Goal: Transaction & Acquisition: Purchase product/service

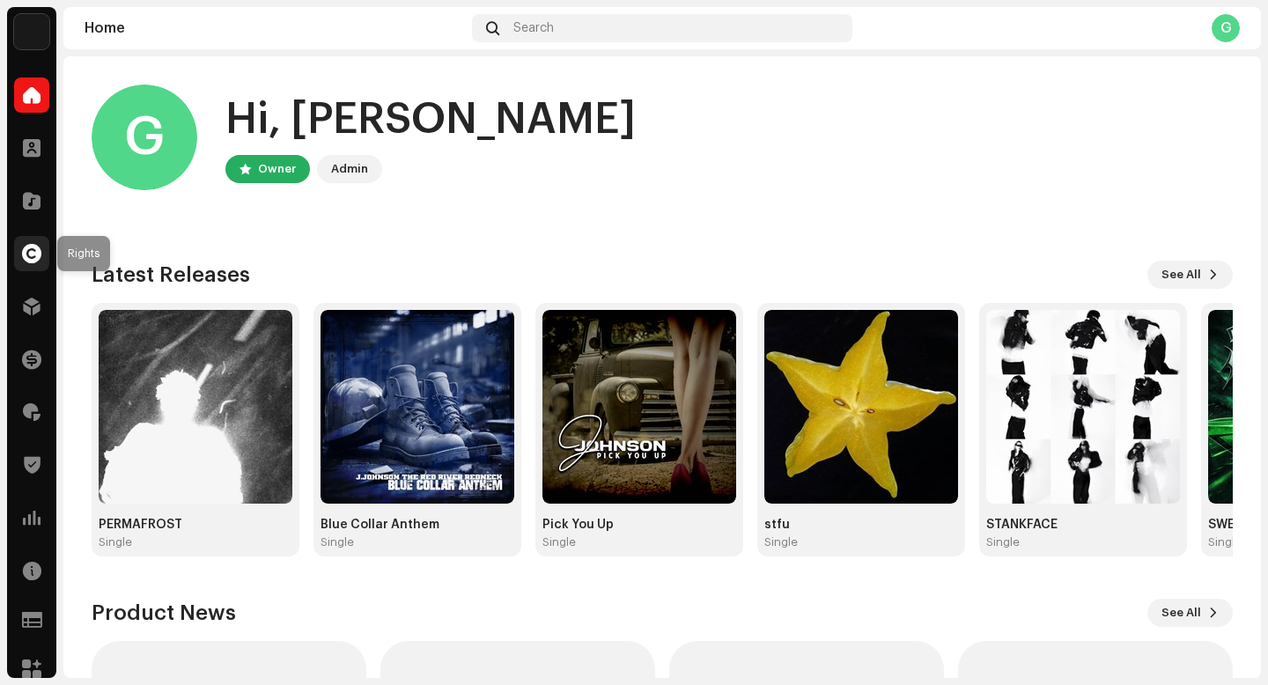
click at [29, 257] on span at bounding box center [31, 254] width 19 height 14
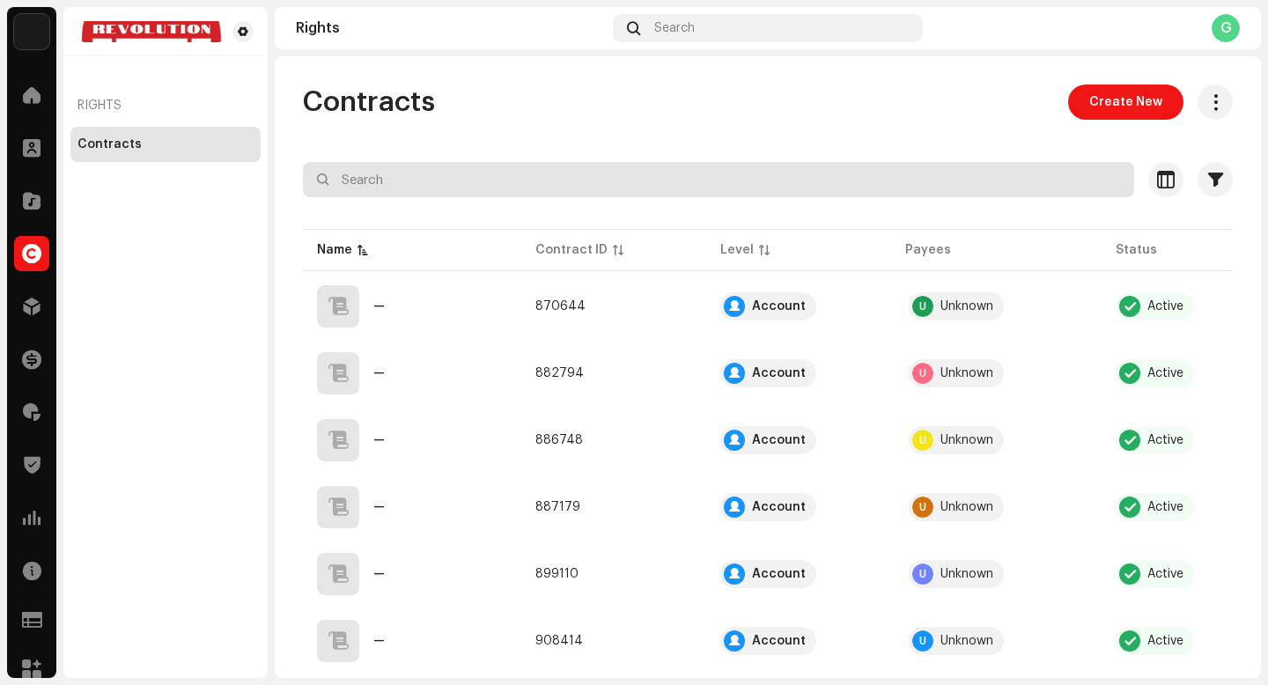
click at [524, 185] on input "text" at bounding box center [718, 179] width 831 height 35
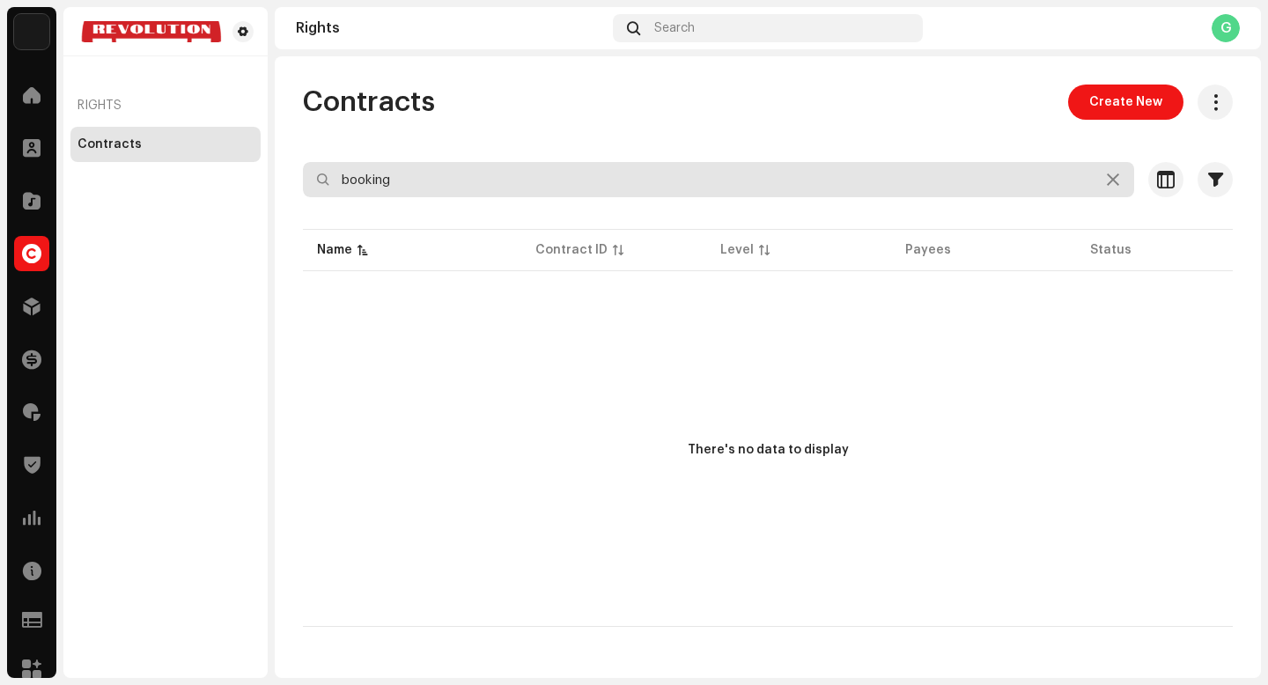
click at [561, 187] on input "booking" at bounding box center [718, 179] width 831 height 35
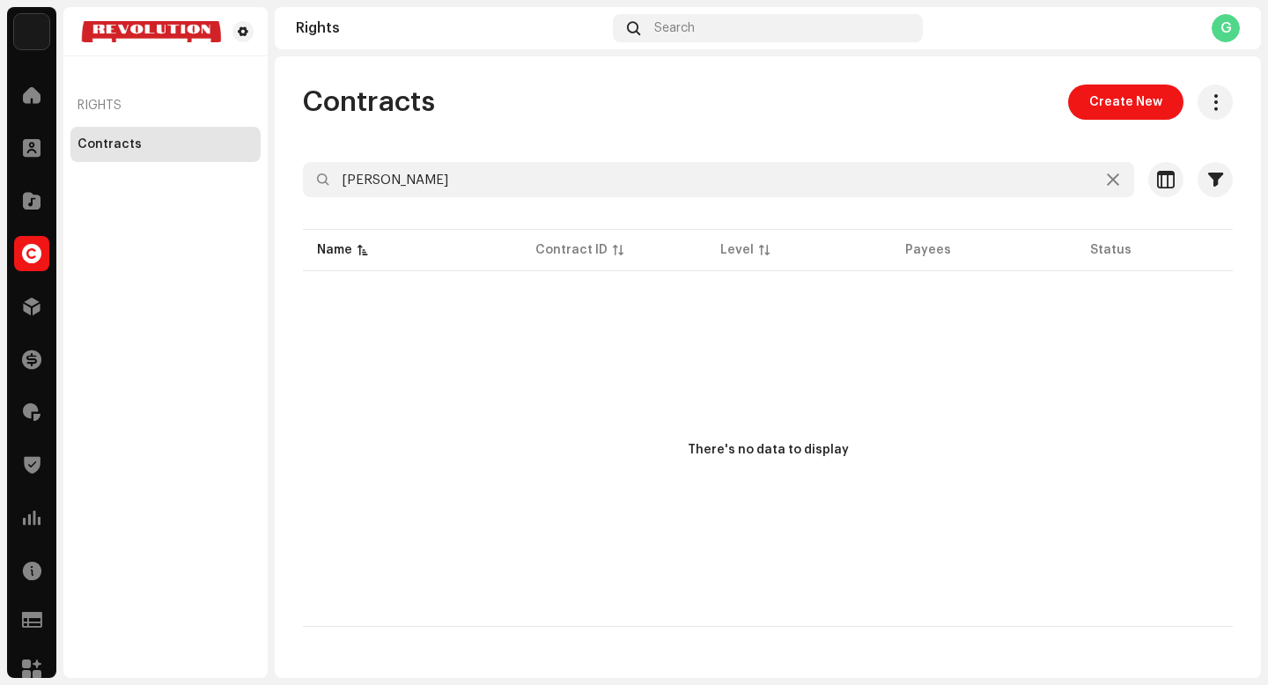
click at [561, 200] on div at bounding box center [768, 211] width 930 height 28
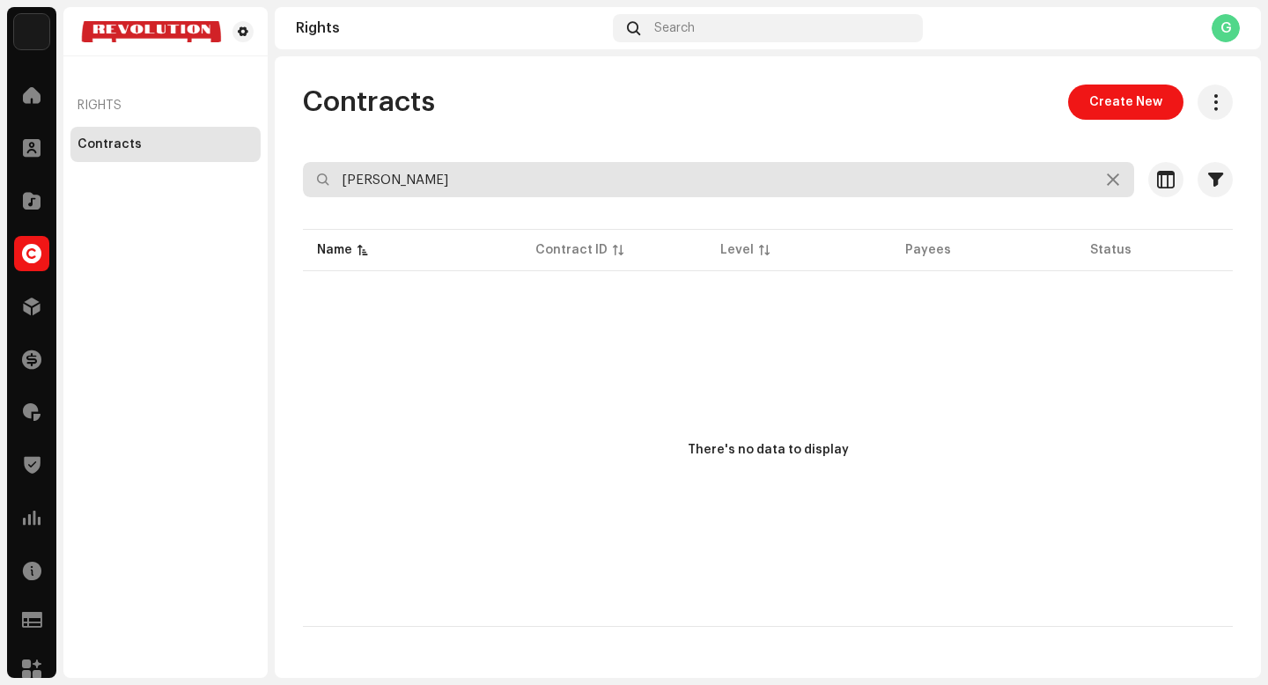
click at [547, 187] on input "j johnson" at bounding box center [718, 179] width 831 height 35
type input "j"
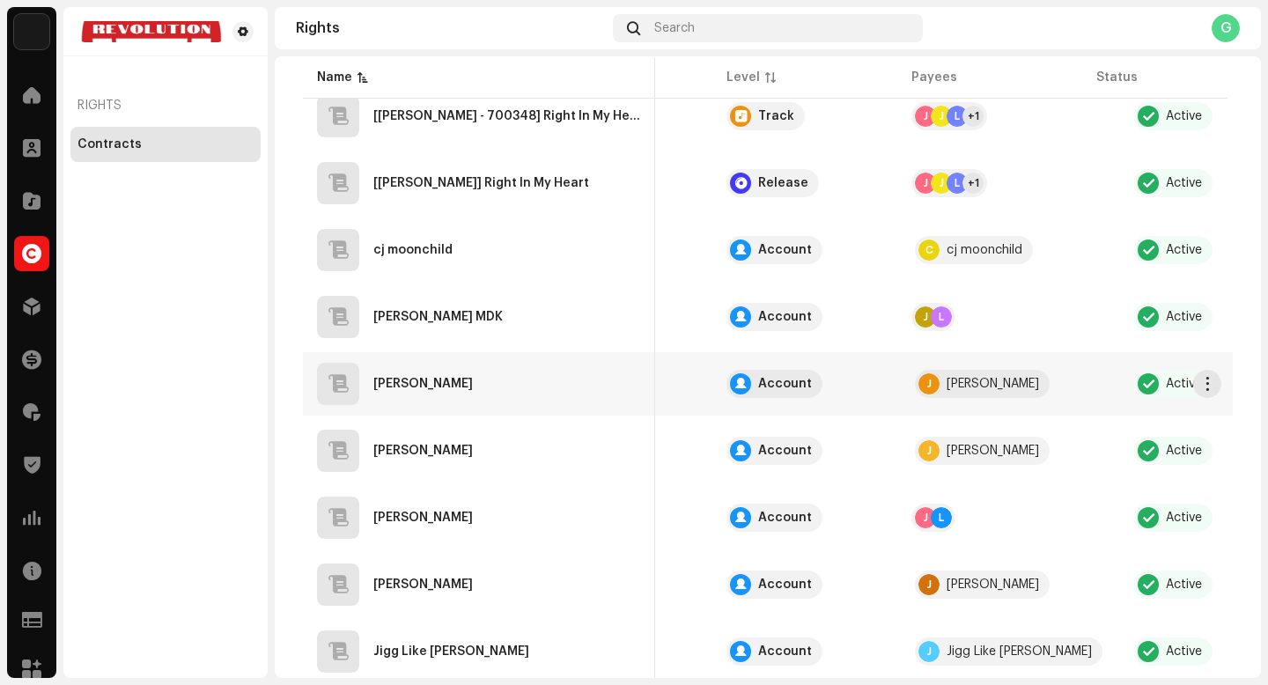
scroll to position [0, 147]
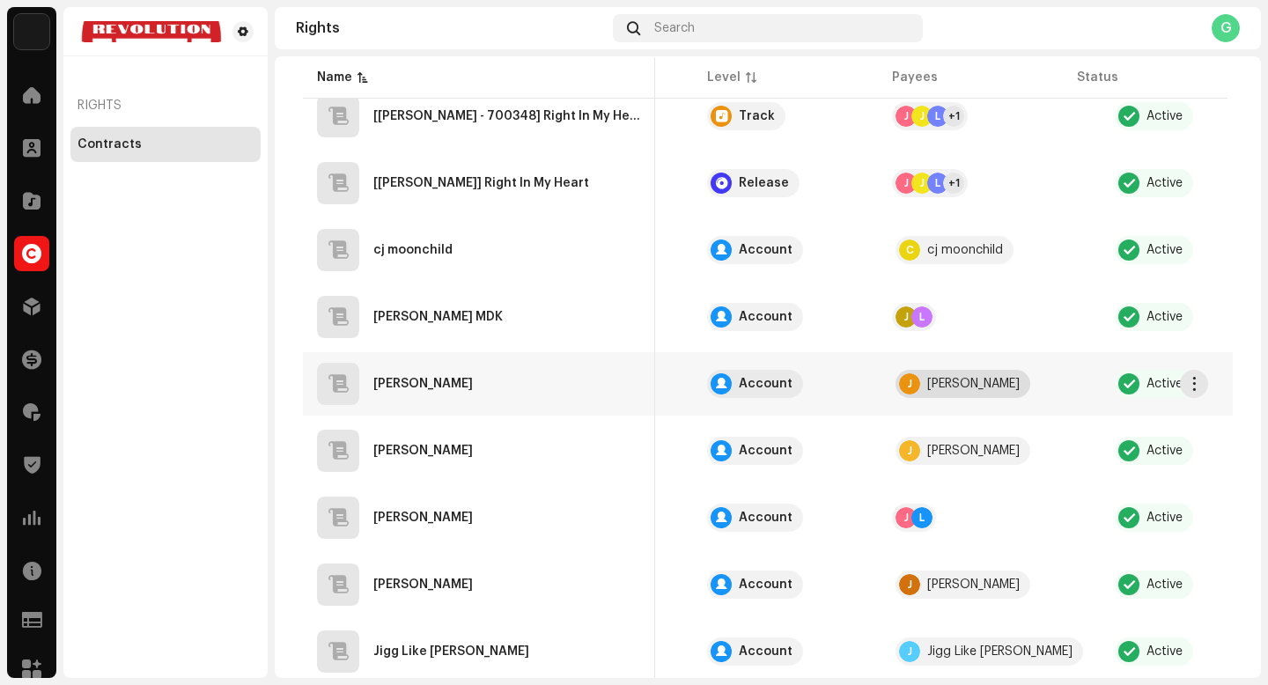
click at [948, 374] on div "J J.Johnson" at bounding box center [963, 384] width 135 height 28
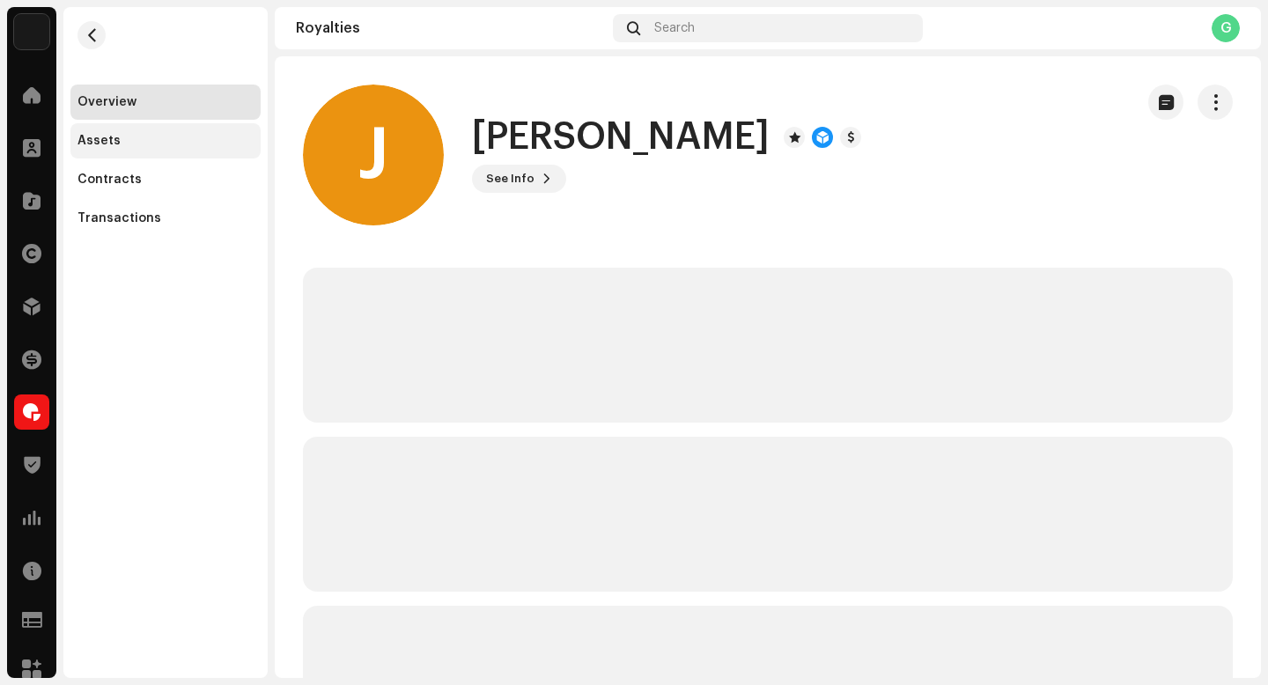
click at [161, 142] on div "Assets" at bounding box center [166, 141] width 176 height 14
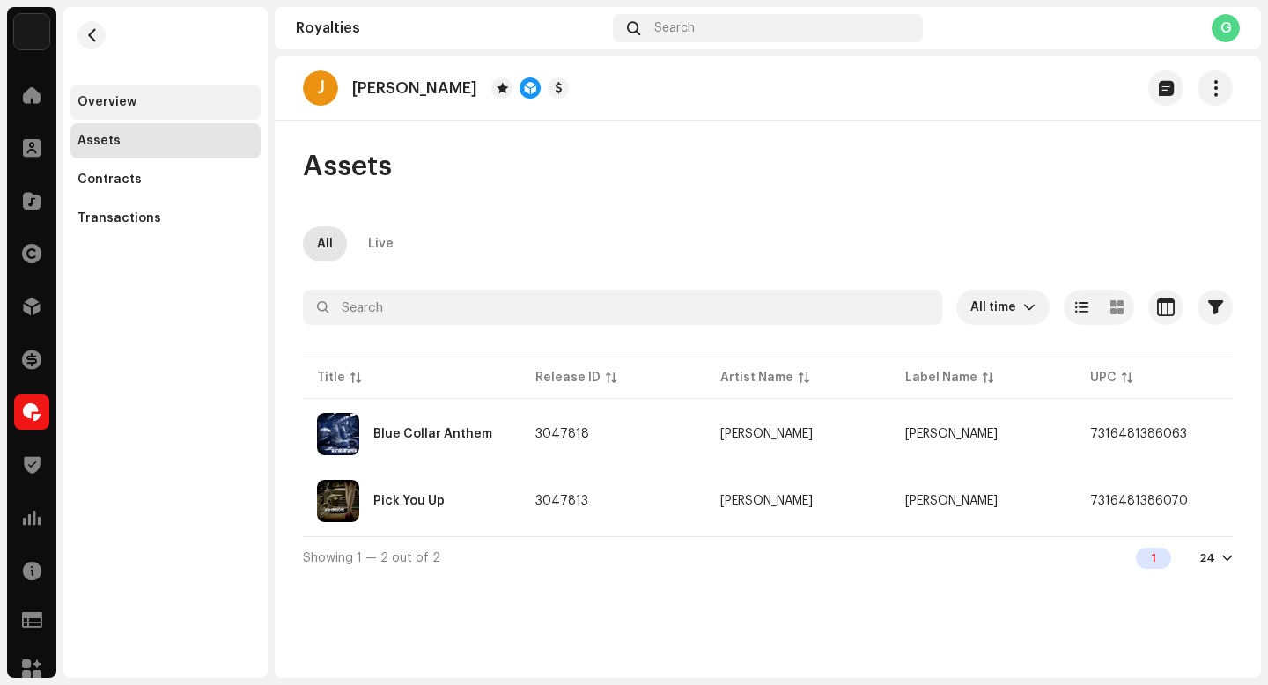
click at [195, 103] on div "Overview" at bounding box center [166, 102] width 176 height 14
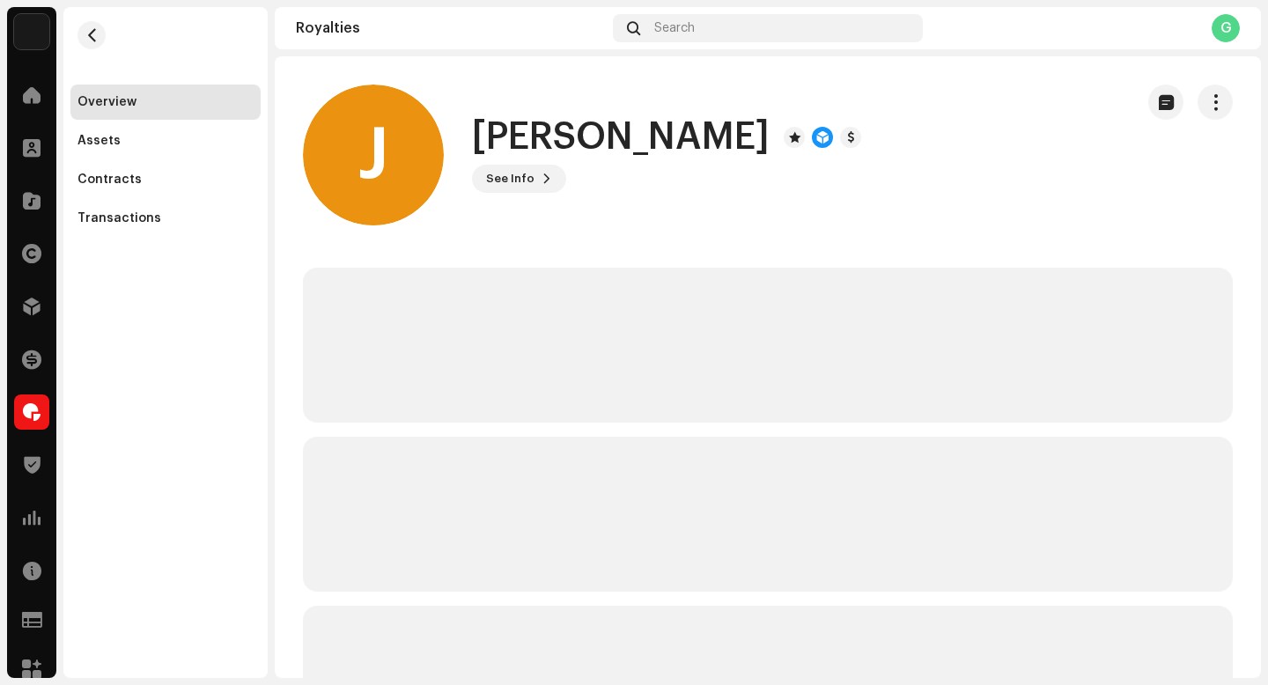
click at [1198, 117] on re-m-actions-button at bounding box center [1215, 102] width 35 height 35
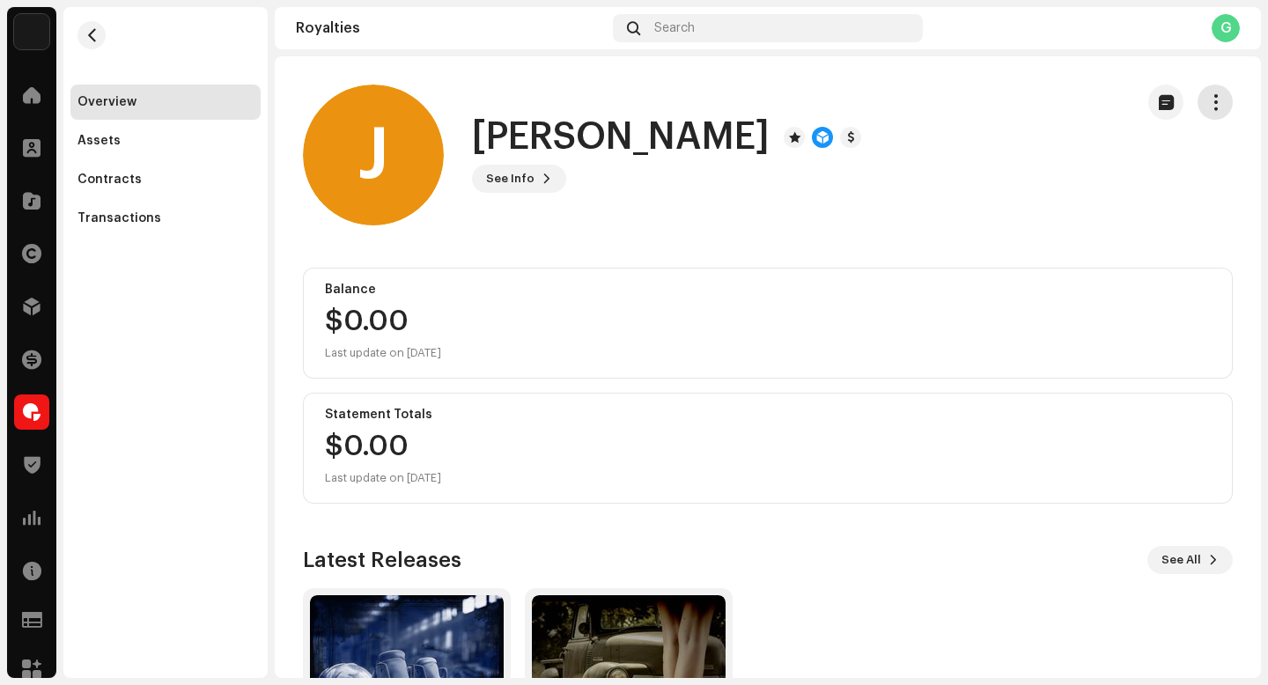
click at [1214, 100] on button "button" at bounding box center [1215, 102] width 35 height 35
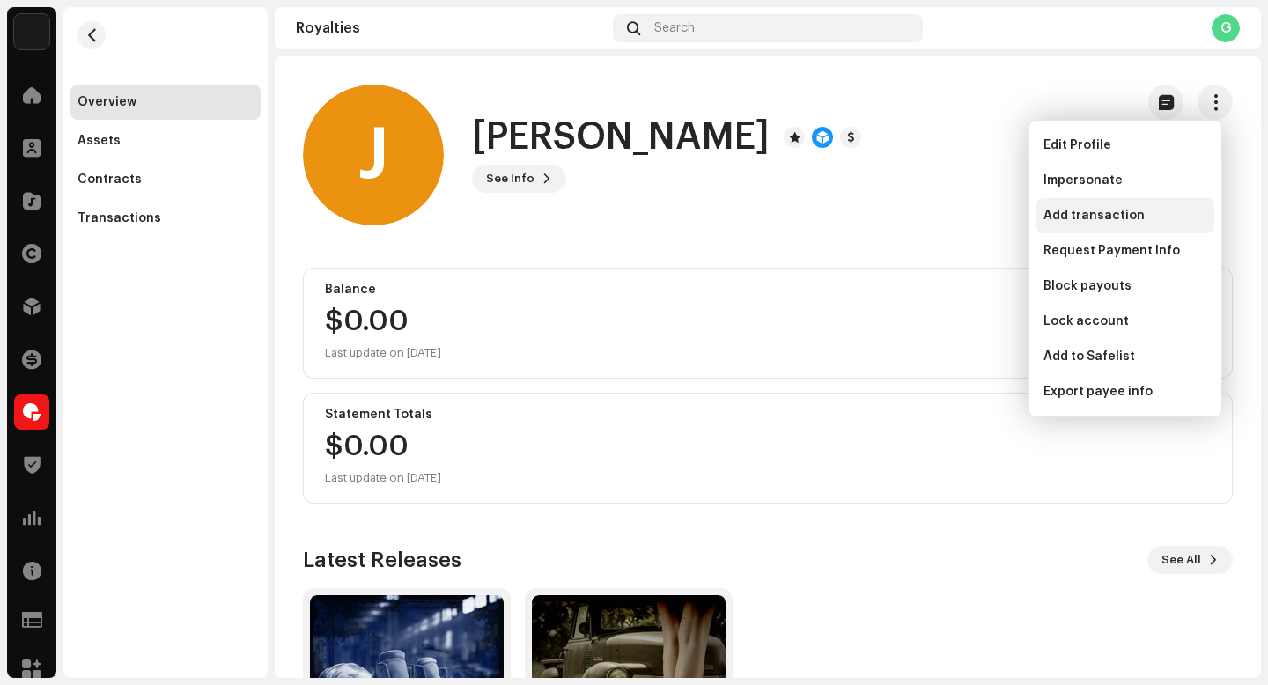
click at [1132, 218] on span "Add transaction" at bounding box center [1094, 216] width 101 height 14
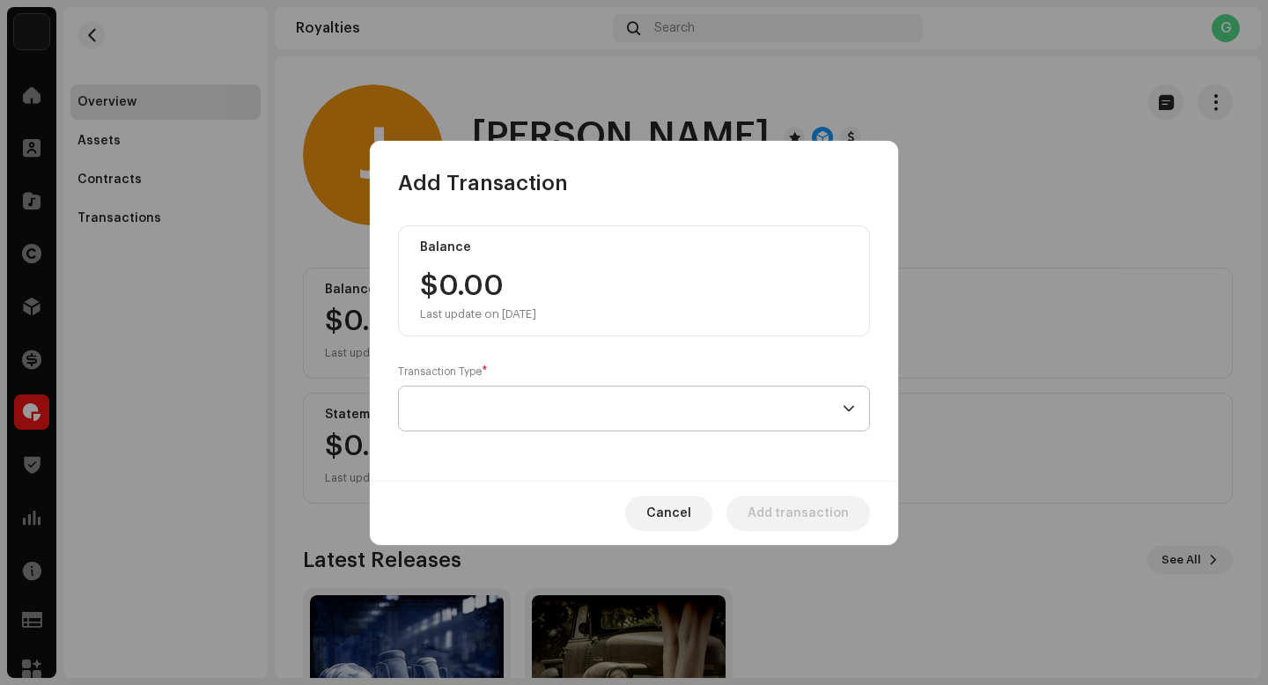
click at [507, 411] on span at bounding box center [628, 409] width 430 height 44
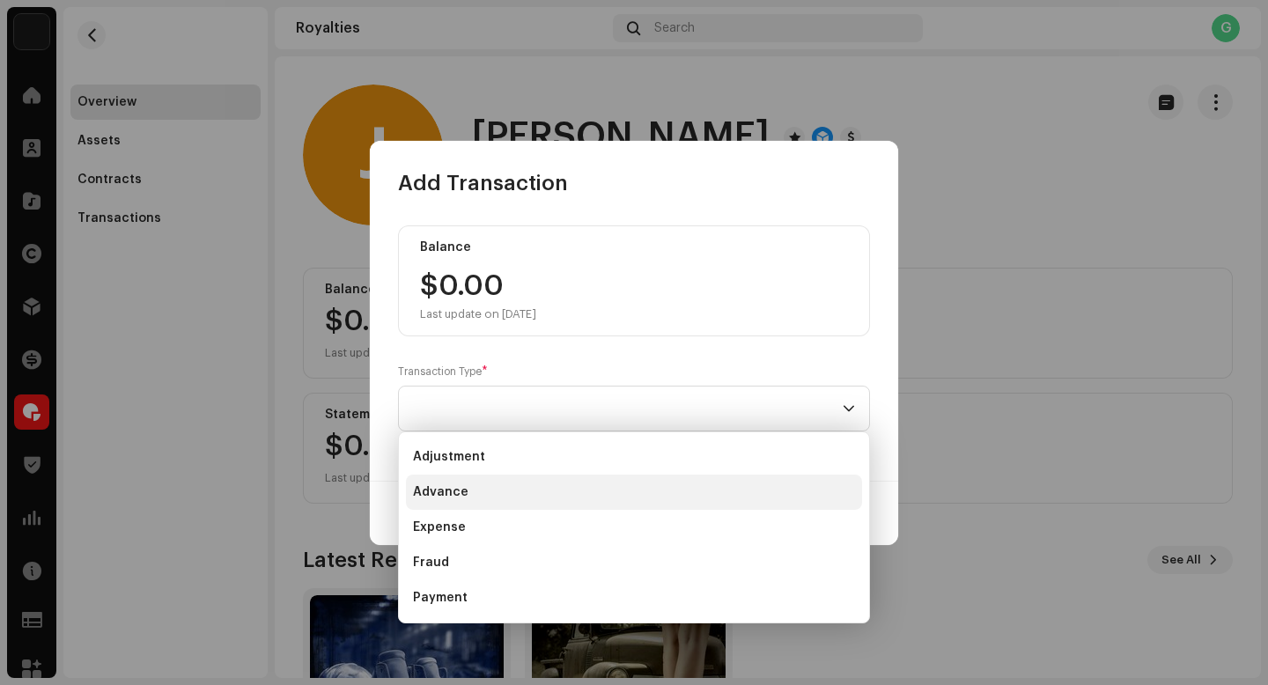
click at [471, 486] on li "Advance" at bounding box center [634, 492] width 456 height 35
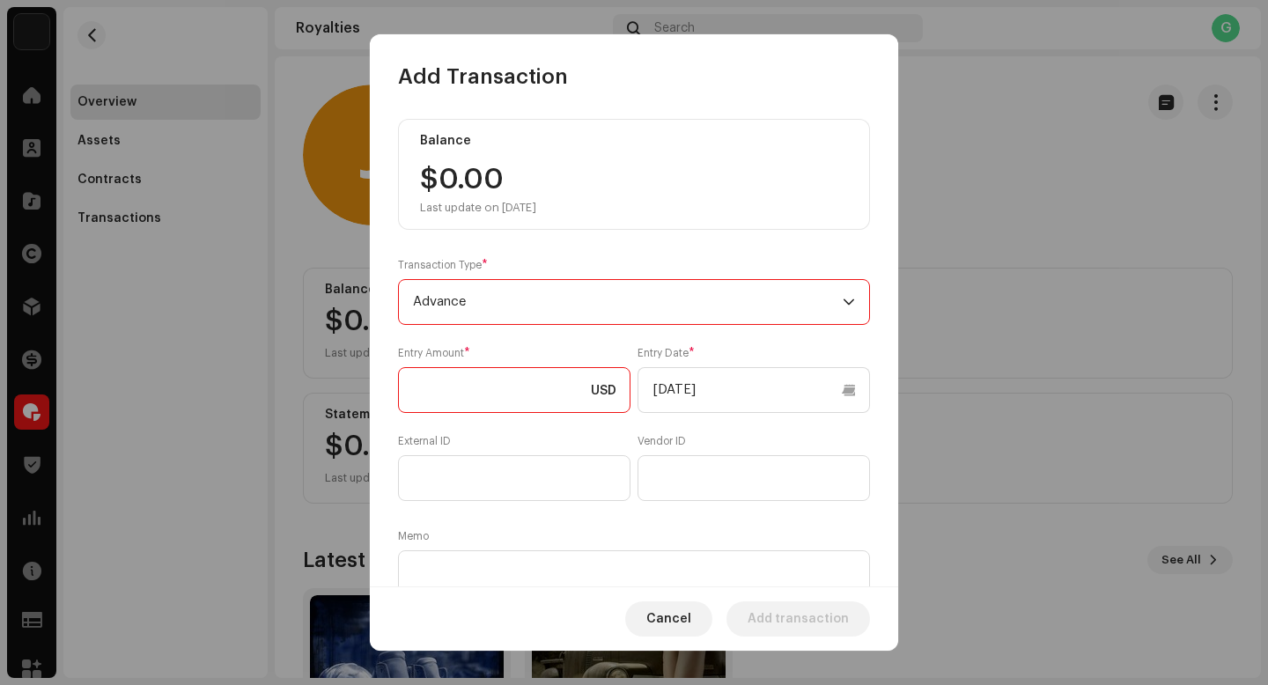
click at [506, 391] on input at bounding box center [514, 390] width 233 height 46
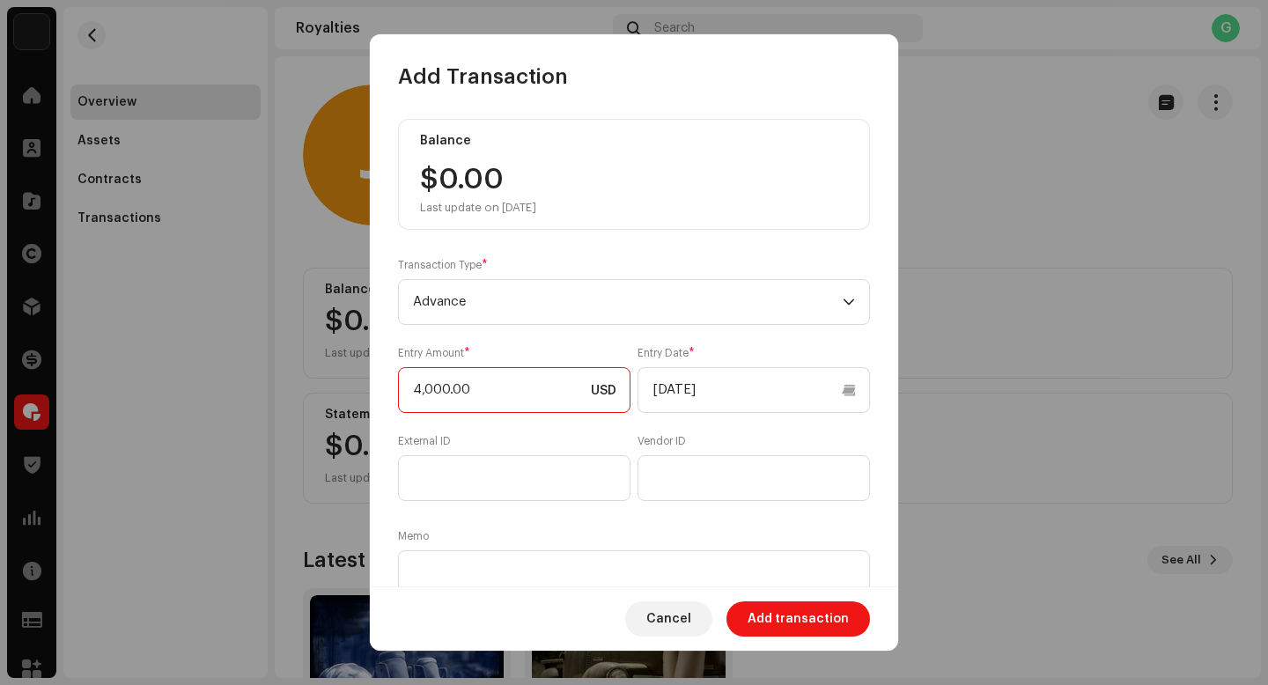
type input "40,000.00"
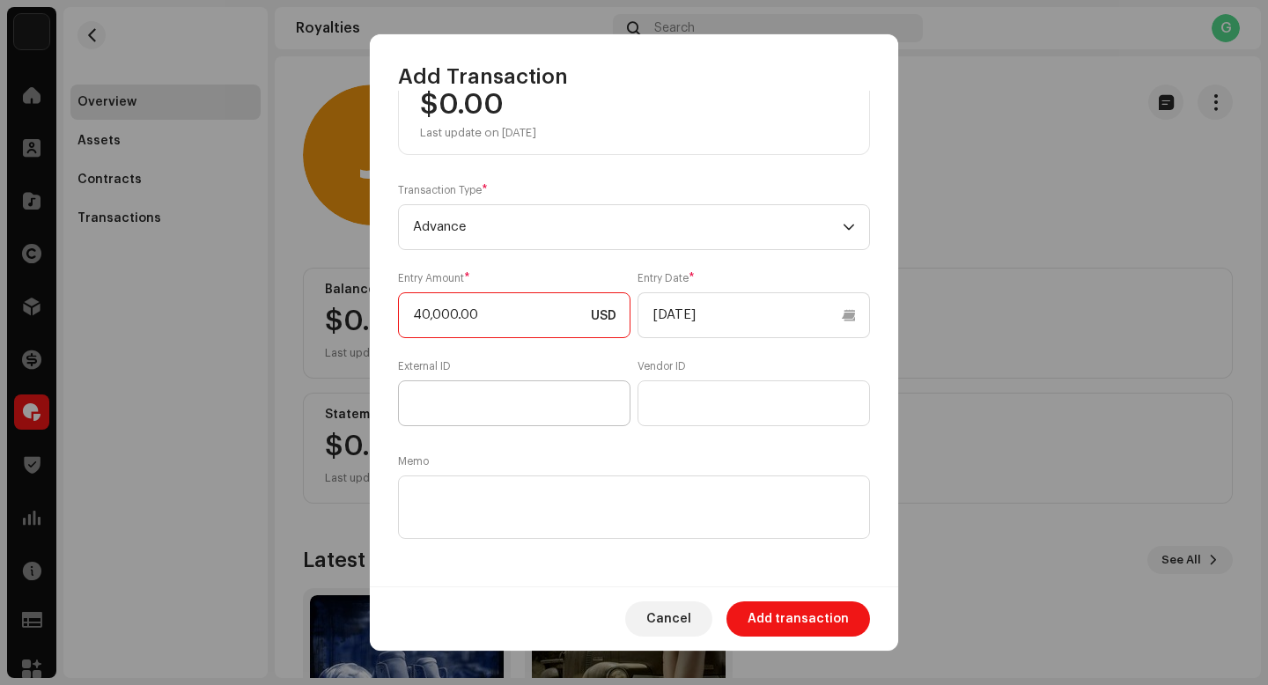
scroll to position [81, 0]
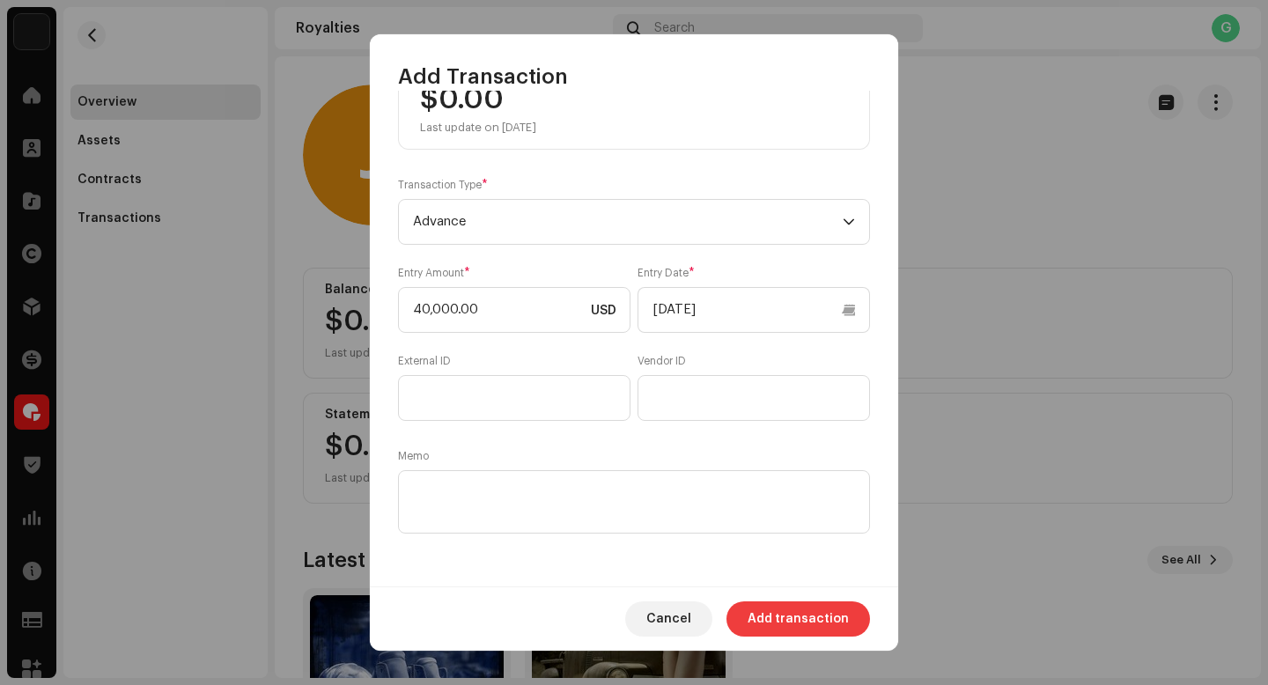
click at [791, 608] on span "Add transaction" at bounding box center [798, 619] width 101 height 35
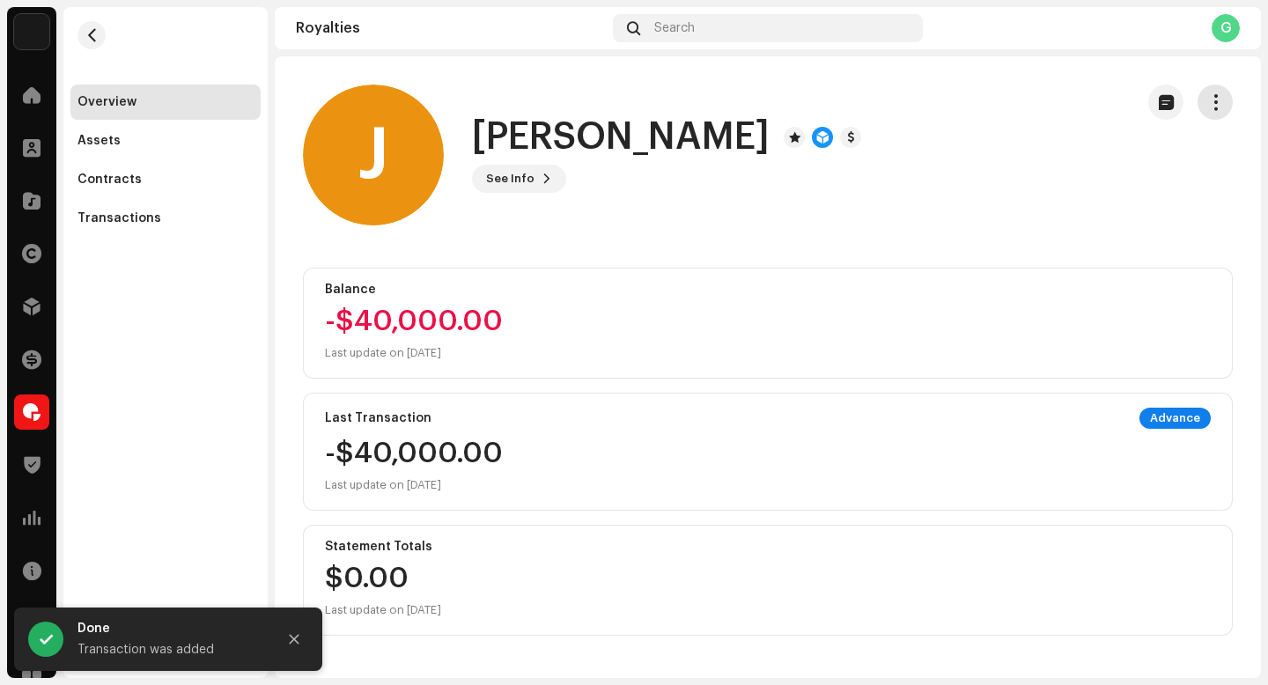
click at [1218, 99] on button "button" at bounding box center [1215, 102] width 35 height 35
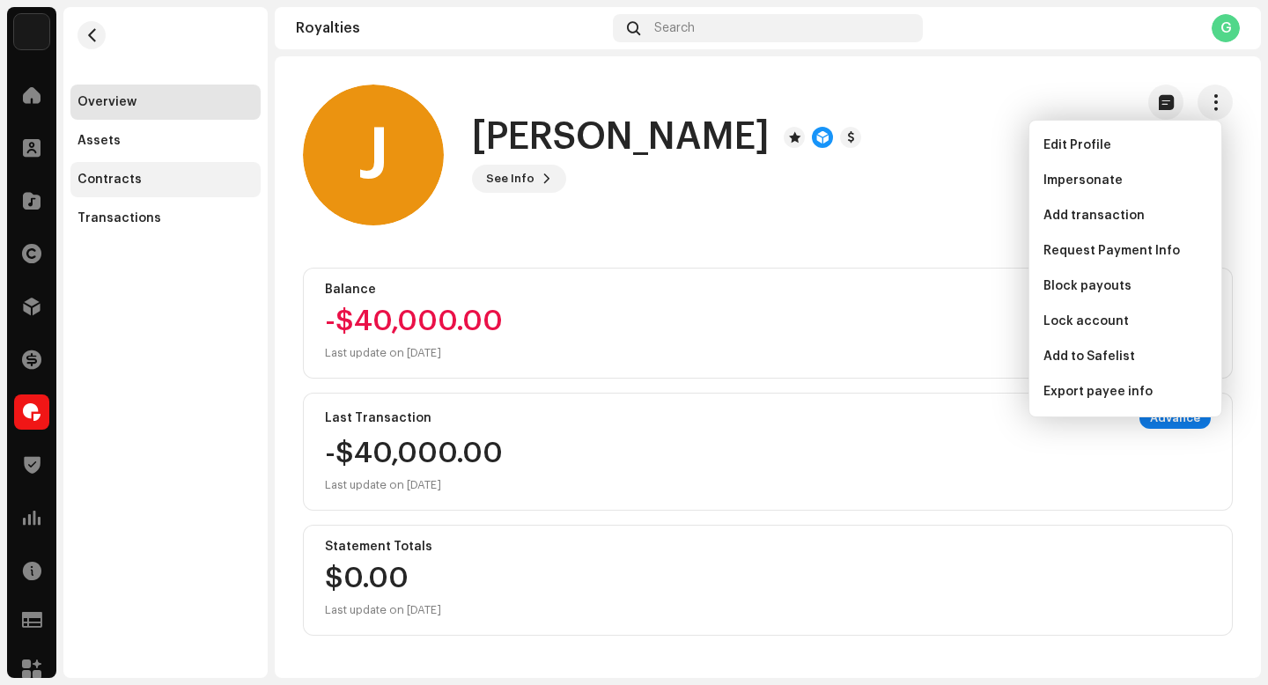
click at [125, 189] on div "Contracts" at bounding box center [165, 179] width 190 height 35
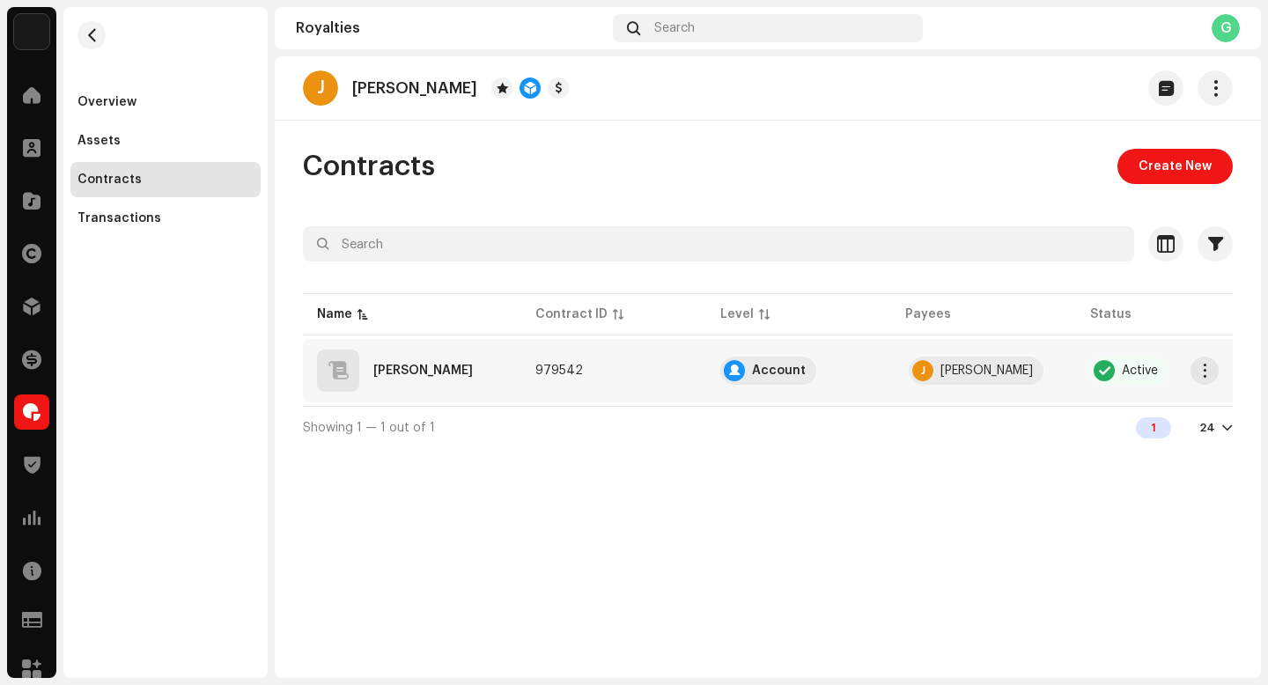
click at [1035, 371] on re-a-table-payees "J J.Johnson" at bounding box center [983, 371] width 157 height 28
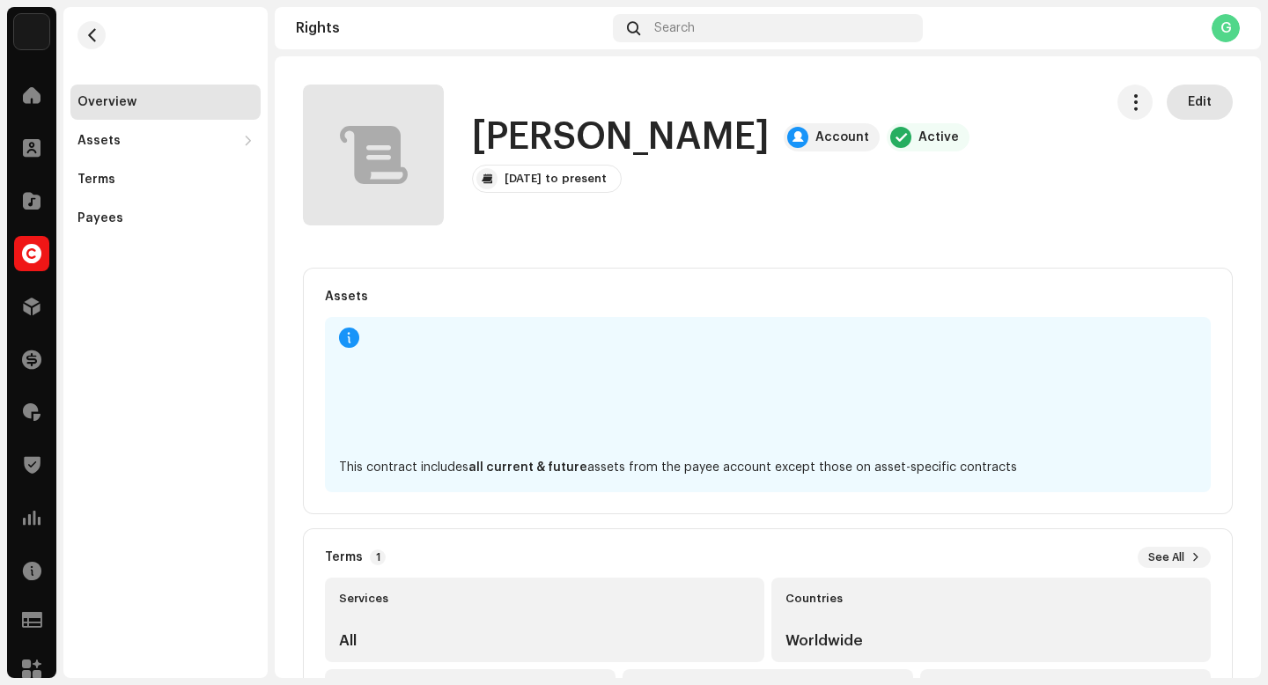
click at [1189, 105] on span "Edit" at bounding box center [1200, 102] width 24 height 35
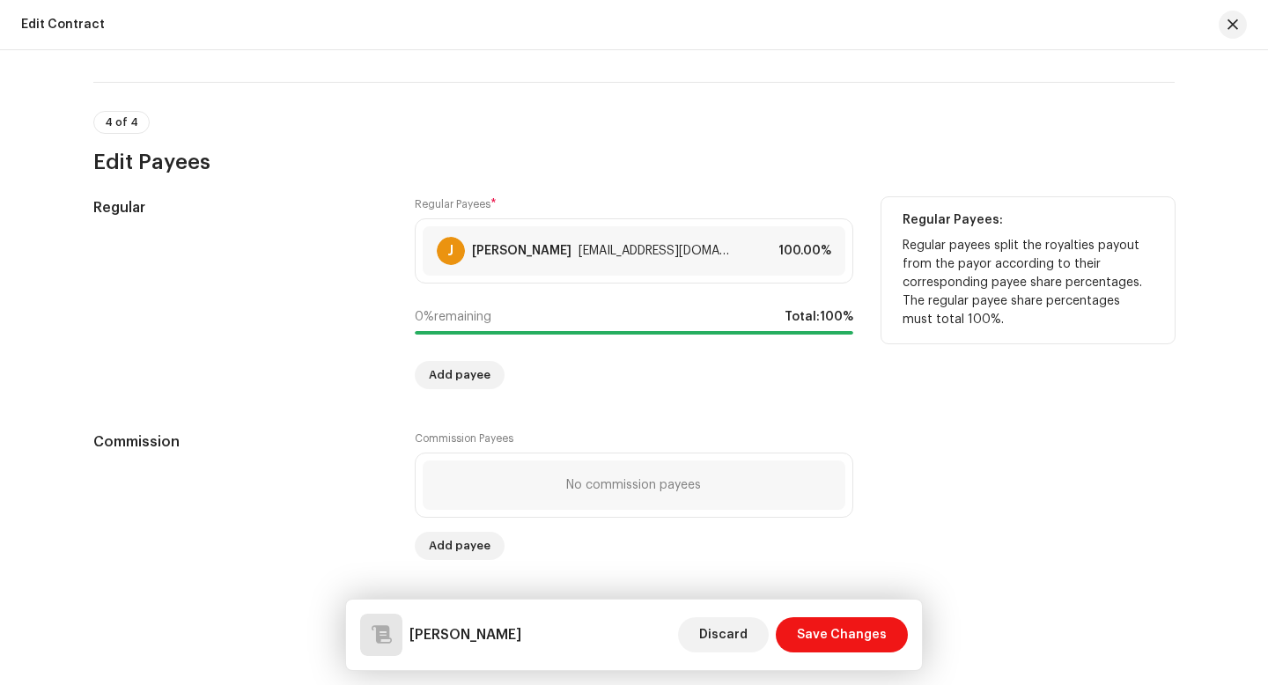
scroll to position [1258, 0]
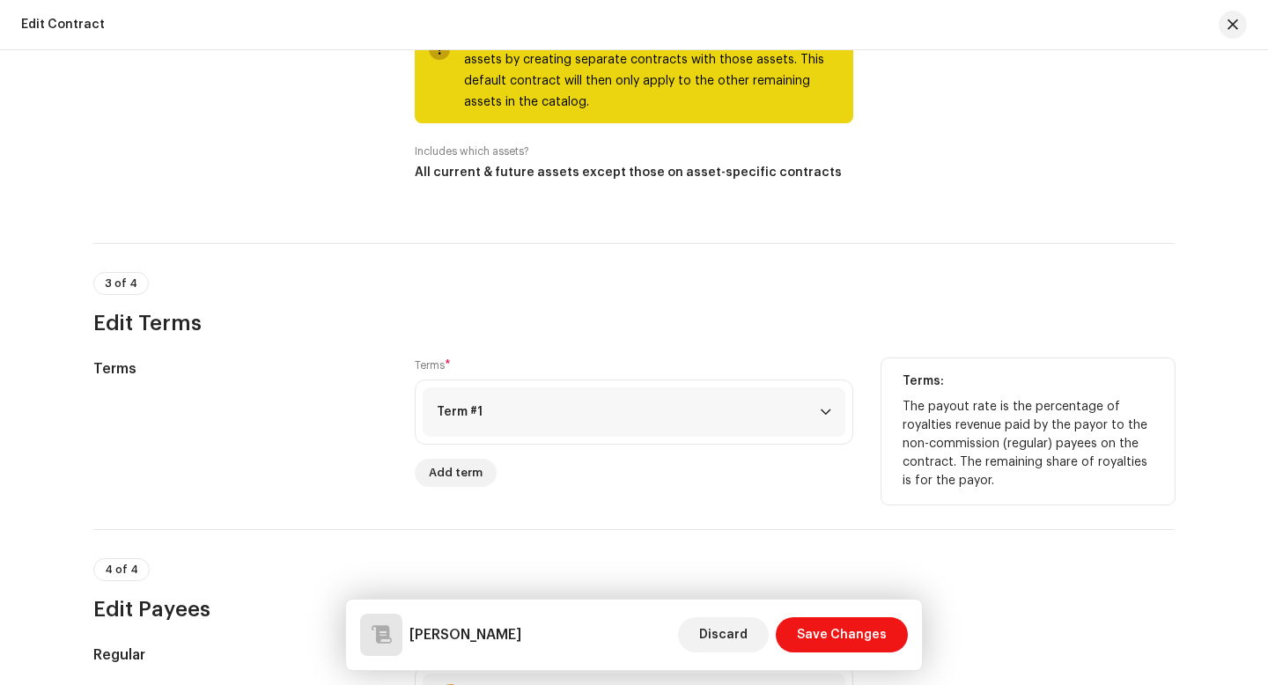
scroll to position [966, 0]
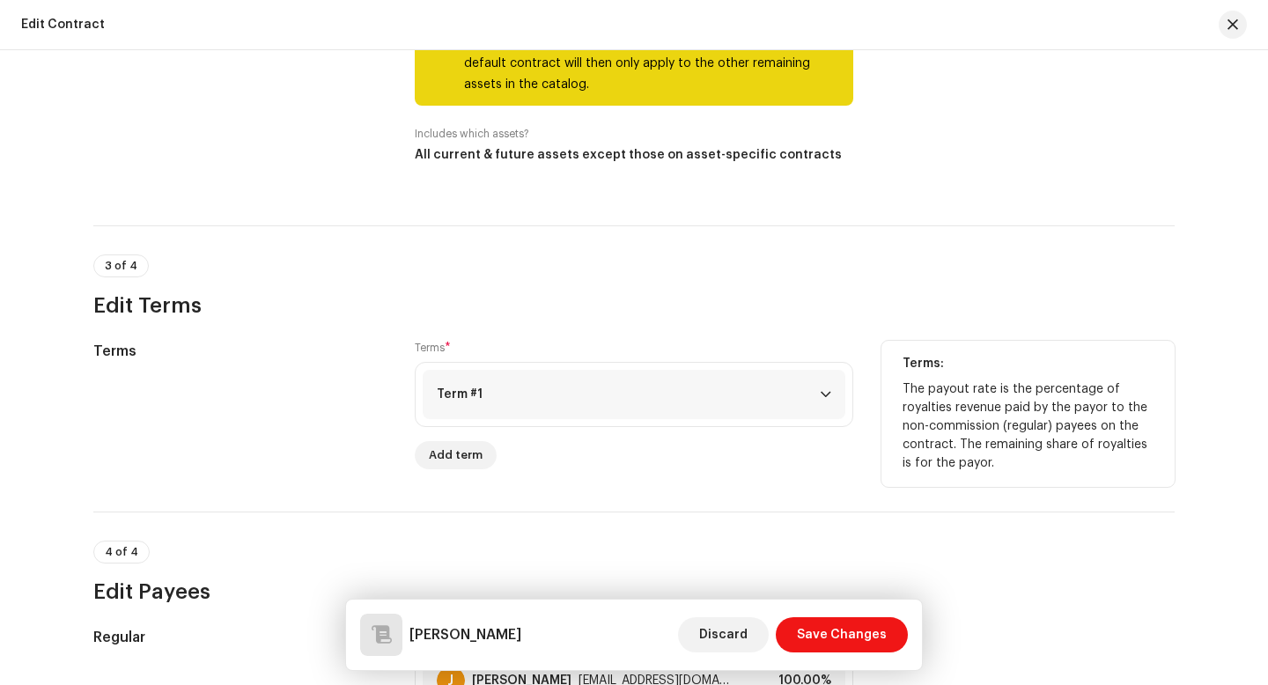
click at [602, 401] on p-accordion-header "Term #1" at bounding box center [634, 394] width 423 height 49
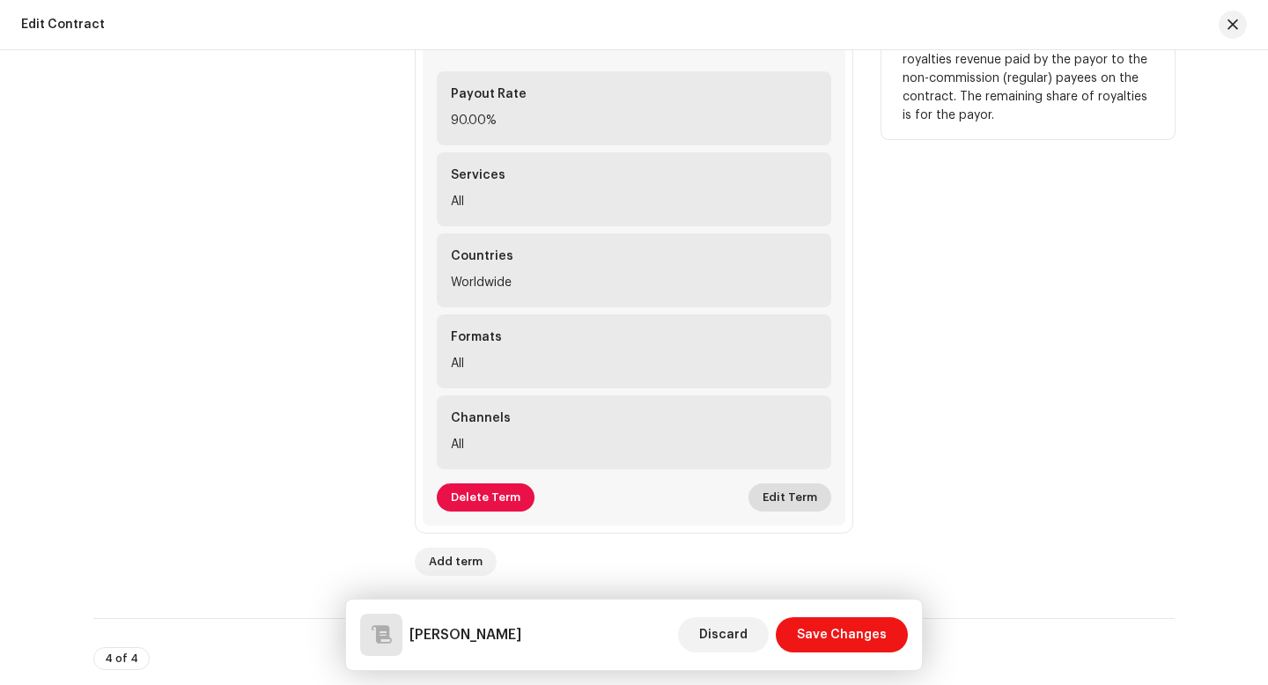
scroll to position [1321, 0]
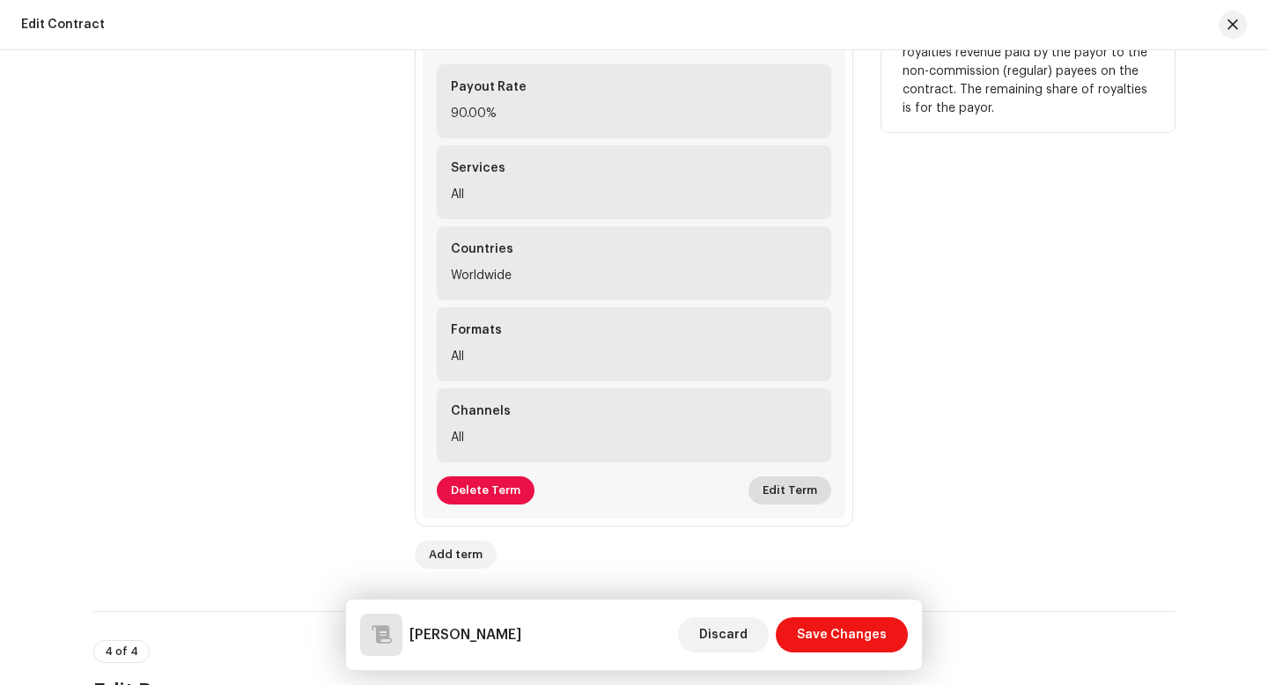
click at [797, 490] on span "Edit Term" at bounding box center [790, 490] width 55 height 35
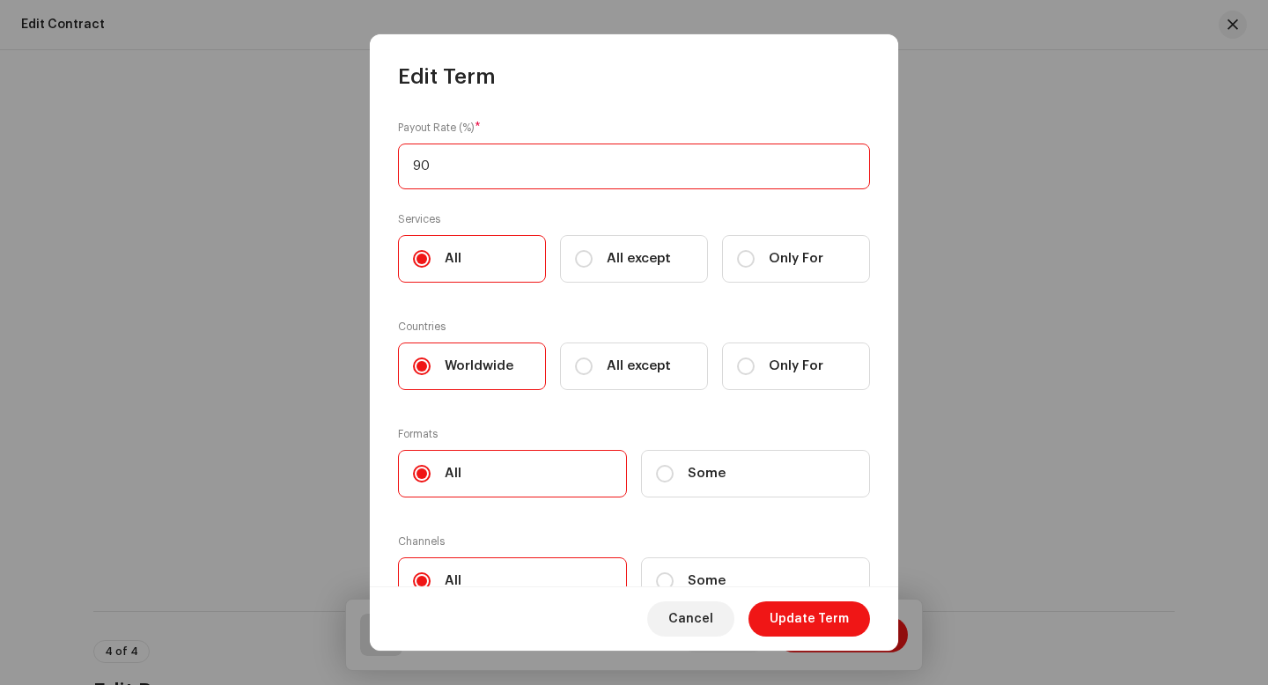
click at [423, 163] on input "90" at bounding box center [634, 167] width 472 height 46
type input "60"
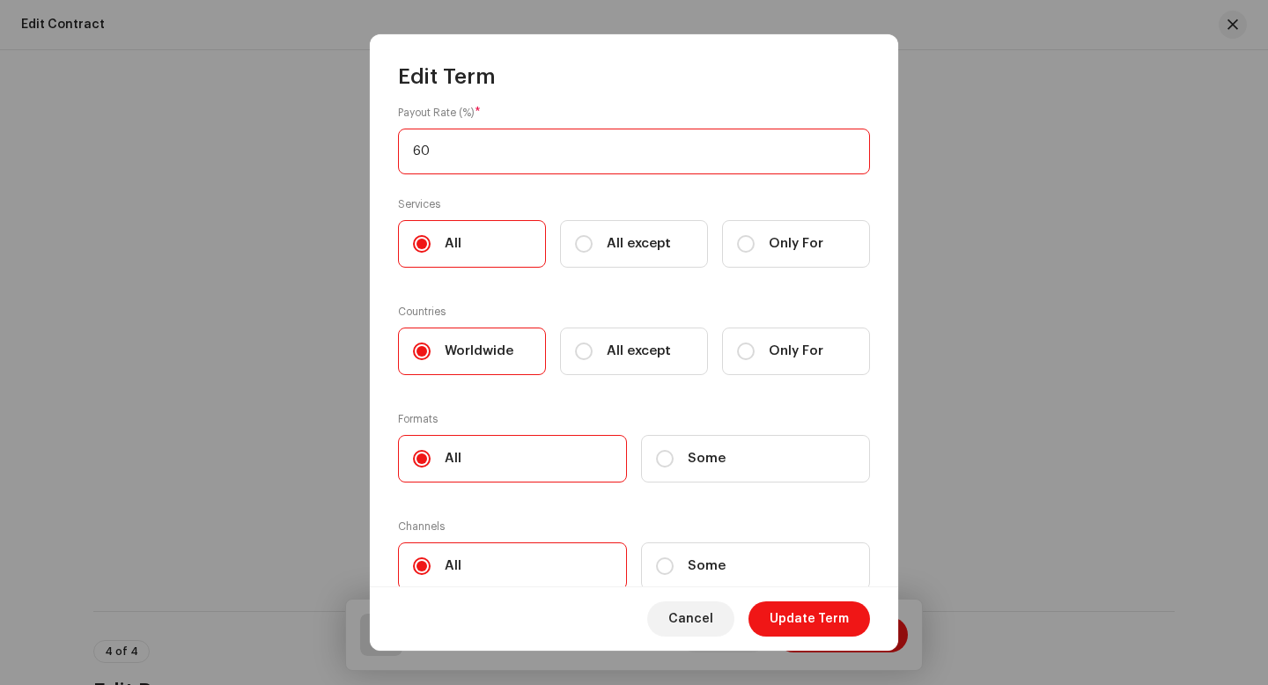
scroll to position [82, 0]
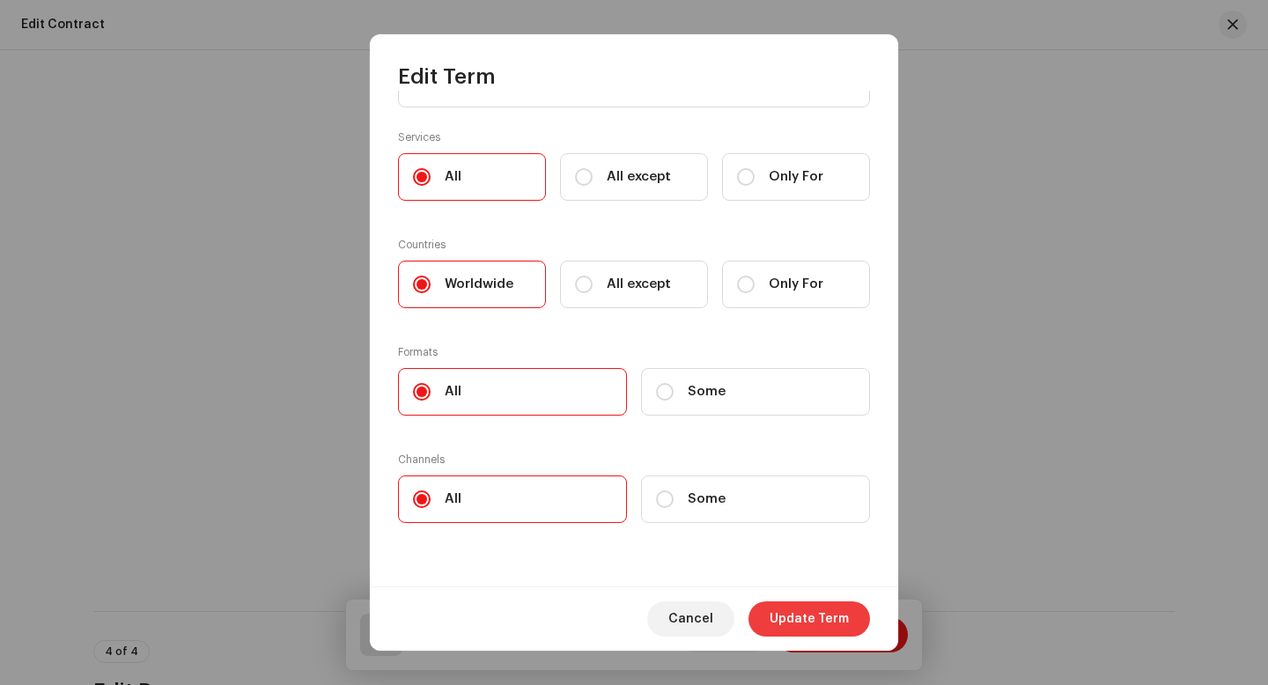
click at [827, 625] on span "Update Term" at bounding box center [809, 619] width 79 height 35
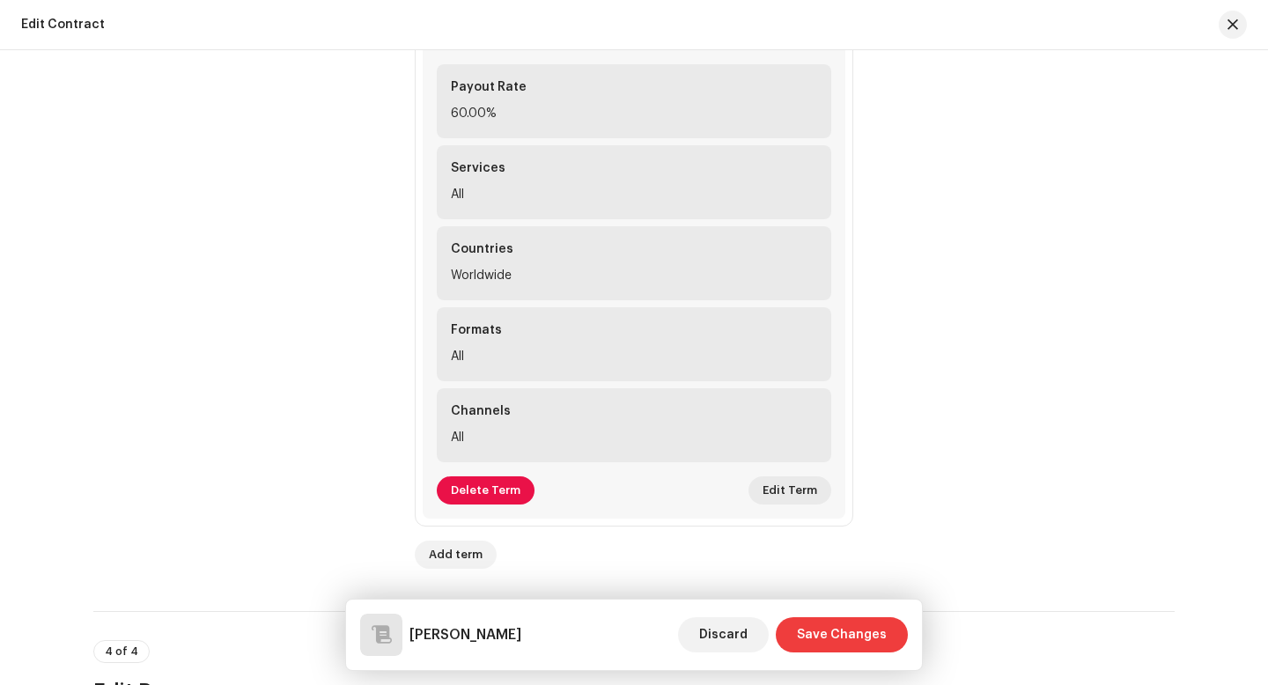
click at [840, 640] on span "Save Changes" at bounding box center [842, 634] width 90 height 35
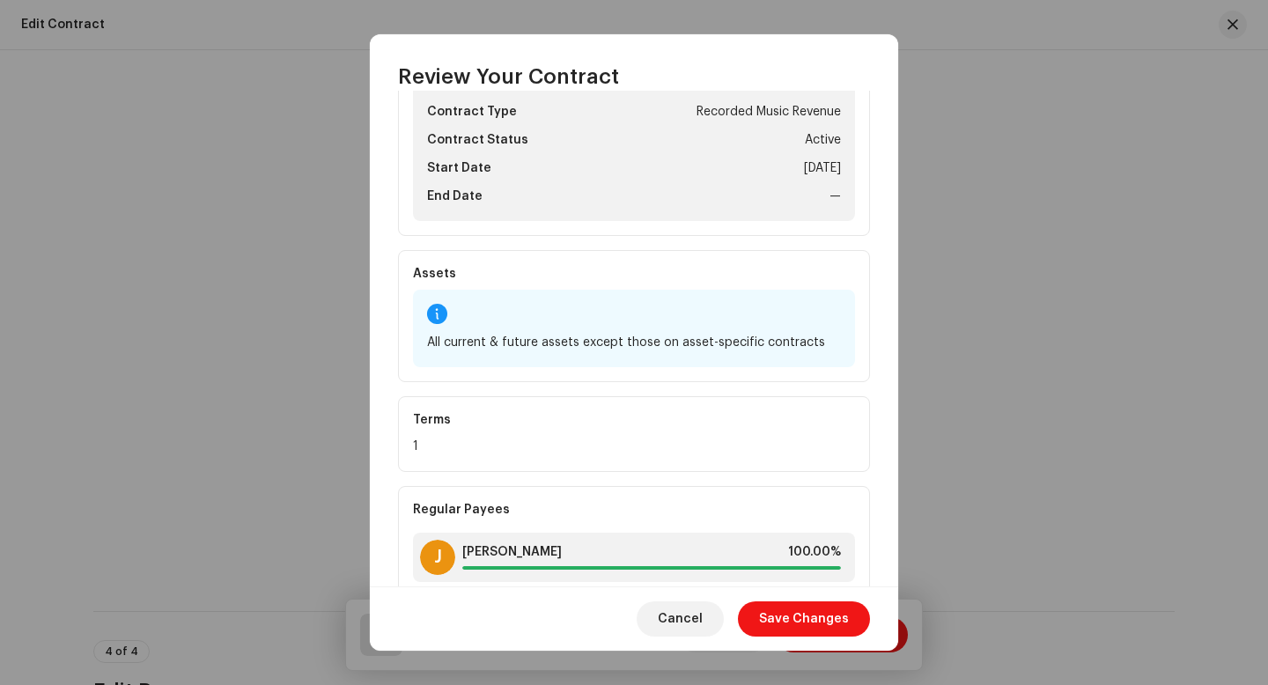
scroll to position [202, 0]
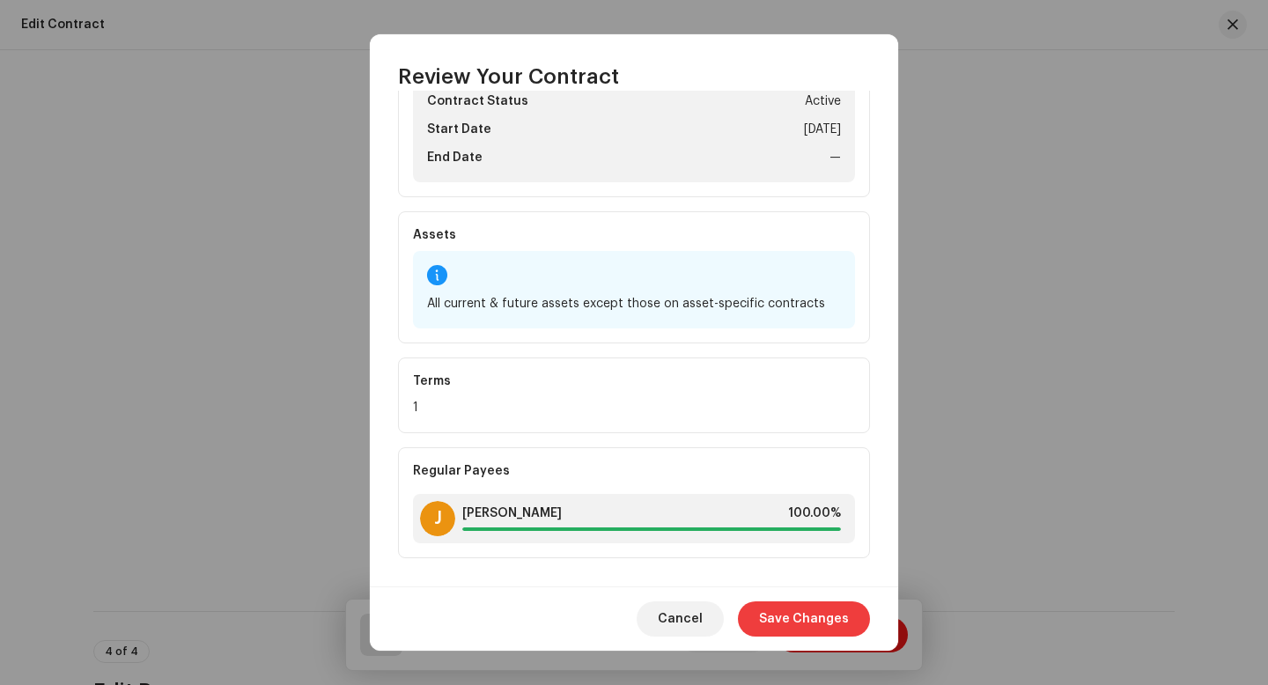
click at [820, 629] on span "Save Changes" at bounding box center [804, 619] width 90 height 35
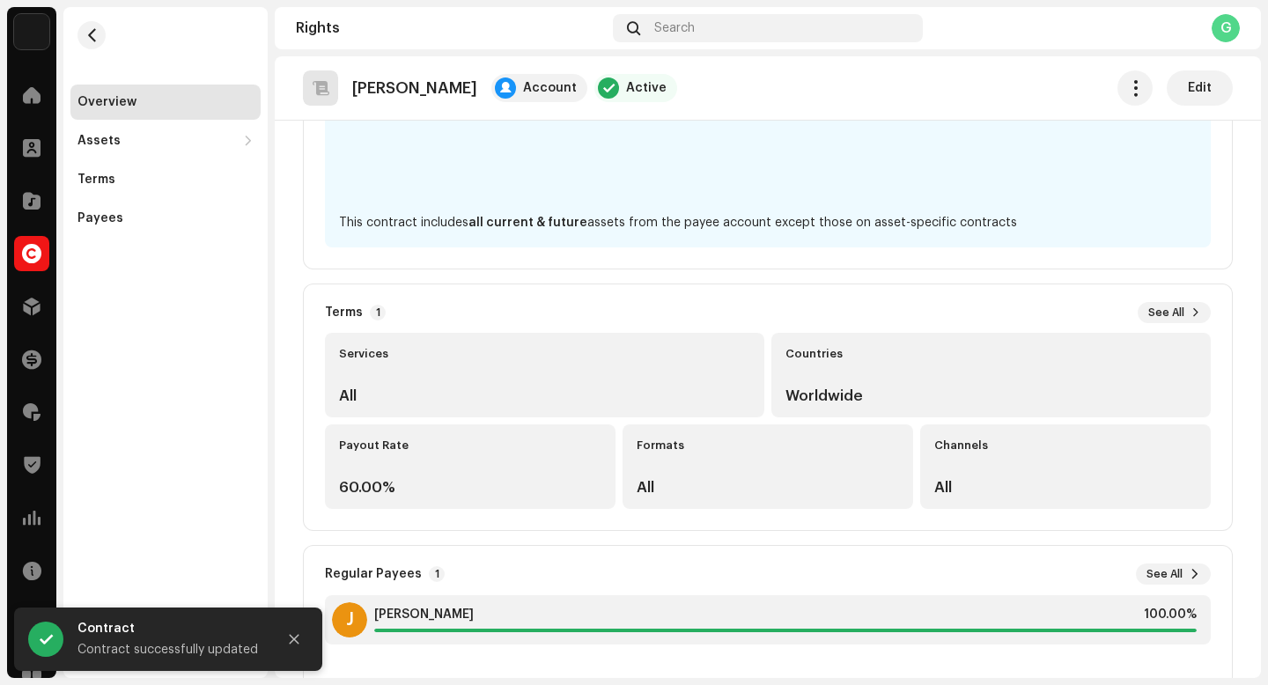
scroll to position [388, 0]
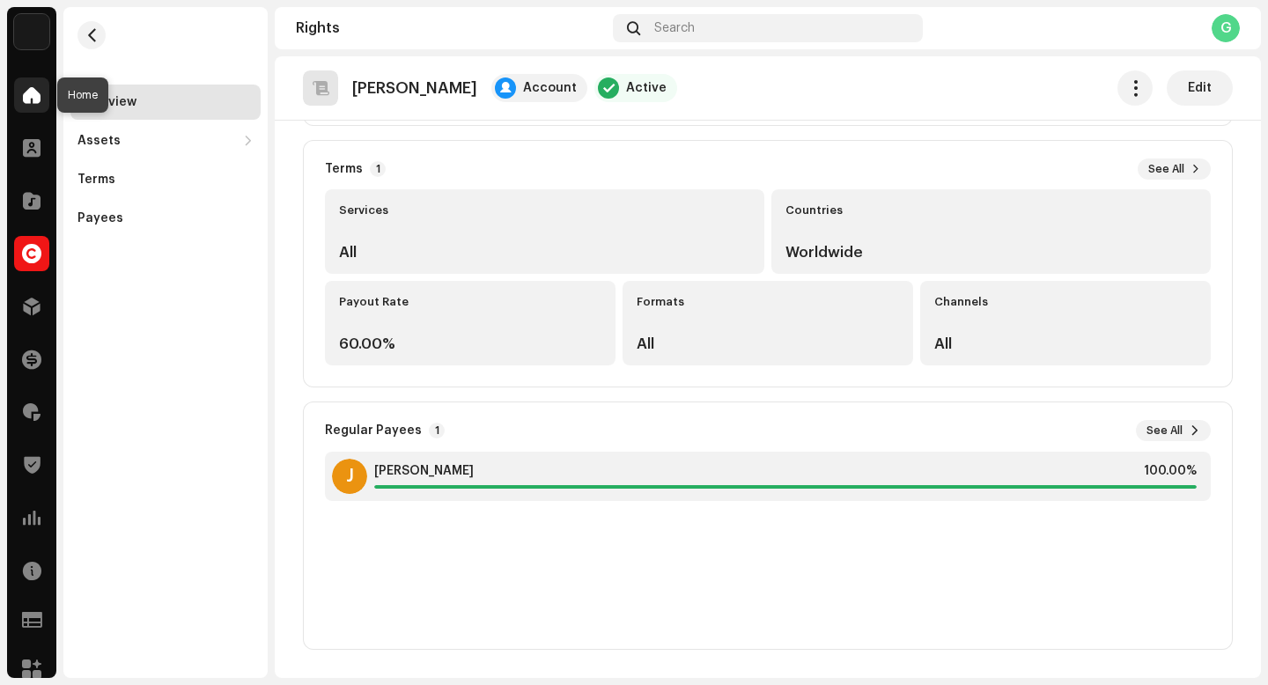
click at [25, 84] on div at bounding box center [31, 95] width 35 height 35
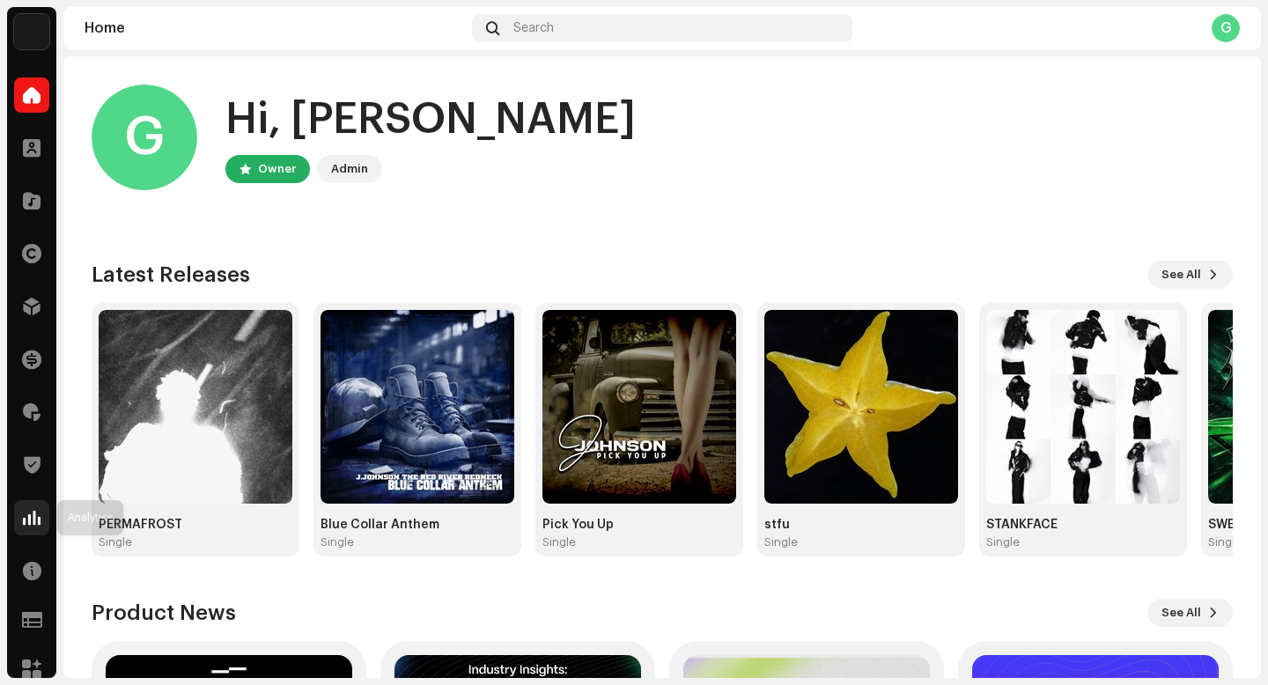
click at [36, 503] on div at bounding box center [31, 517] width 35 height 35
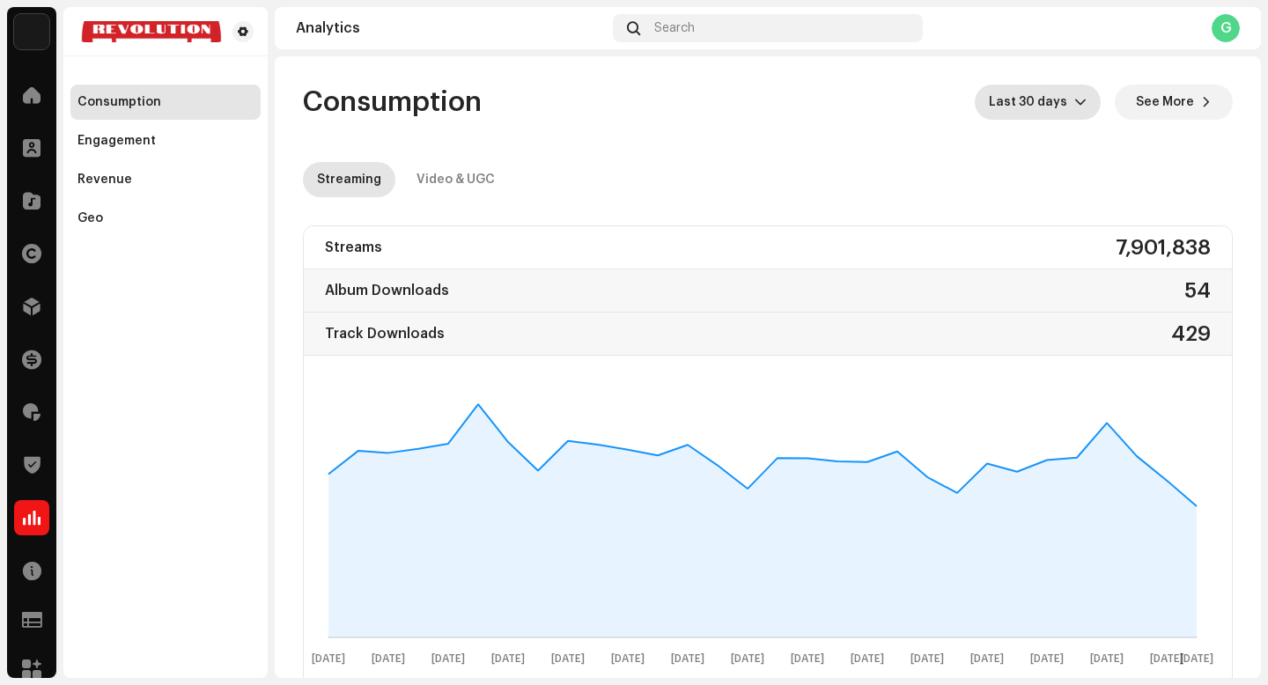
click at [1012, 93] on span "Last 30 days" at bounding box center [1031, 102] width 85 height 35
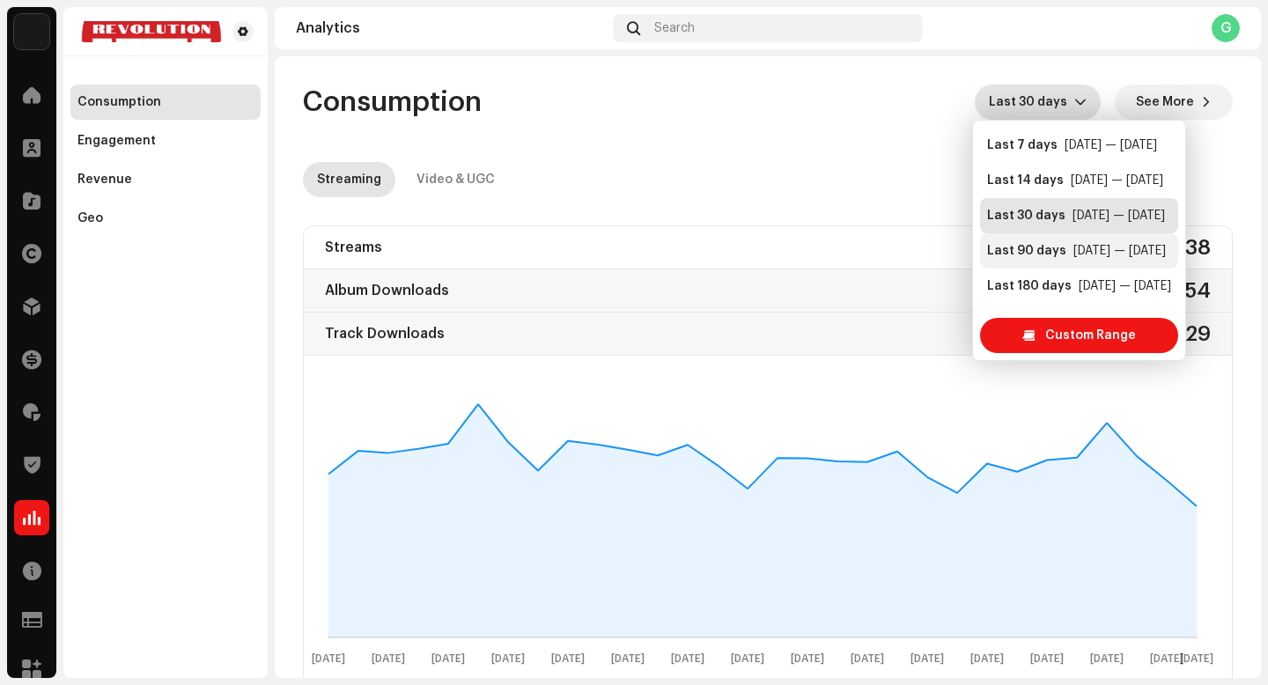
click at [1019, 240] on li "Last 90 days Jul 9 — Oct 6" at bounding box center [1079, 250] width 198 height 35
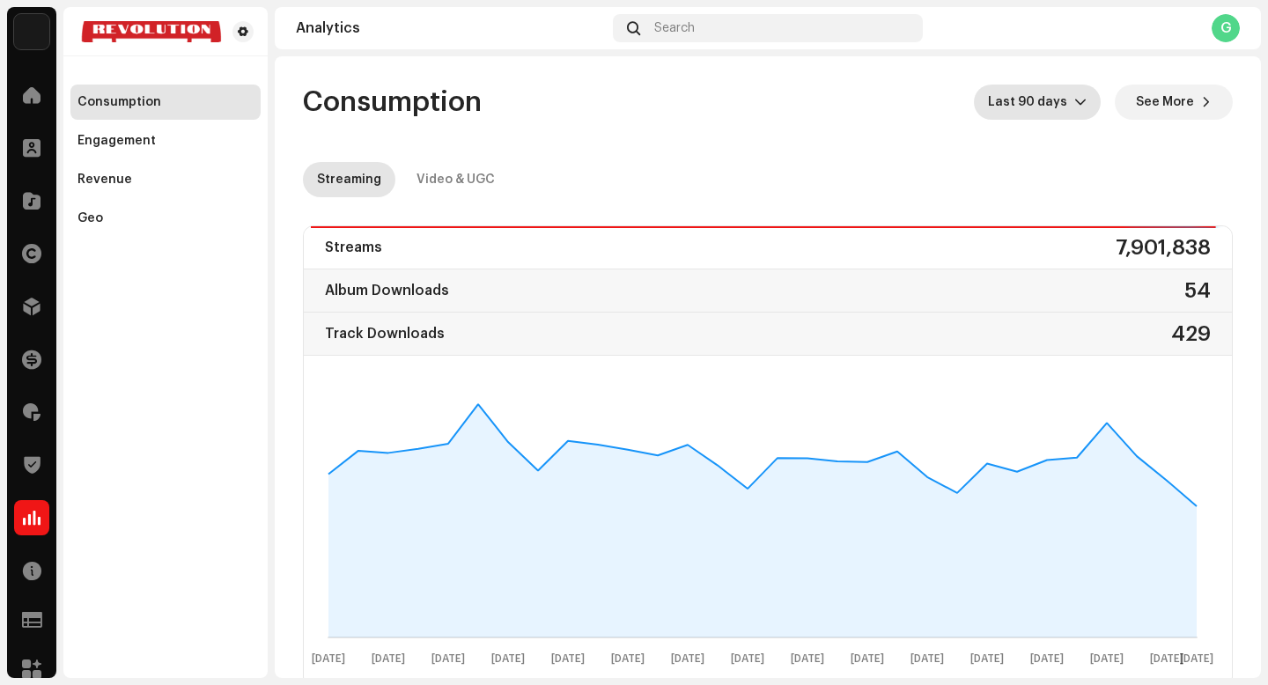
scroll to position [52, 0]
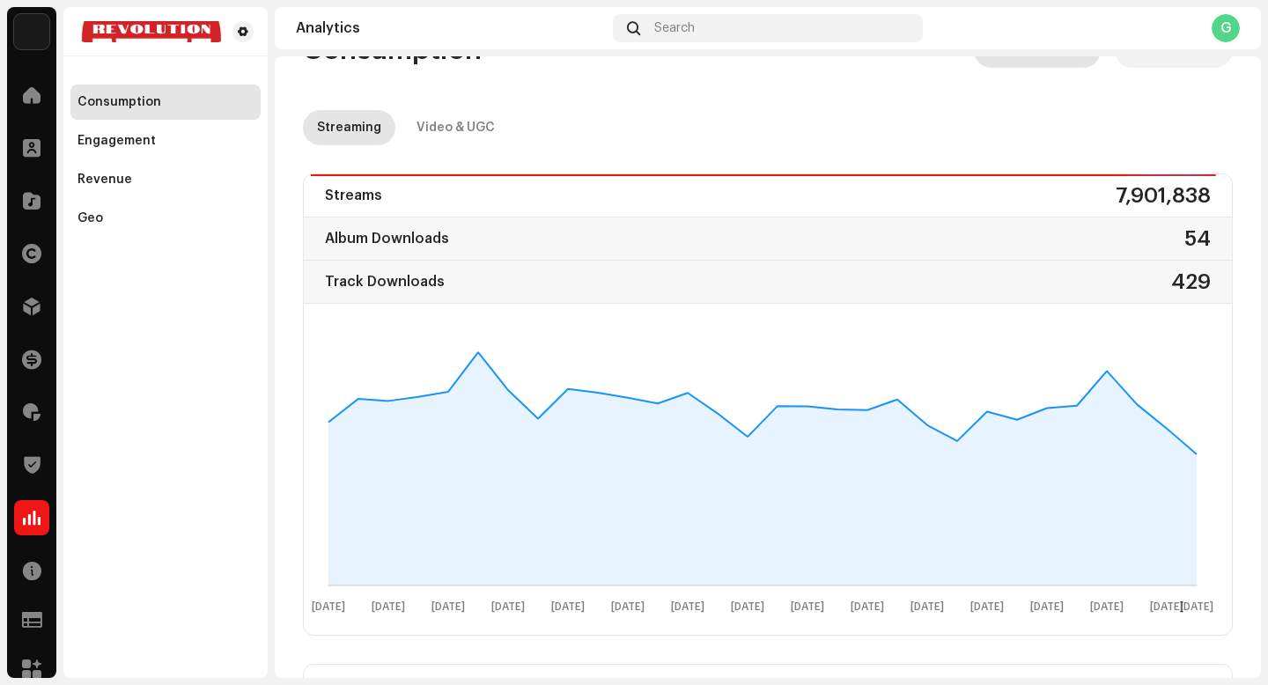
click at [1207, 174] on div "Streams 7,901,838" at bounding box center [768, 195] width 928 height 43
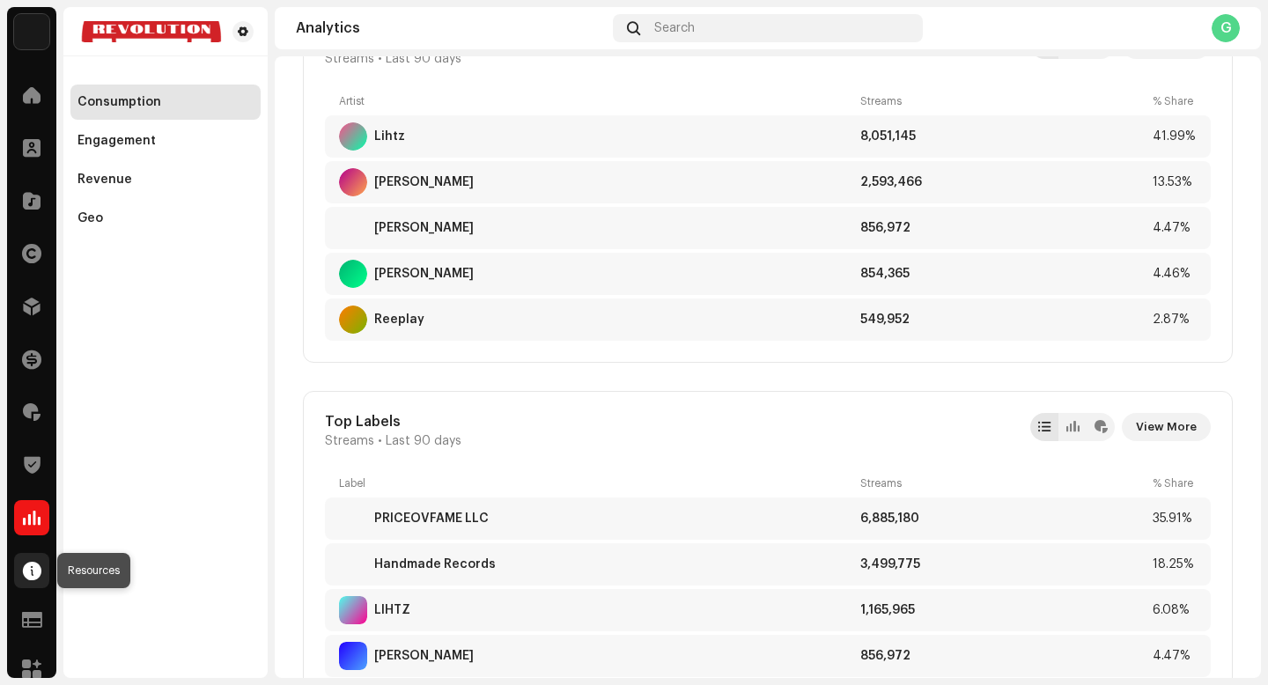
scroll to position [16, 0]
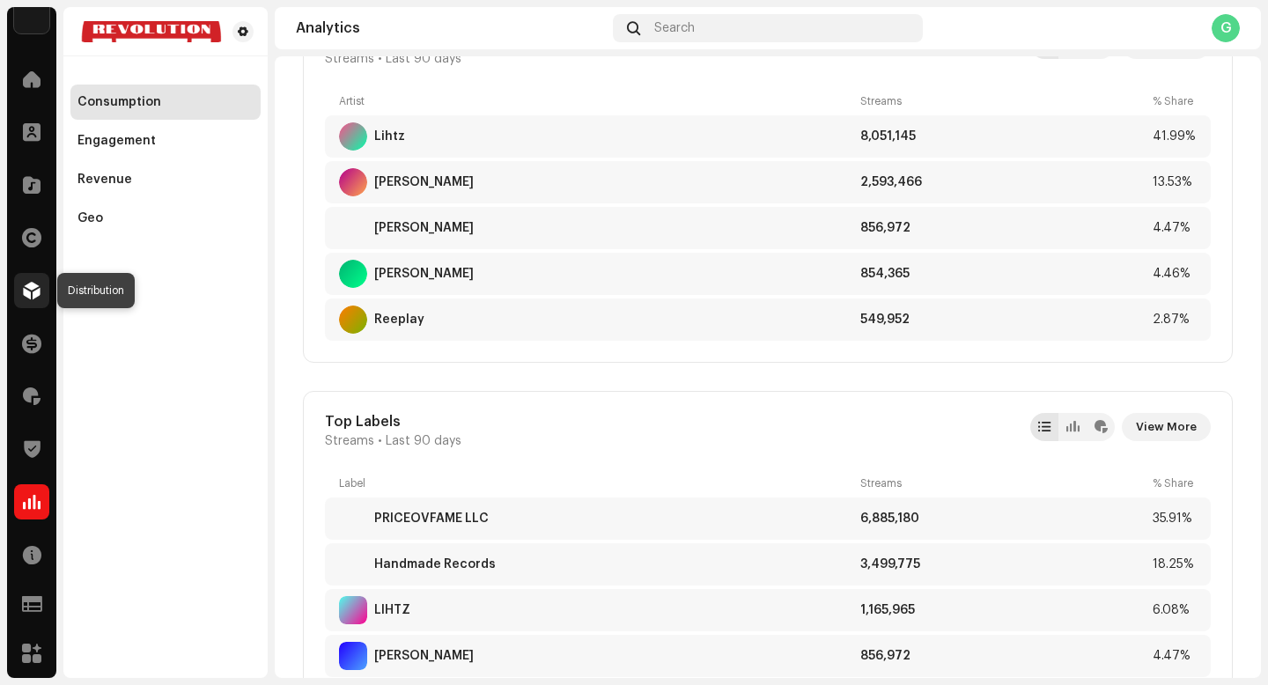
click at [23, 287] on span at bounding box center [32, 291] width 18 height 14
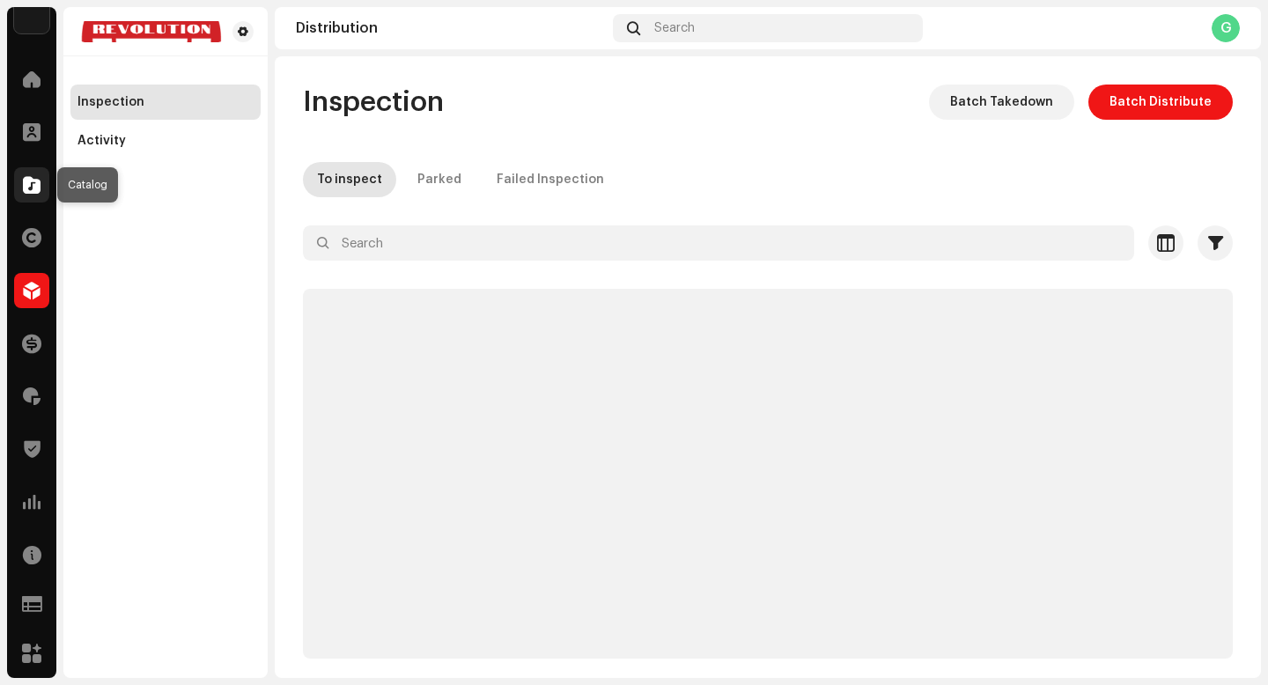
click at [31, 187] on span at bounding box center [32, 185] width 18 height 14
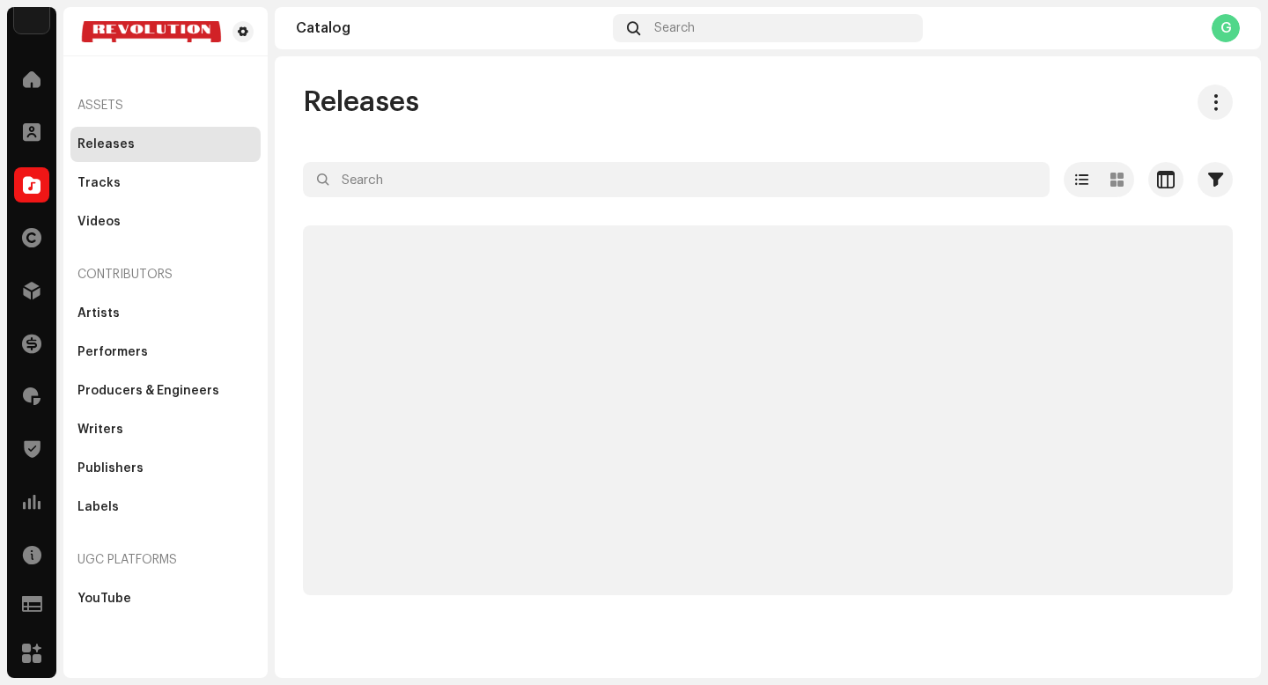
click at [35, 218] on div "Rights" at bounding box center [31, 237] width 49 height 49
click at [33, 234] on span at bounding box center [31, 238] width 19 height 14
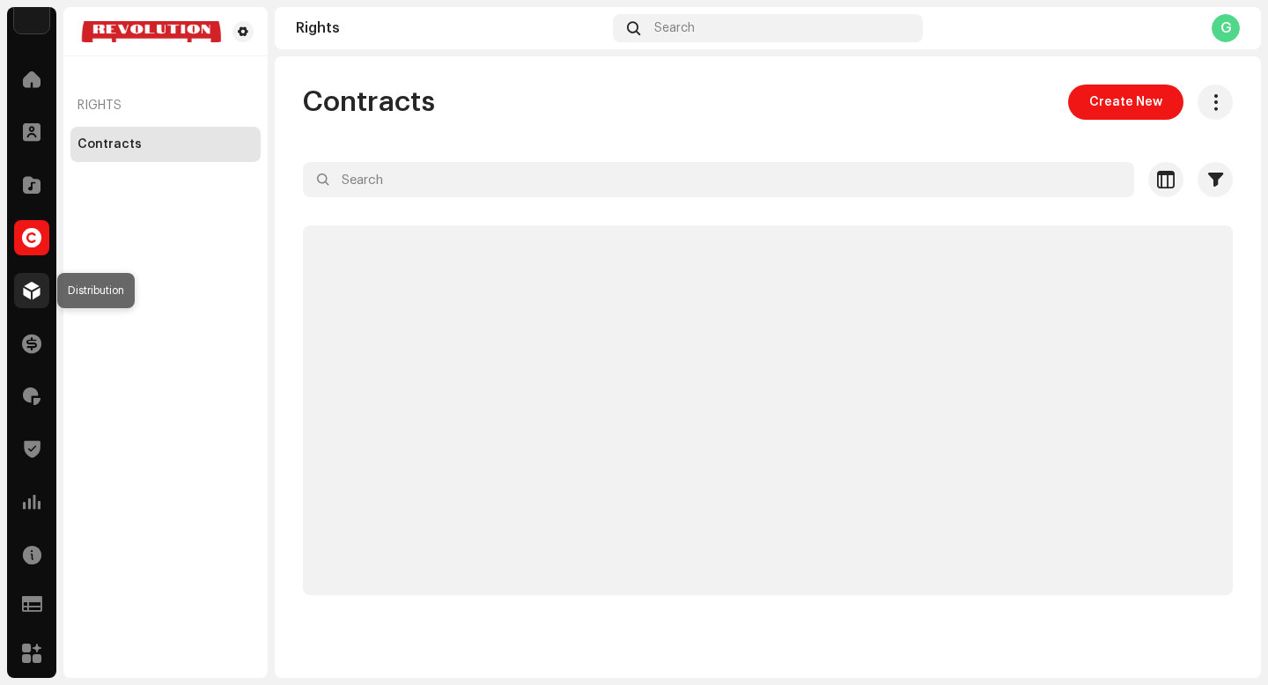
click at [28, 284] on span at bounding box center [32, 291] width 18 height 14
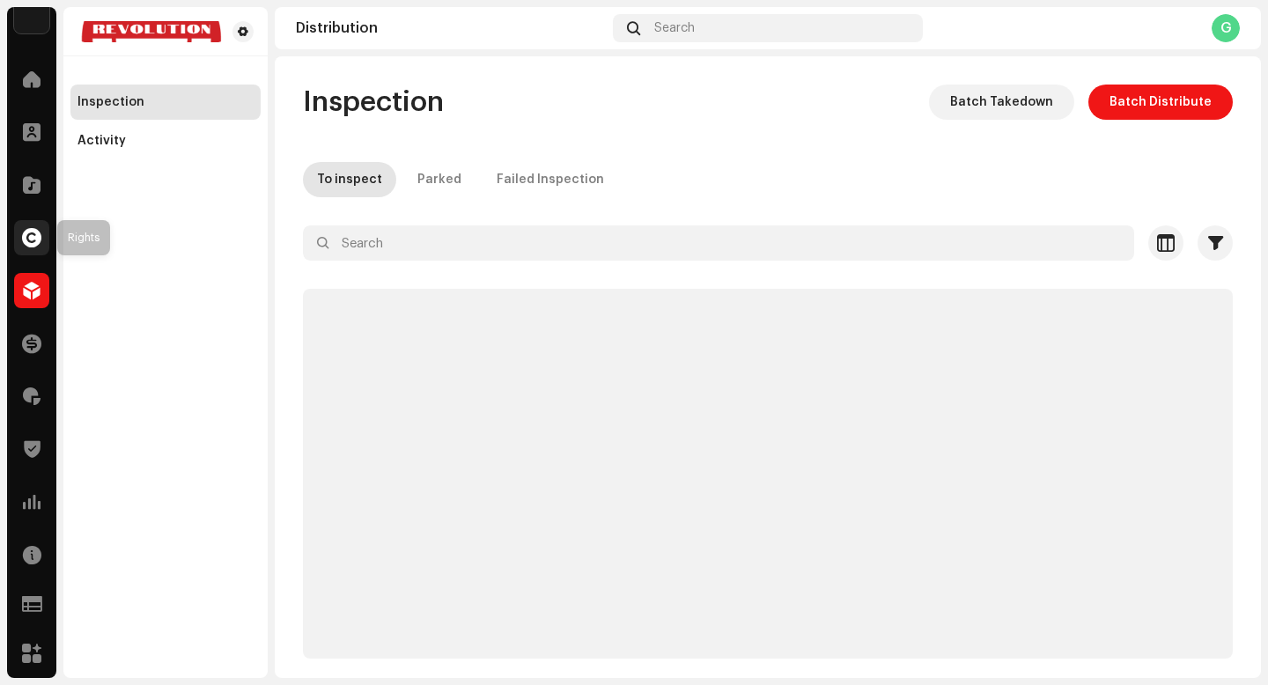
click at [22, 238] on span at bounding box center [31, 238] width 19 height 14
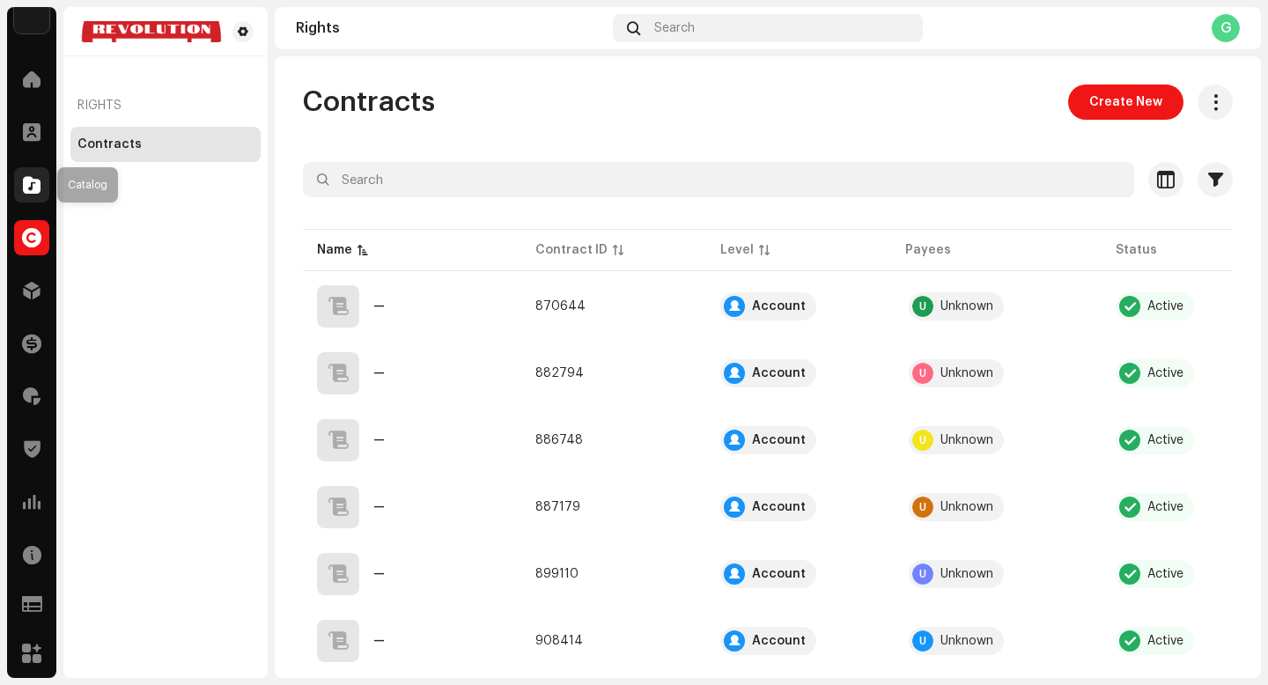
click at [46, 180] on div at bounding box center [31, 184] width 35 height 35
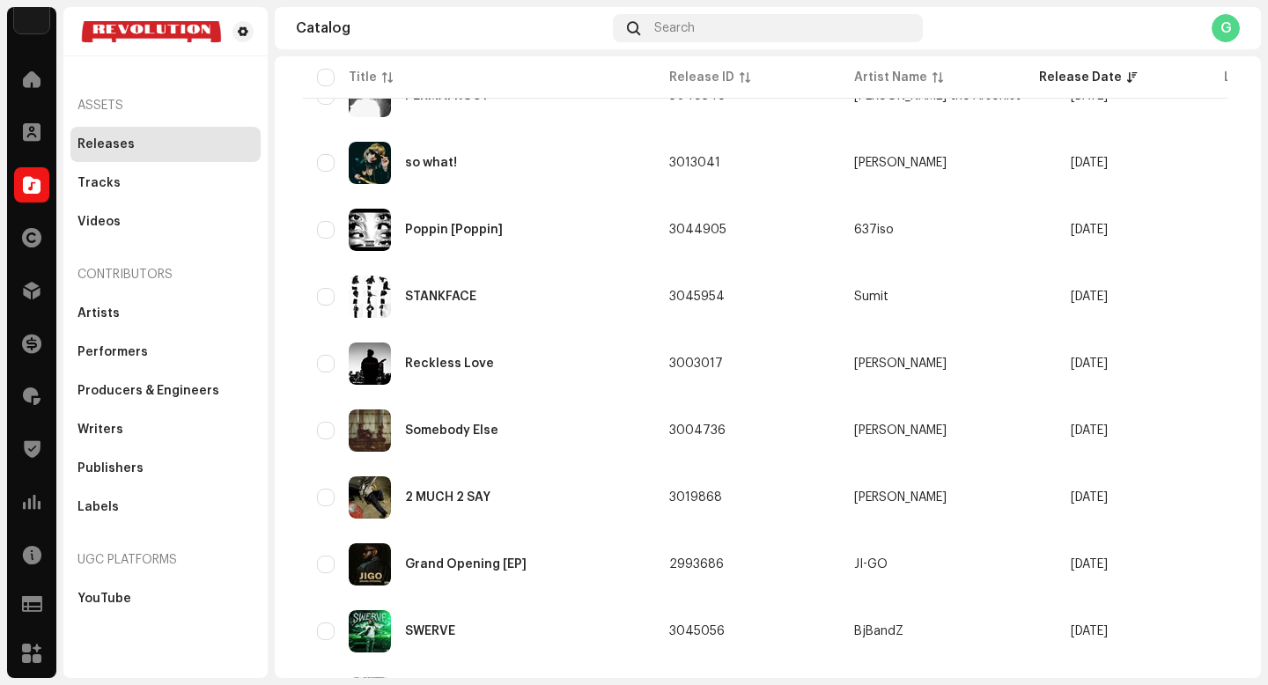
scroll to position [1257, 0]
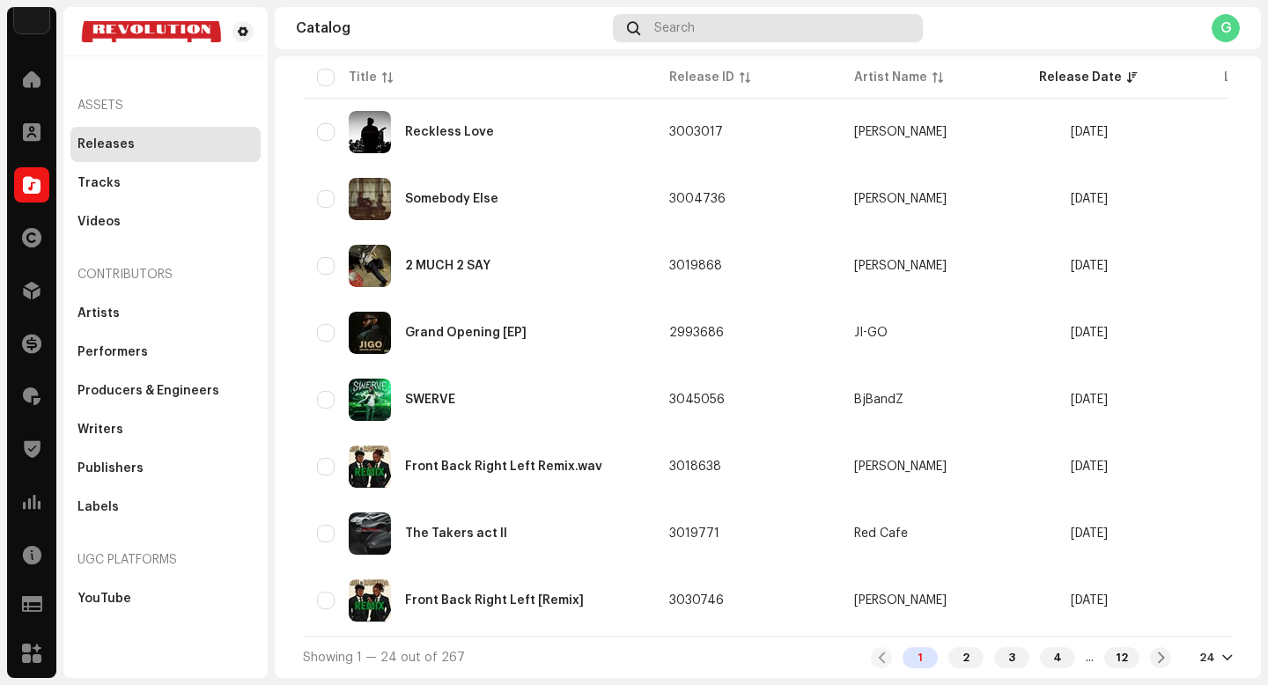
click at [686, 23] on span "Search" at bounding box center [674, 28] width 41 height 14
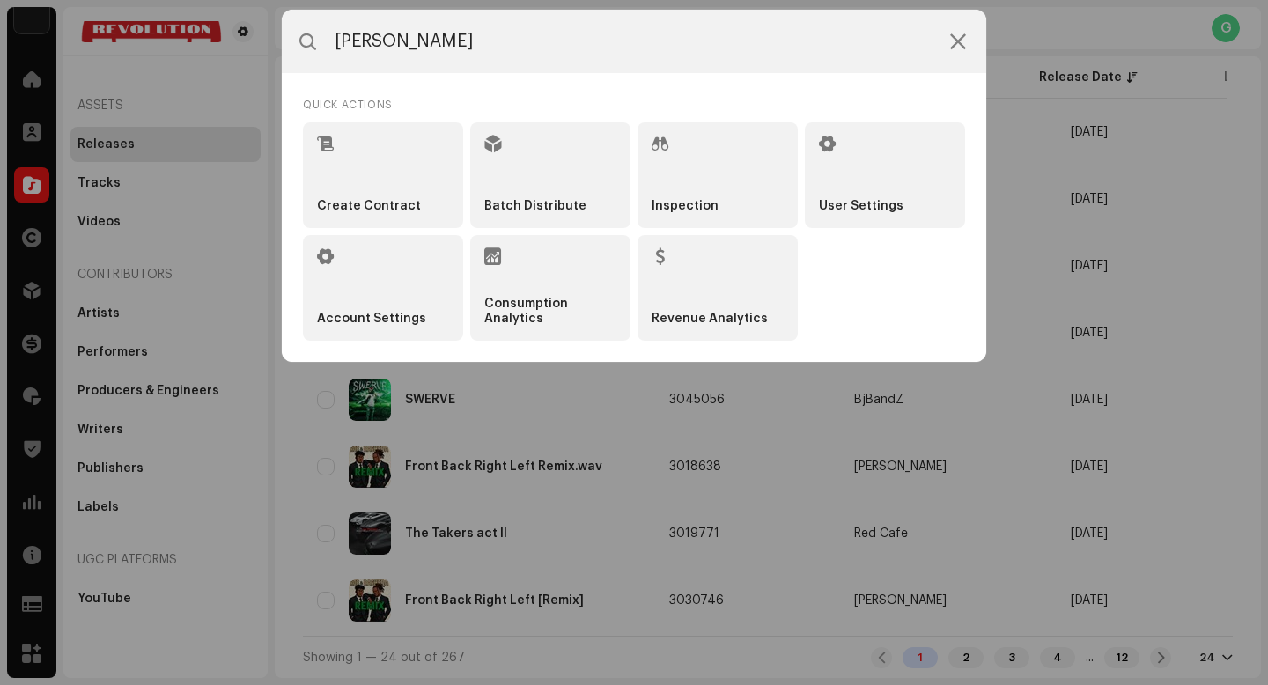
type input "[PERSON_NAME]"
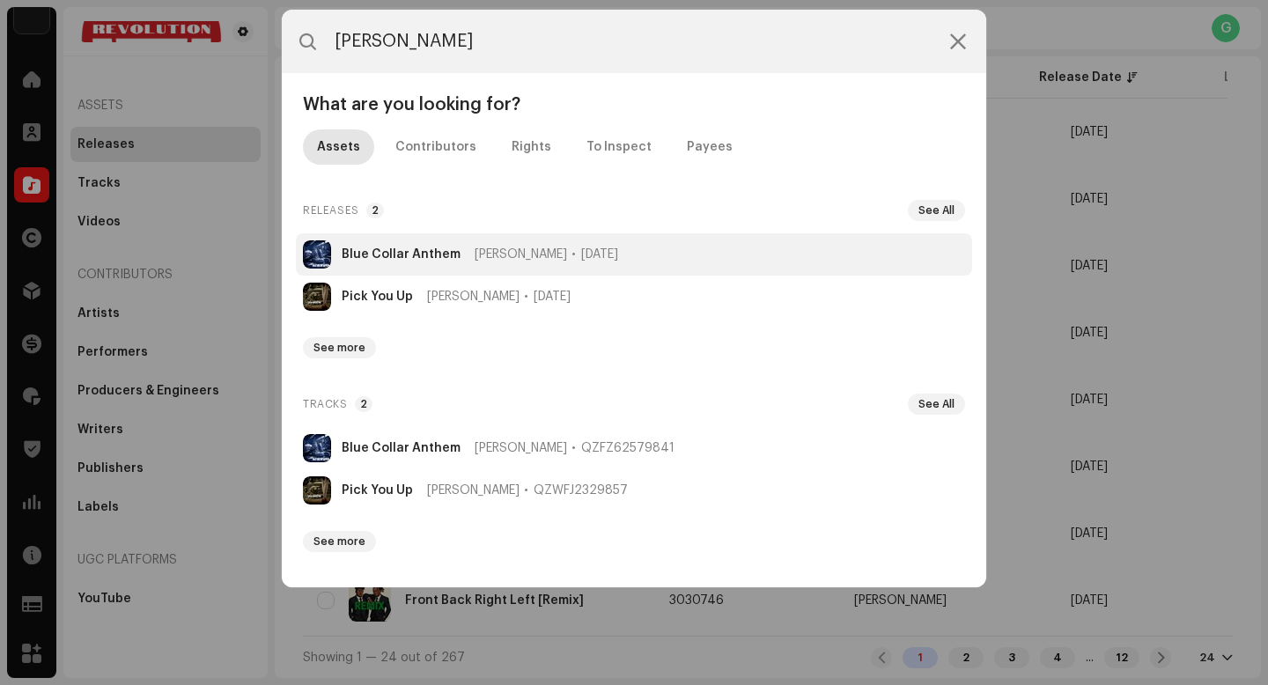
click at [636, 248] on li "Blue Collar Anthem [PERSON_NAME] [DATE]" at bounding box center [634, 254] width 676 height 42
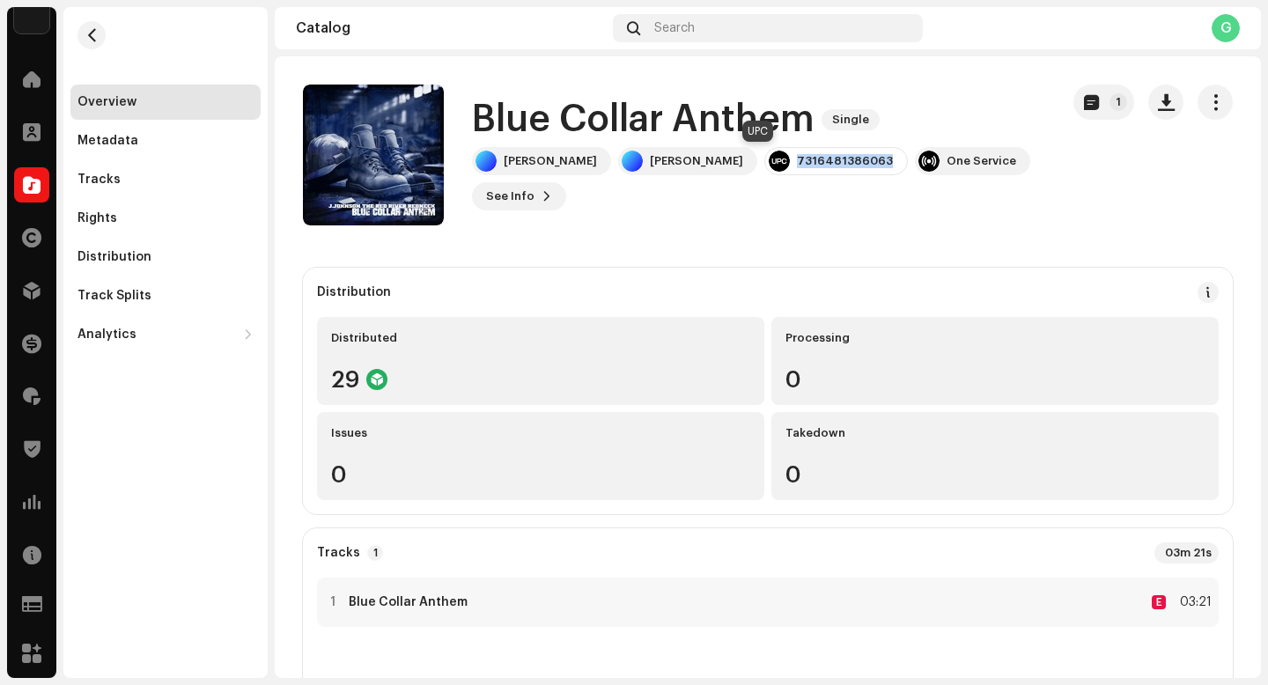
copy div "7316481386063"
drag, startPoint x: 811, startPoint y: 161, endPoint x: 705, endPoint y: 161, distance: 106.6
click at [765, 161] on div "7316481386063" at bounding box center [837, 161] width 144 height 28
click at [33, 83] on span at bounding box center [32, 79] width 18 height 14
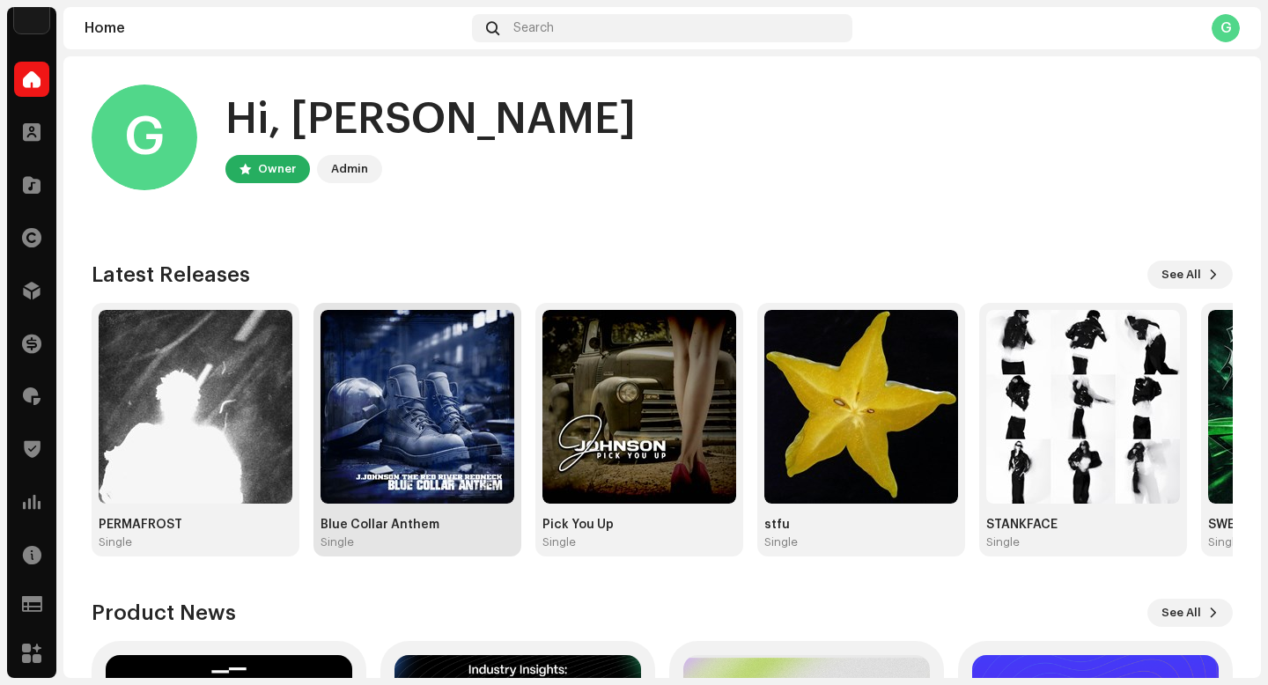
click at [415, 410] on img at bounding box center [418, 407] width 194 height 194
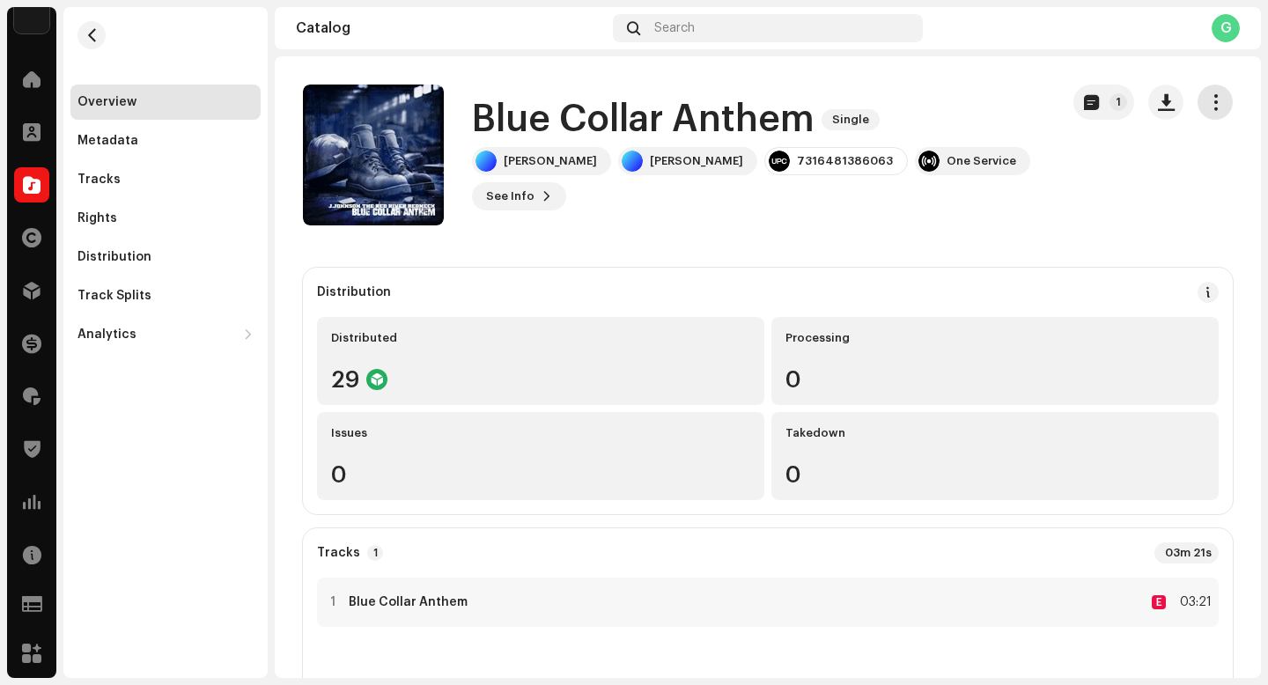
click at [1209, 97] on span "button" at bounding box center [1216, 102] width 17 height 14
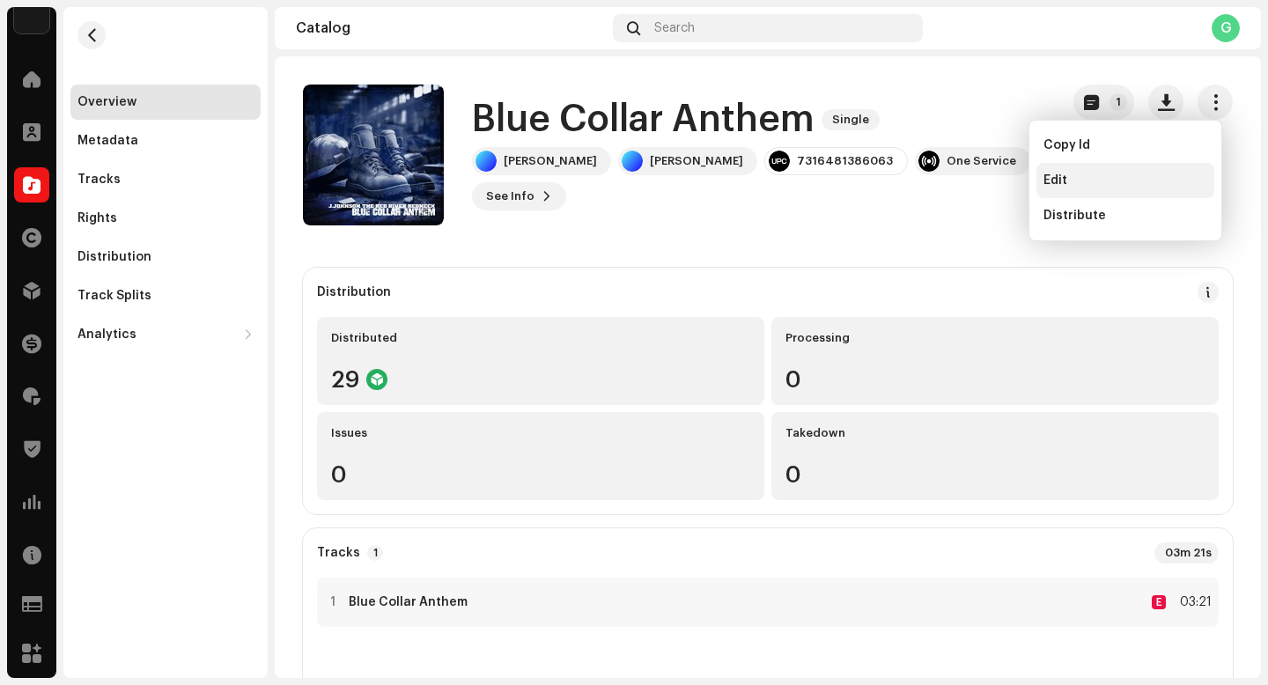
click at [1047, 187] on span "Edit" at bounding box center [1056, 181] width 24 height 14
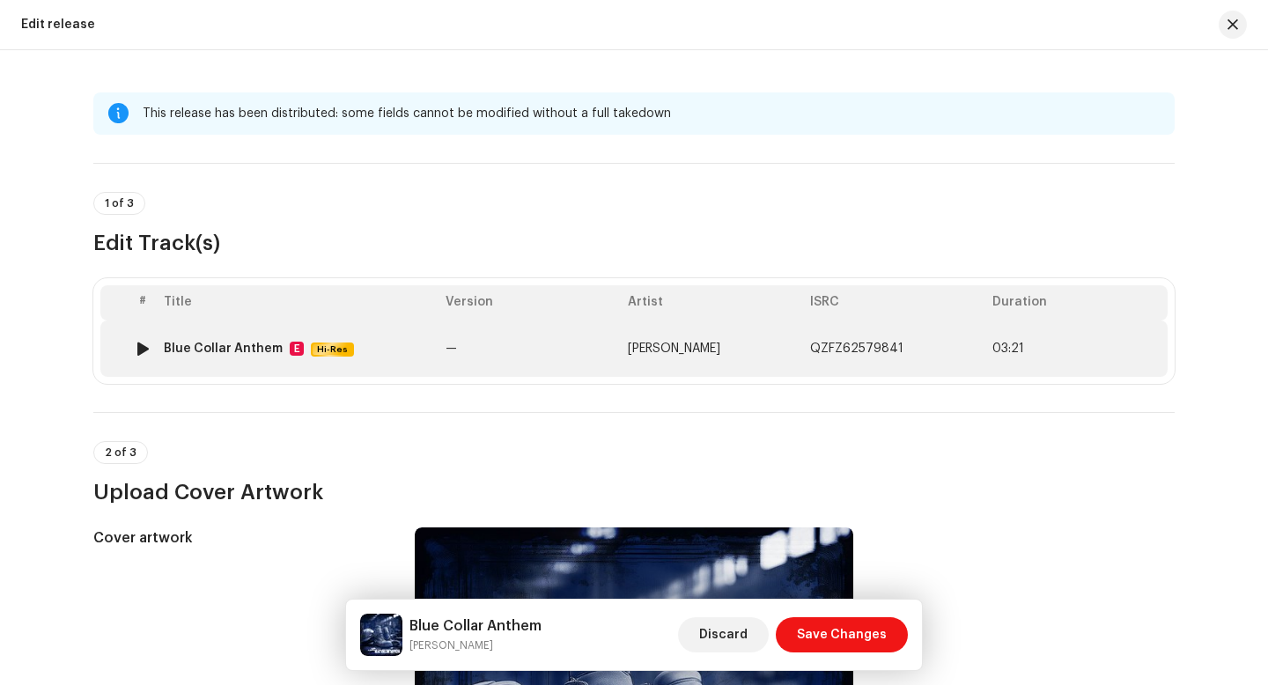
click at [1069, 344] on span "03:21" at bounding box center [1077, 349] width 168 height 14
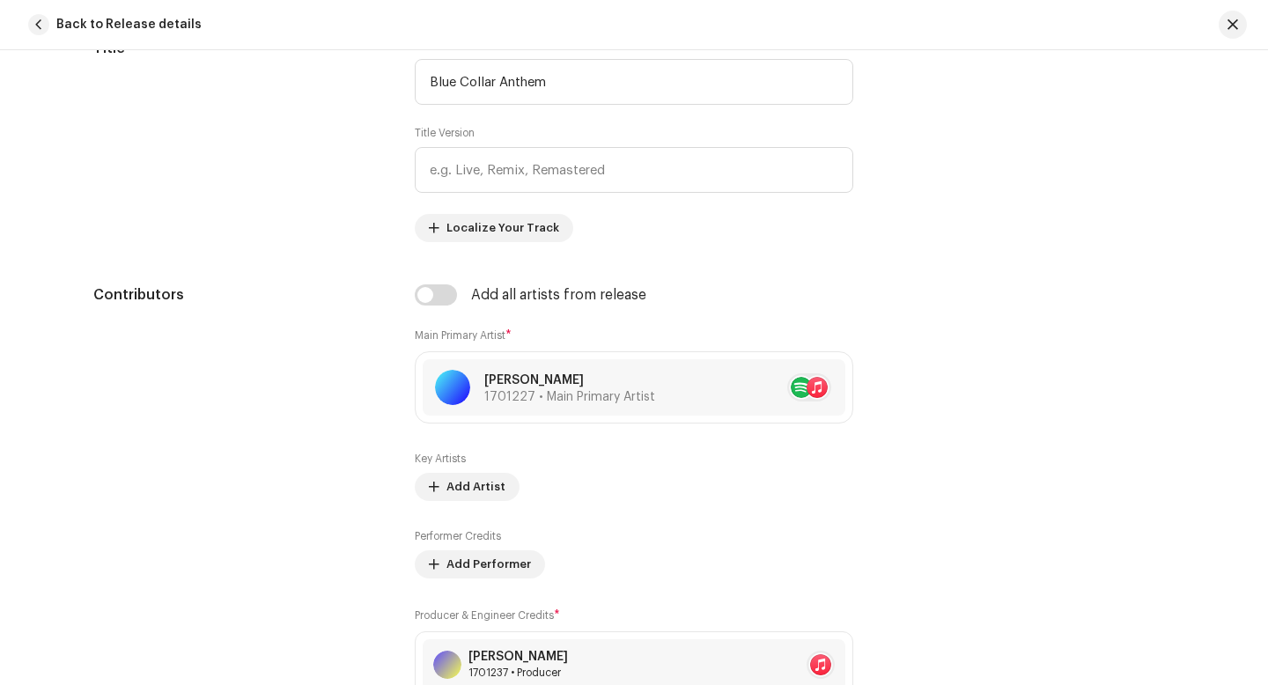
scroll to position [487, 0]
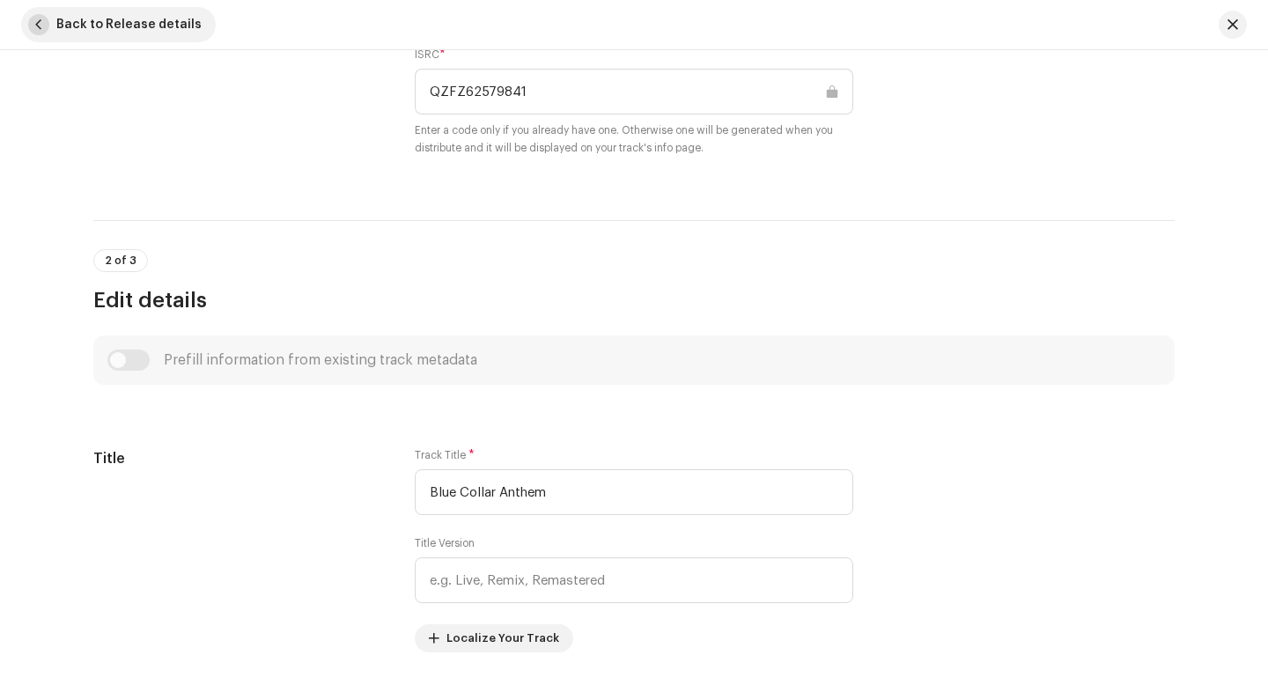
click at [35, 18] on span "button" at bounding box center [38, 24] width 21 height 21
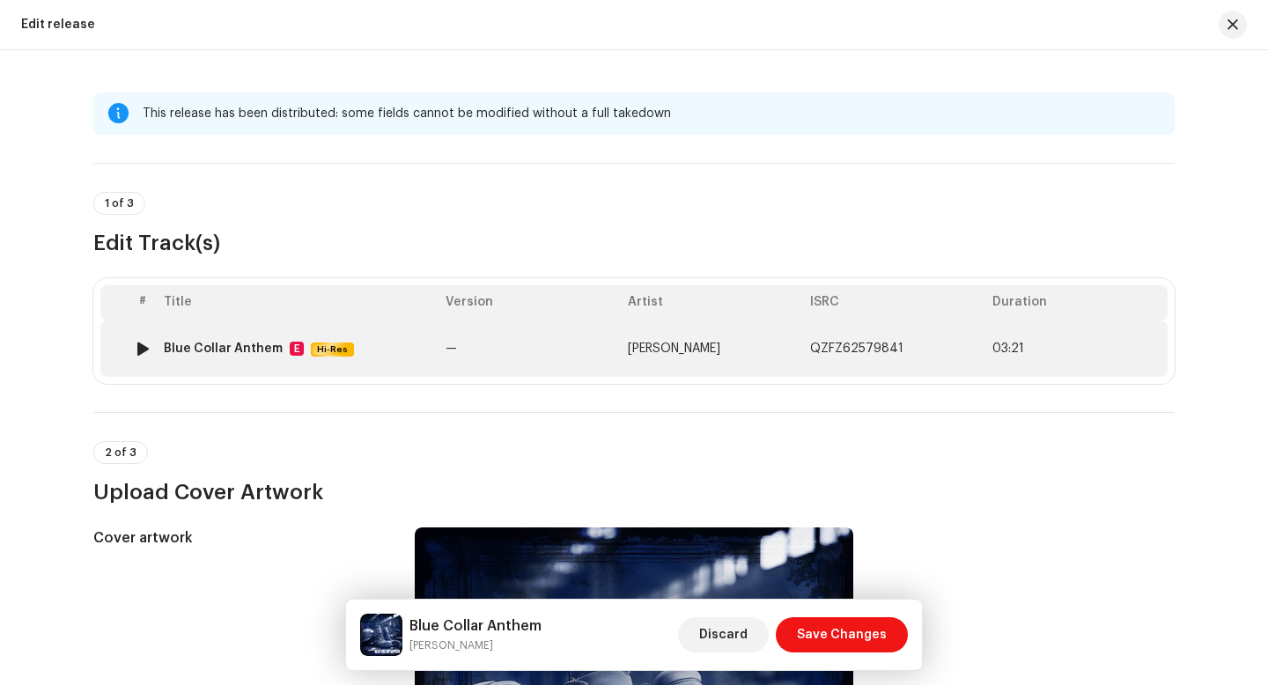
click at [1079, 343] on span "03:21" at bounding box center [1077, 349] width 168 height 14
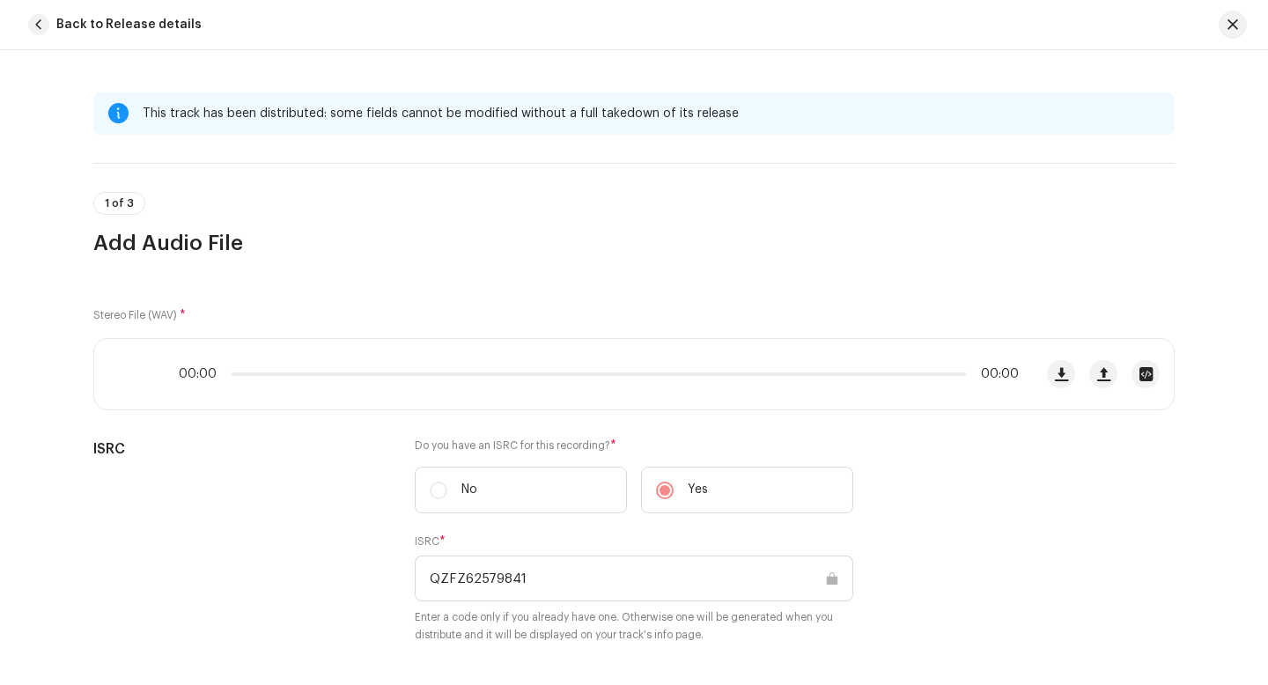
scroll to position [4, 0]
click at [1097, 367] on span "button" at bounding box center [1103, 371] width 13 height 14
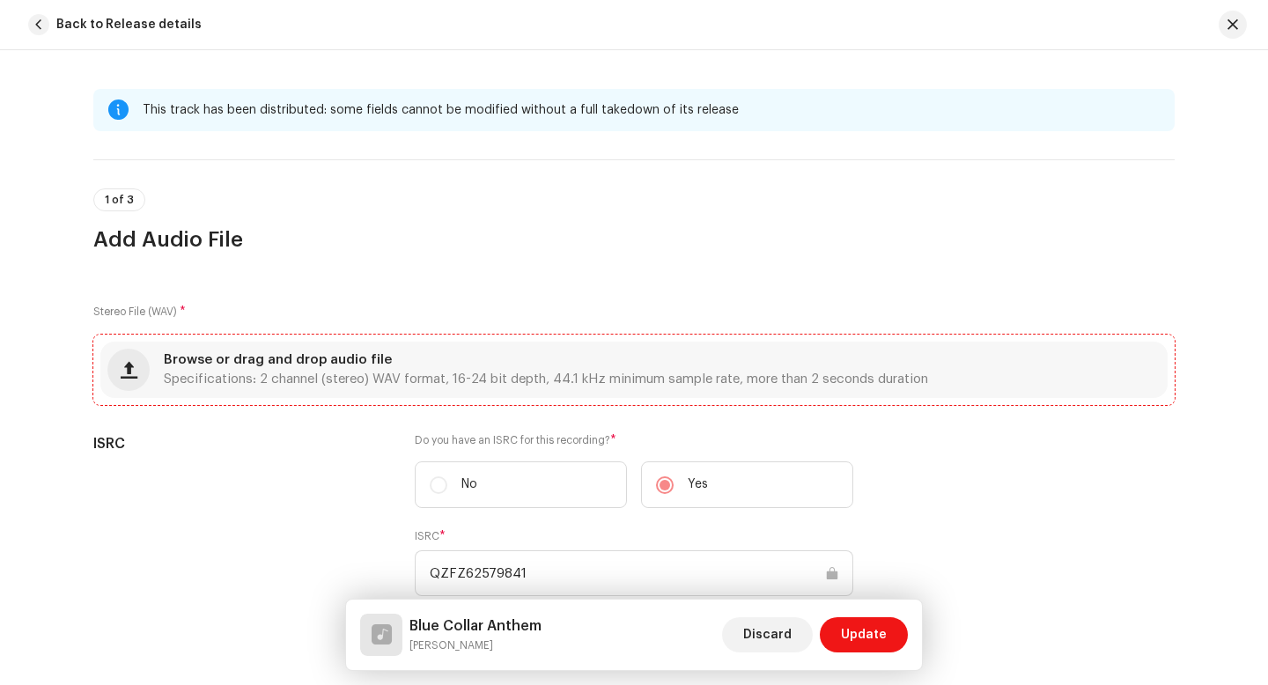
click at [540, 352] on div "Browse or drag and drop audio file Specifications: 2 channel (stereo) WAV forma…" at bounding box center [634, 370] width 1068 height 56
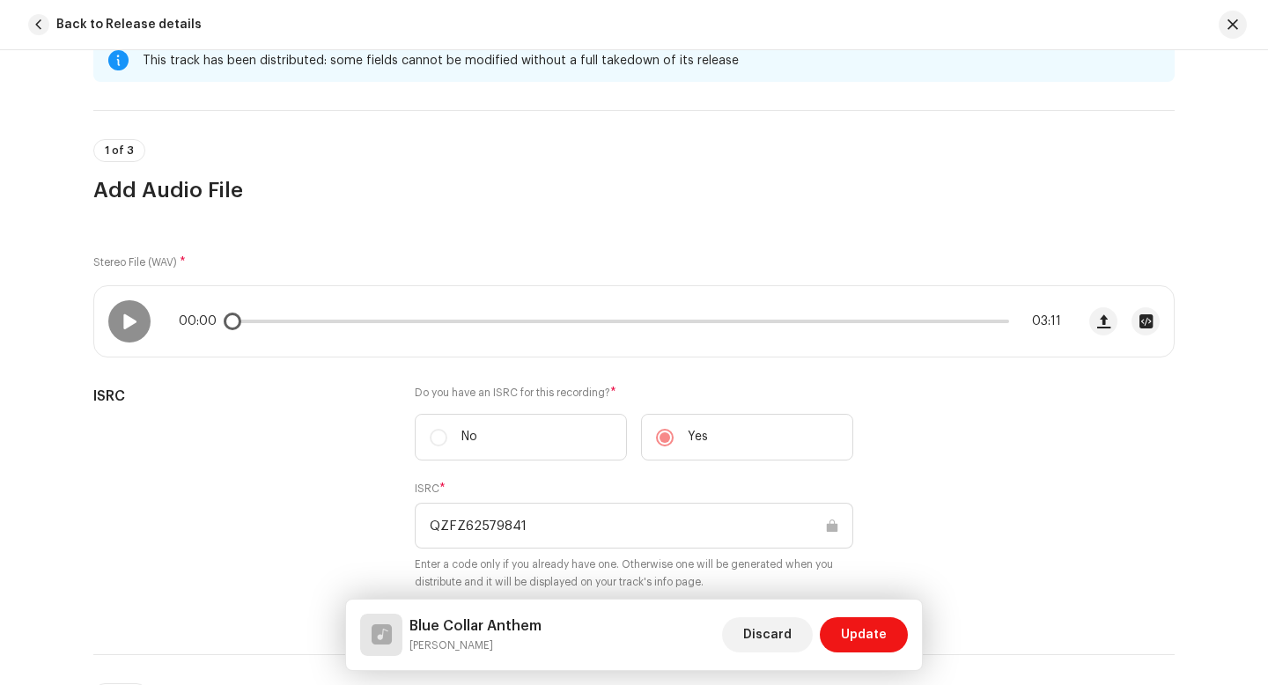
scroll to position [55, 0]
click at [858, 634] on span "Update" at bounding box center [864, 634] width 46 height 35
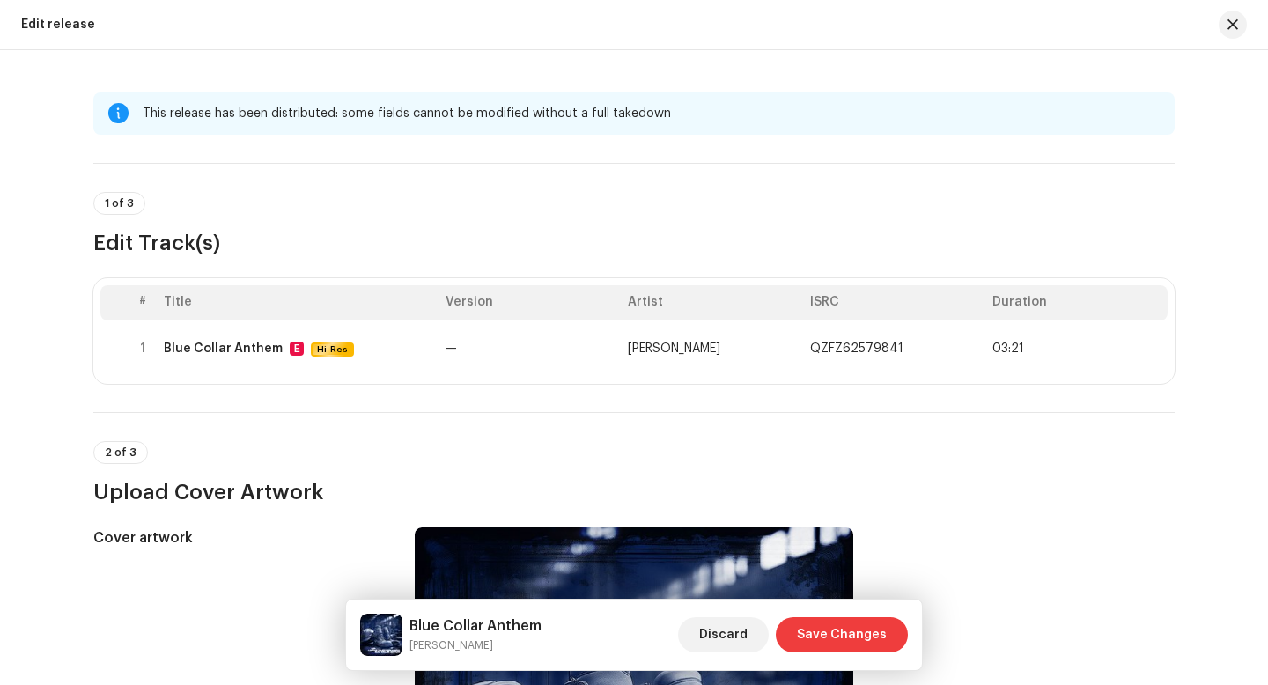
click at [861, 636] on span "Save Changes" at bounding box center [842, 634] width 90 height 35
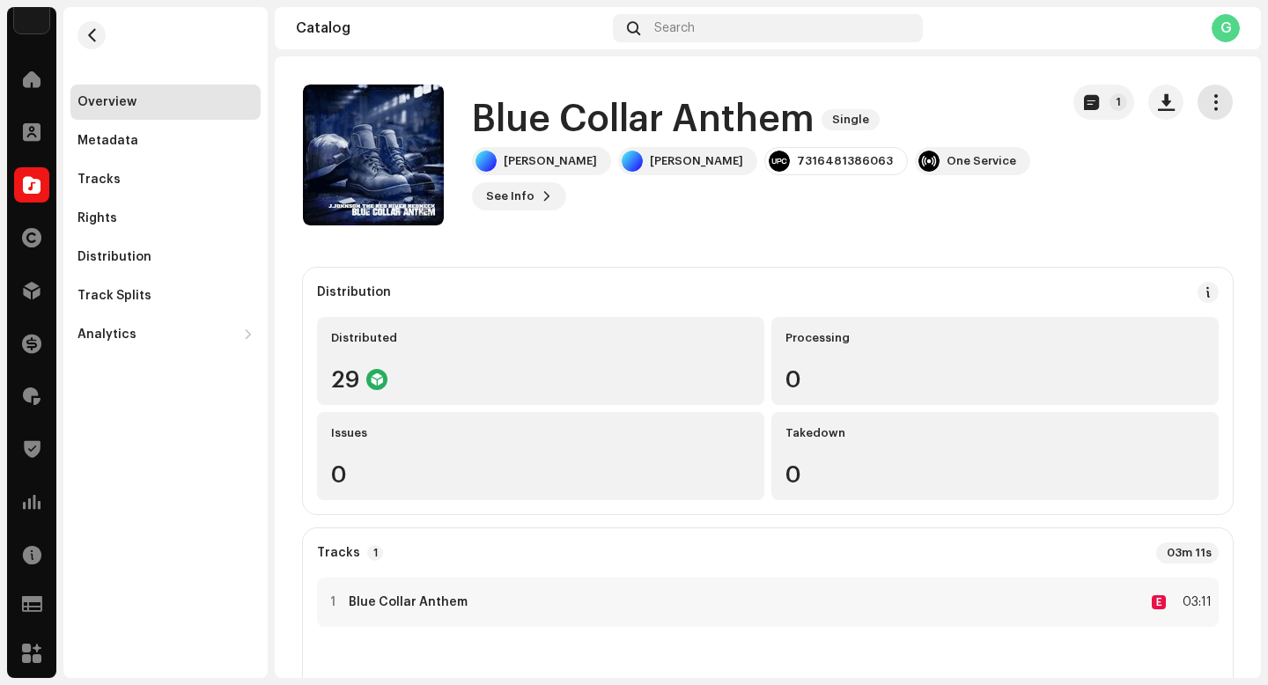
click at [1209, 89] on button "button" at bounding box center [1215, 102] width 35 height 35
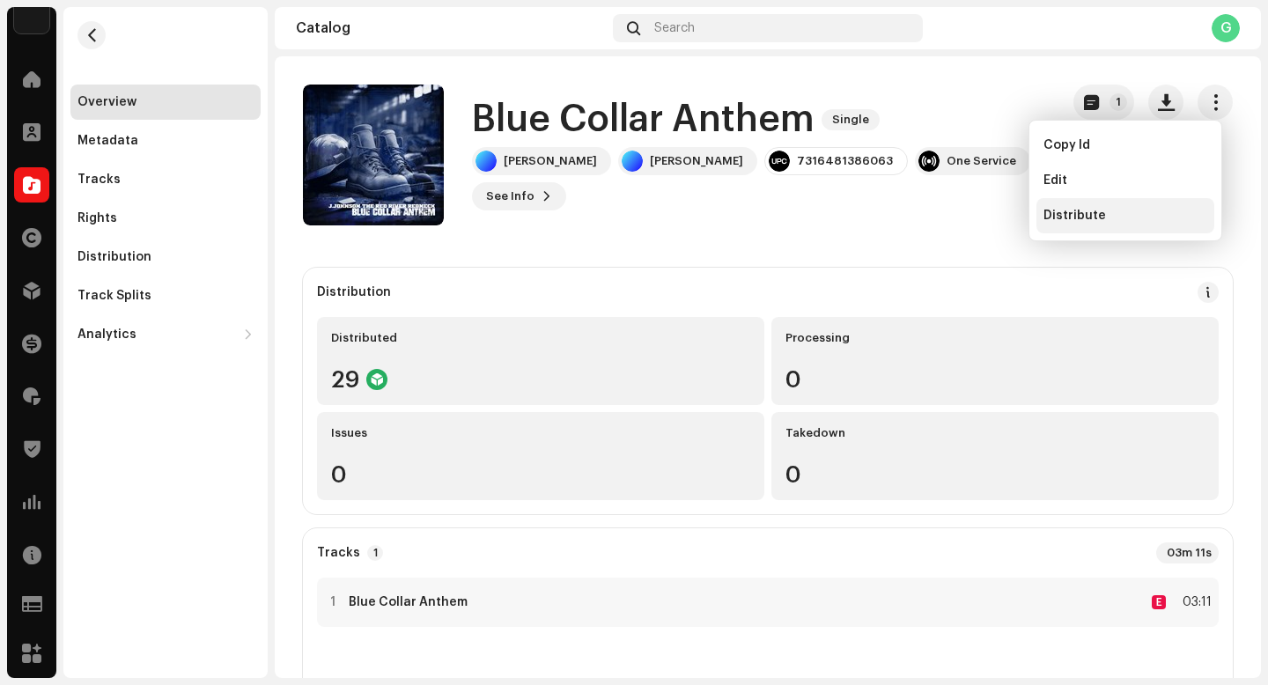
click at [1068, 216] on span "Distribute" at bounding box center [1075, 216] width 63 height 14
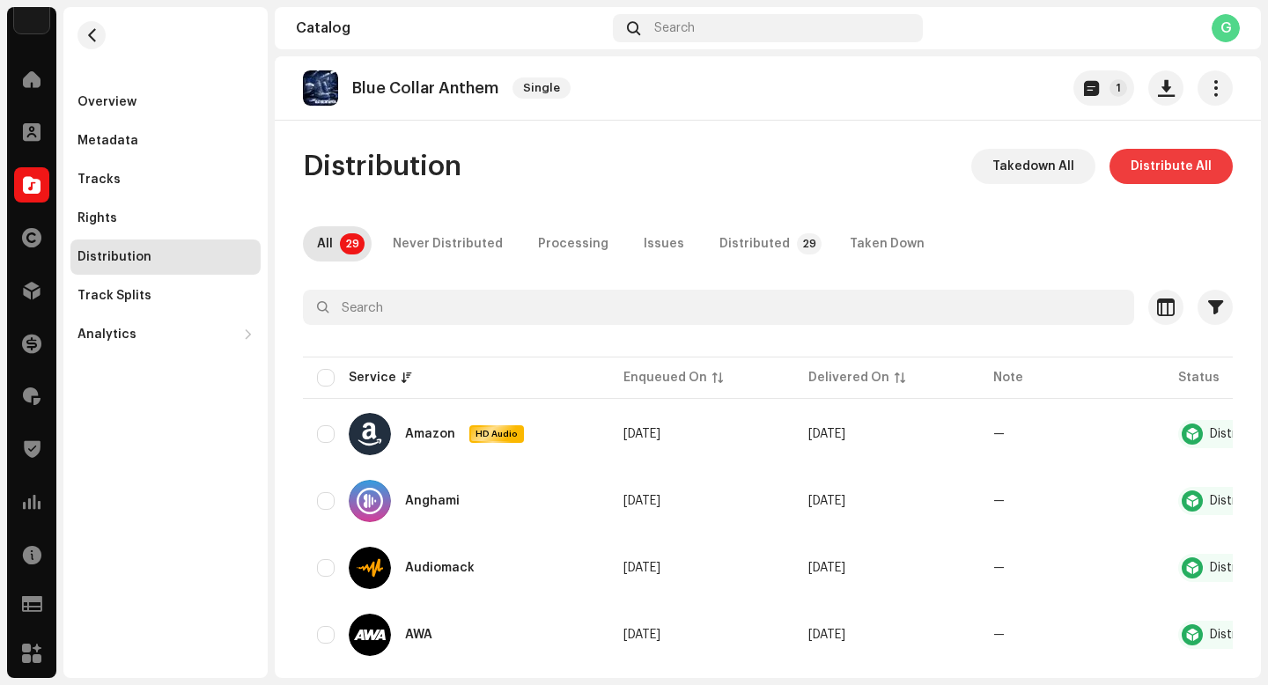
click at [1175, 166] on span "Distribute All" at bounding box center [1171, 166] width 81 height 35
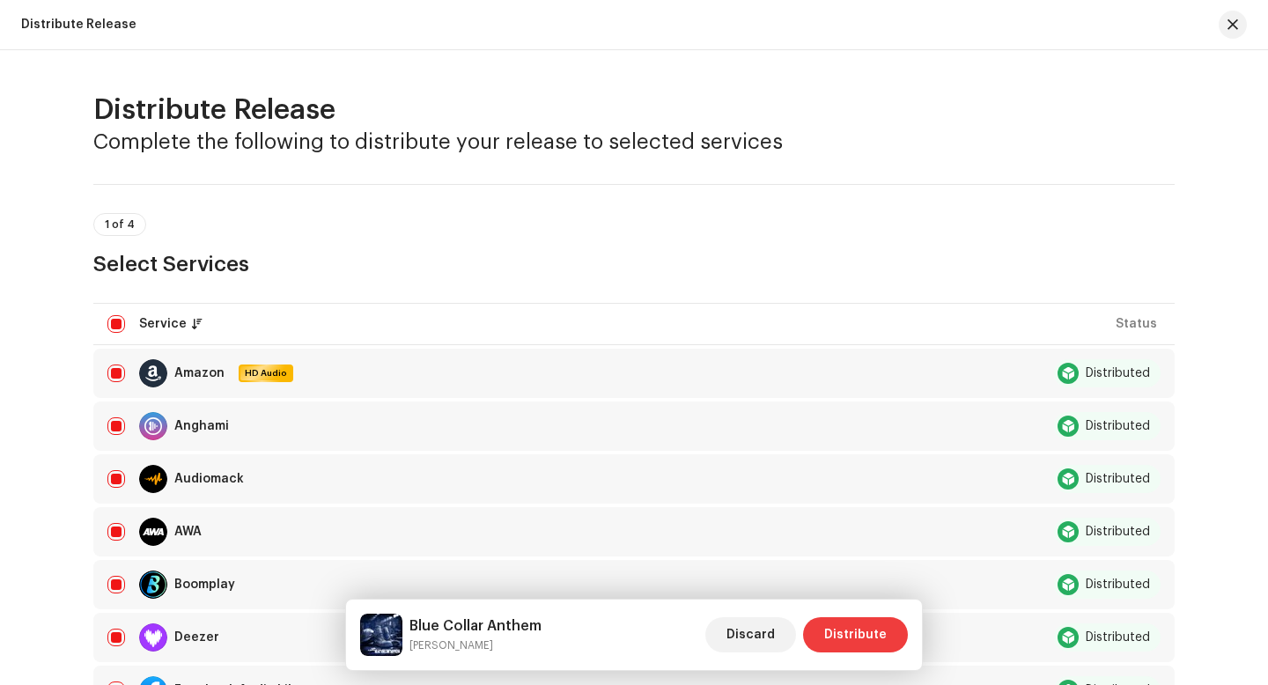
click at [867, 630] on span "Distribute" at bounding box center [855, 634] width 63 height 35
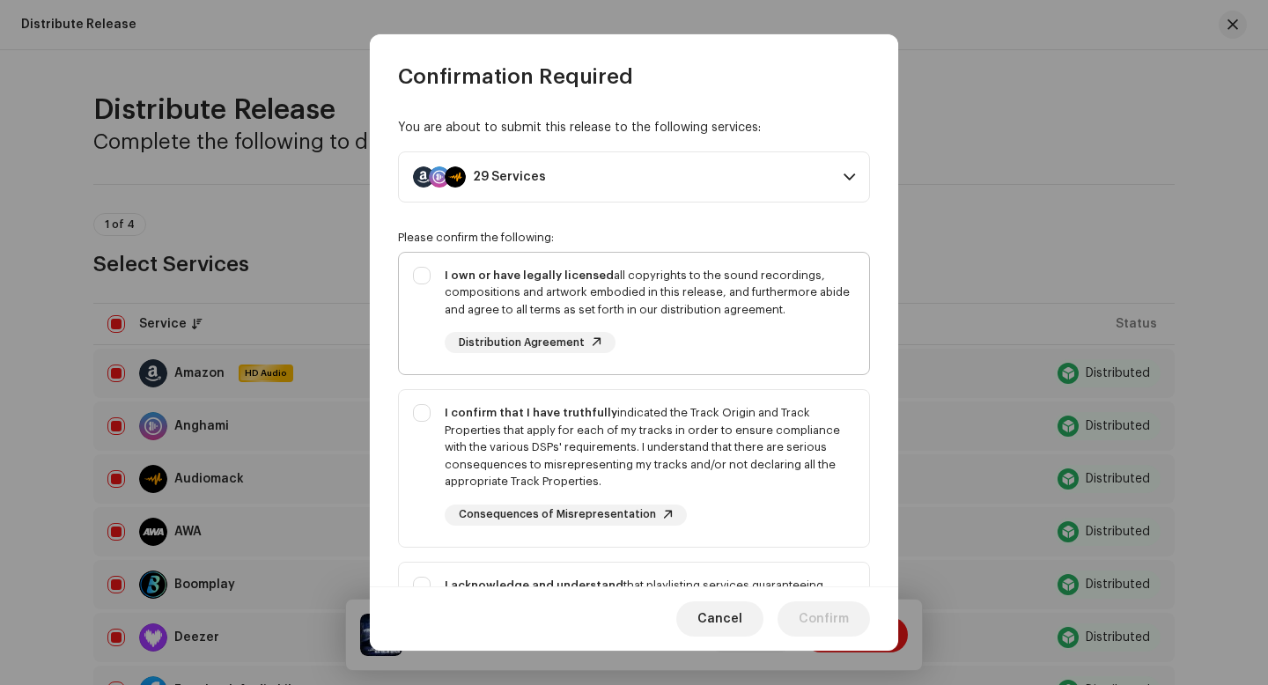
click at [506, 279] on strong "I own or have legally licensed" at bounding box center [529, 275] width 169 height 11
checkbox input "true"
click at [409, 403] on div "I confirm that I have truthfully indicated the Track Origin and Track Propertie…" at bounding box center [634, 465] width 470 height 150
checkbox input "true"
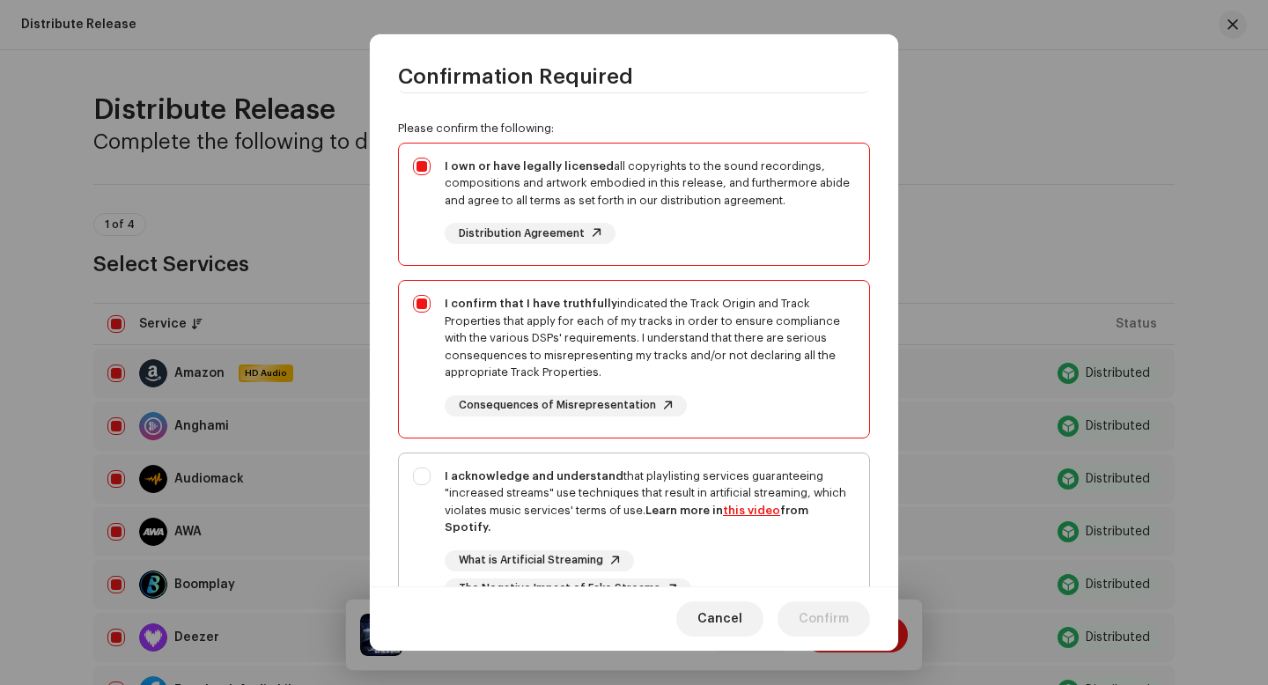
click at [417, 489] on div "I acknowledge and understand that playlisting services guaranteeing "increased …" at bounding box center [634, 534] width 470 height 160
checkbox input "true"
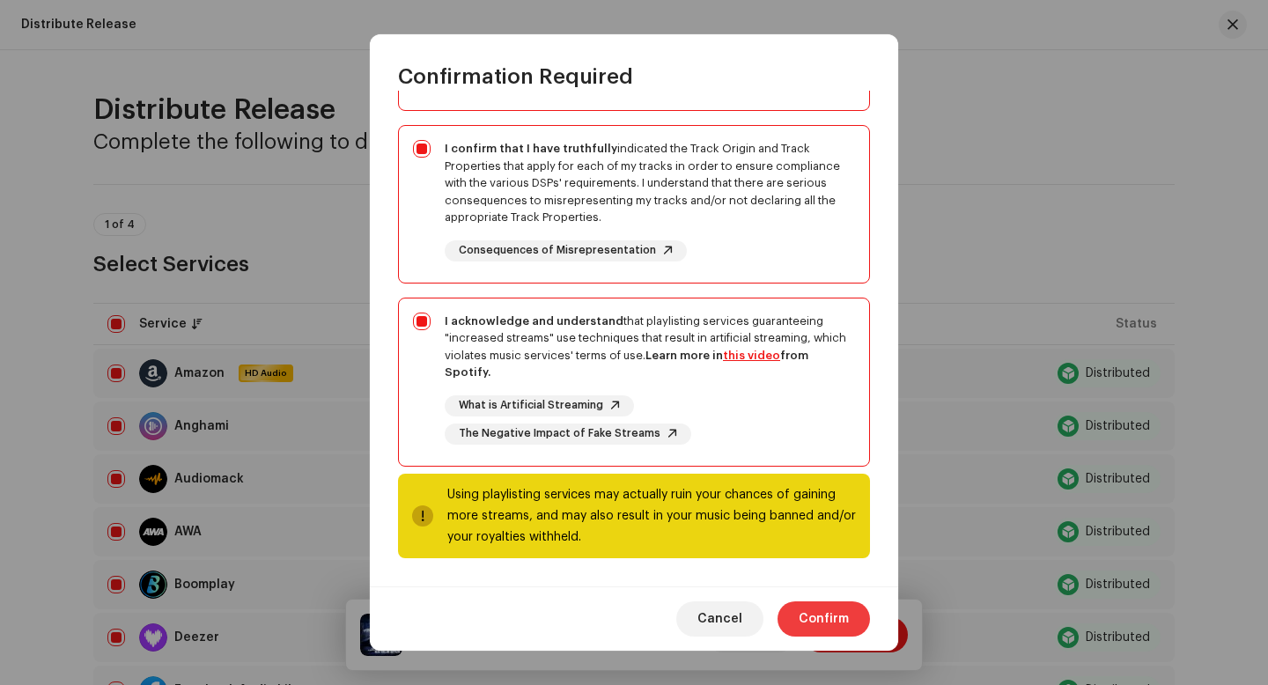
click at [817, 604] on span "Confirm" at bounding box center [824, 619] width 50 height 35
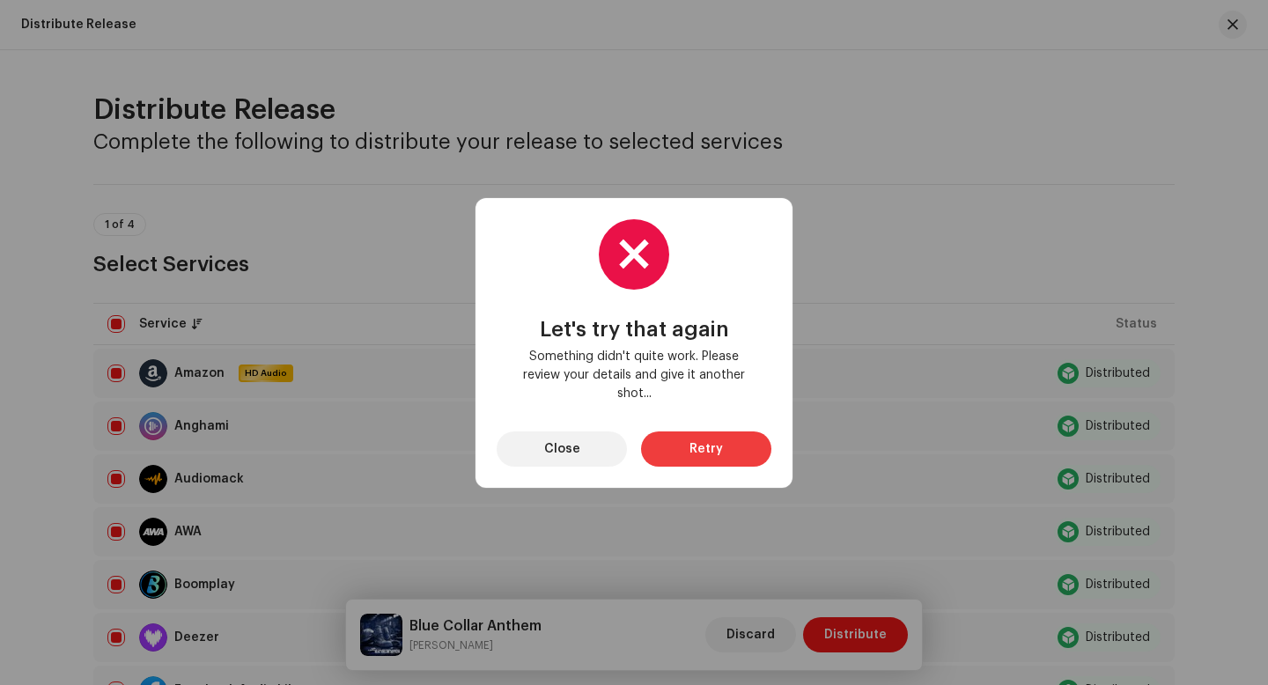
click at [707, 446] on span "Retry" at bounding box center [706, 449] width 33 height 35
click at [697, 455] on span "Retry" at bounding box center [706, 449] width 33 height 35
click at [559, 440] on span "Close" at bounding box center [562, 449] width 36 height 35
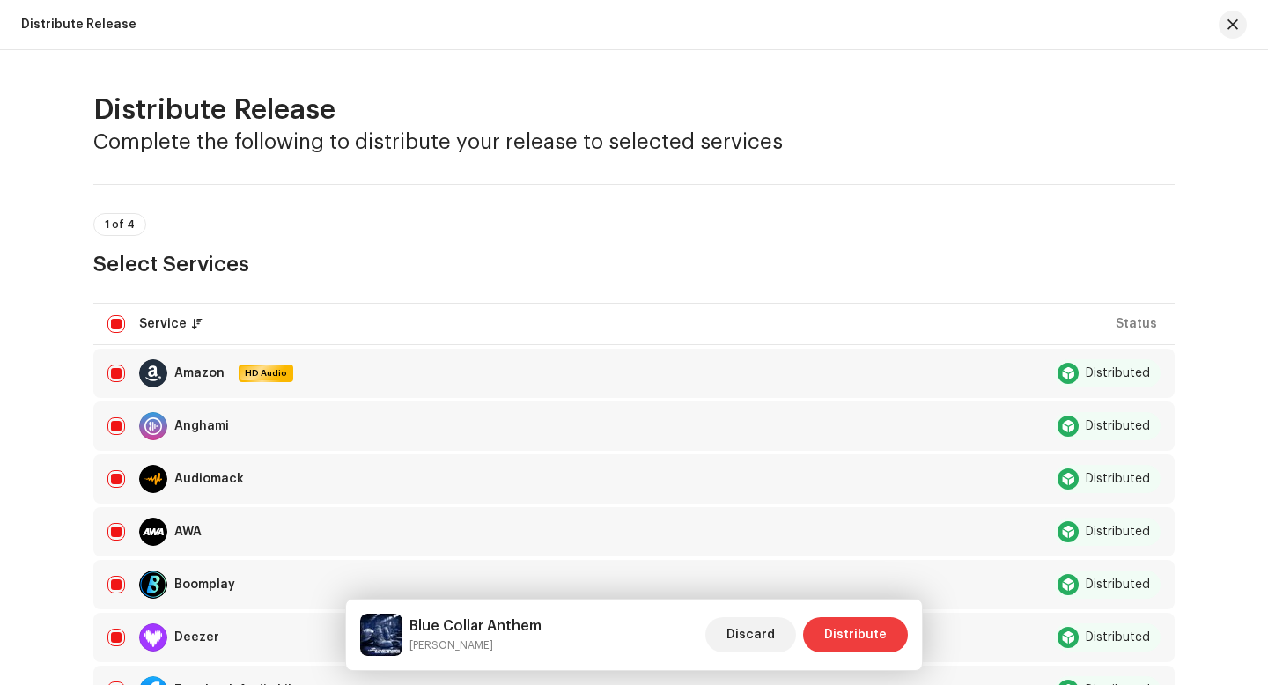
click at [831, 639] on span "Distribute" at bounding box center [855, 634] width 63 height 35
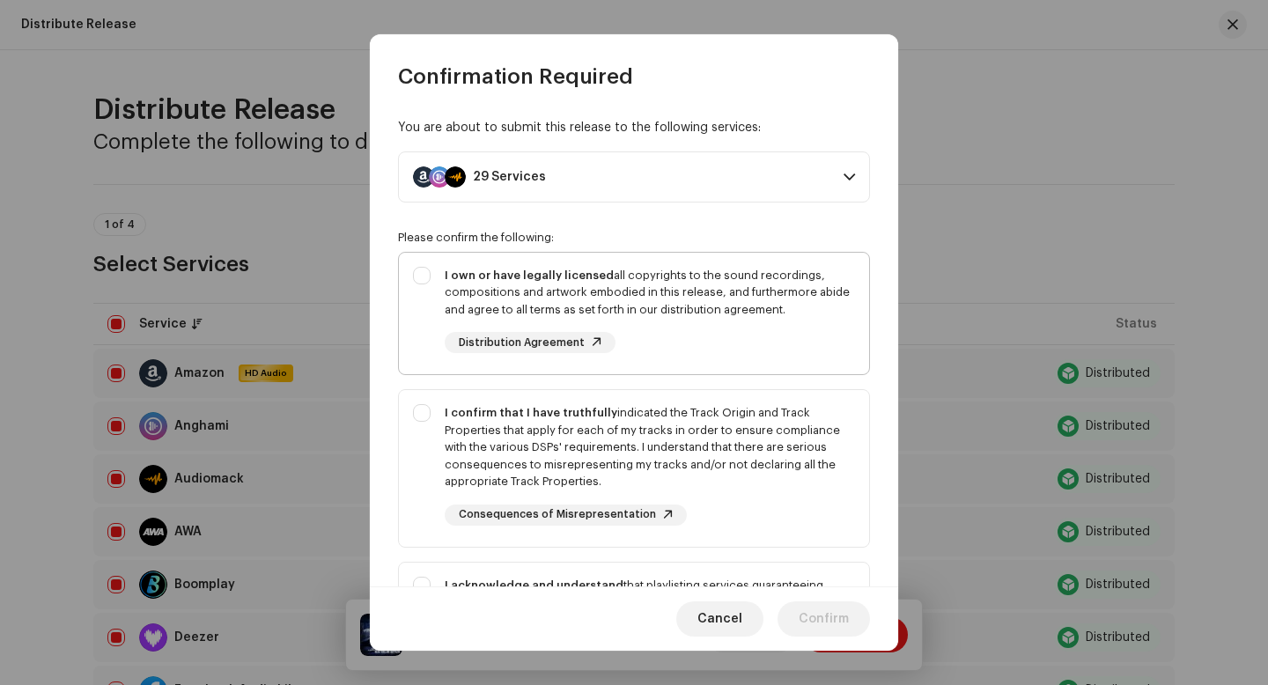
click at [626, 343] on div "I own or have legally licensed all copyrights to the sound recordings, composit…" at bounding box center [650, 310] width 410 height 87
checkbox input "true"
click at [619, 466] on div "I confirm that I have truthfully indicated the Track Origin and Track Propertie…" at bounding box center [650, 447] width 410 height 86
checkbox input "true"
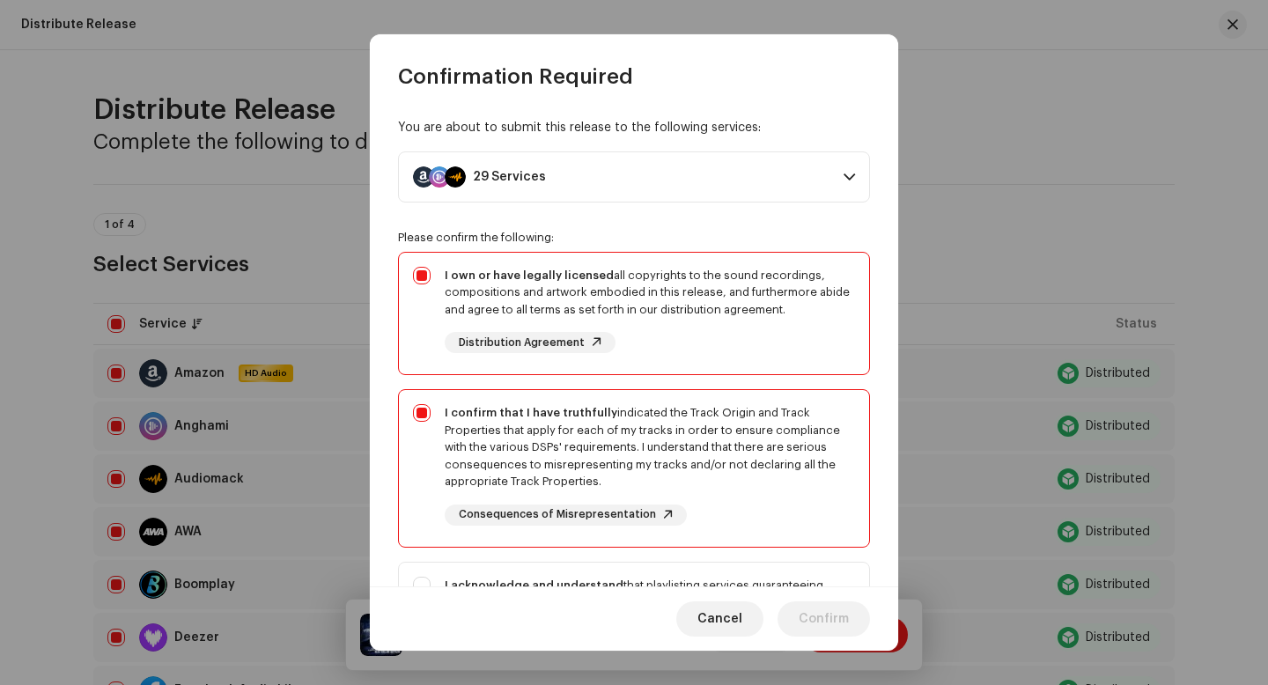
scroll to position [84, 0]
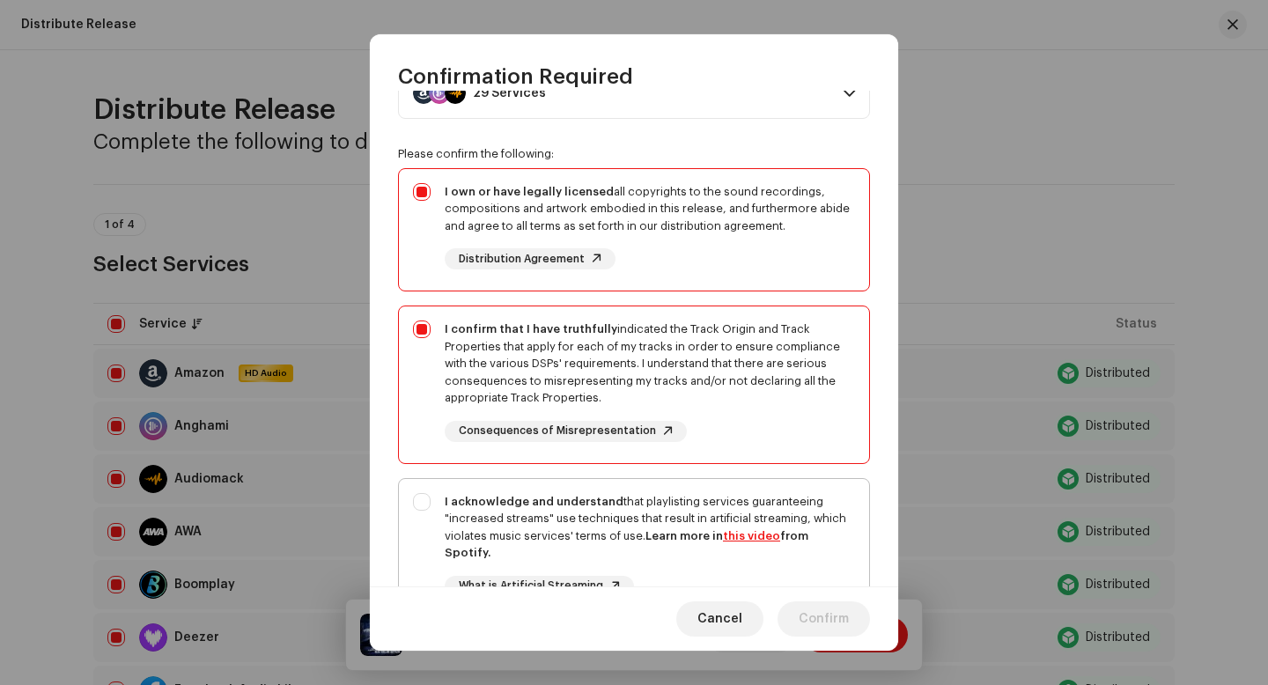
click at [602, 506] on strong "I acknowledge and understand" at bounding box center [534, 501] width 179 height 11
checkbox input "true"
click at [839, 612] on span "Confirm" at bounding box center [824, 619] width 50 height 35
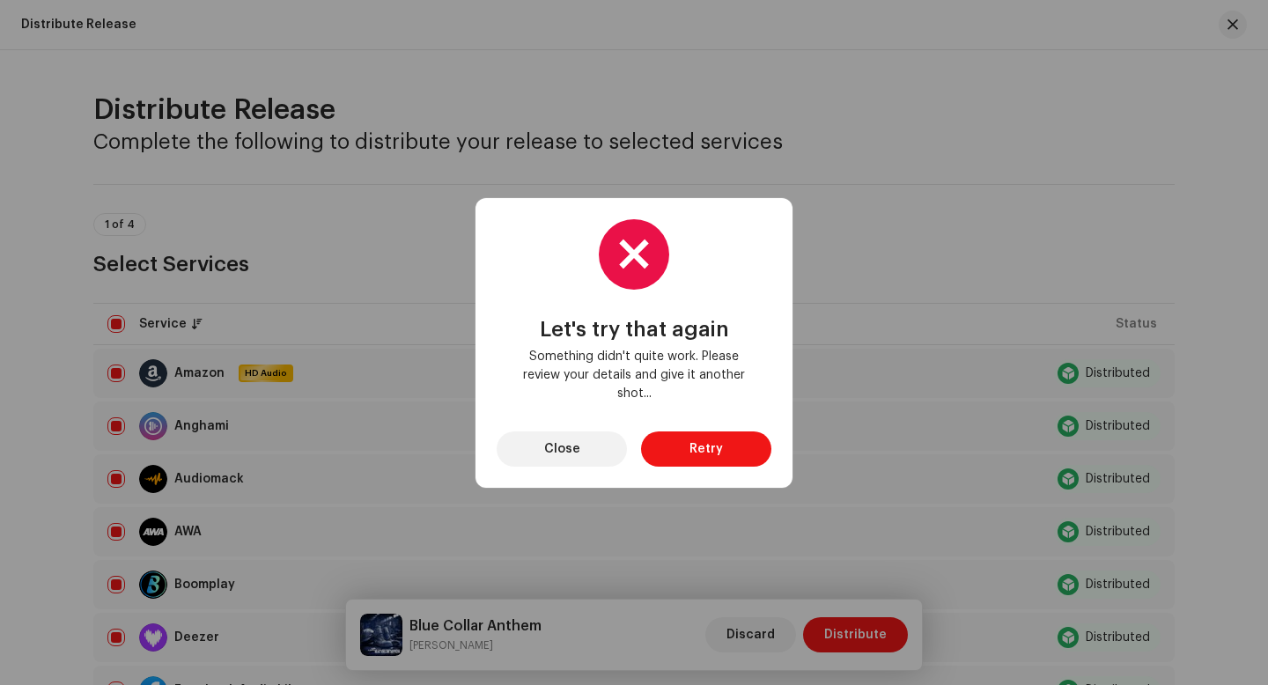
click at [689, 429] on div "Let's try that again Something didn't quite work. Please review your details an…" at bounding box center [634, 343] width 275 height 248
click at [691, 441] on span "Retry" at bounding box center [706, 449] width 33 height 35
click at [570, 440] on span "Close" at bounding box center [562, 449] width 36 height 35
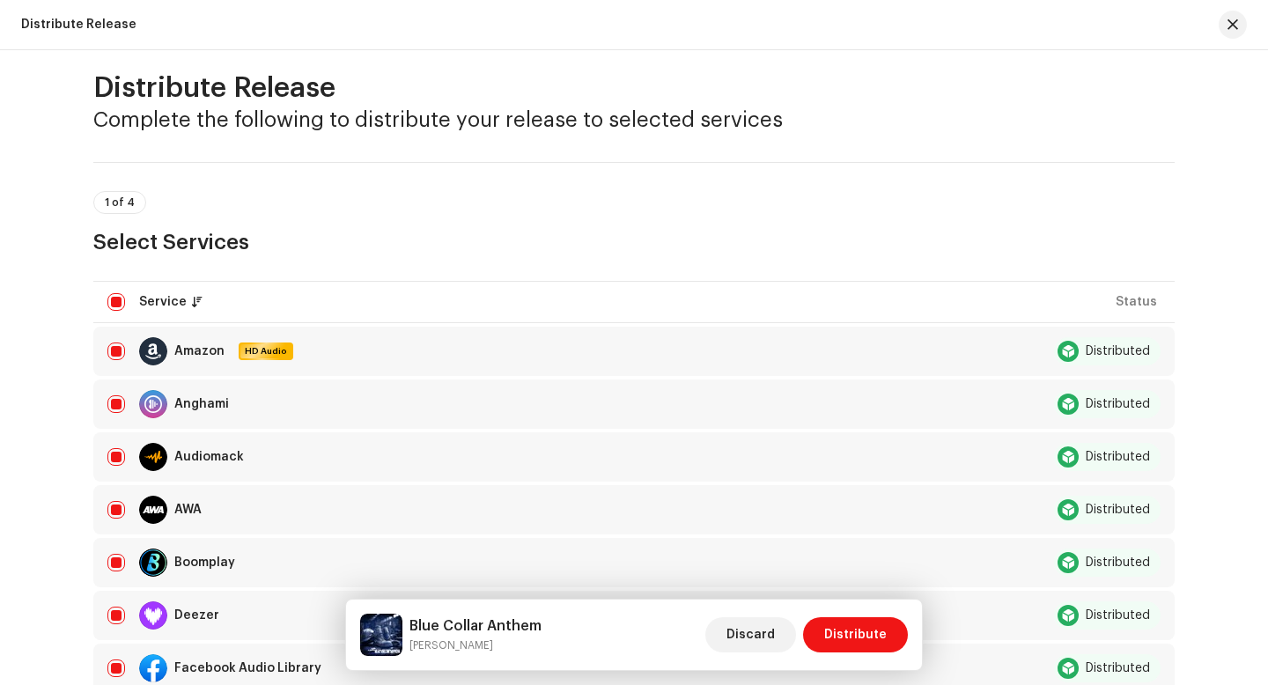
scroll to position [18, 0]
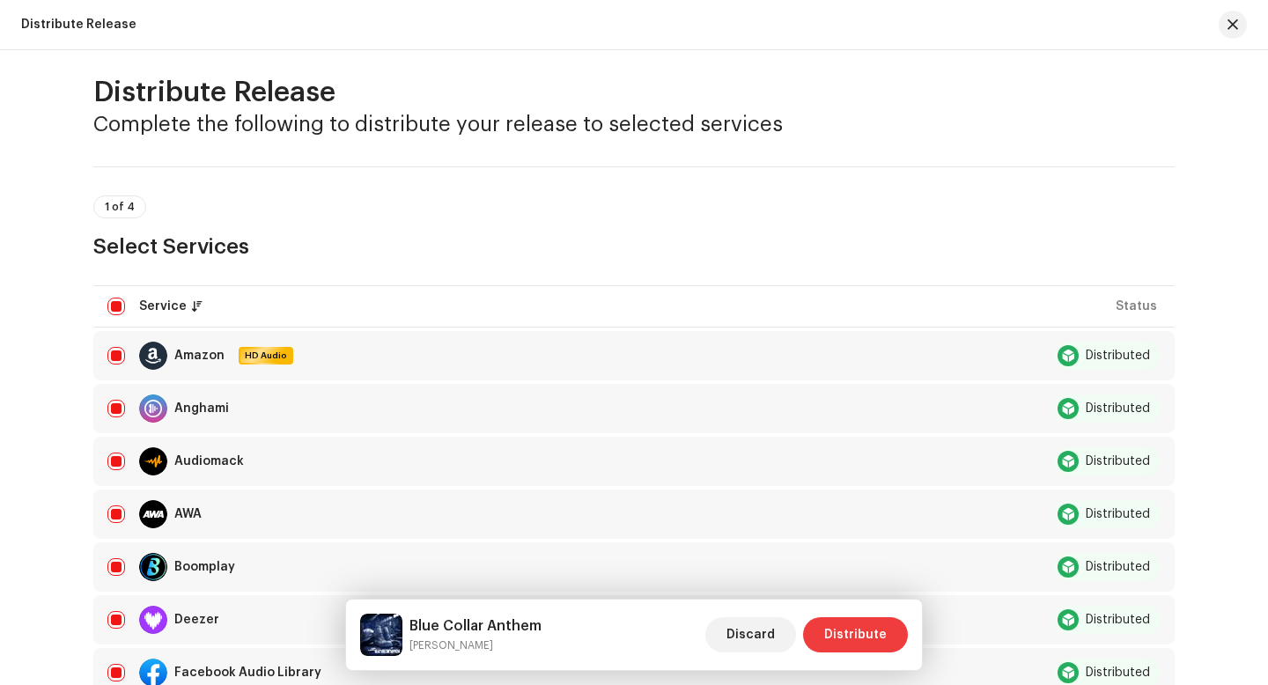
click at [852, 622] on span "Distribute" at bounding box center [855, 634] width 63 height 35
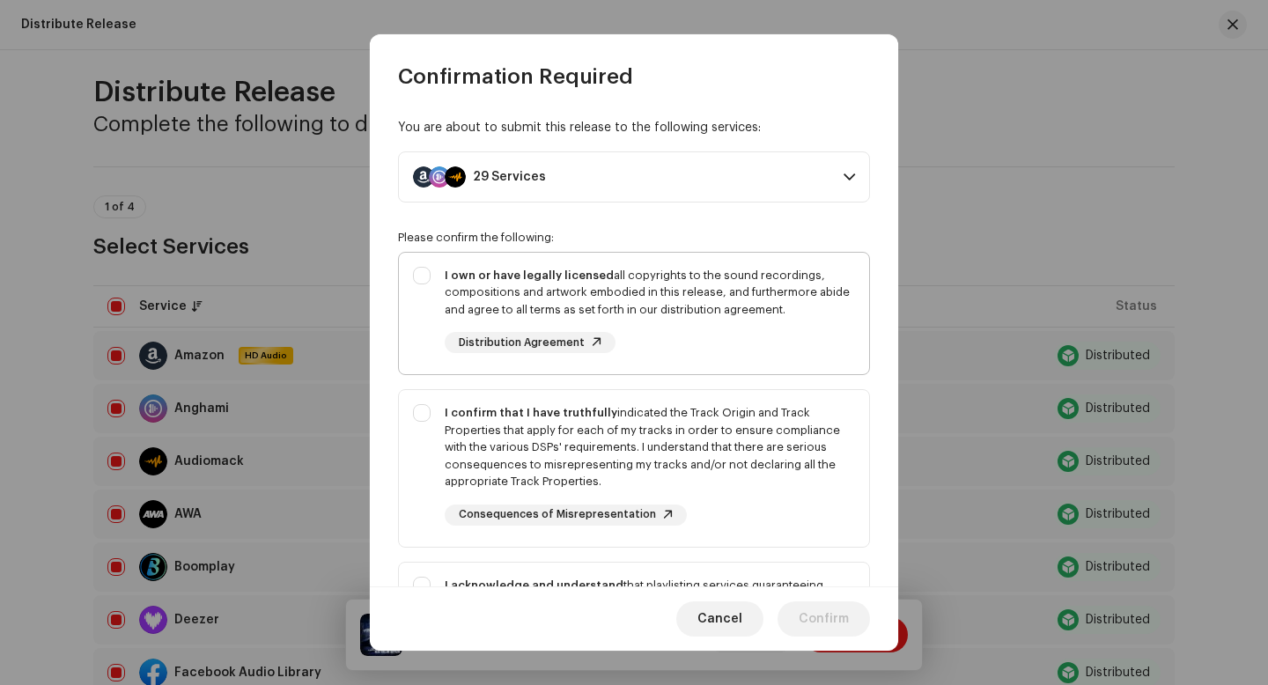
click at [643, 306] on div "I own or have legally licensed all copyrights to the sound recordings, composit…" at bounding box center [650, 293] width 410 height 52
checkbox input "true"
click at [417, 406] on div "I confirm that I have truthfully indicated the Track Origin and Track Propertie…" at bounding box center [634, 465] width 470 height 150
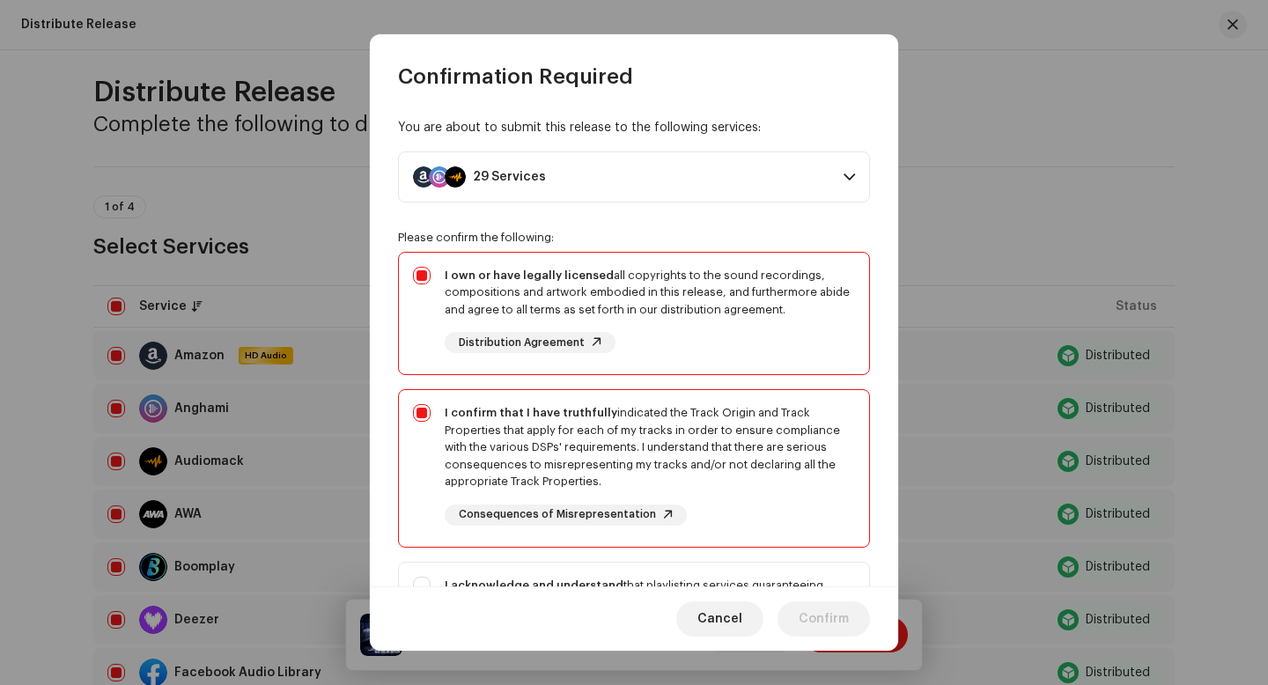
click at [443, 543] on span "I confirm that I have truthfully indicated the Track Origin and Track Propertie…" at bounding box center [634, 468] width 470 height 157
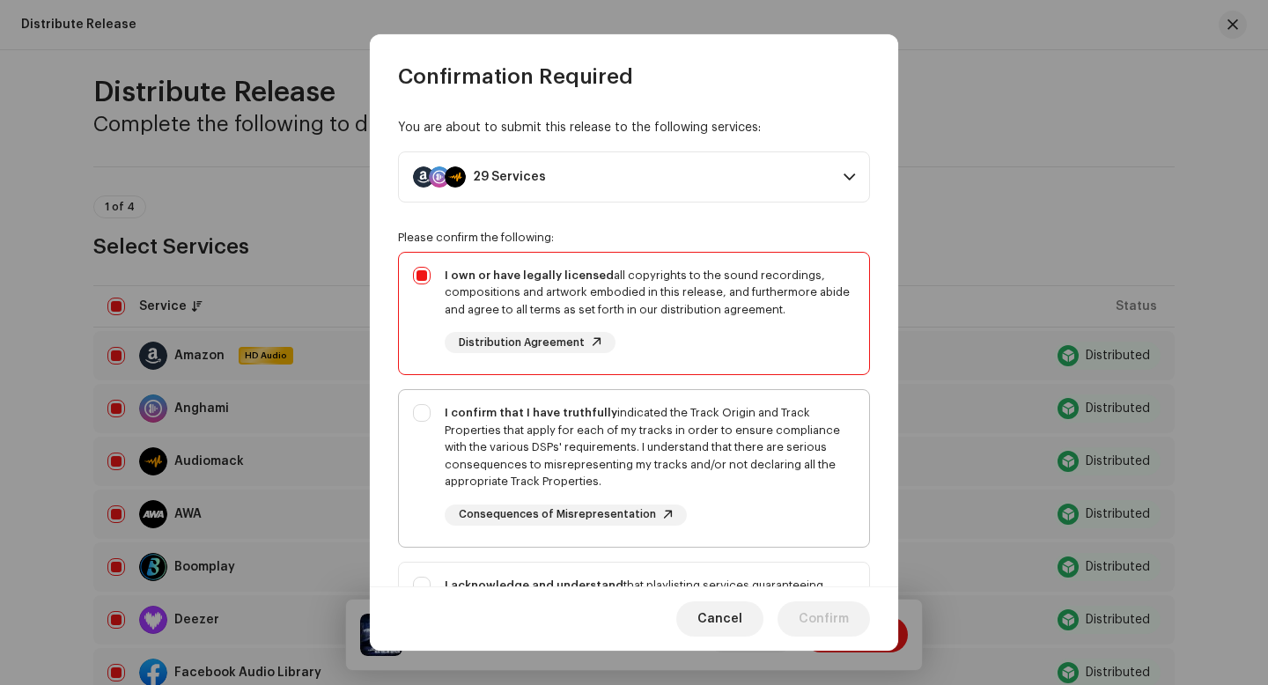
scroll to position [102, 0]
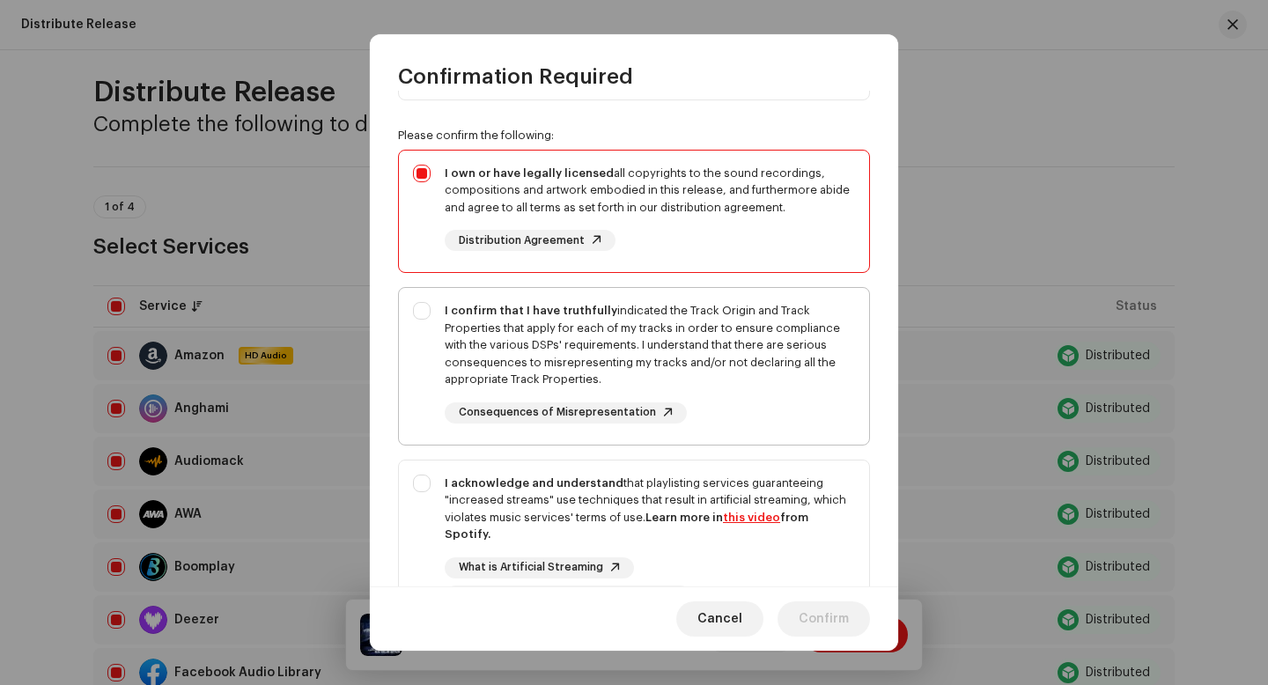
click at [432, 393] on div "I confirm that I have truthfully indicated the Track Origin and Track Propertie…" at bounding box center [634, 363] width 470 height 150
checkbox input "true"
click at [432, 484] on div "I acknowledge and understand that playlisting services guaranteeing "increased …" at bounding box center [634, 541] width 470 height 160
checkbox input "true"
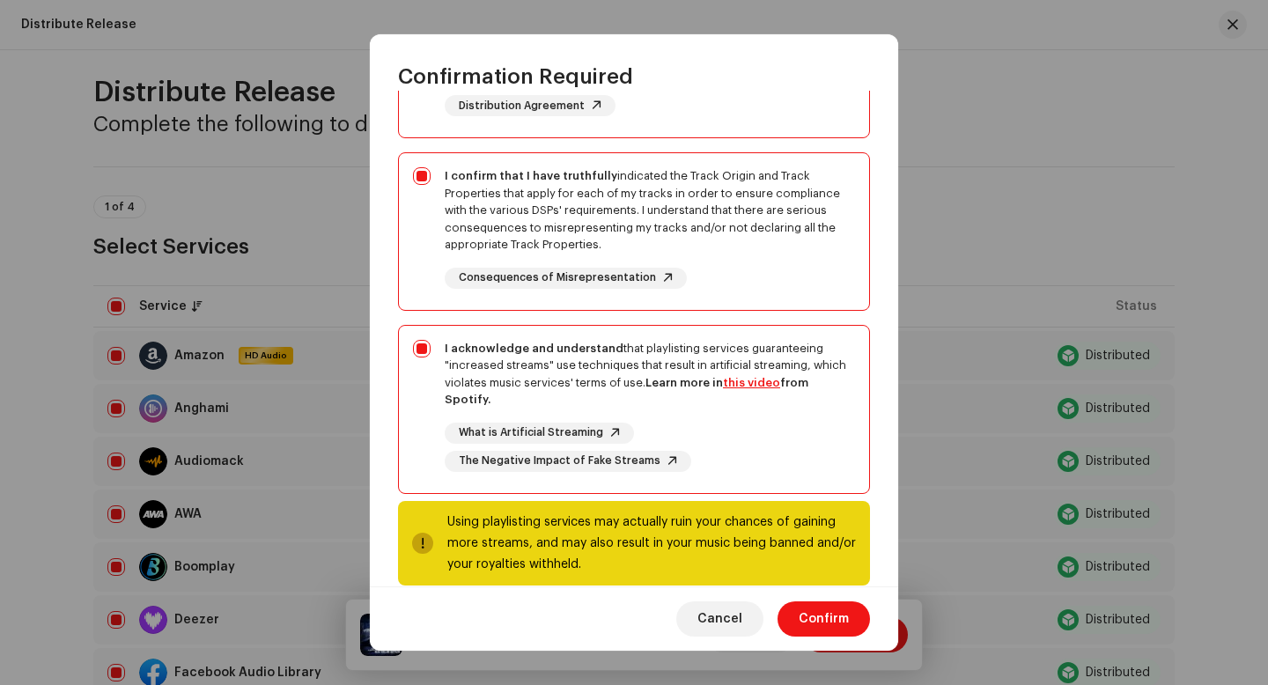
scroll to position [264, 0]
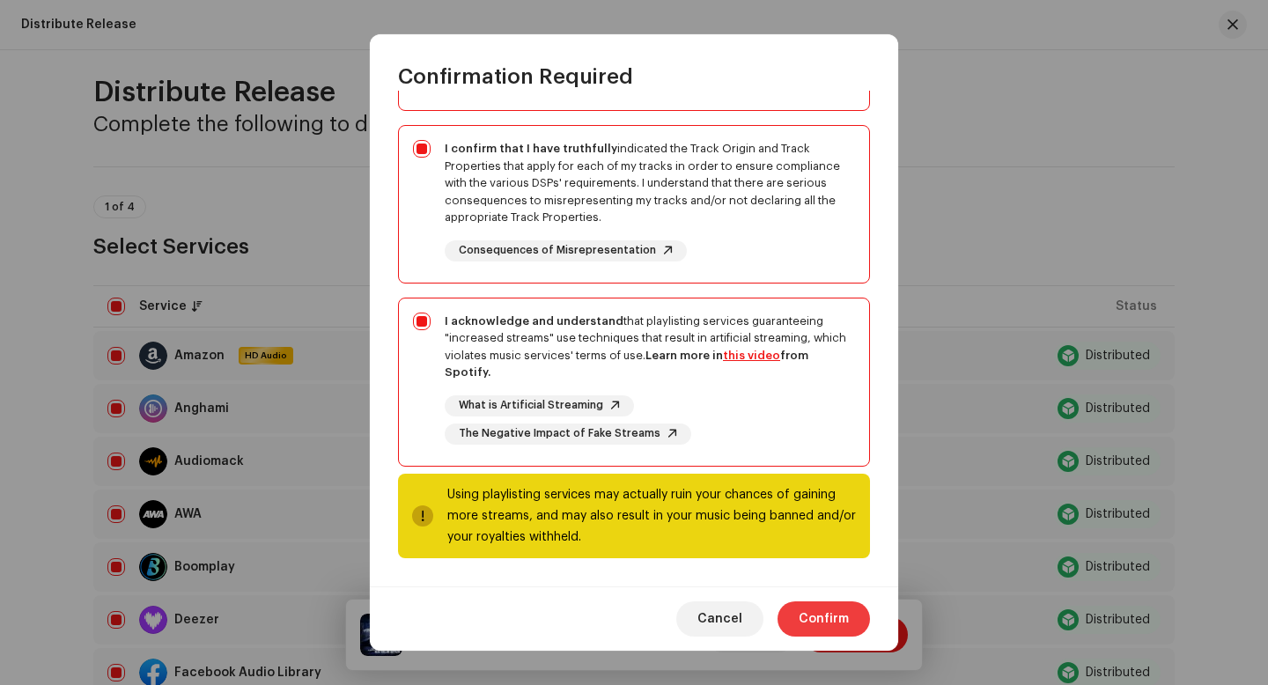
click at [855, 630] on button "Confirm" at bounding box center [824, 619] width 92 height 35
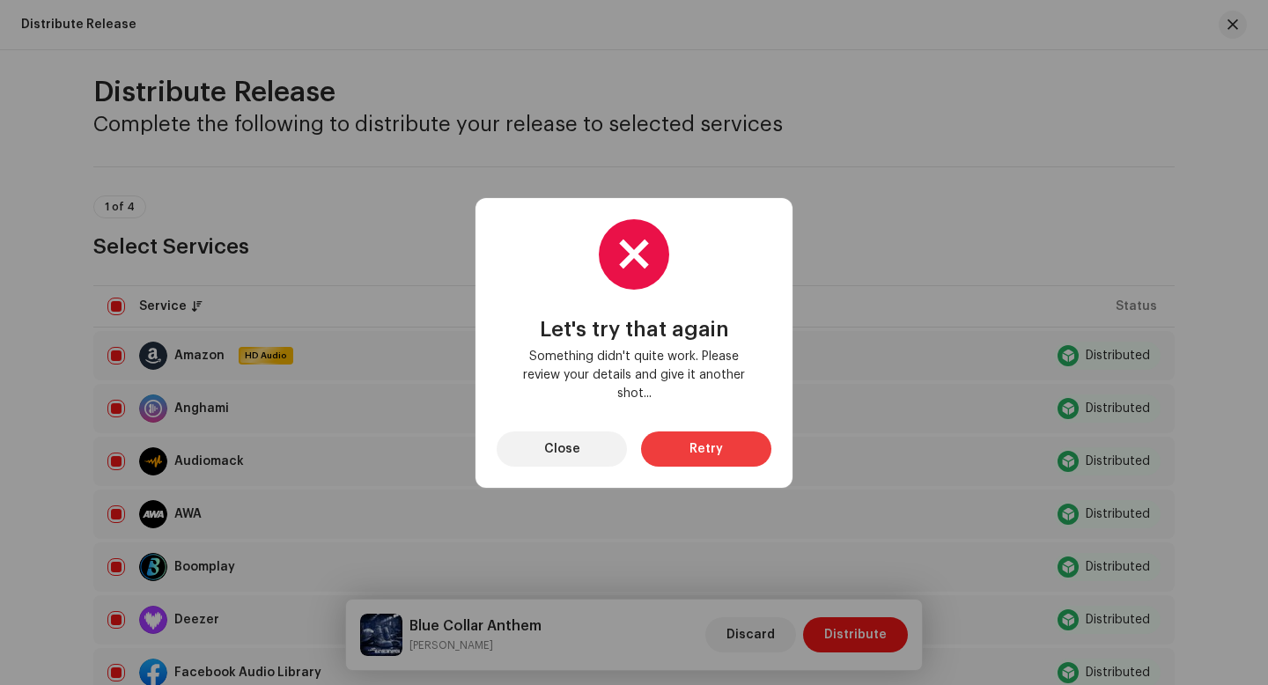
click at [700, 449] on span "Retry" at bounding box center [706, 449] width 33 height 35
click at [551, 450] on span "Close" at bounding box center [562, 449] width 36 height 35
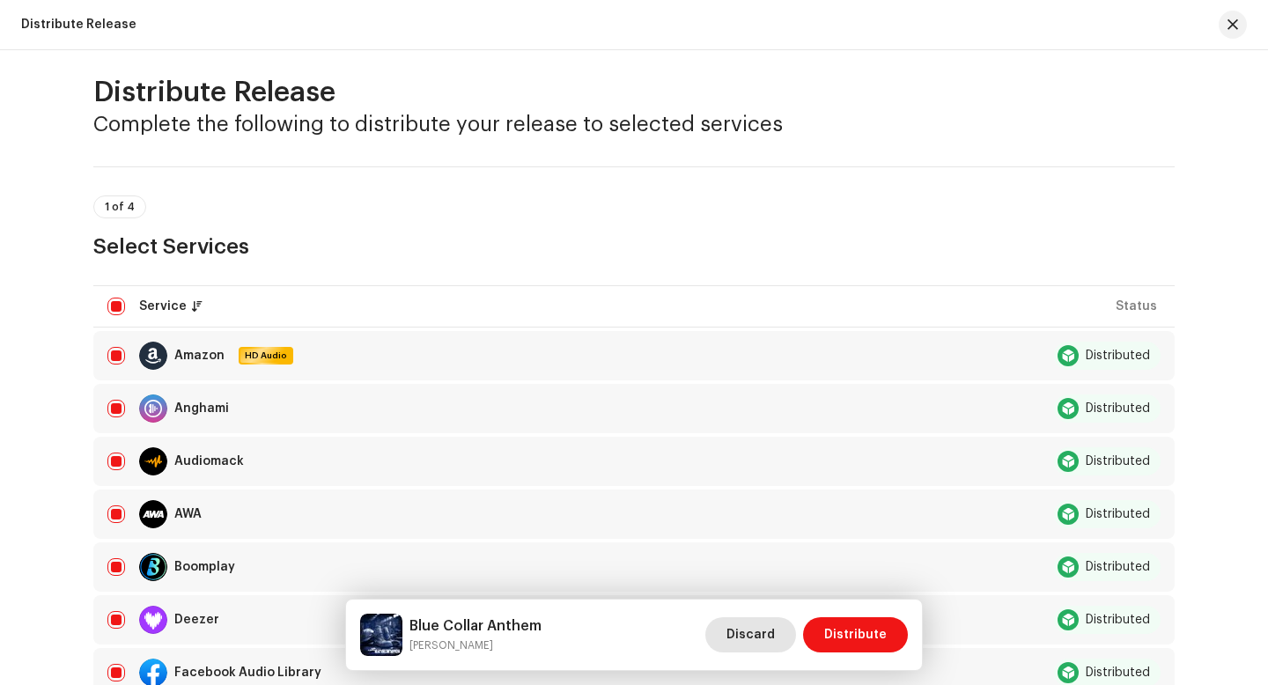
click at [765, 629] on span "Discard" at bounding box center [751, 634] width 48 height 35
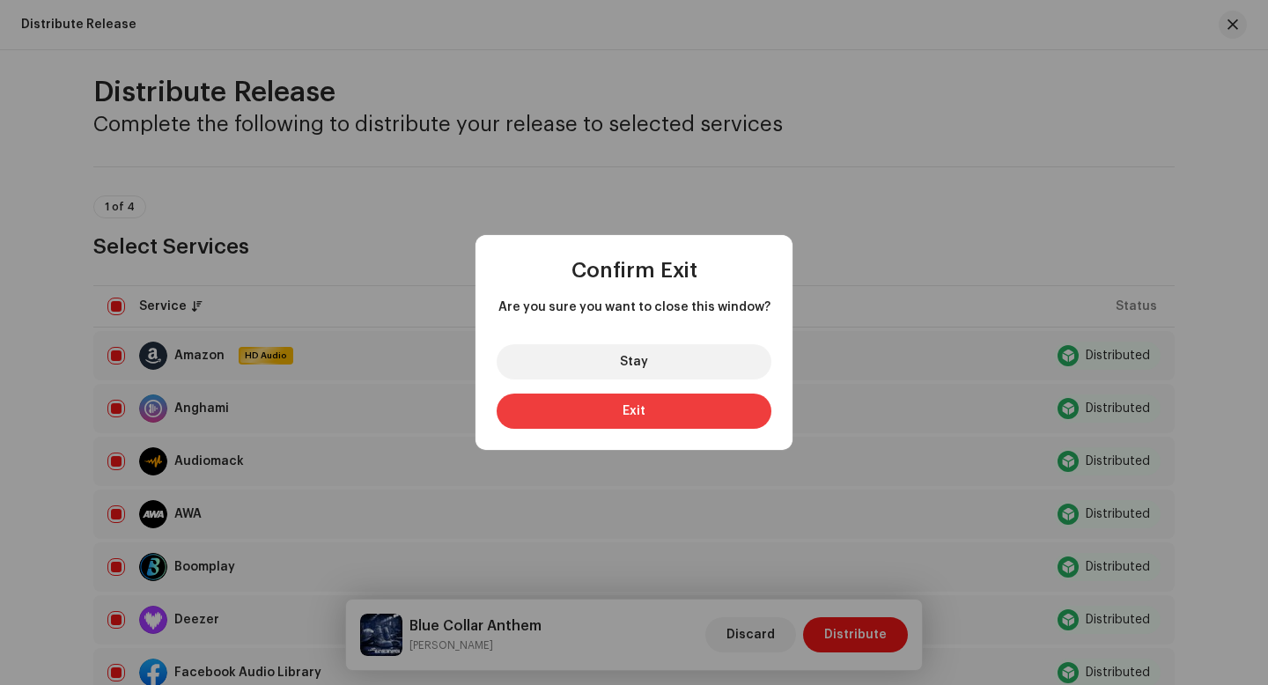
click at [601, 404] on button "Exit" at bounding box center [634, 411] width 275 height 35
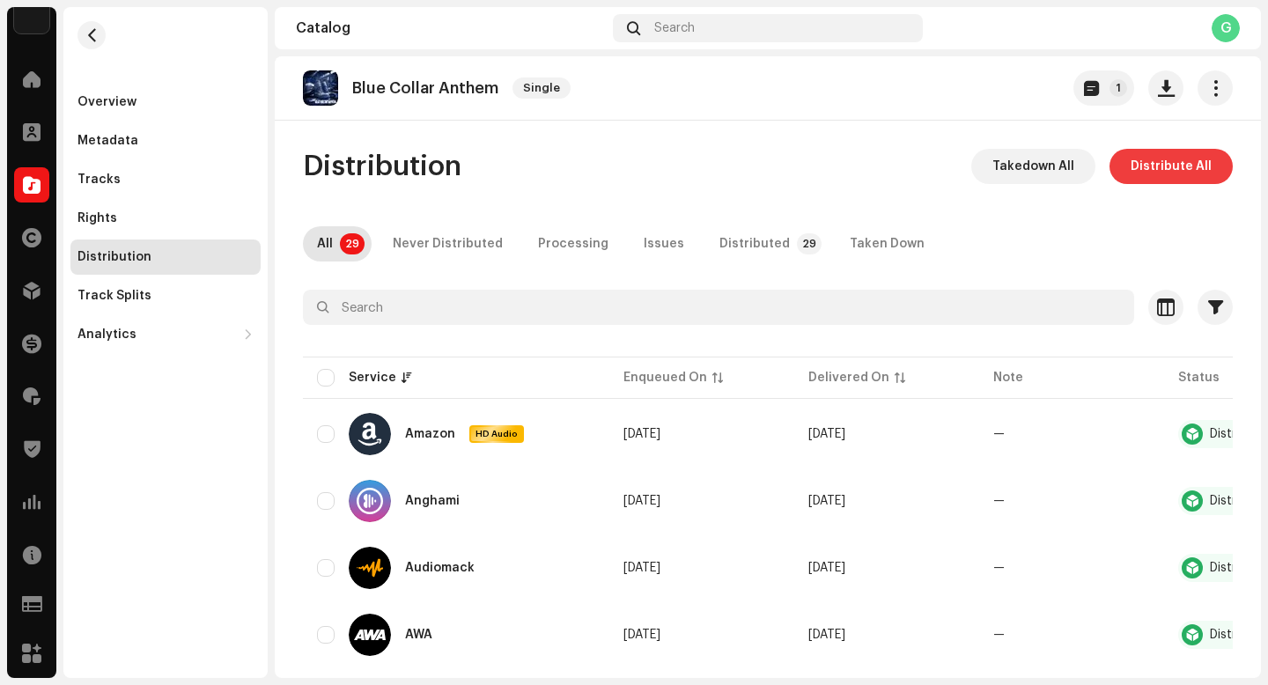
click at [1171, 159] on span "Distribute All" at bounding box center [1171, 166] width 81 height 35
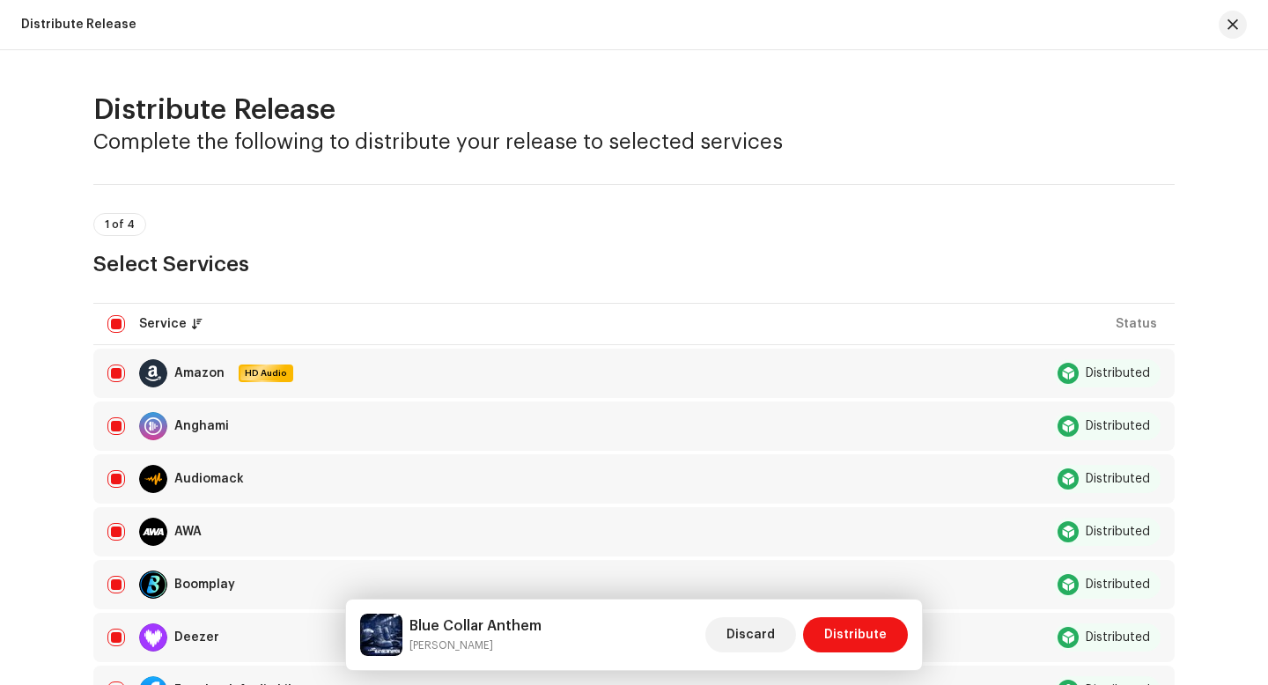
click at [861, 656] on div "Blue Collar Anthem [PERSON_NAME] Discard Distribute" at bounding box center [634, 635] width 576 height 70
click at [865, 633] on span "Distribute" at bounding box center [855, 634] width 63 height 35
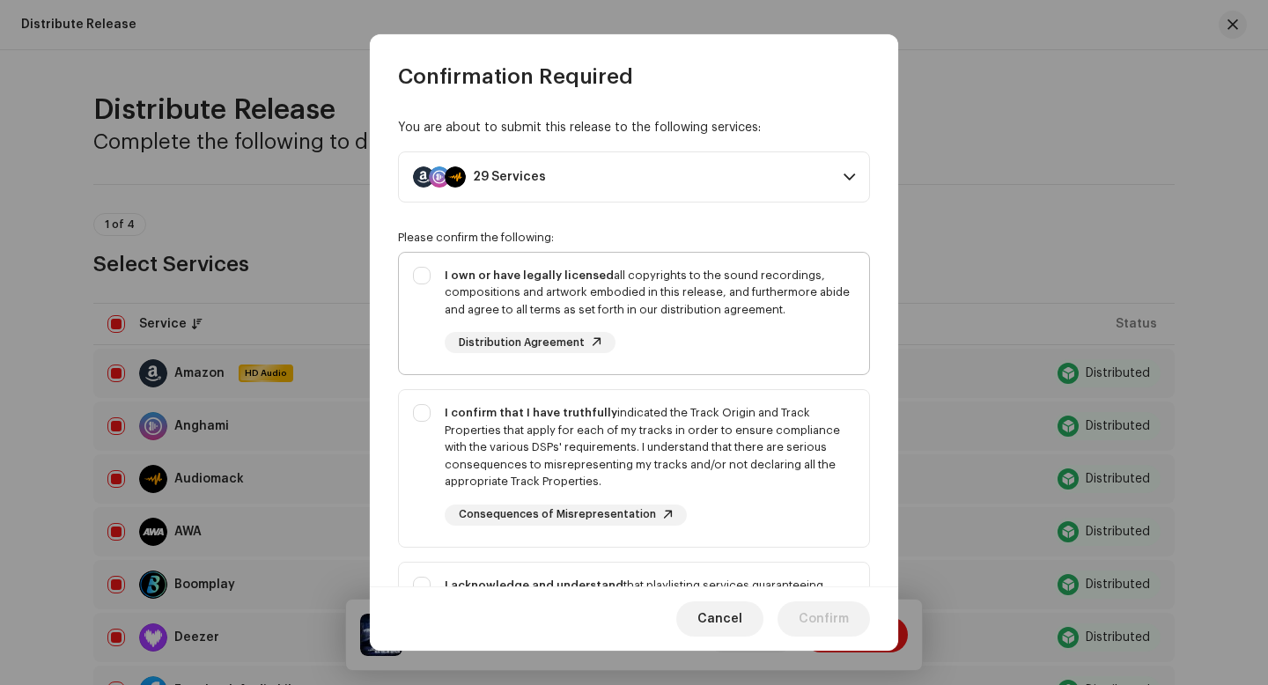
click at [617, 350] on div "I own or have legally licensed all copyrights to the sound recordings, composit…" at bounding box center [650, 310] width 410 height 87
checkbox input "true"
click at [382, 428] on div "You are about to submit this release to the following services: 29 Services Ama…" at bounding box center [634, 339] width 528 height 496
click at [419, 425] on div "I confirm that I have truthfully indicated the Track Origin and Track Propertie…" at bounding box center [634, 465] width 470 height 150
checkbox input "true"
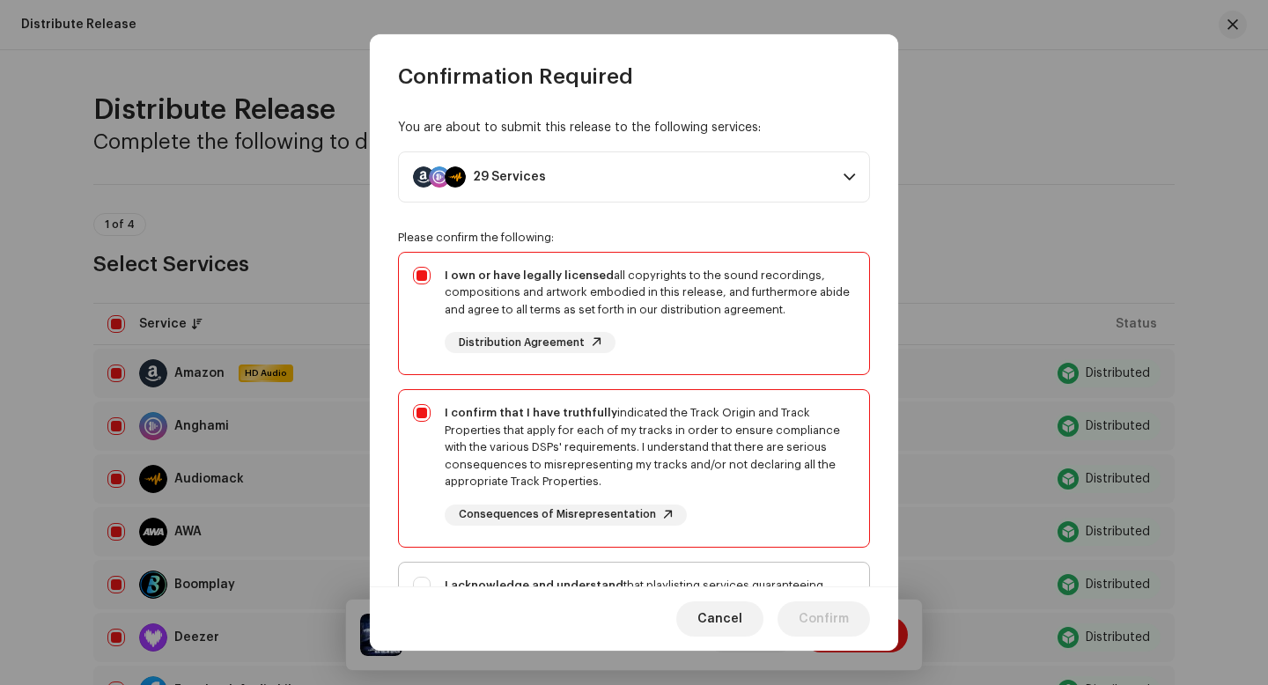
click at [420, 562] on p-togglebutton "I acknowledge and understand that playlisting services guaranteeing "increased …" at bounding box center [634, 646] width 472 height 169
checkbox input "true"
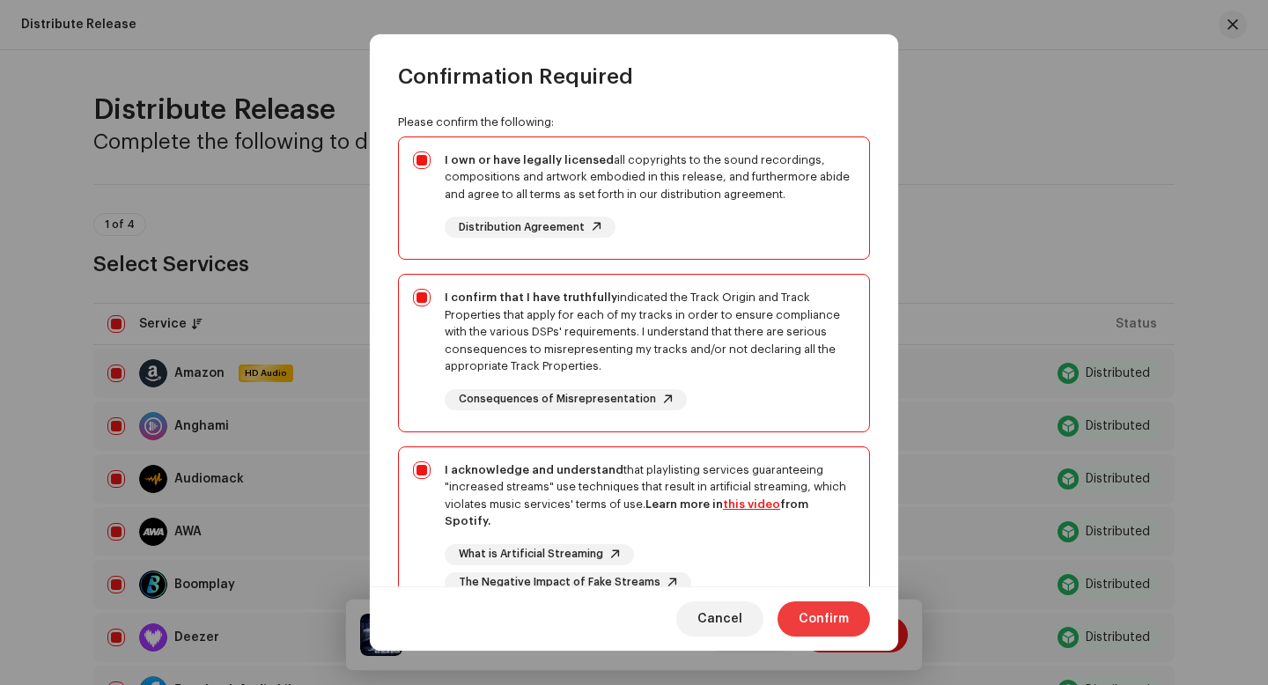
scroll to position [146, 0]
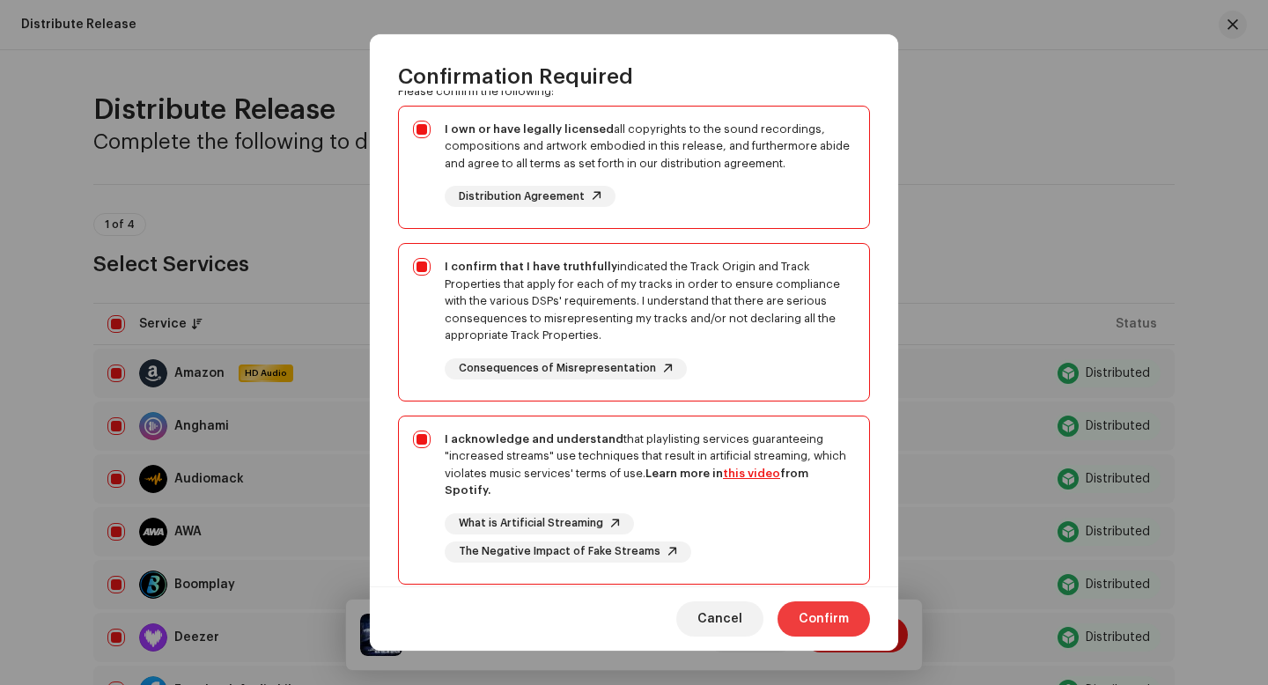
click at [836, 611] on span "Confirm" at bounding box center [824, 619] width 50 height 35
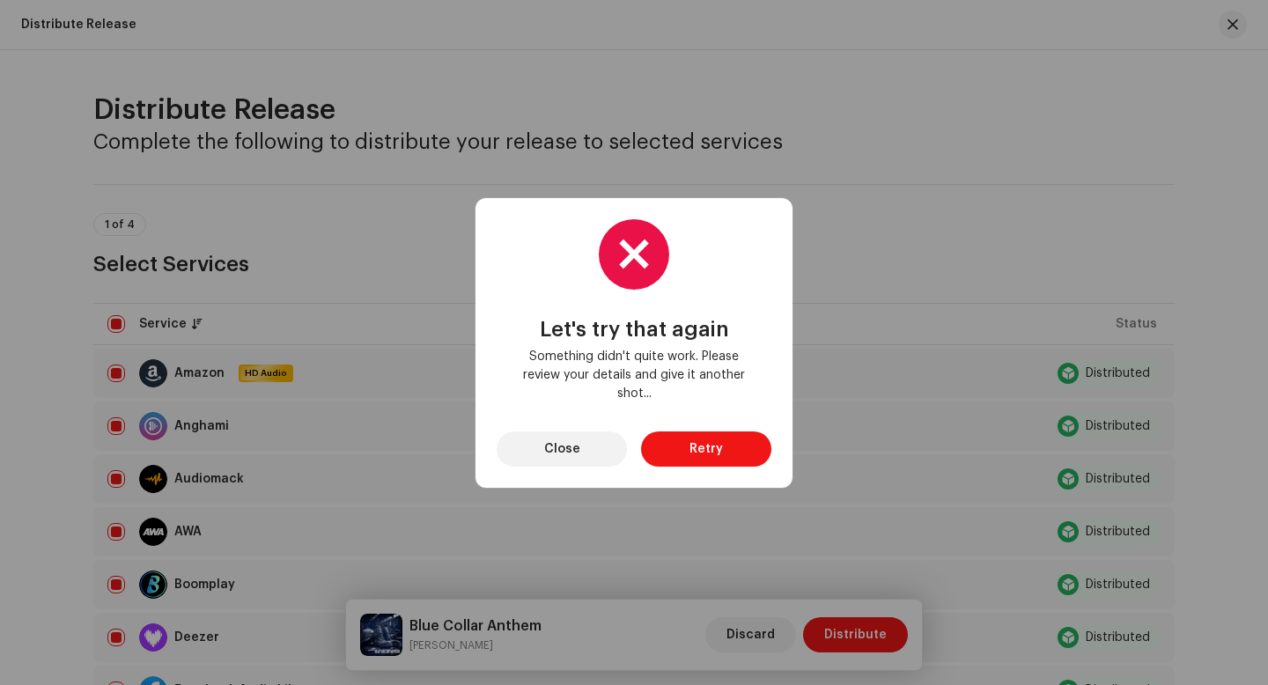
click at [674, 425] on div "Let's try that again Something didn't quite work. Please review your details an…" at bounding box center [634, 343] width 275 height 248
click at [678, 441] on button "Retry" at bounding box center [706, 449] width 130 height 35
click at [1234, 18] on div "Let's try that again Something didn't quite work. Please review your details an…" at bounding box center [634, 342] width 1268 height 685
click at [1229, 46] on div "Let's try that again Something didn't quite work. Please review your details an…" at bounding box center [634, 342] width 1268 height 685
click at [584, 427] on div "Let's try that again Something didn't quite work. Please review your details an…" at bounding box center [634, 343] width 275 height 248
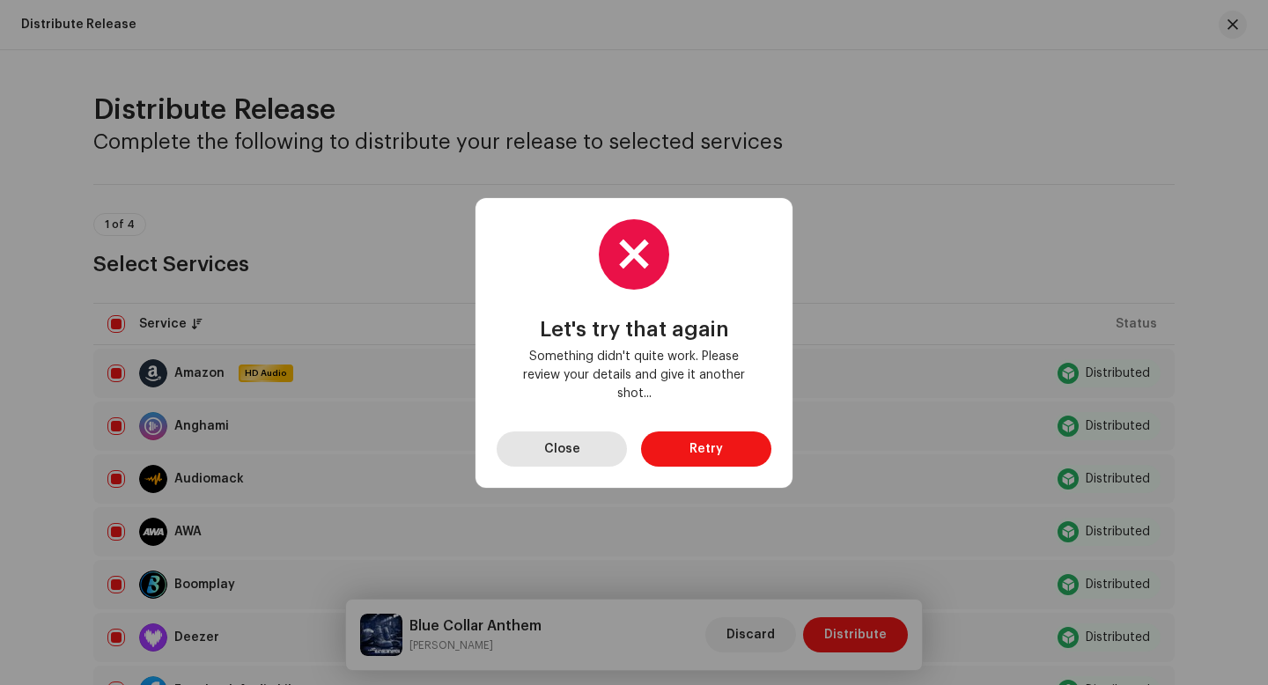
click at [582, 453] on button "Close" at bounding box center [562, 449] width 130 height 35
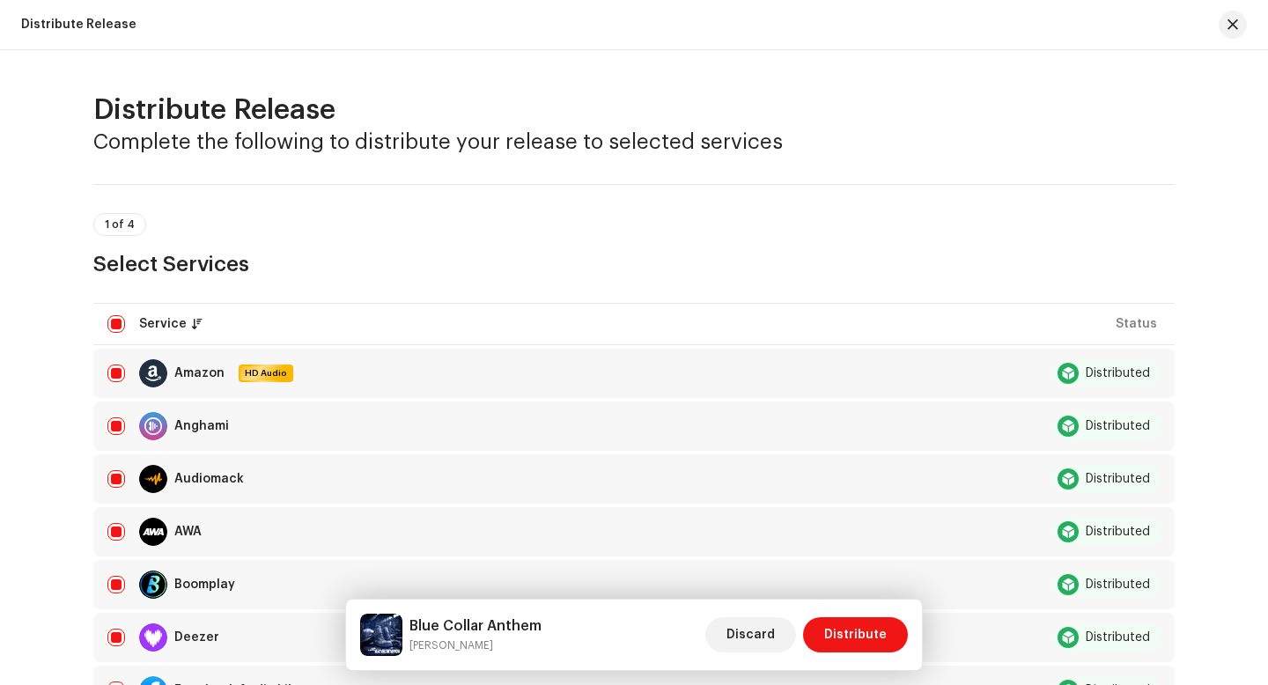
click at [1246, 12] on div at bounding box center [1226, 25] width 42 height 28
click at [1229, 22] on span "button" at bounding box center [1233, 25] width 11 height 14
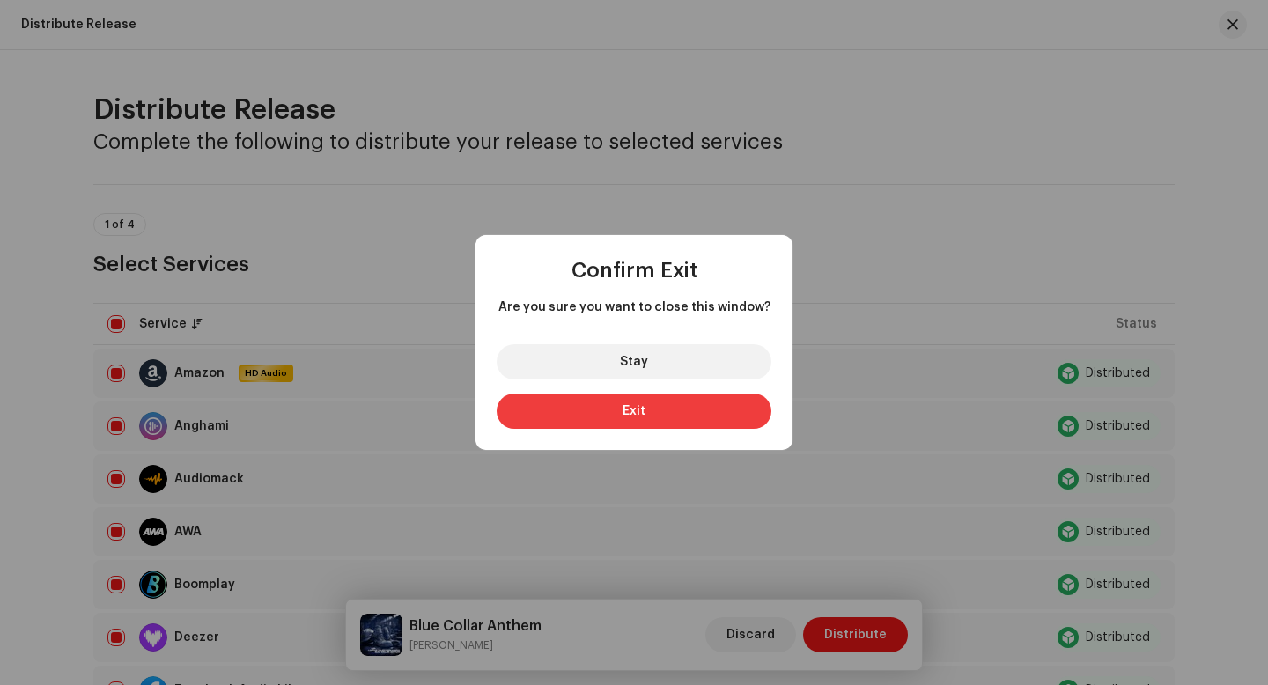
click at [668, 413] on button "Exit" at bounding box center [634, 411] width 275 height 35
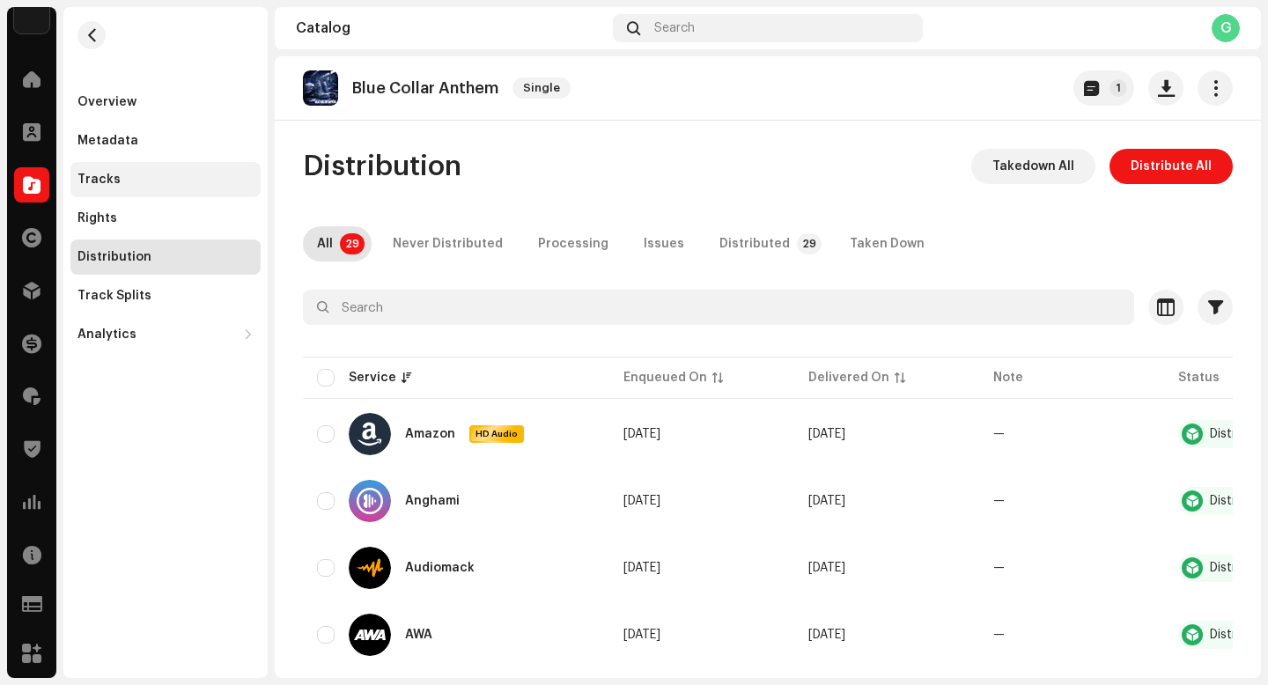
click at [147, 174] on div "Tracks" at bounding box center [166, 180] width 176 height 14
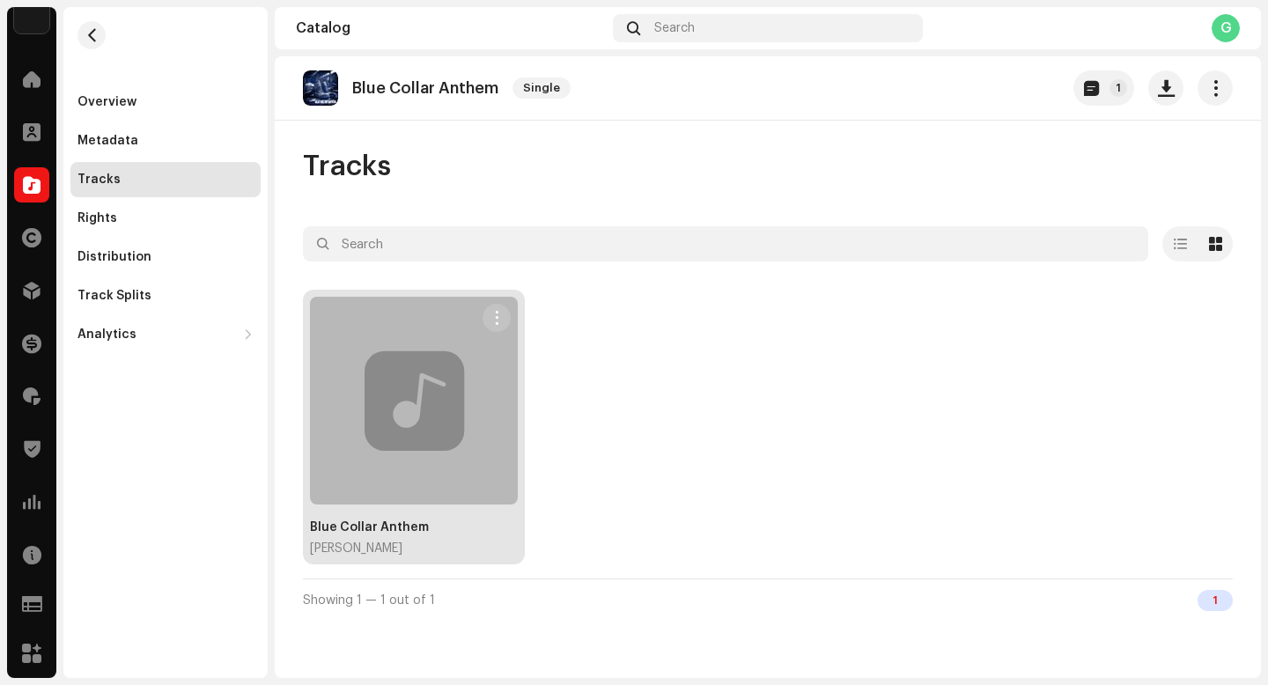
click at [498, 315] on span "button" at bounding box center [497, 318] width 13 height 14
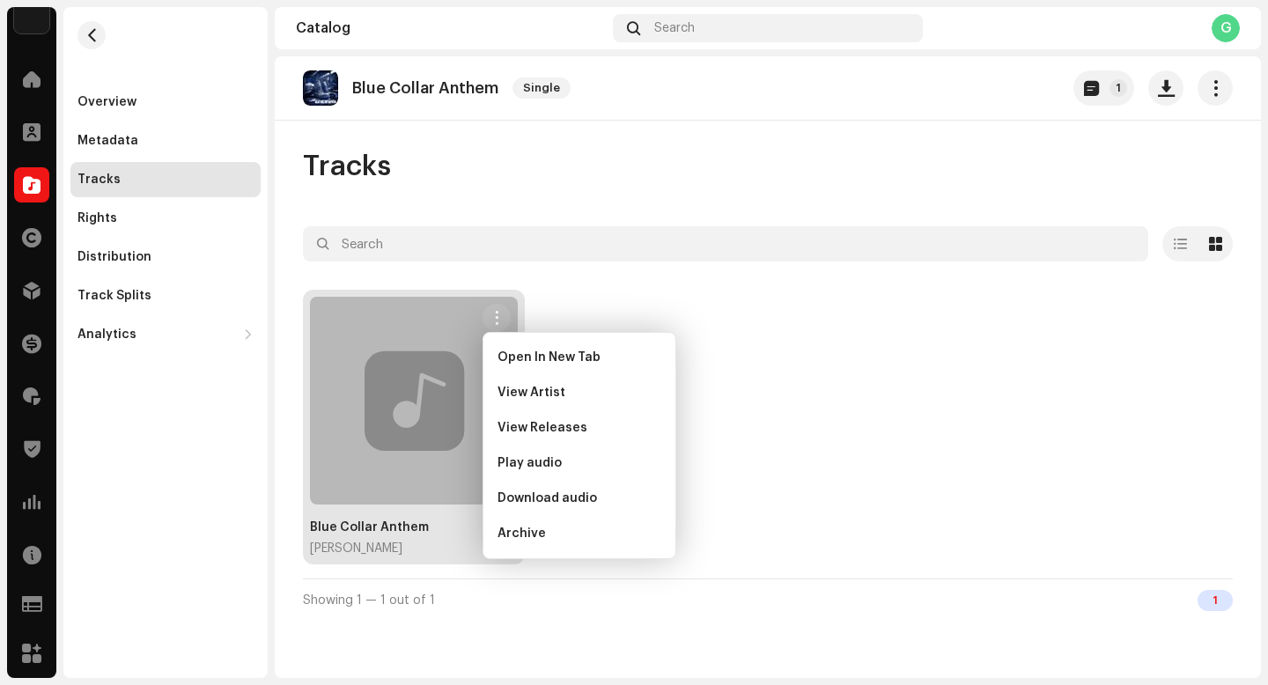
click at [601, 166] on div "Tracks" at bounding box center [768, 166] width 930 height 35
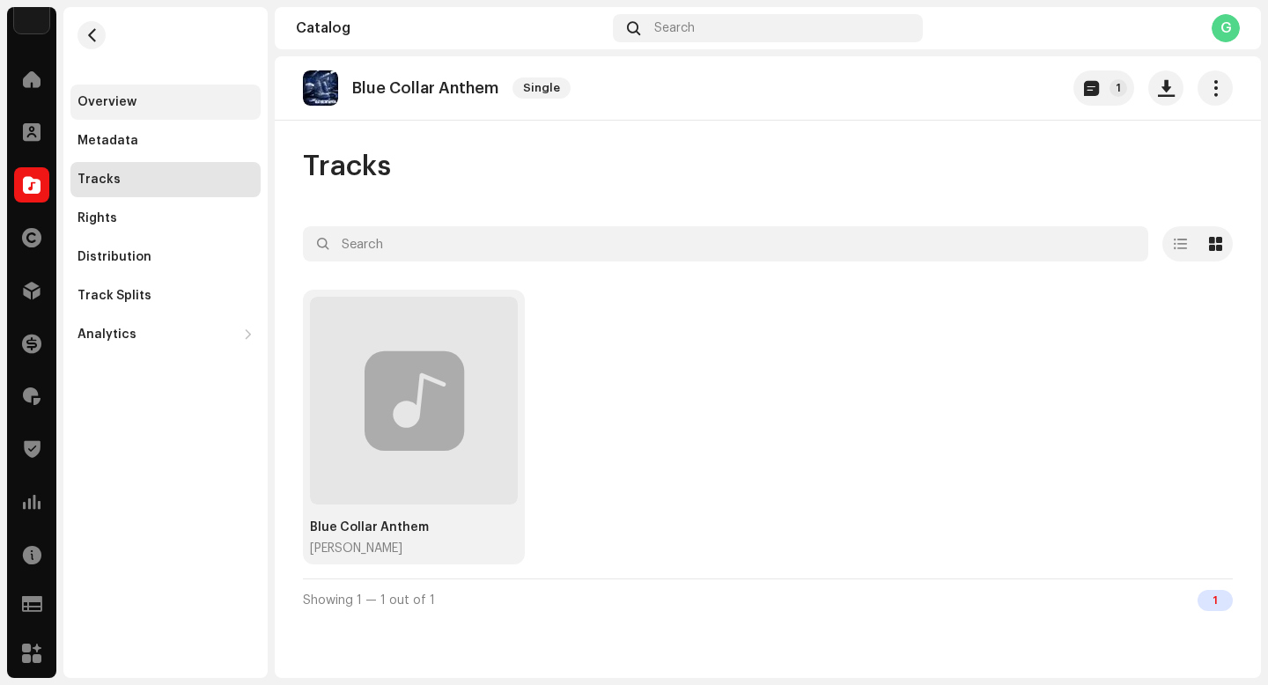
click at [170, 94] on div "Overview" at bounding box center [165, 102] width 190 height 35
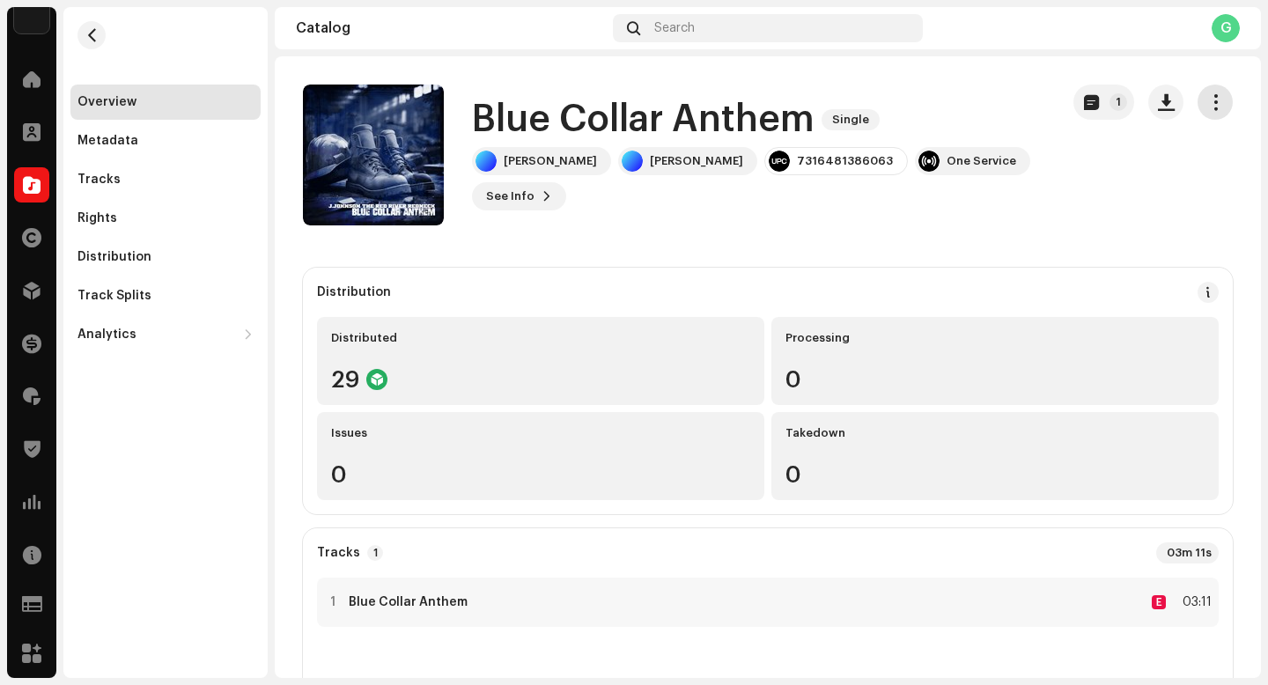
click at [1208, 108] on span "button" at bounding box center [1216, 102] width 17 height 14
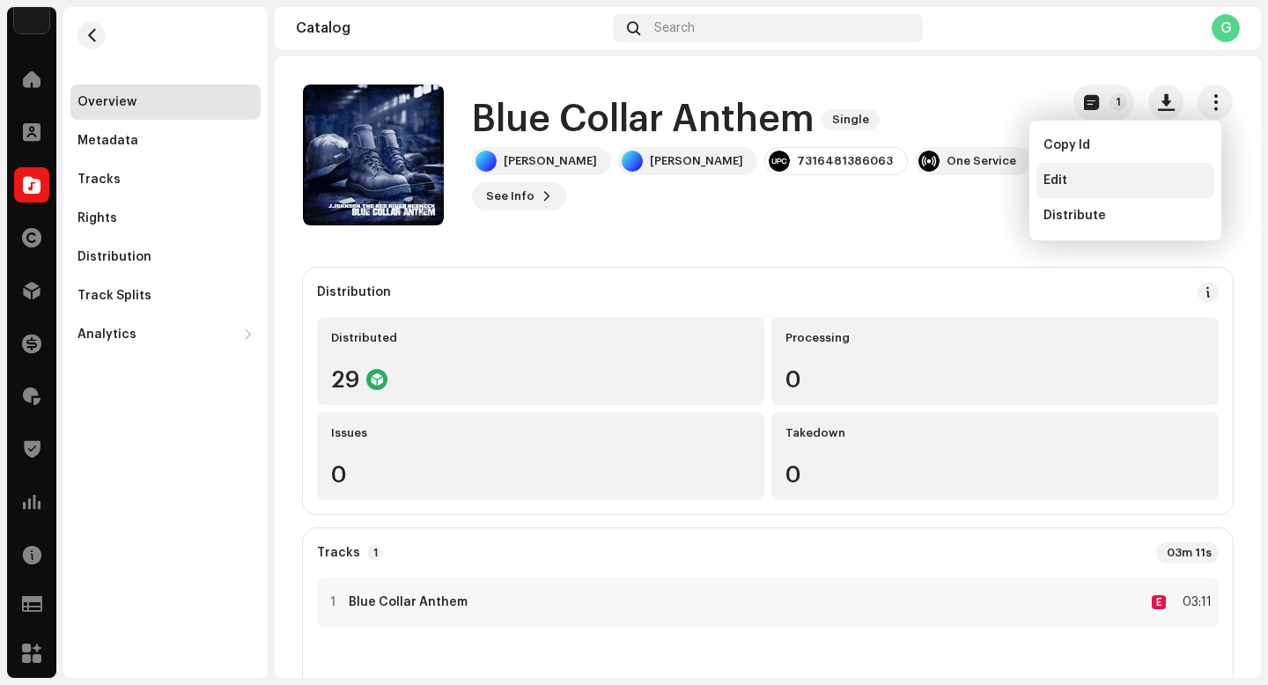
click at [1075, 176] on div "Edit" at bounding box center [1126, 181] width 164 height 14
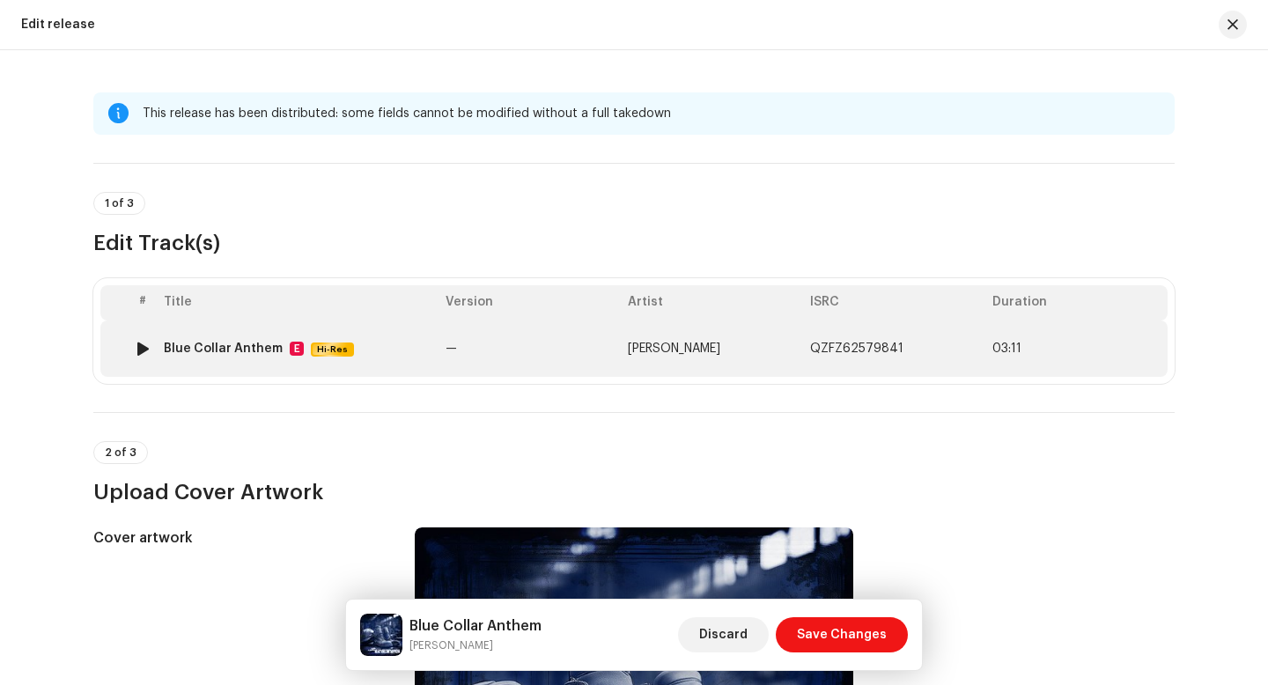
click at [1056, 350] on span "03:11" at bounding box center [1077, 349] width 168 height 14
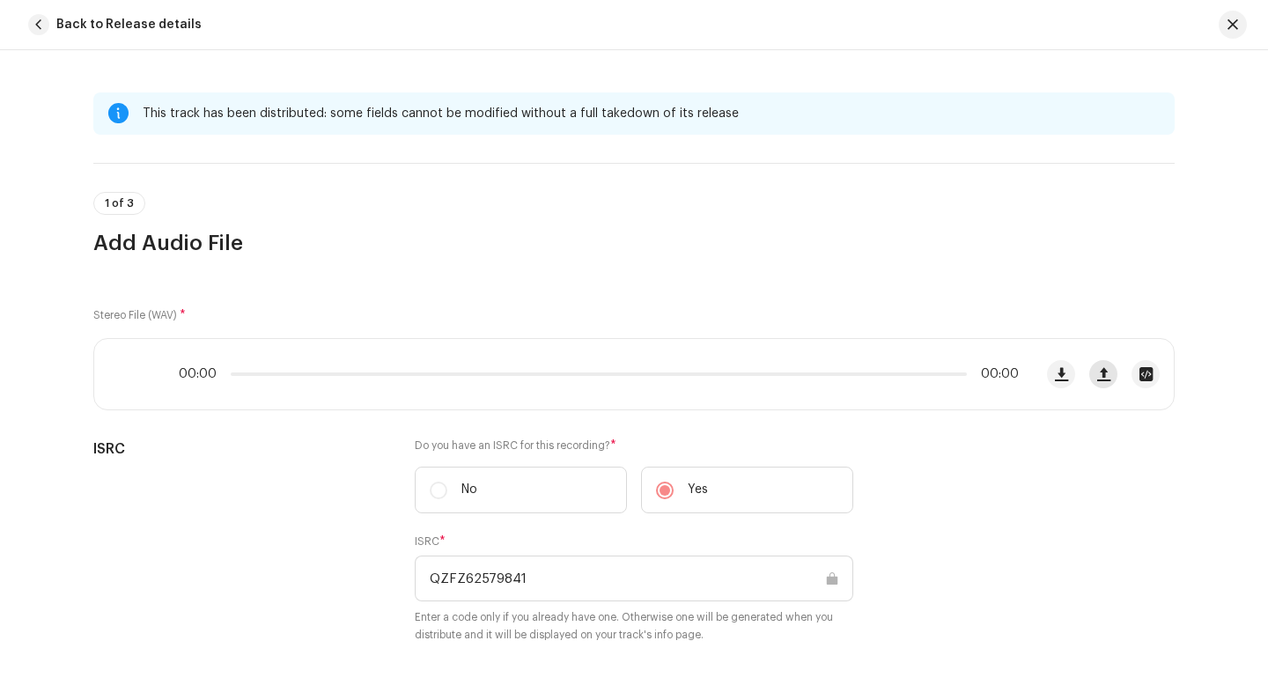
click at [1097, 370] on span "button" at bounding box center [1103, 374] width 13 height 14
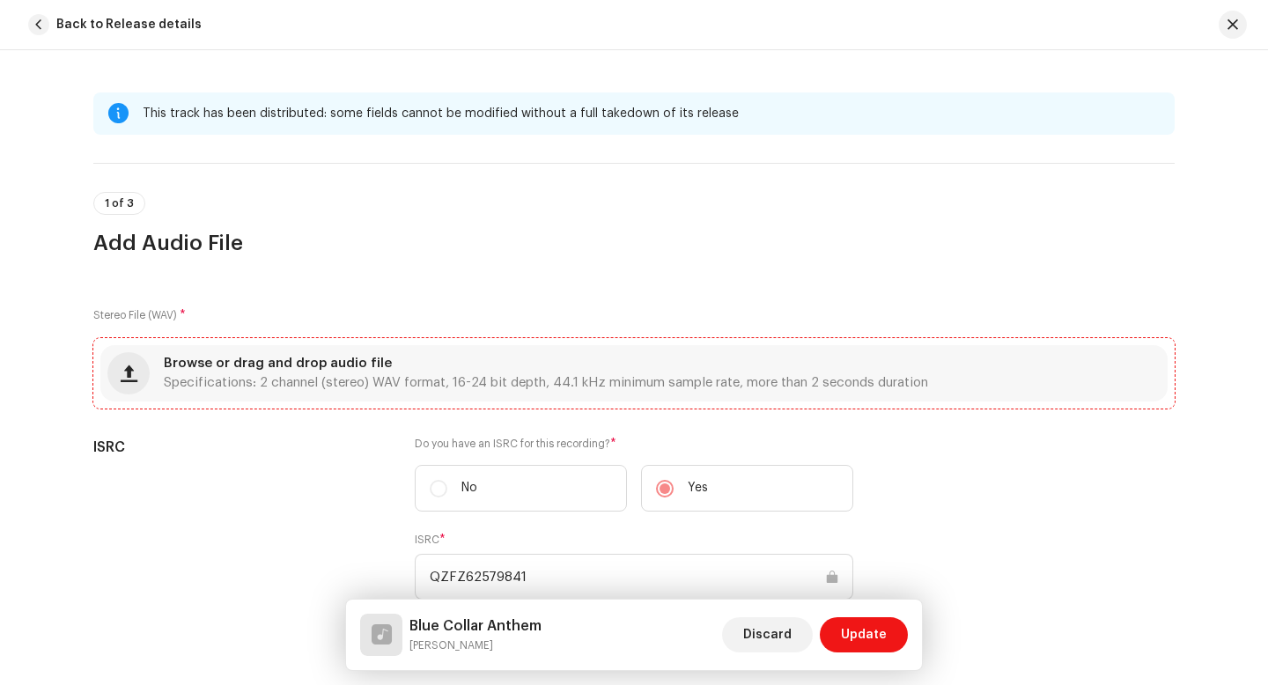
click at [561, 371] on div "Browse or drag and drop audio file Specifications: 2 channel (stereo) WAV forma…" at bounding box center [546, 374] width 765 height 32
click at [556, 378] on span "Specifications: 2 channel (stereo) WAV format, 16-24 bit depth, 44.1 kHz minimu…" at bounding box center [546, 383] width 765 height 12
click at [672, 359] on div "Browse or drag and drop audio file Specifications: 2 channel (stereo) WAV forma…" at bounding box center [546, 374] width 765 height 32
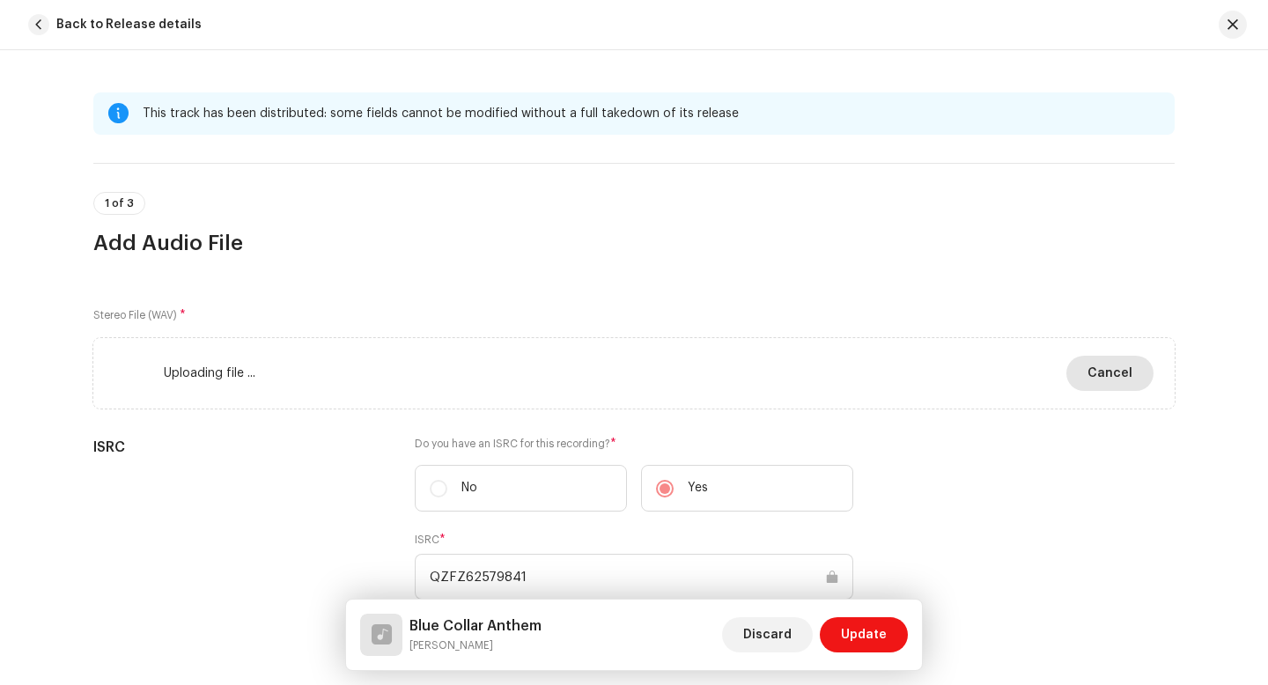
click at [1106, 374] on span "Cancel" at bounding box center [1110, 373] width 45 height 35
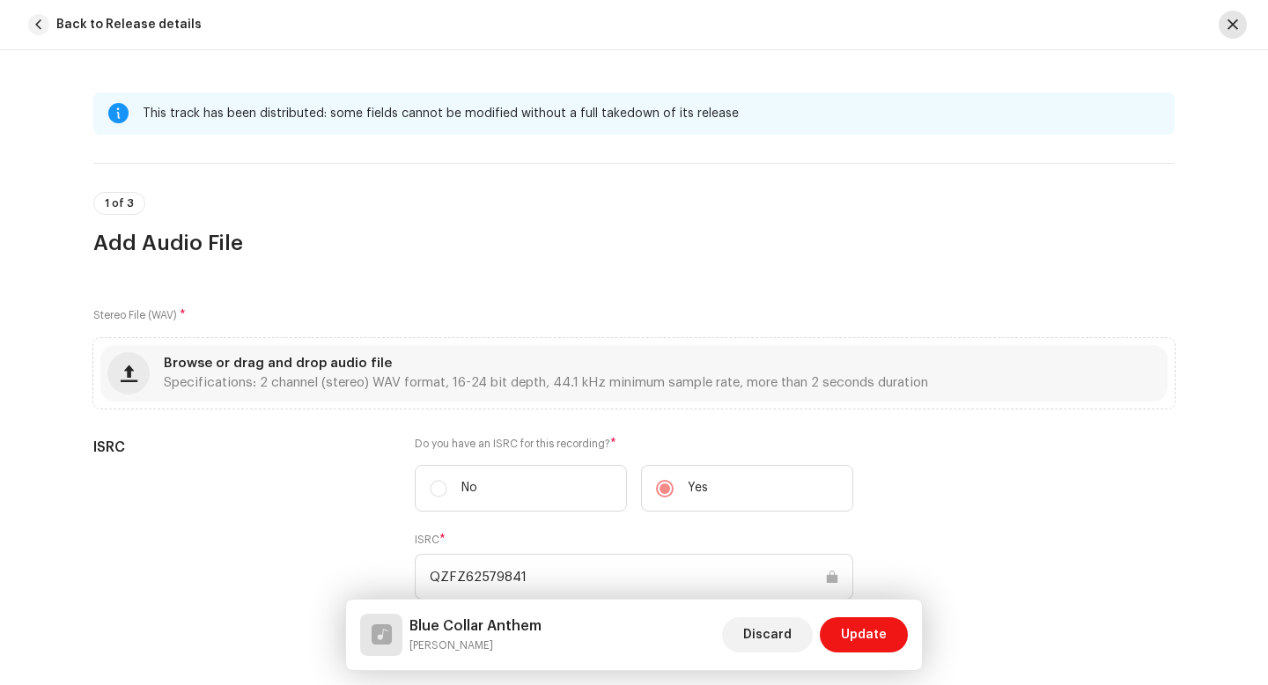
click at [1223, 27] on button "button" at bounding box center [1233, 25] width 28 height 28
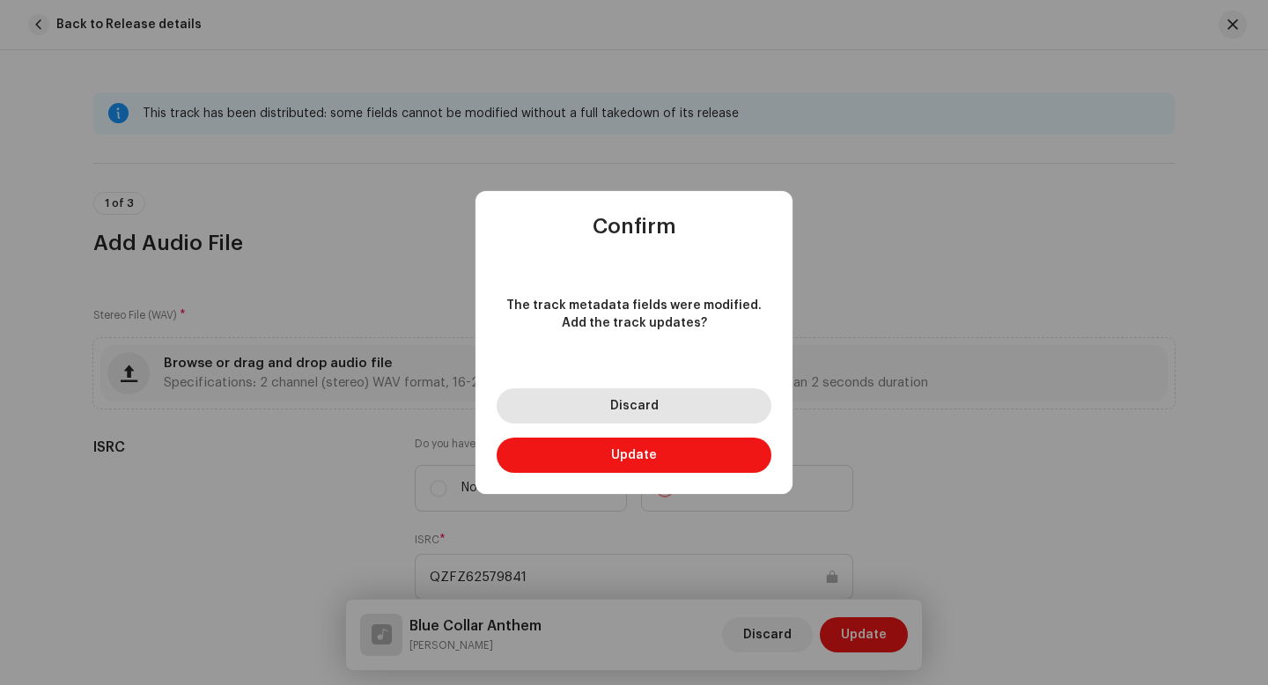
click at [637, 418] on button "Discard" at bounding box center [634, 405] width 275 height 35
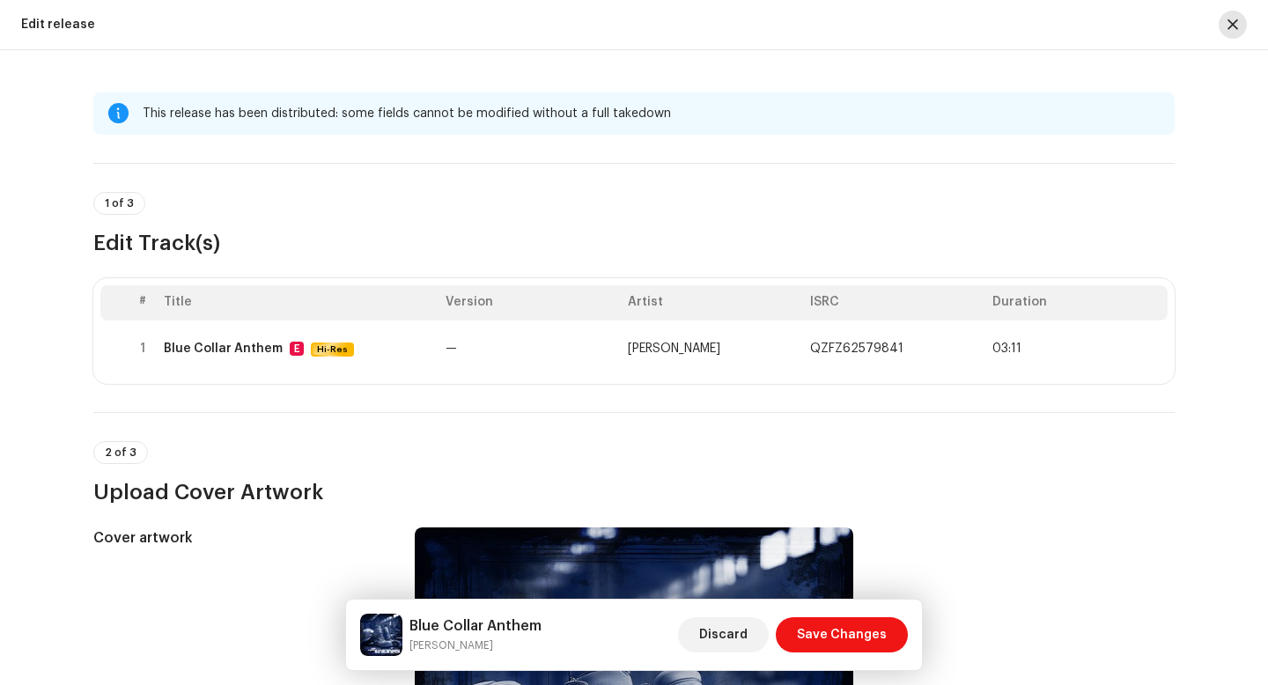
click at [1235, 29] on span "button" at bounding box center [1233, 25] width 11 height 14
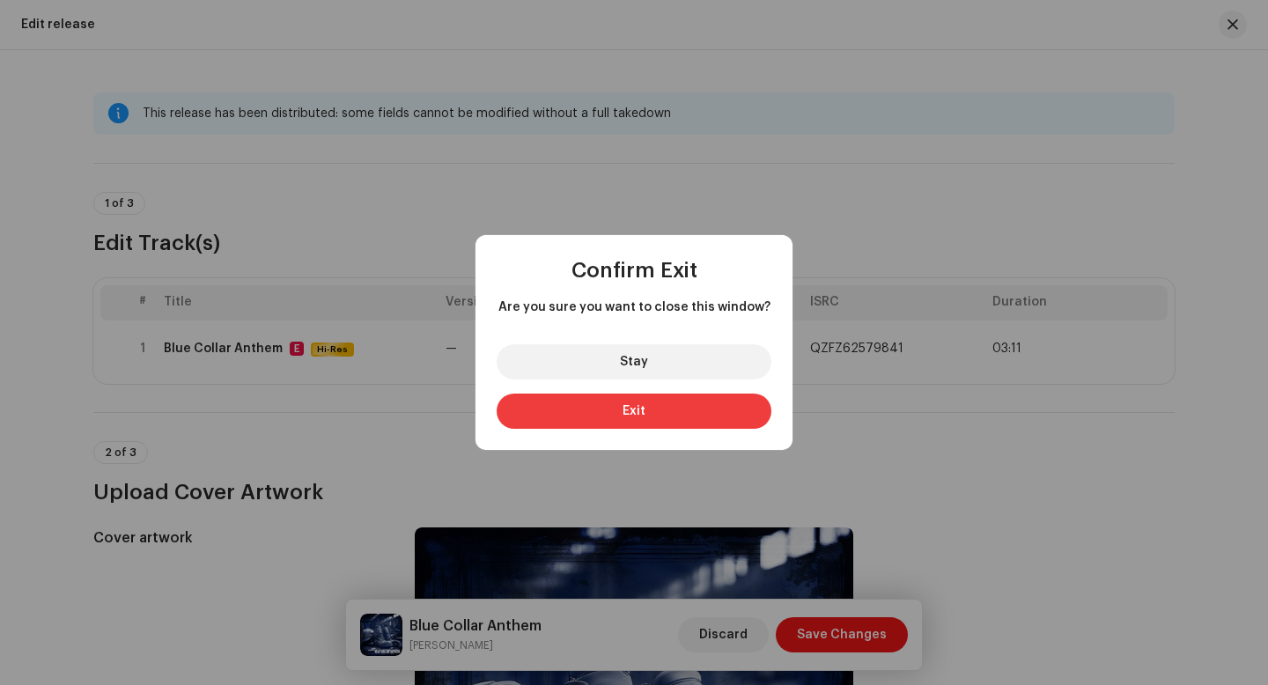
click at [660, 403] on button "Exit" at bounding box center [634, 411] width 275 height 35
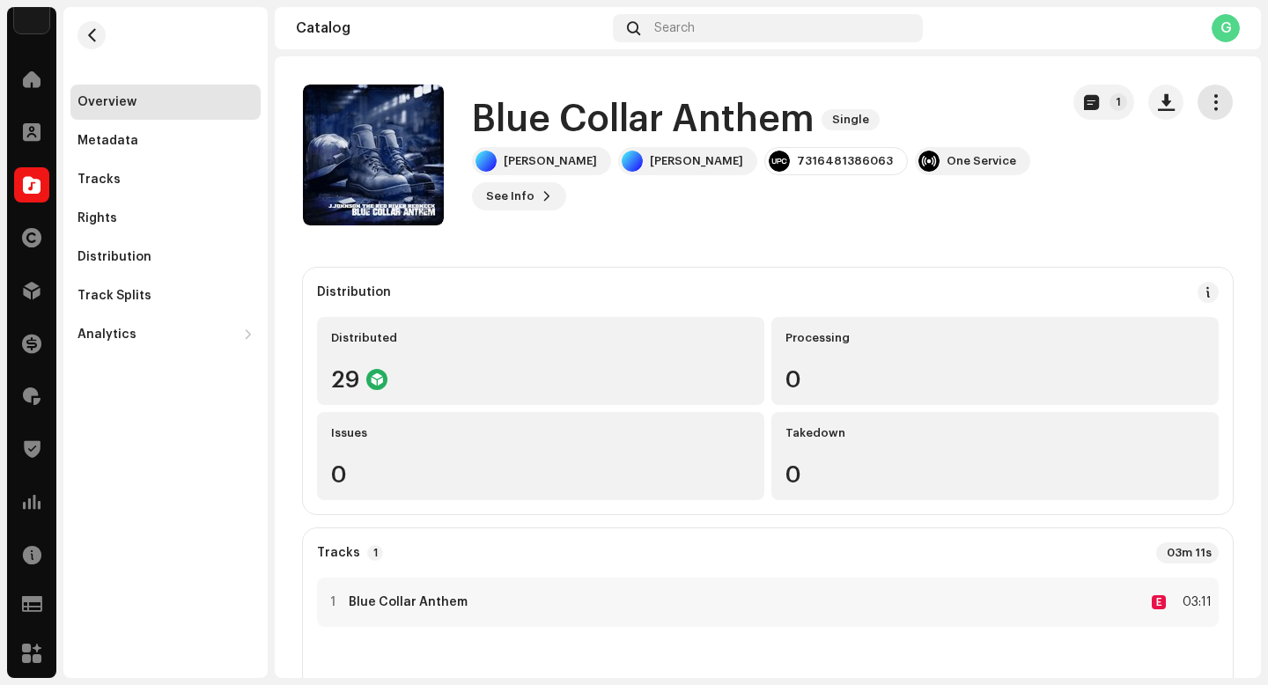
click at [1215, 111] on button "button" at bounding box center [1215, 102] width 35 height 35
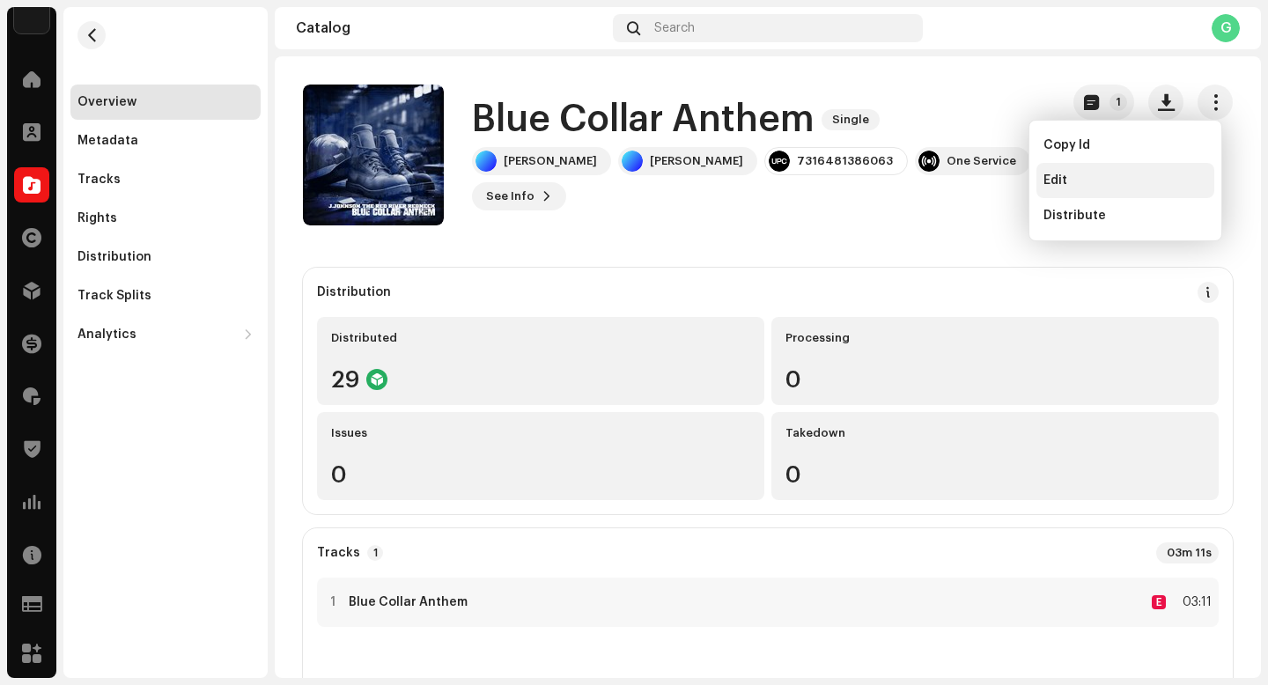
click at [1058, 183] on span "Edit" at bounding box center [1056, 181] width 24 height 14
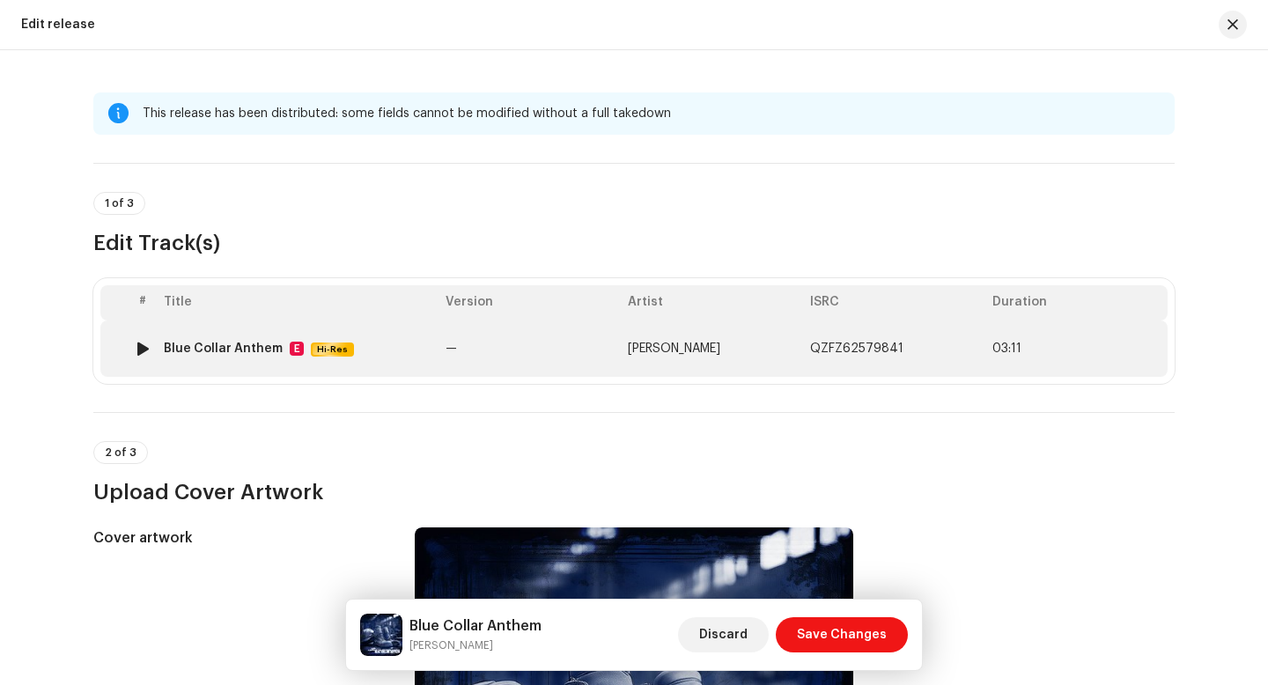
click at [1038, 336] on td "03:11" at bounding box center [1077, 349] width 182 height 56
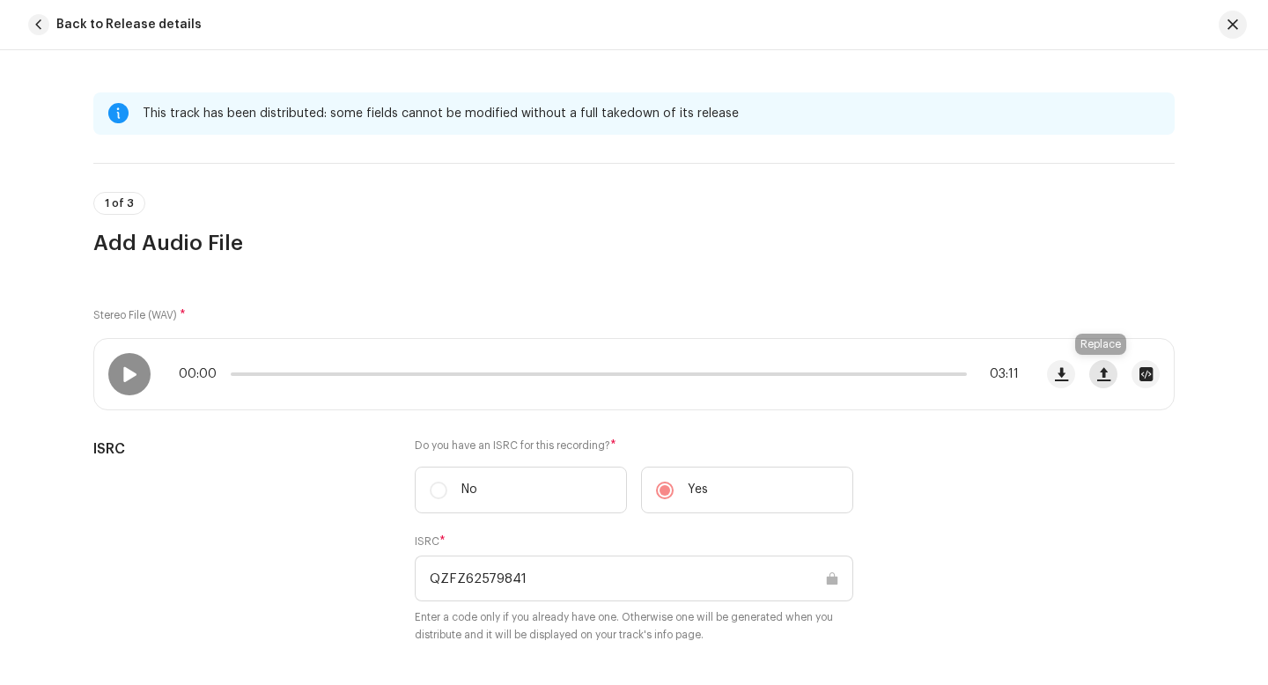
click at [1092, 373] on button "button" at bounding box center [1104, 374] width 28 height 28
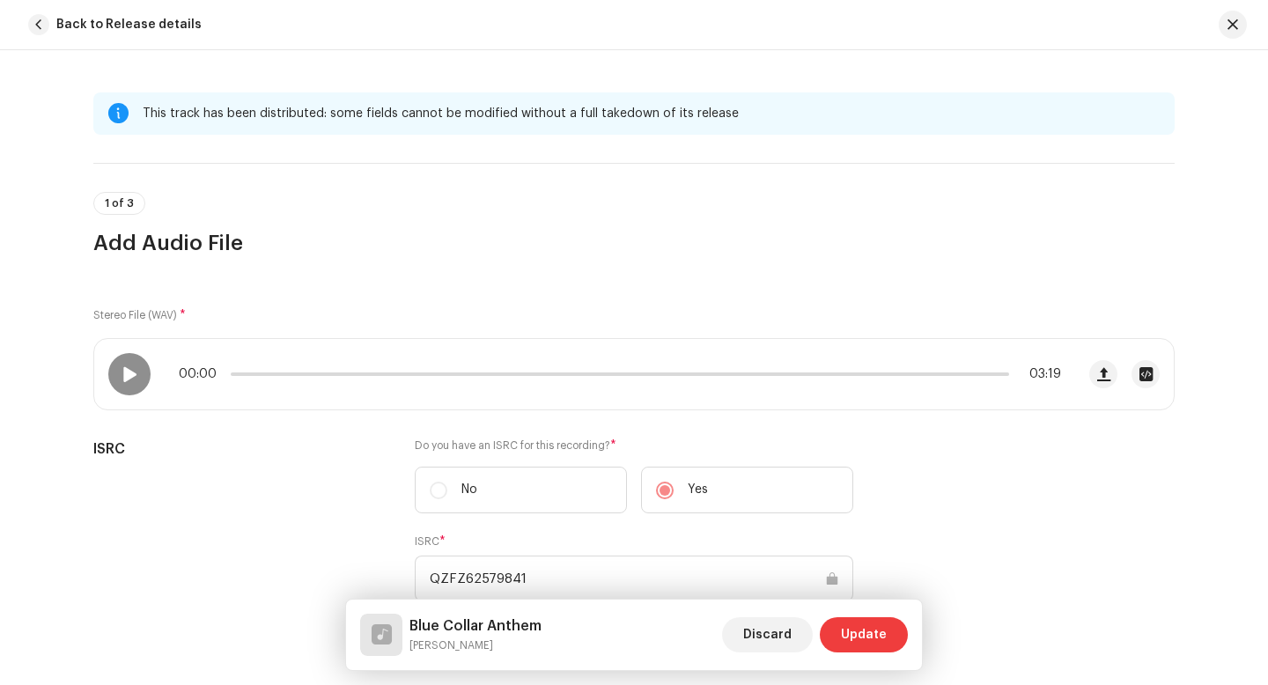
click at [863, 633] on span "Update" at bounding box center [864, 634] width 46 height 35
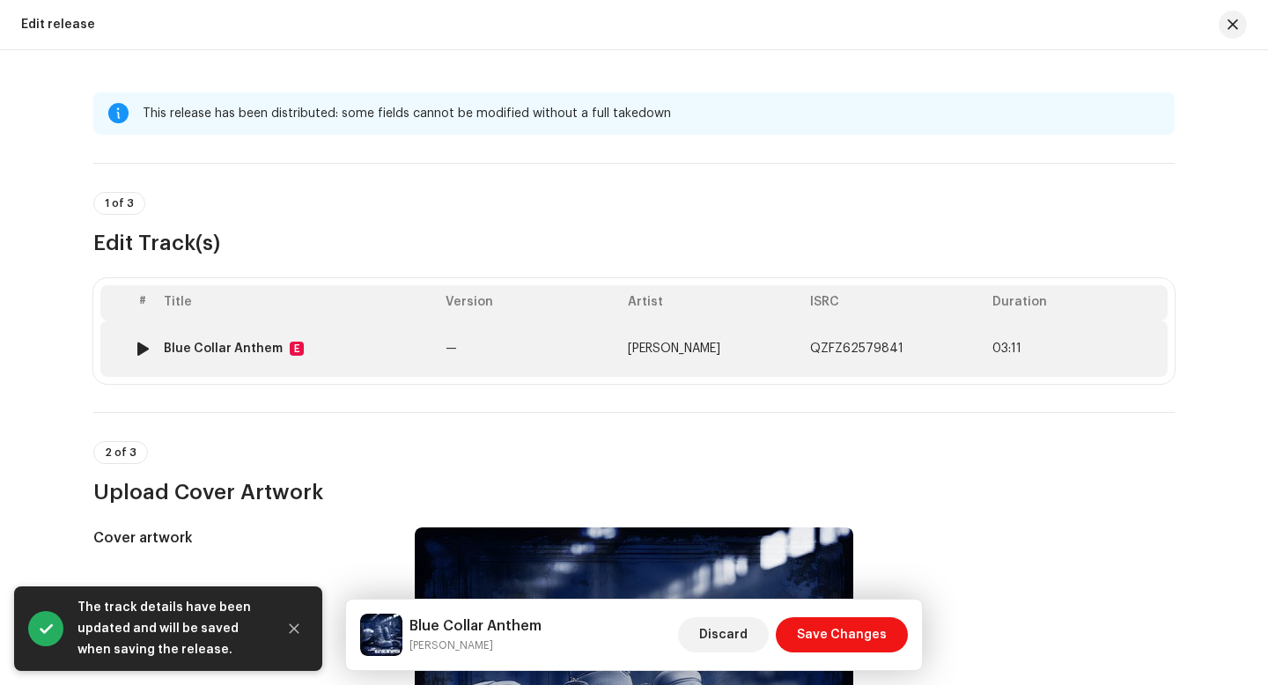
click at [140, 343] on div at bounding box center [143, 349] width 13 height 14
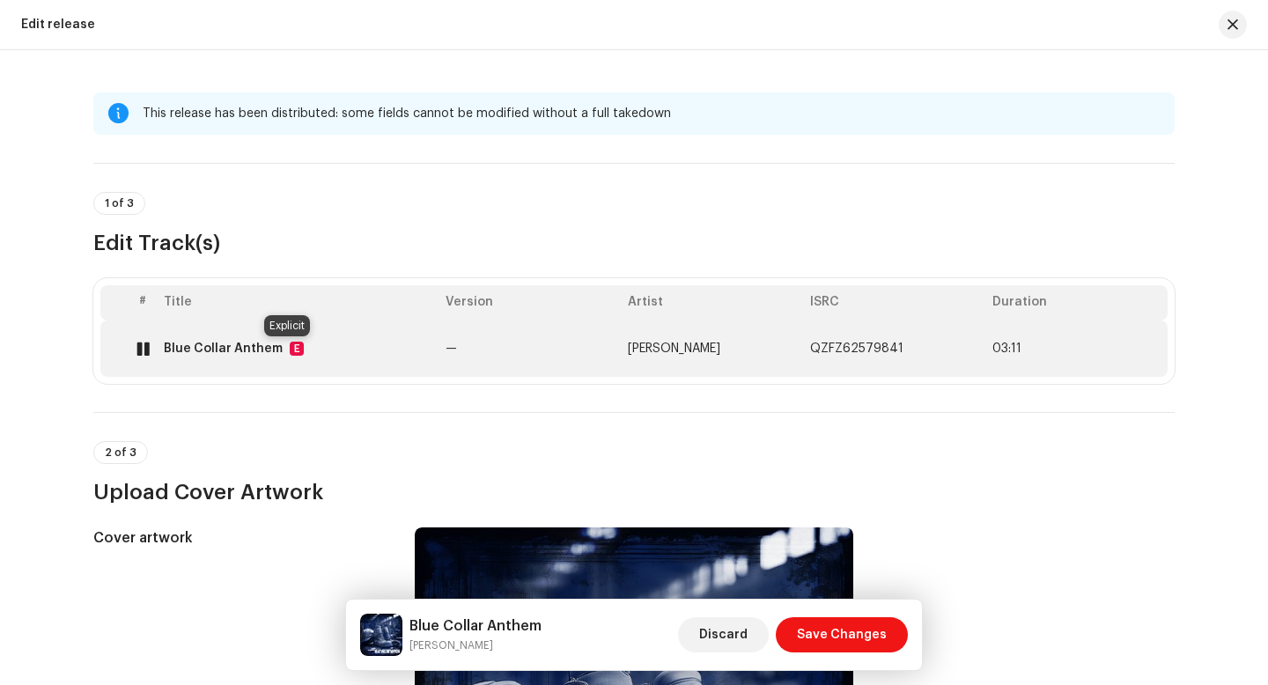
click at [292, 348] on div "E" at bounding box center [297, 349] width 14 height 14
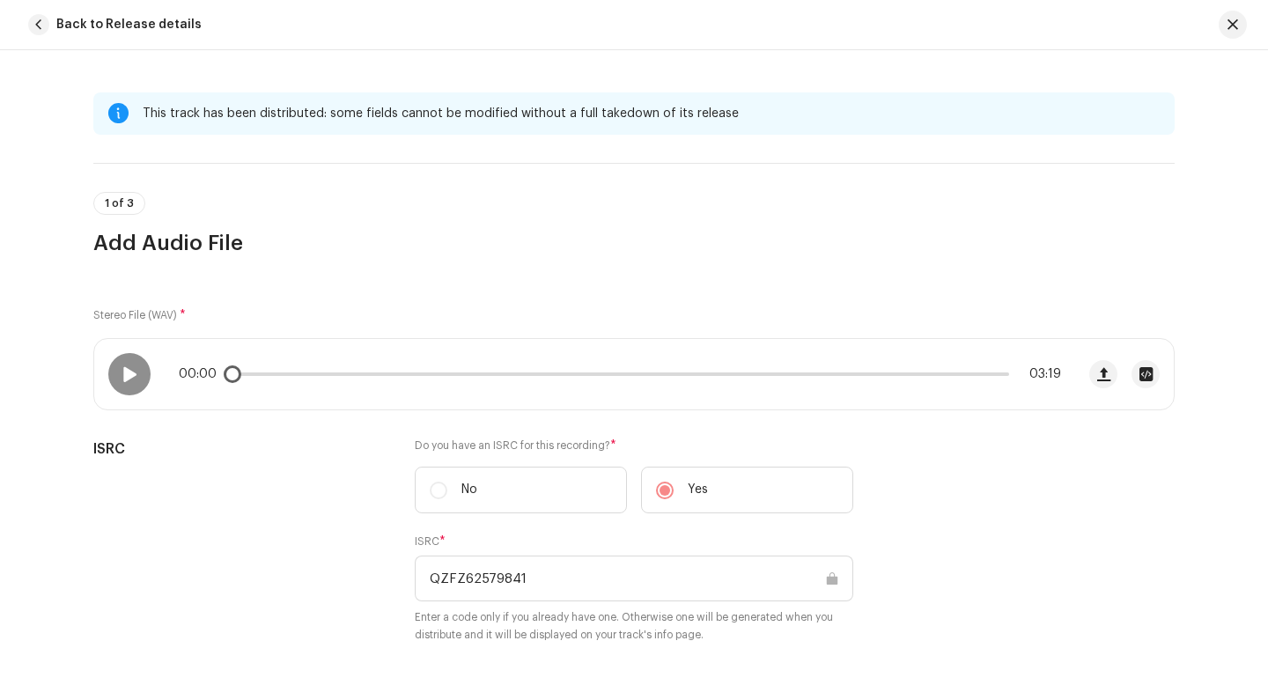
click at [292, 348] on div "00:00 03:19" at bounding box center [584, 374] width 981 height 70
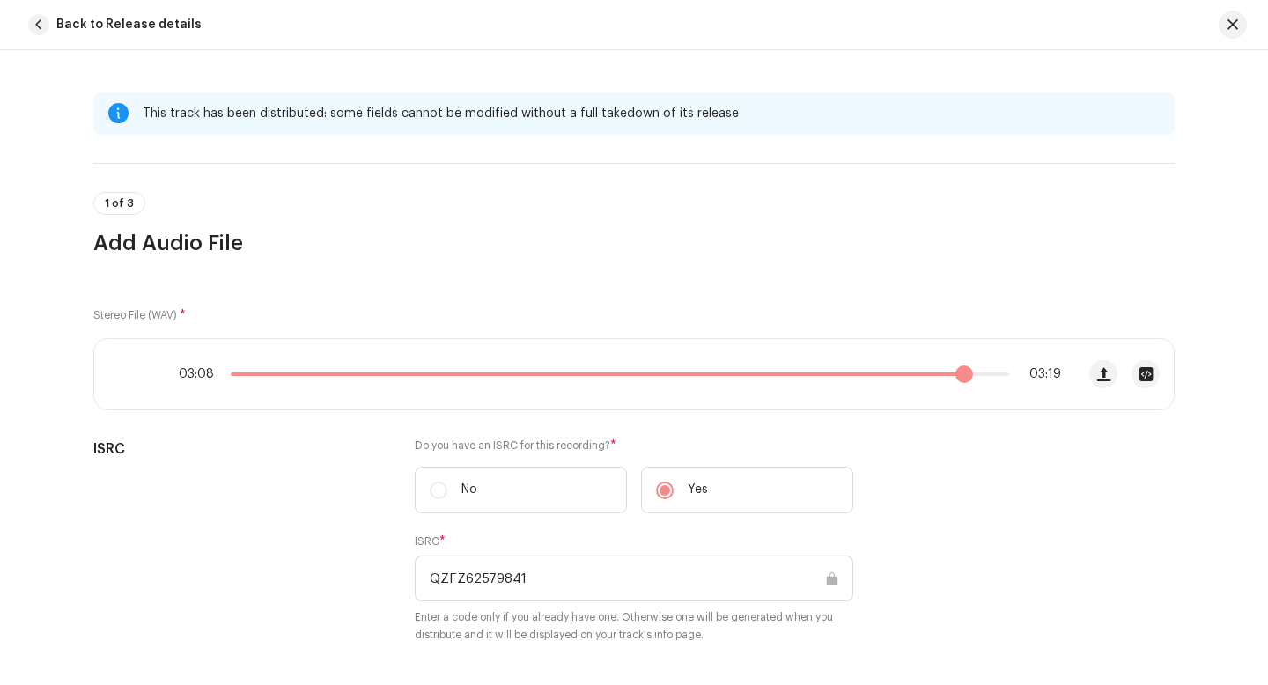
drag, startPoint x: 228, startPoint y: 373, endPoint x: 957, endPoint y: 382, distance: 729.4
click at [957, 382] on span at bounding box center [965, 375] width 18 height 18
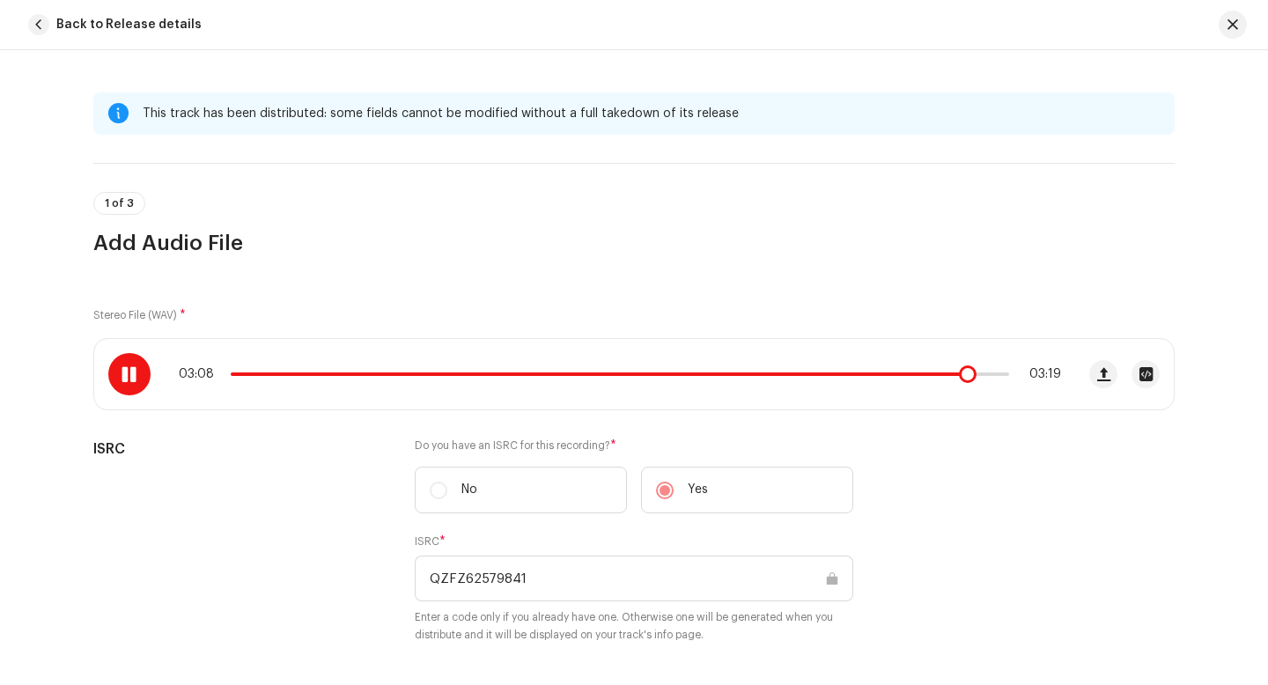
click at [127, 367] on span at bounding box center [129, 374] width 15 height 14
click at [46, 13] on button "Back to Release details" at bounding box center [118, 24] width 195 height 35
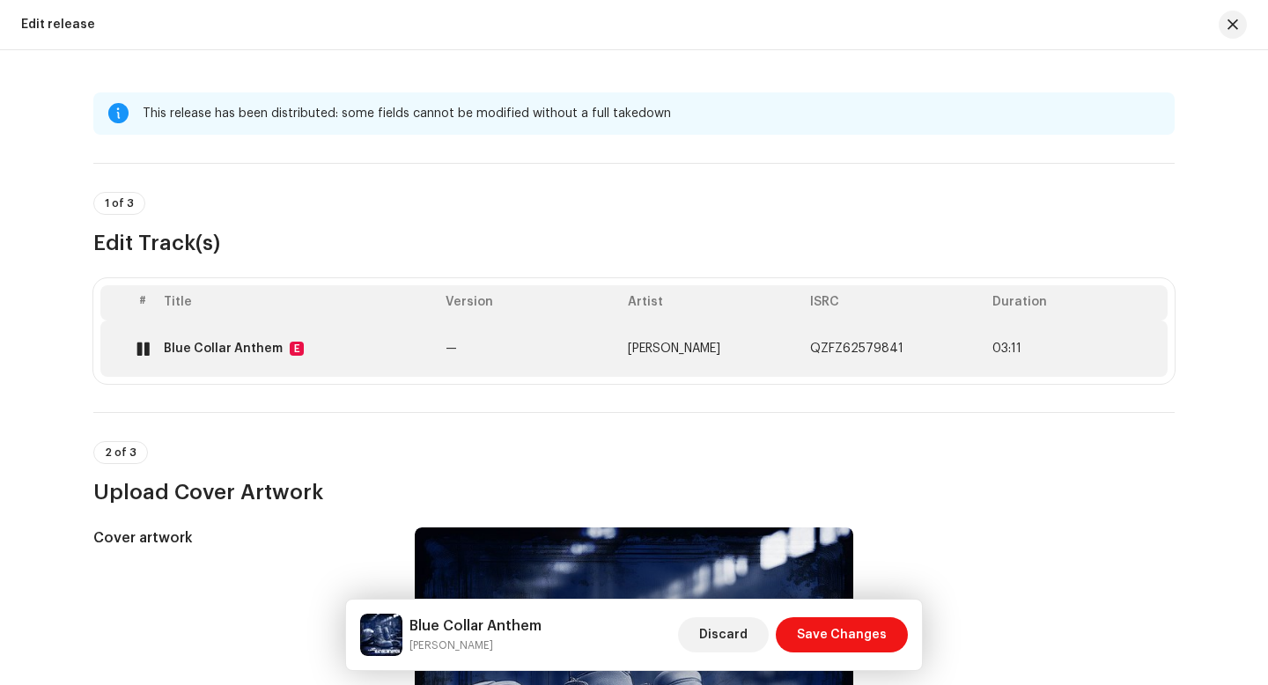
click at [137, 344] on div at bounding box center [143, 349] width 13 height 14
click at [342, 342] on div "Blue Collar Anthem E" at bounding box center [298, 349] width 268 height 14
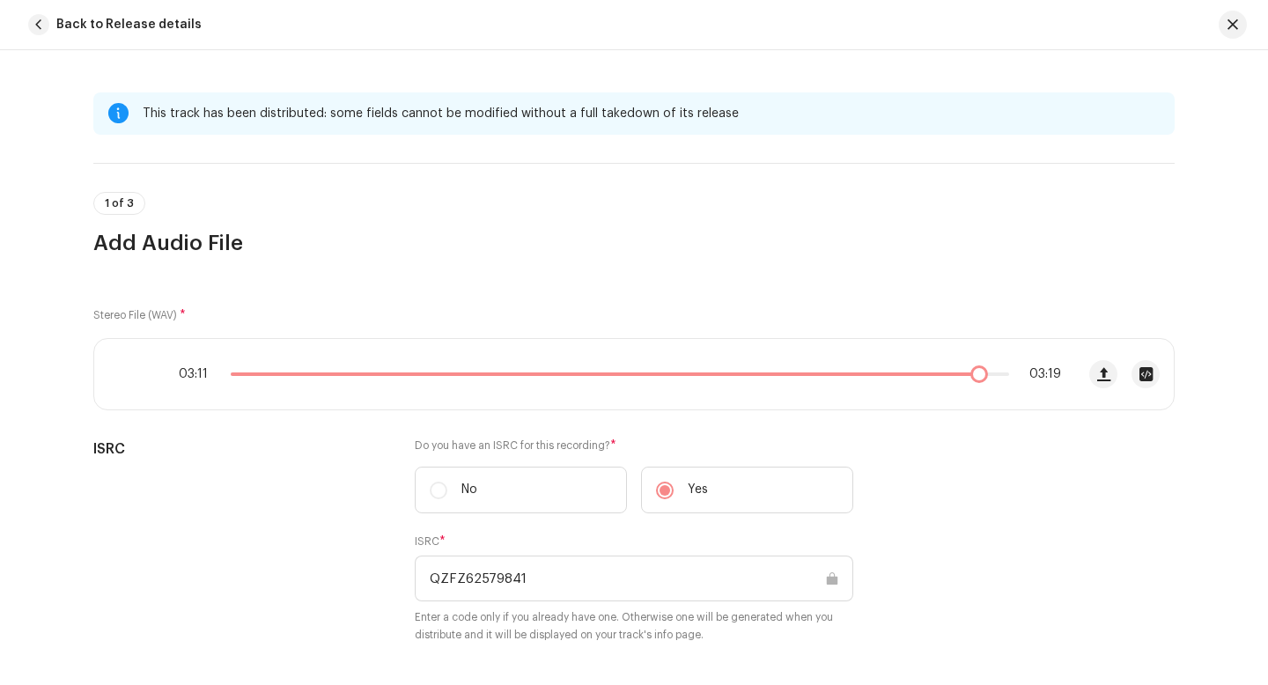
drag, startPoint x: 233, startPoint y: 366, endPoint x: 977, endPoint y: 391, distance: 743.8
click at [977, 391] on div "03:11 03:19" at bounding box center [584, 374] width 981 height 70
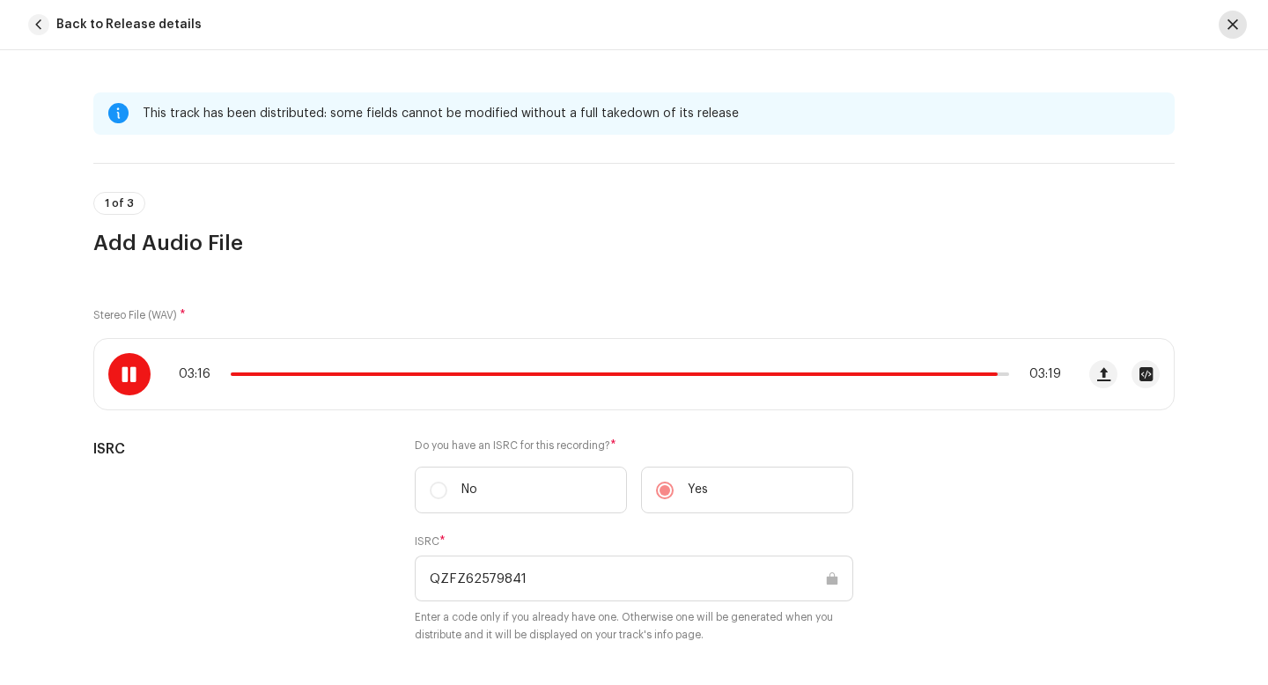
click at [1233, 18] on span "button" at bounding box center [1233, 25] width 11 height 14
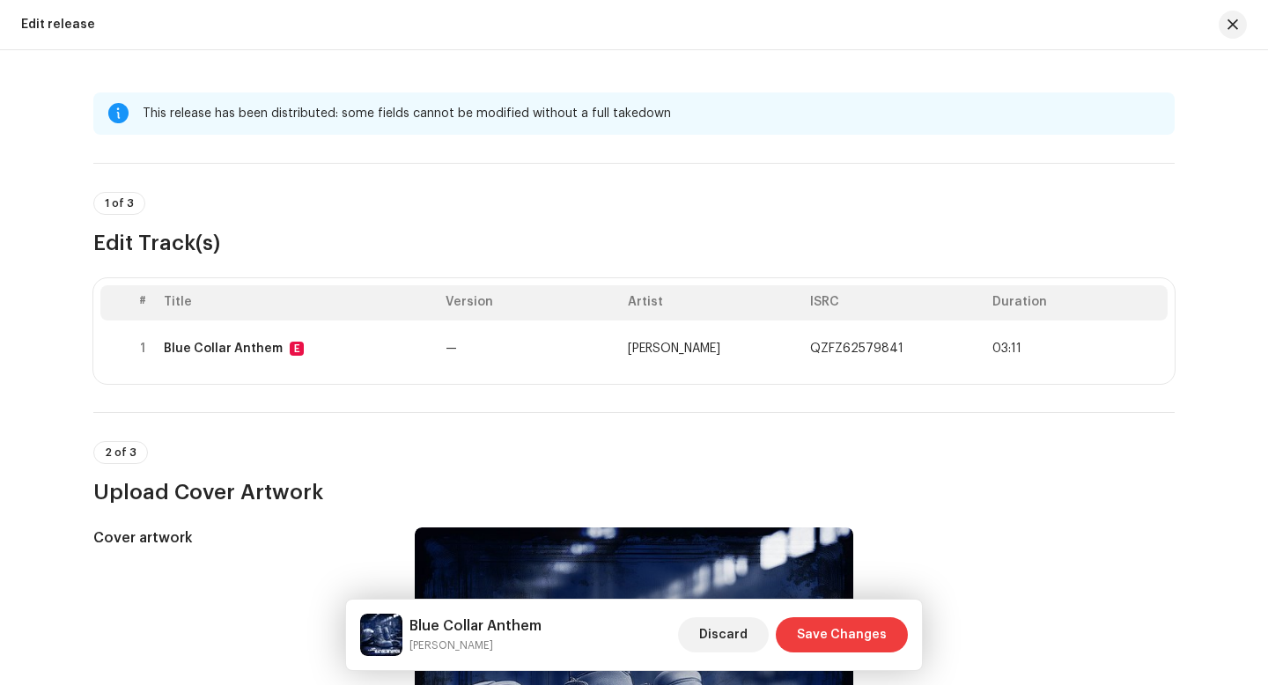
click at [832, 628] on span "Save Changes" at bounding box center [842, 634] width 90 height 35
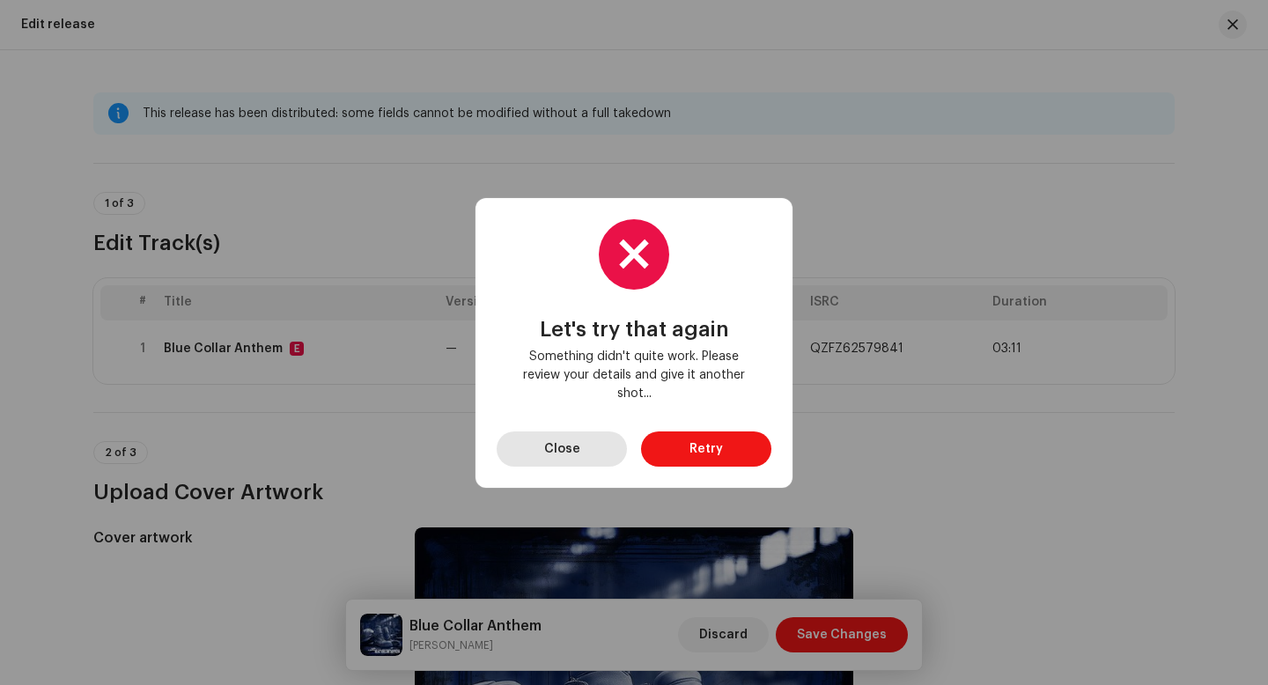
click at [598, 448] on button "Close" at bounding box center [562, 449] width 130 height 35
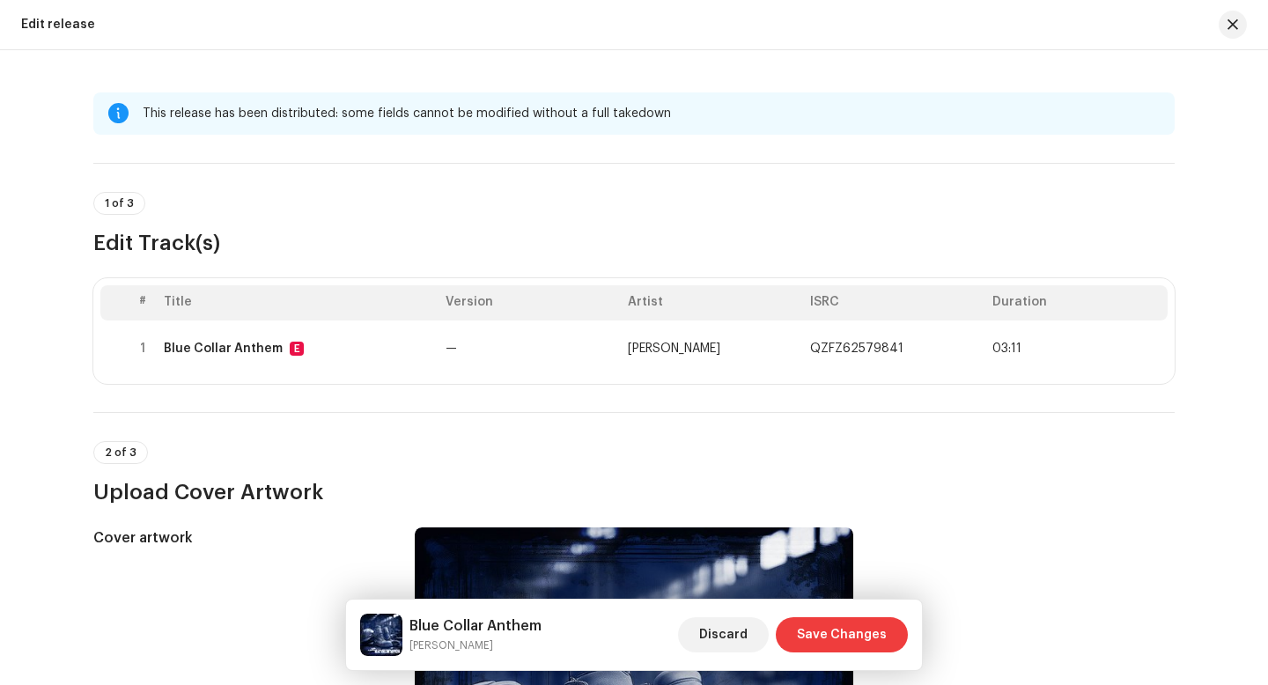
click at [848, 636] on span "Save Changes" at bounding box center [842, 634] width 90 height 35
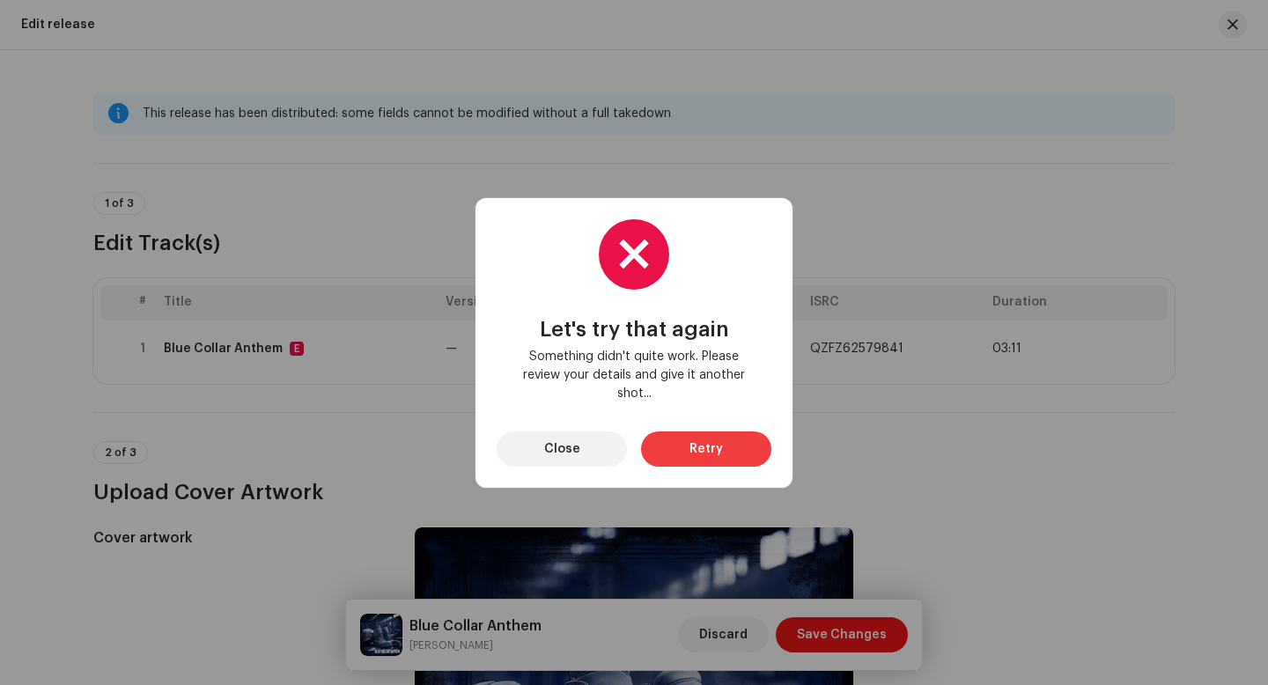
click at [706, 446] on span "Retry" at bounding box center [706, 449] width 33 height 35
click at [696, 432] on span "Retry" at bounding box center [706, 449] width 33 height 35
click at [588, 441] on button "Close" at bounding box center [562, 449] width 130 height 35
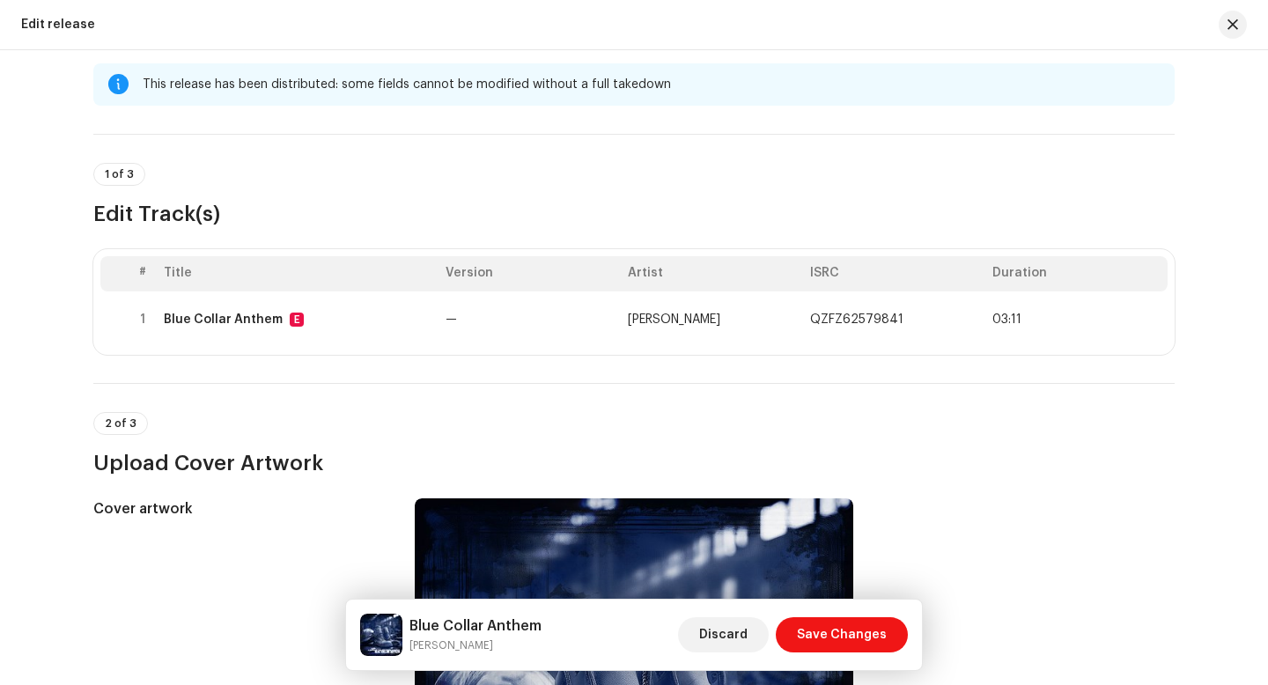
scroll to position [33, 0]
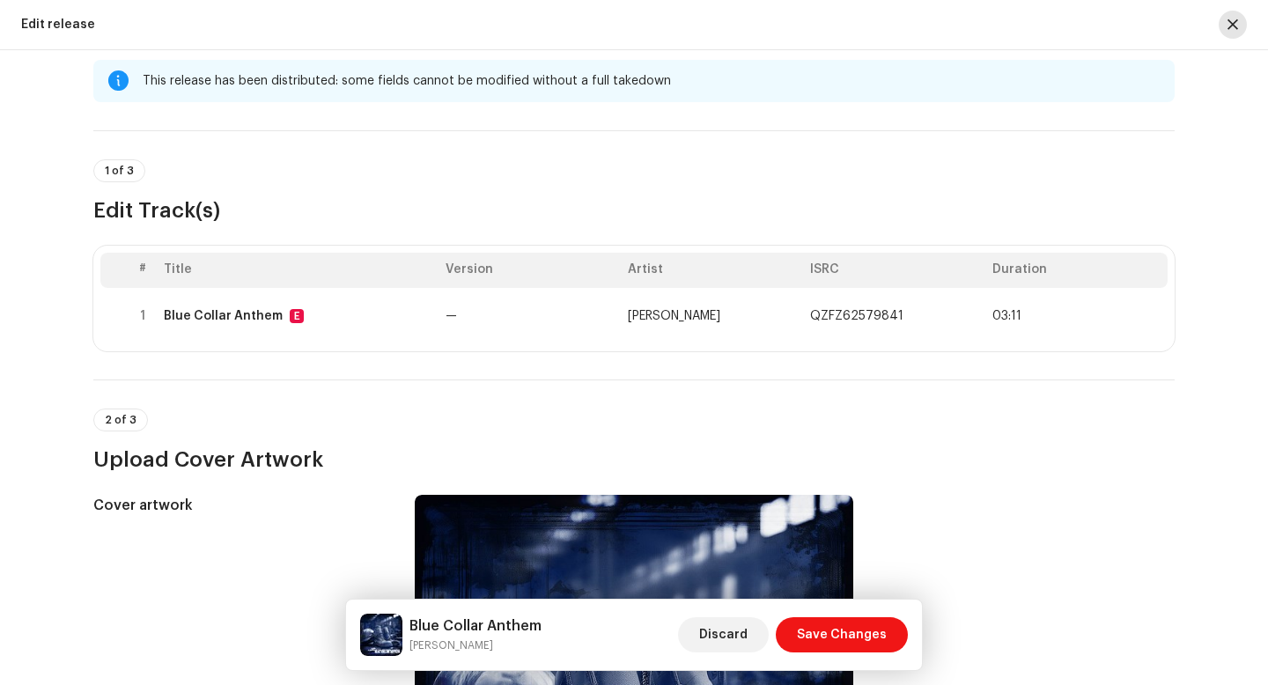
click at [1228, 21] on span "button" at bounding box center [1233, 25] width 11 height 14
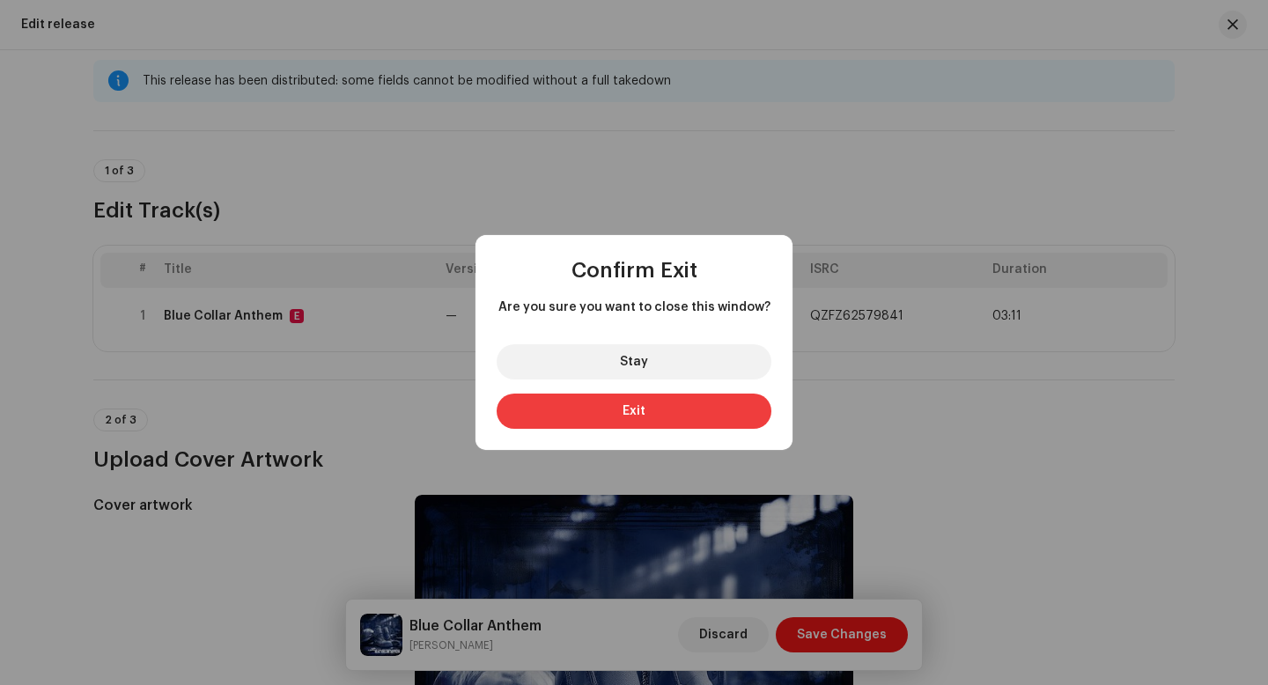
click at [603, 413] on button "Exit" at bounding box center [634, 411] width 275 height 35
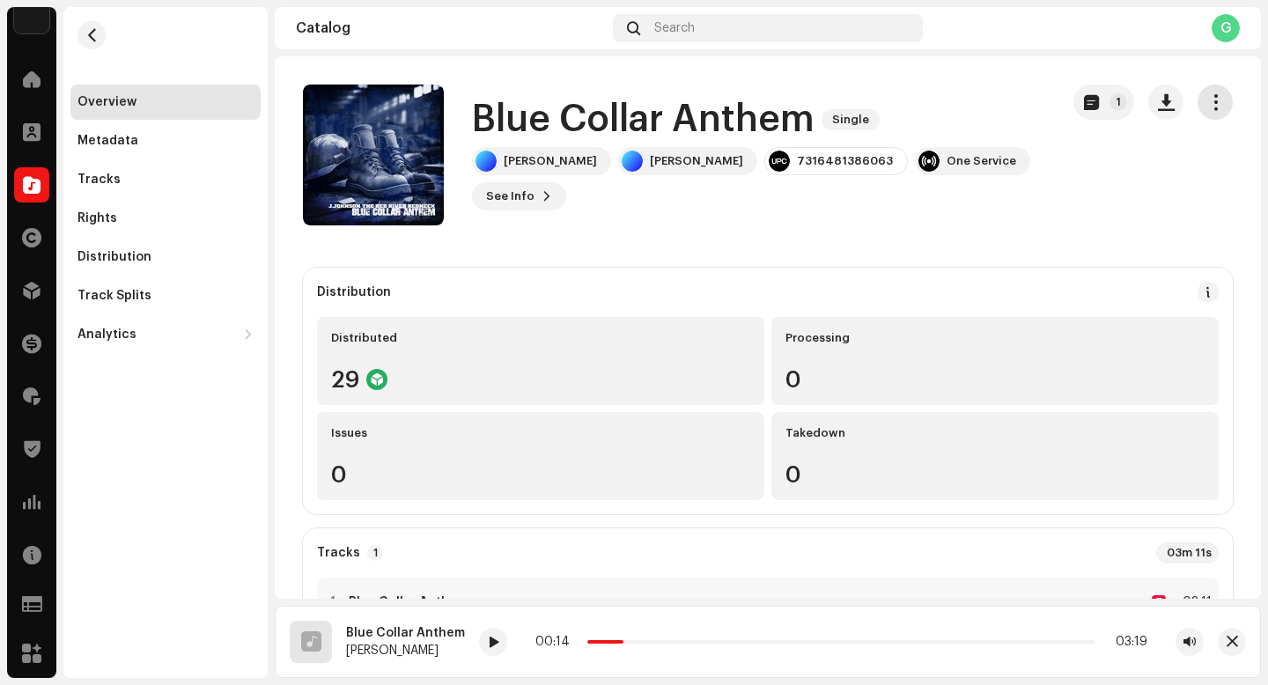
click at [1216, 103] on button "button" at bounding box center [1215, 102] width 35 height 35
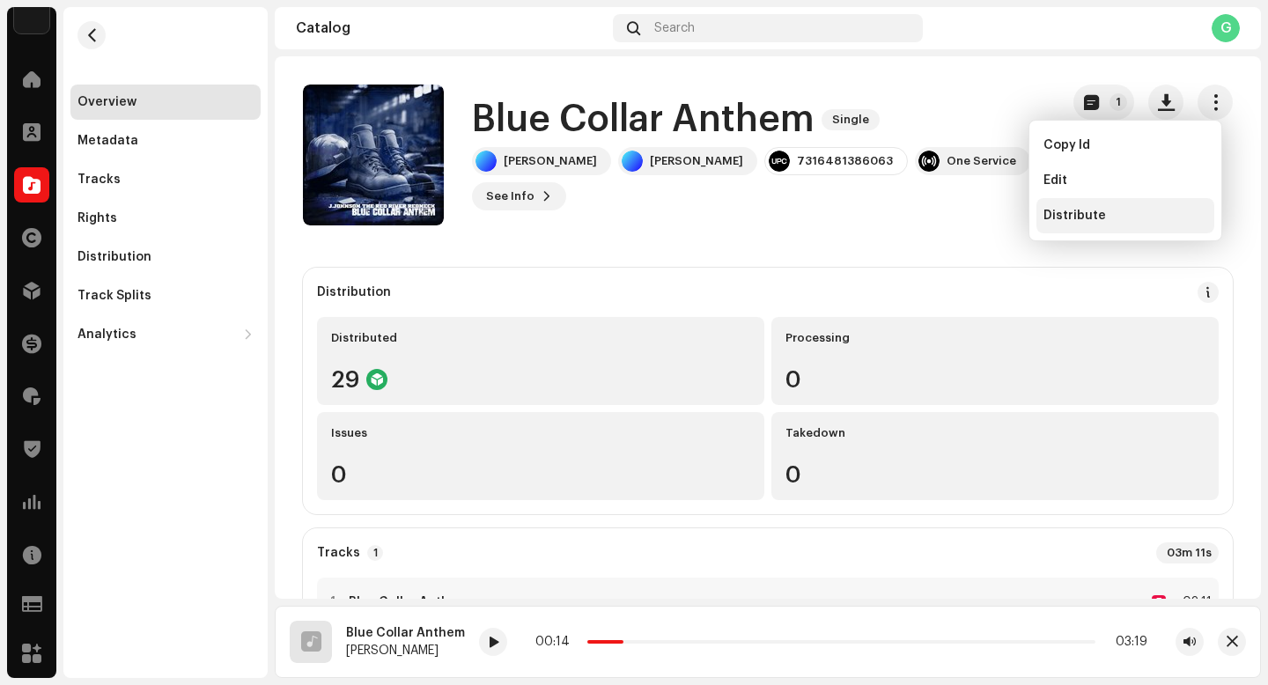
click at [1084, 211] on span "Distribute" at bounding box center [1075, 216] width 63 height 14
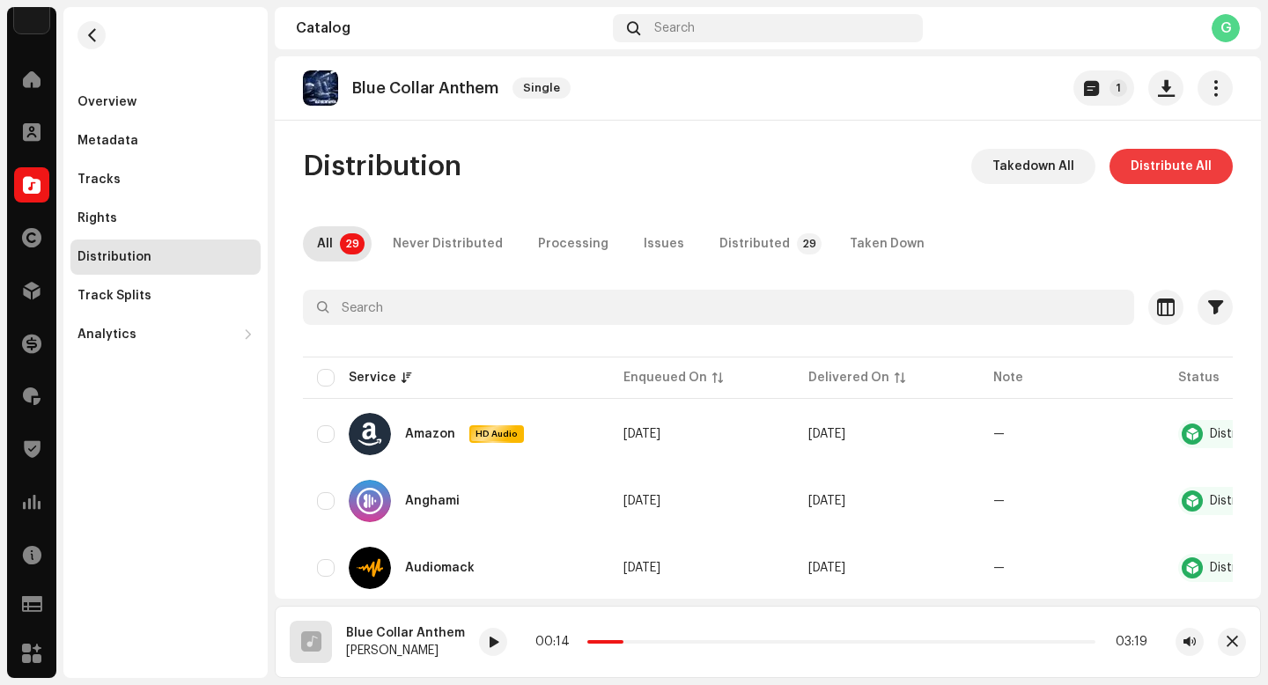
click at [1146, 169] on span "Distribute All" at bounding box center [1171, 166] width 81 height 35
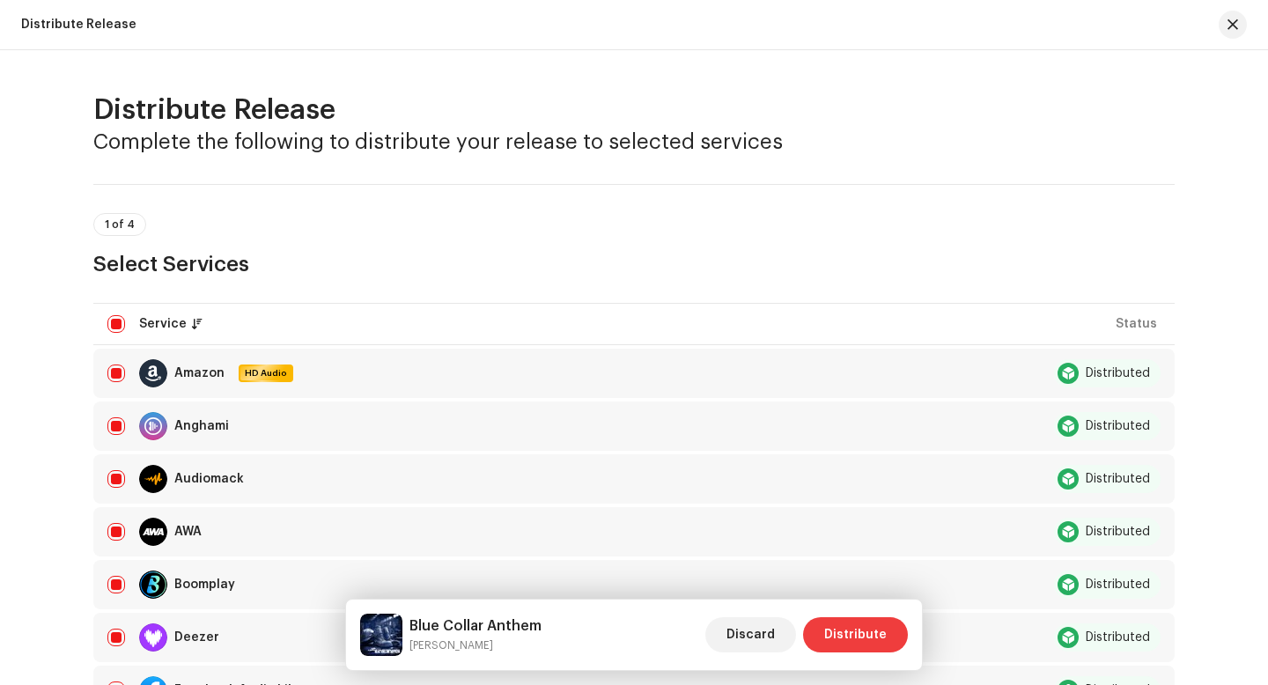
click at [841, 636] on span "Distribute" at bounding box center [855, 634] width 63 height 35
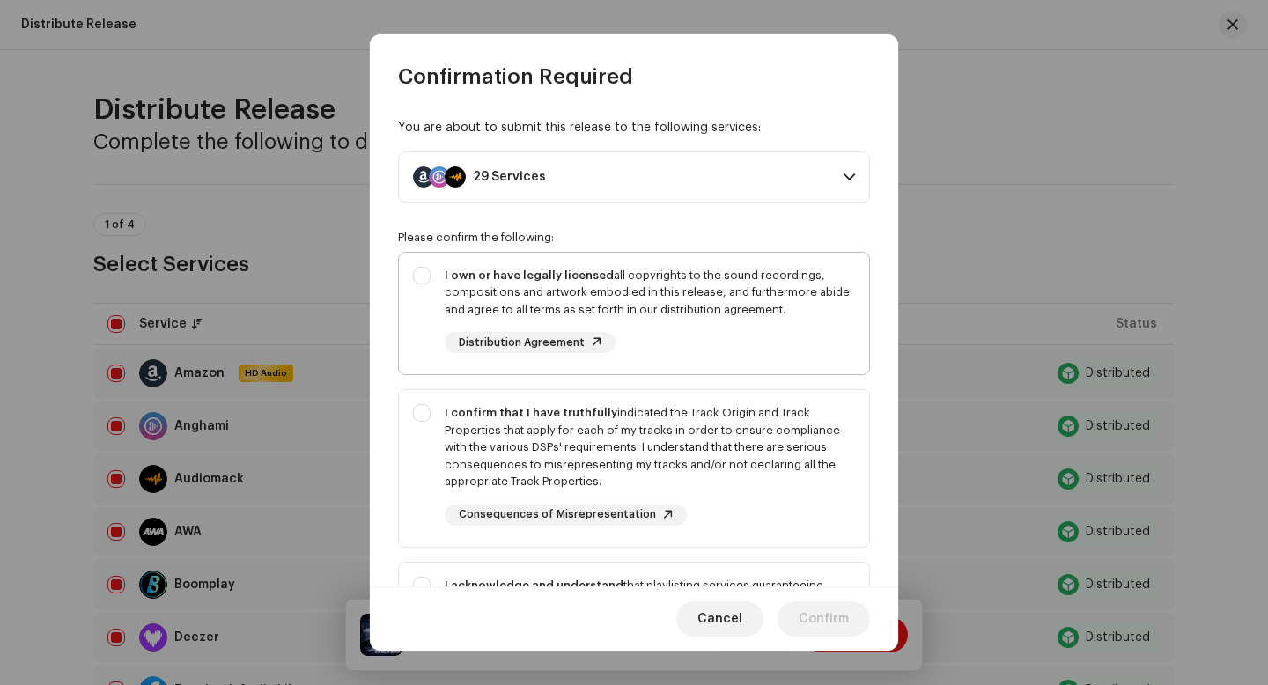
click at [399, 276] on div "I own or have legally licensed all copyrights to the sound recordings, composit…" at bounding box center [634, 310] width 470 height 115
checkbox input "true"
click at [446, 438] on div "I confirm that I have truthfully indicated the Track Origin and Track Propertie…" at bounding box center [650, 447] width 410 height 86
checkbox input "true"
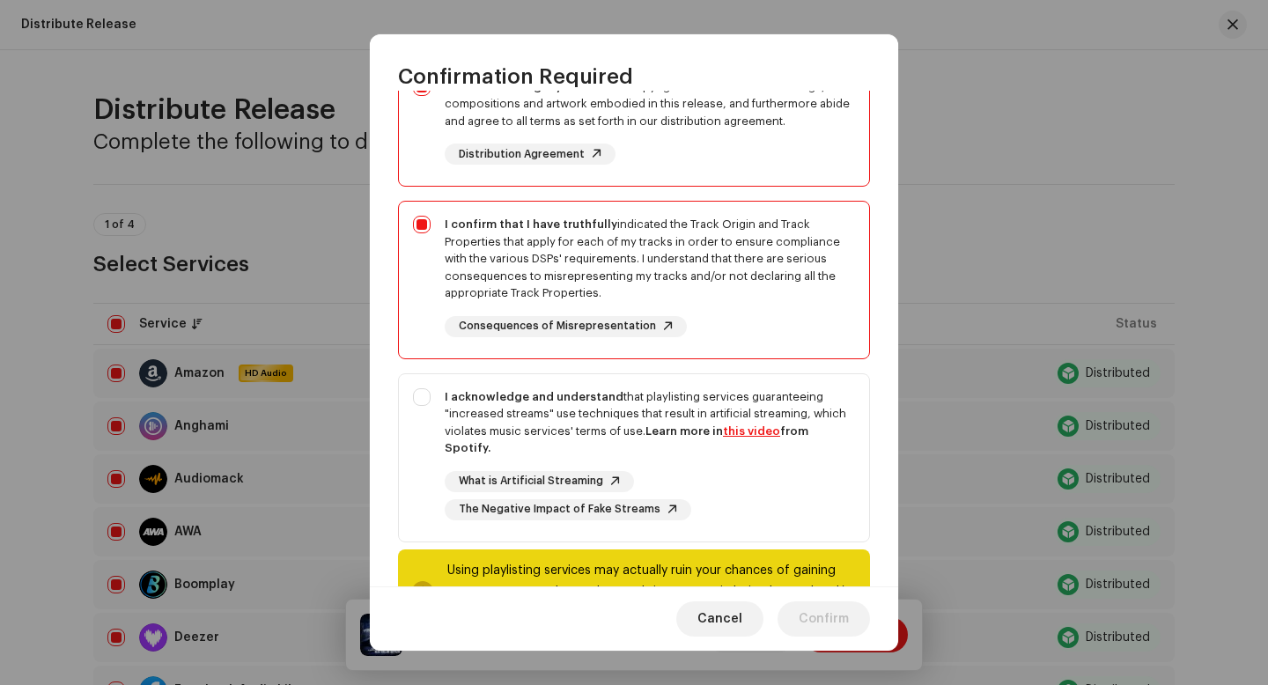
scroll to position [207, 0]
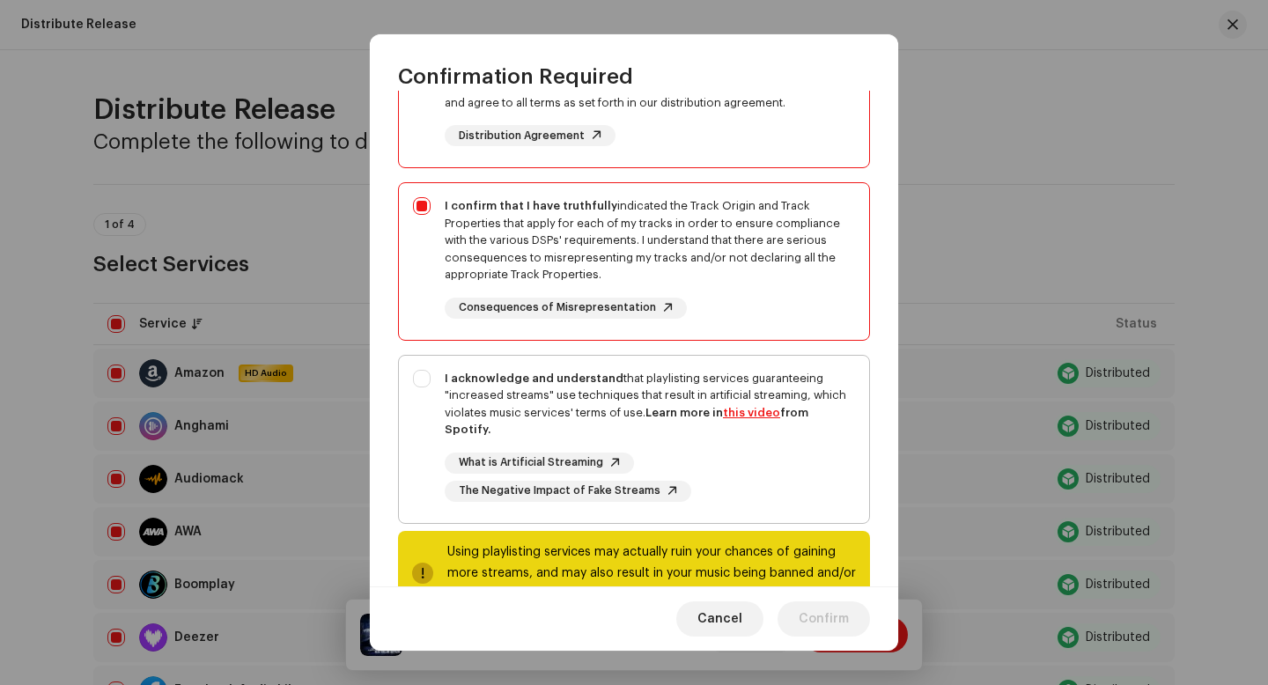
click at [439, 445] on div "I acknowledge and understand that playlisting services guaranteeing "increased …" at bounding box center [634, 436] width 470 height 160
checkbox input "true"
click at [821, 626] on span "Confirm" at bounding box center [824, 619] width 50 height 35
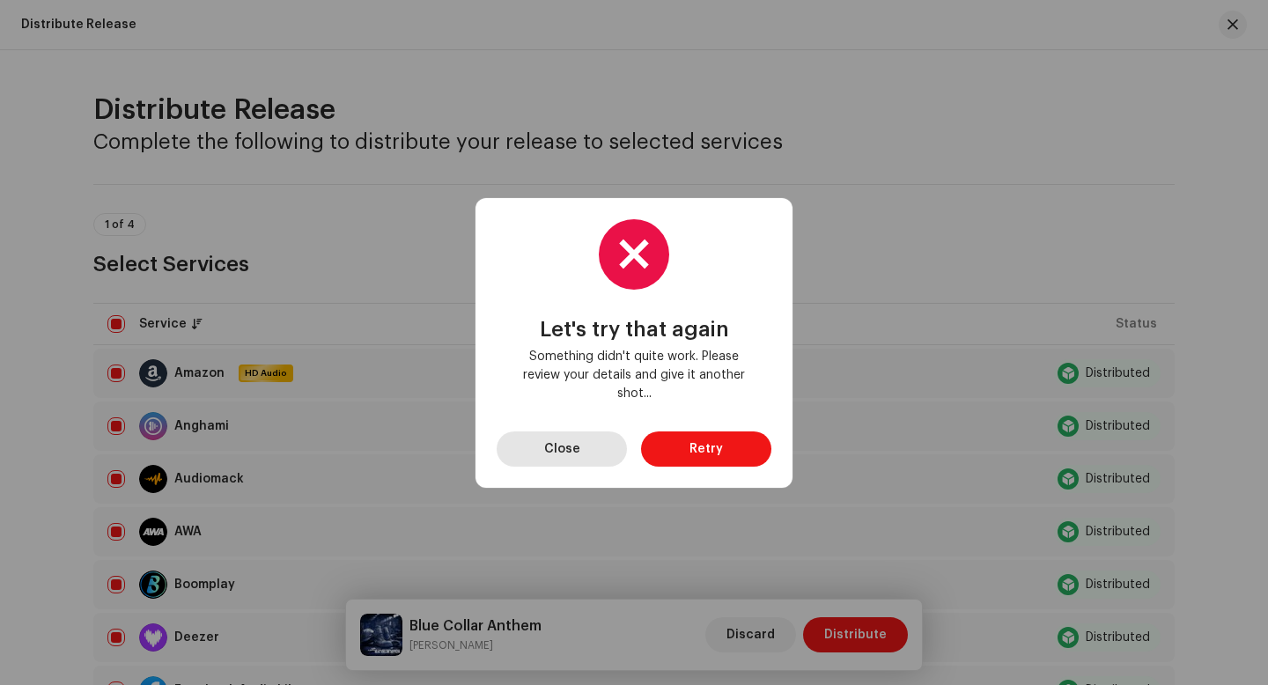
click at [572, 432] on span "Close" at bounding box center [562, 449] width 36 height 35
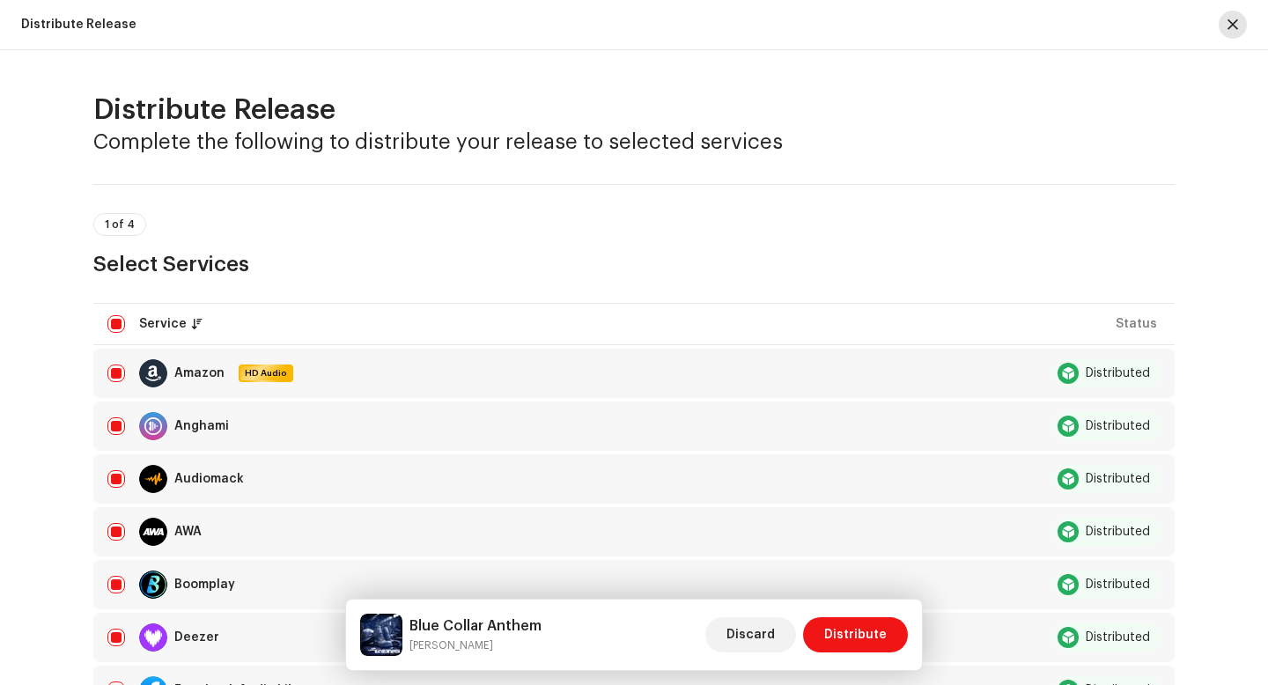
click at [1232, 31] on span "button" at bounding box center [1233, 25] width 11 height 14
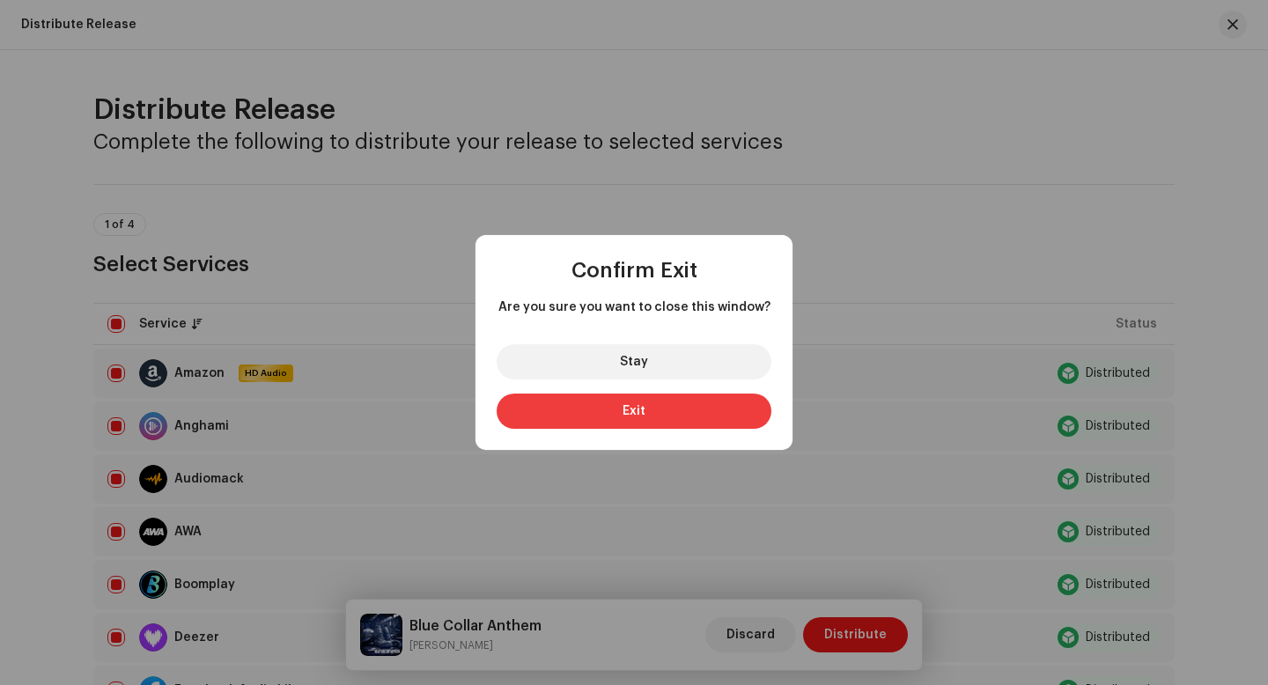
click at [592, 402] on button "Exit" at bounding box center [634, 411] width 275 height 35
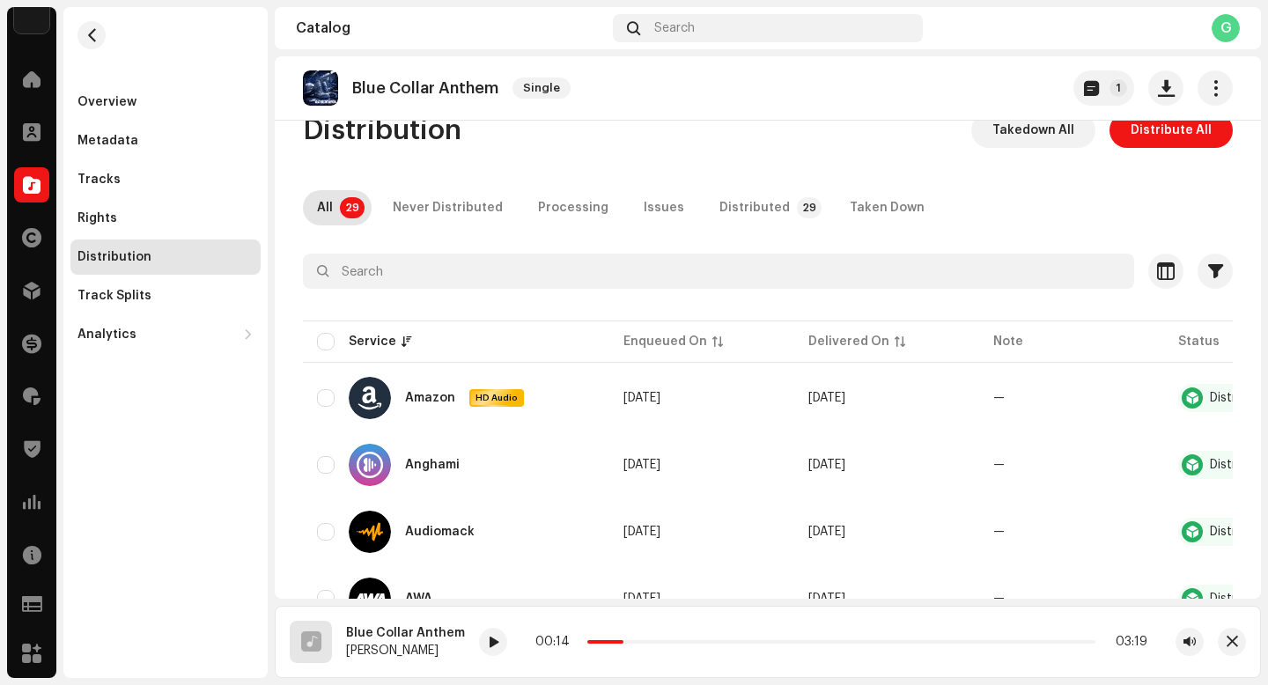
scroll to position [0, 0]
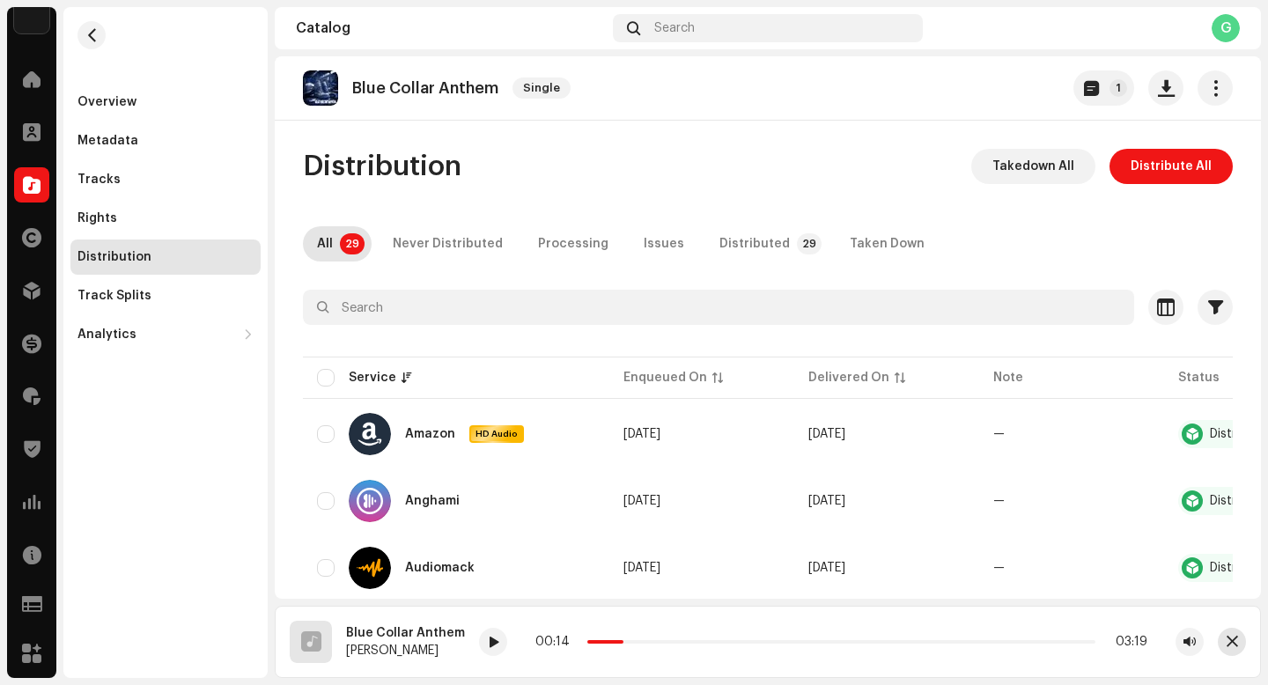
click at [1231, 645] on span "button" at bounding box center [1232, 642] width 11 height 14
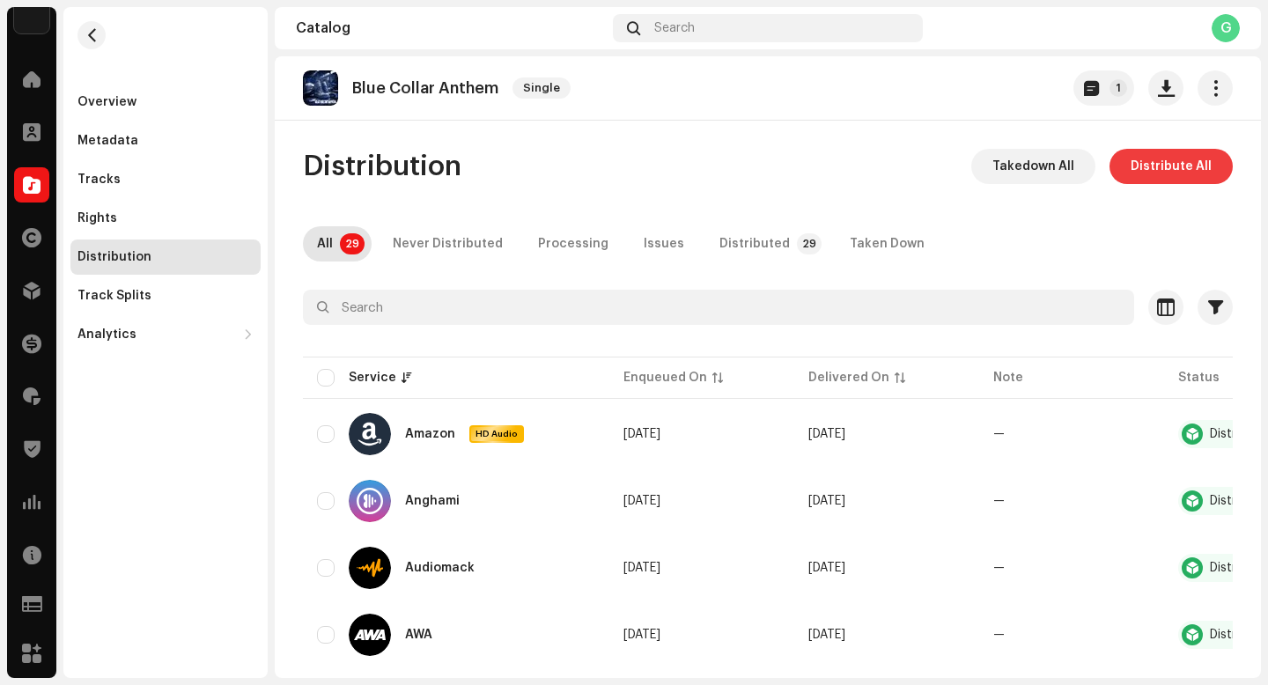
click at [1167, 168] on span "Distribute All" at bounding box center [1171, 166] width 81 height 35
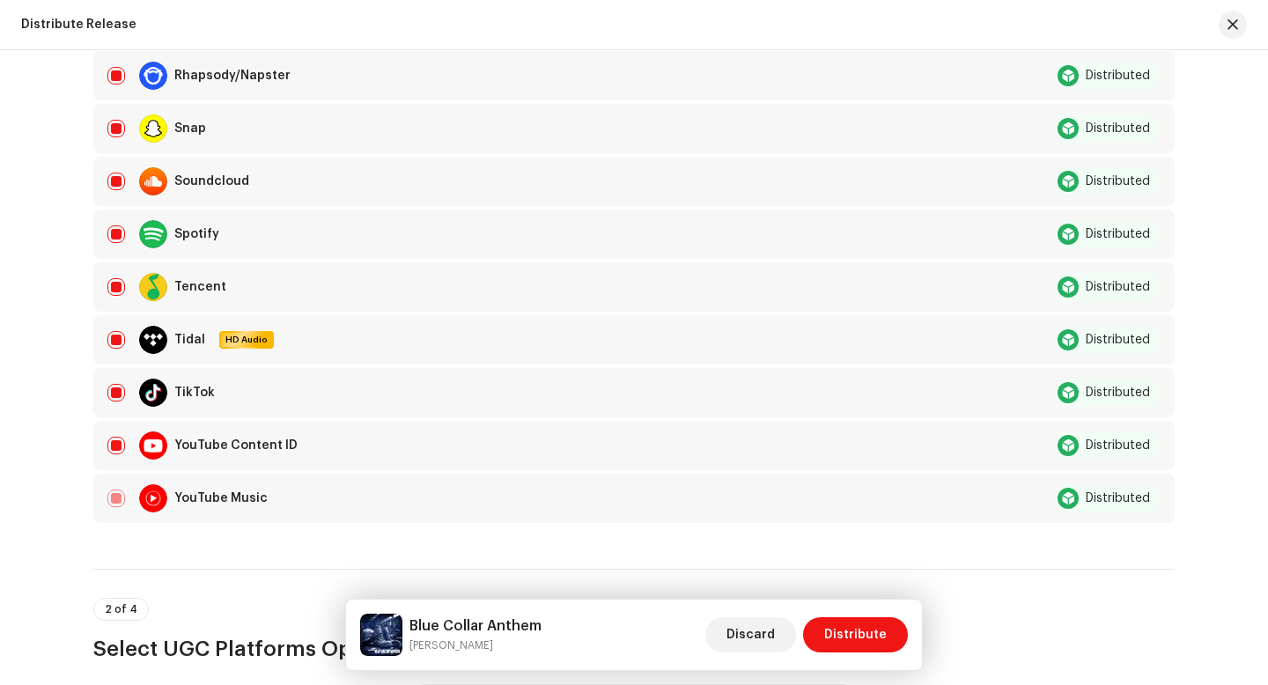
scroll to position [1538, 0]
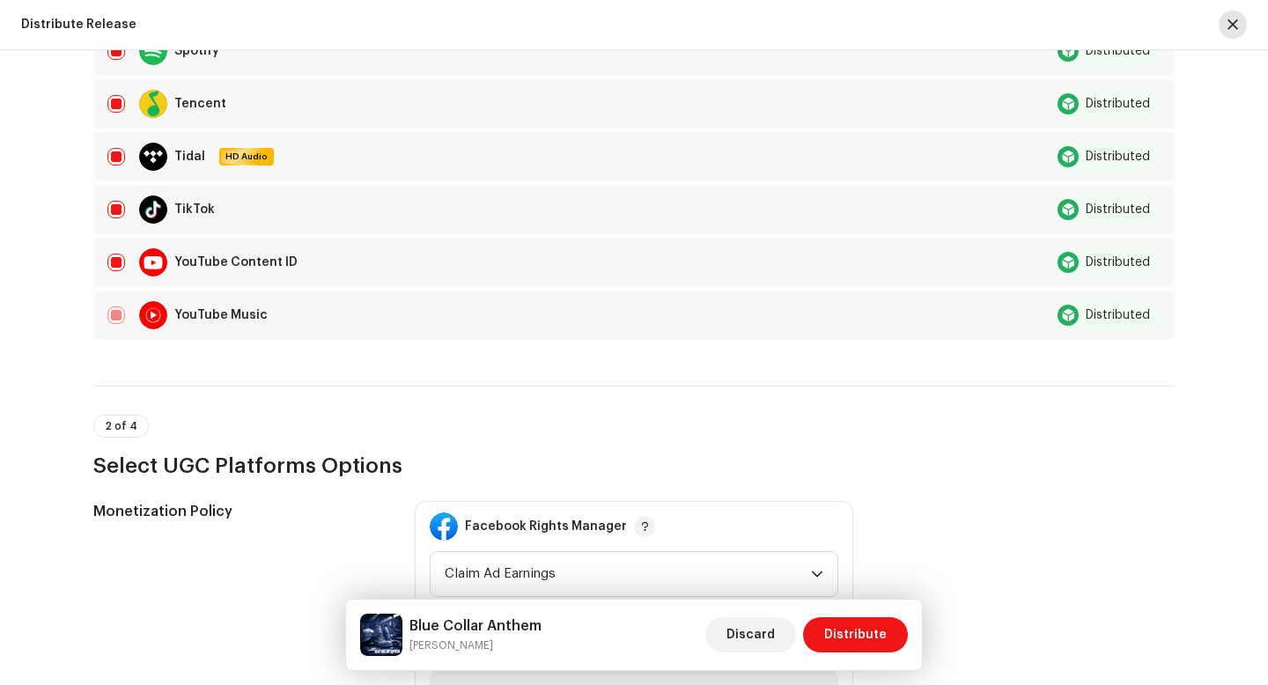
click at [1245, 23] on button "button" at bounding box center [1233, 25] width 28 height 28
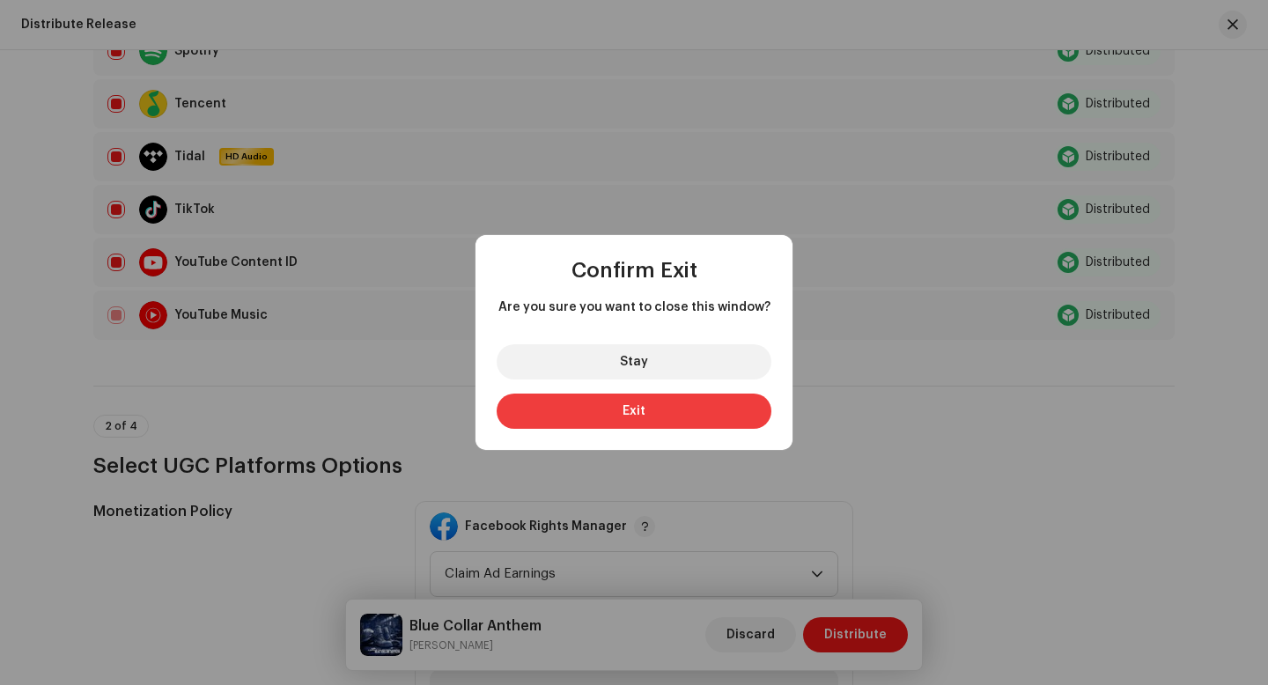
click at [660, 405] on button "Exit" at bounding box center [634, 411] width 275 height 35
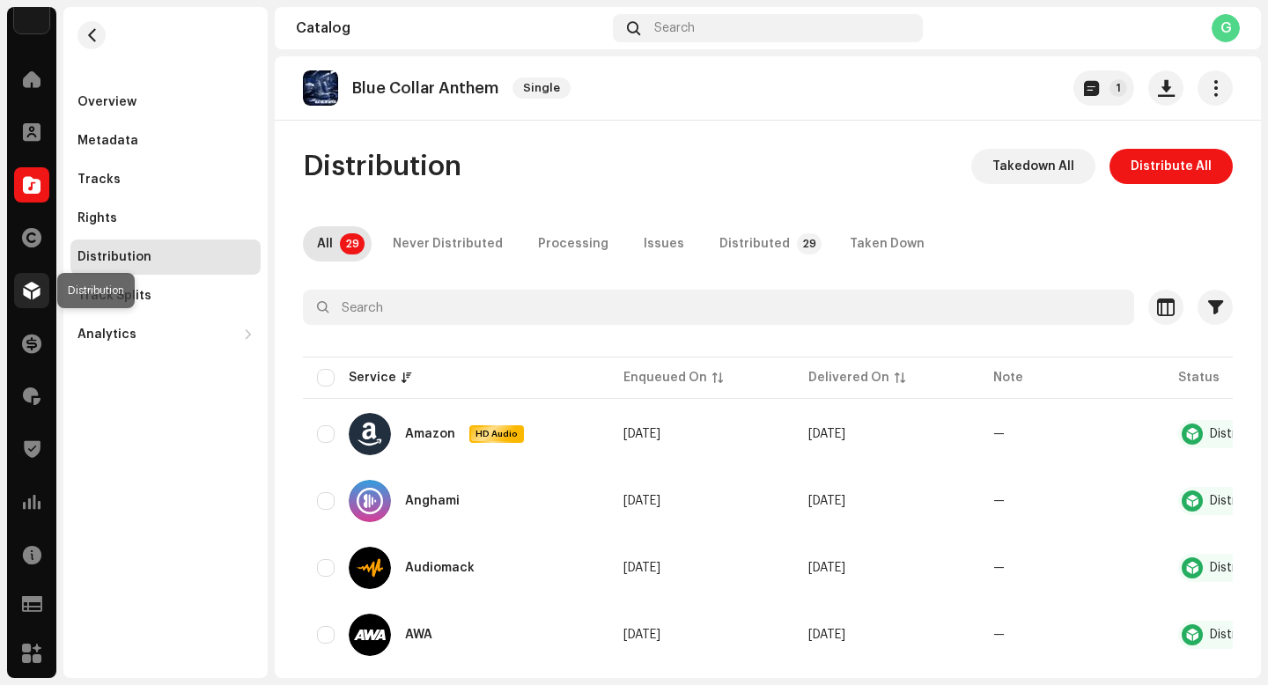
click at [35, 298] on span at bounding box center [32, 291] width 18 height 14
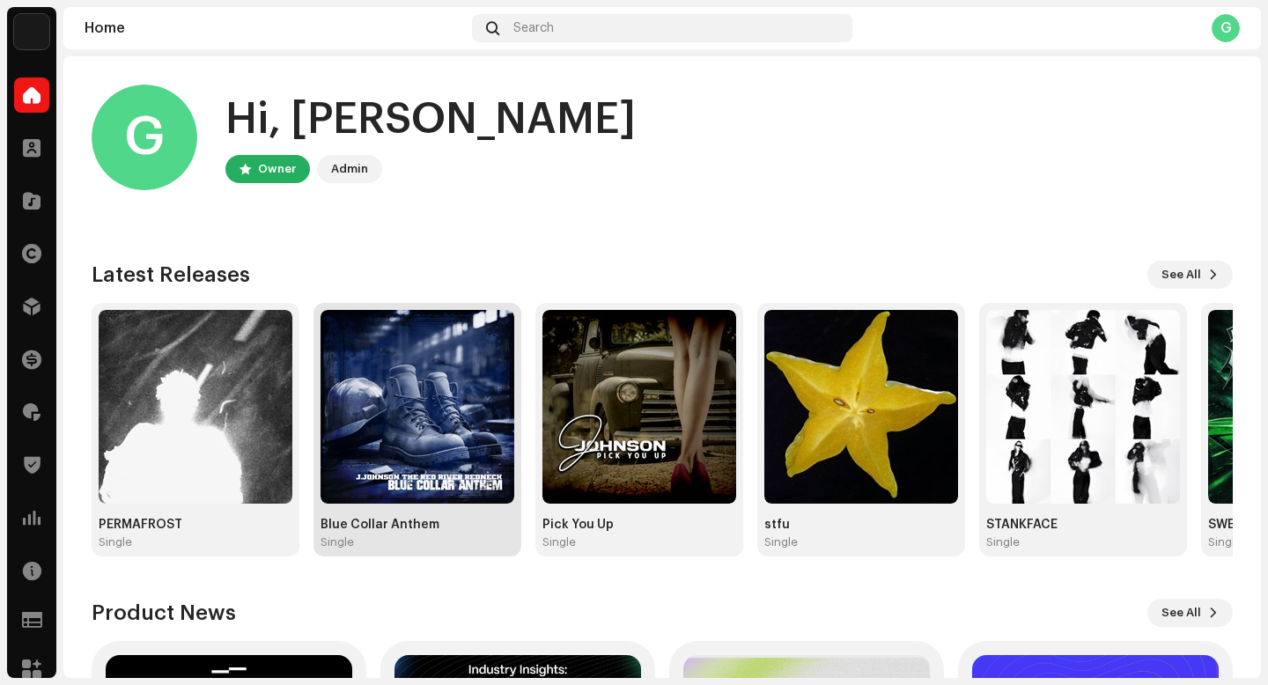
click at [431, 418] on img at bounding box center [418, 407] width 194 height 194
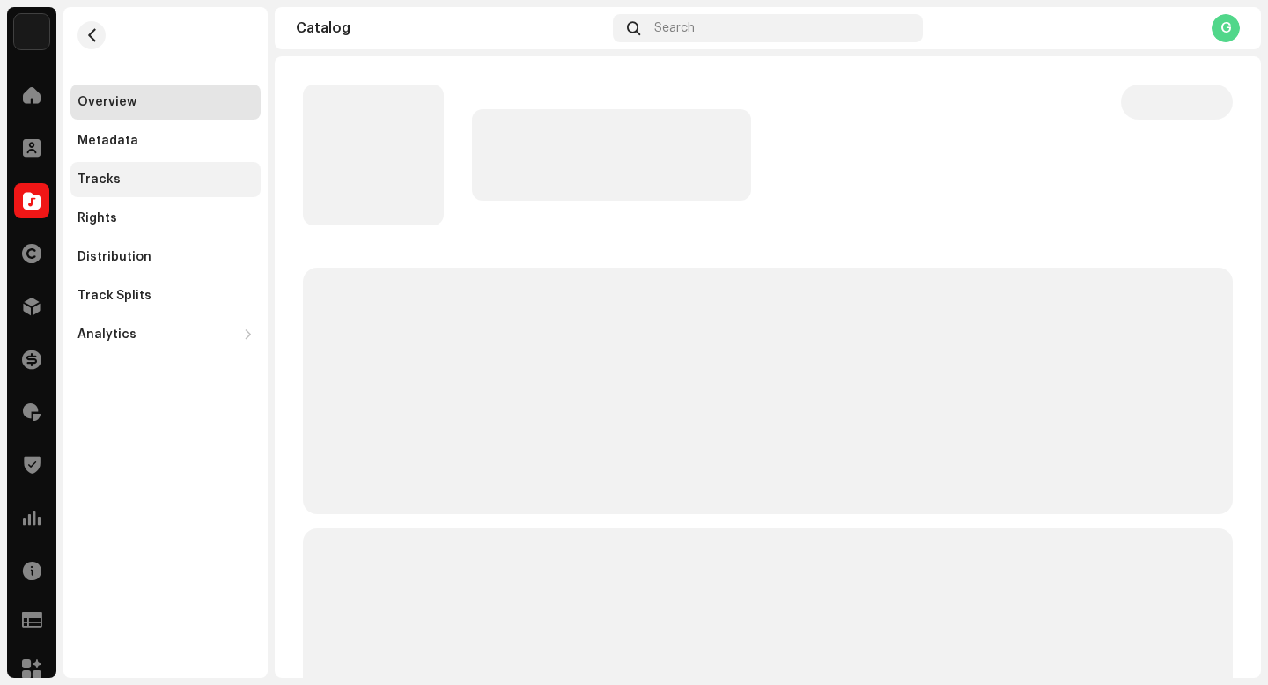
click at [181, 181] on div "Tracks" at bounding box center [166, 180] width 176 height 14
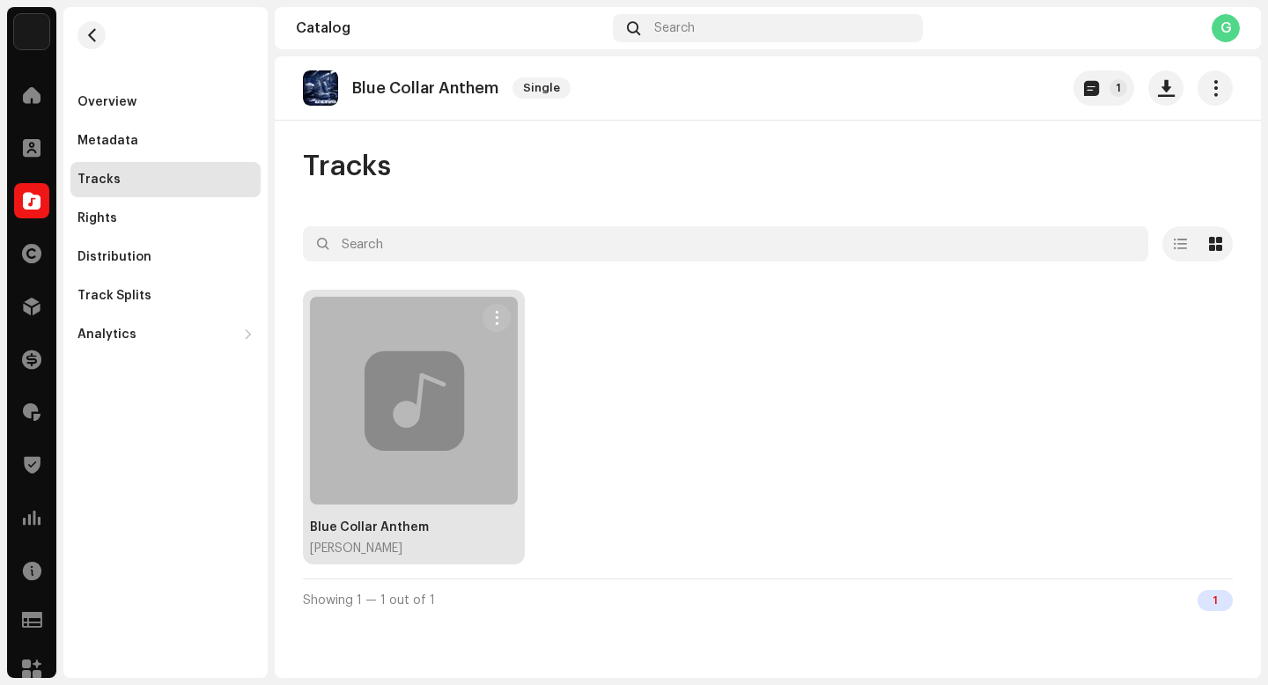
click at [455, 395] on div at bounding box center [414, 401] width 208 height 208
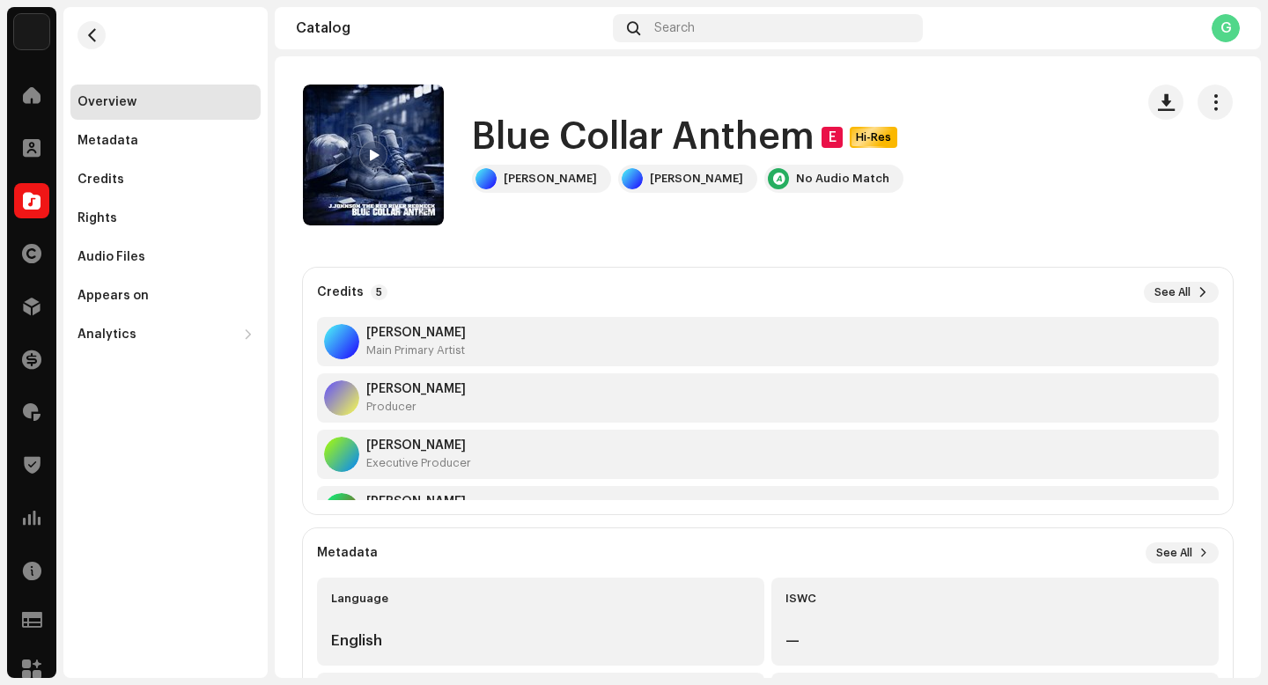
click at [1209, 119] on re-m-actions-button at bounding box center [1215, 102] width 35 height 35
click at [1208, 107] on span "button" at bounding box center [1216, 102] width 17 height 14
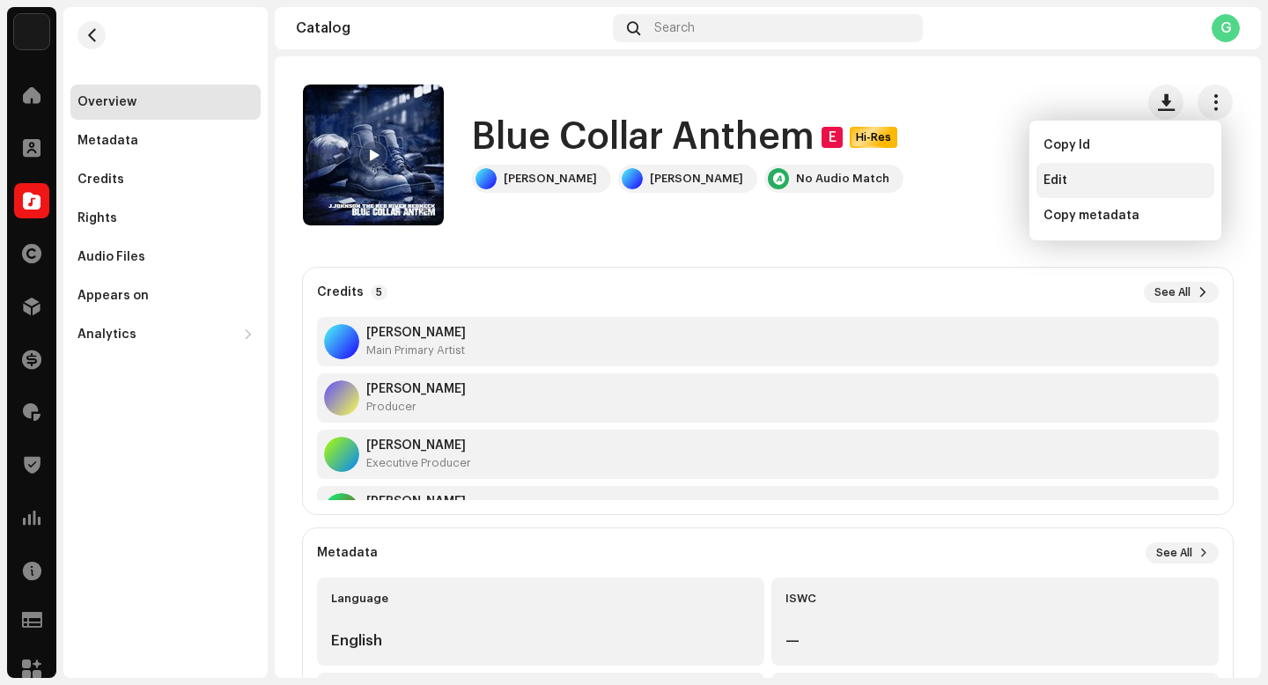
click at [1096, 178] on div "Edit" at bounding box center [1126, 181] width 164 height 14
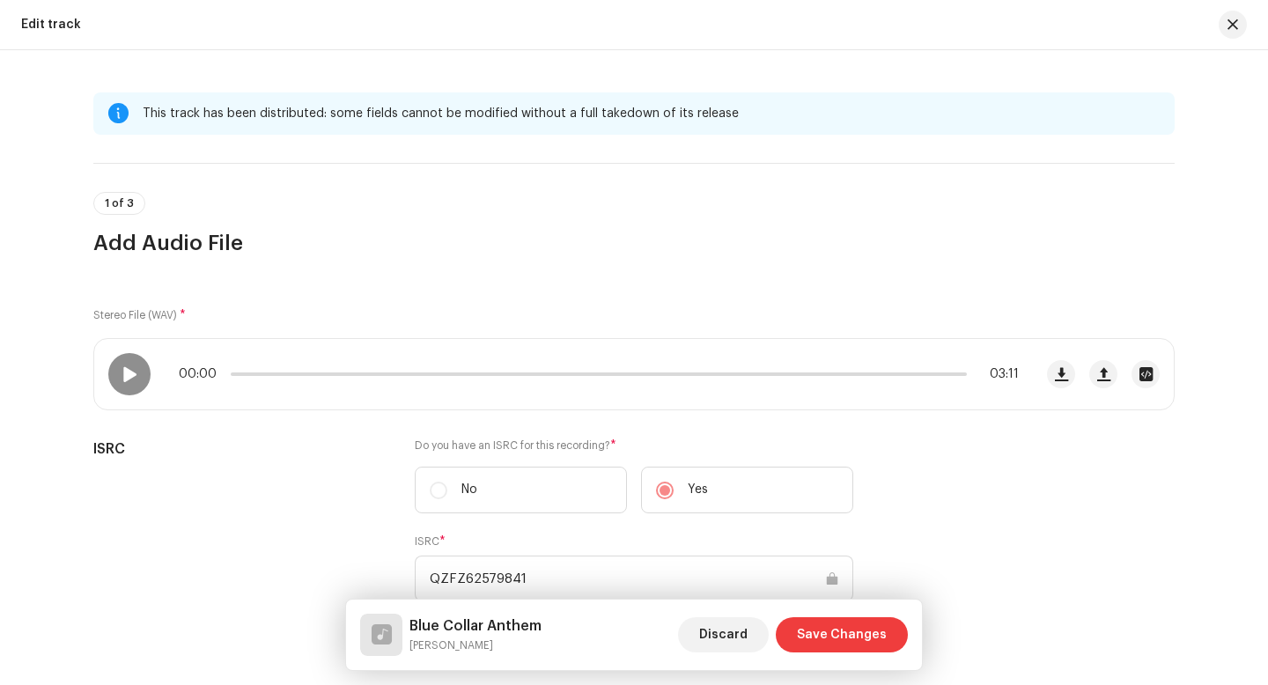
click at [860, 624] on span "Save Changes" at bounding box center [842, 634] width 90 height 35
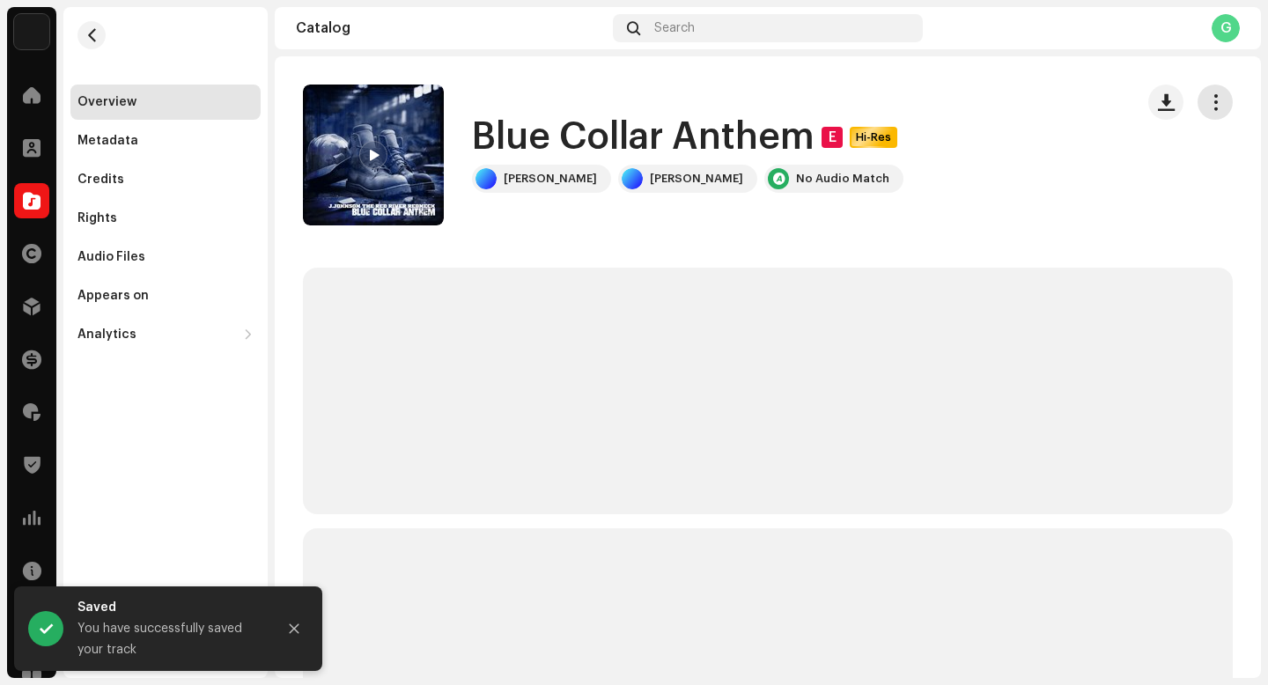
click at [1213, 101] on span "button" at bounding box center [1216, 102] width 17 height 14
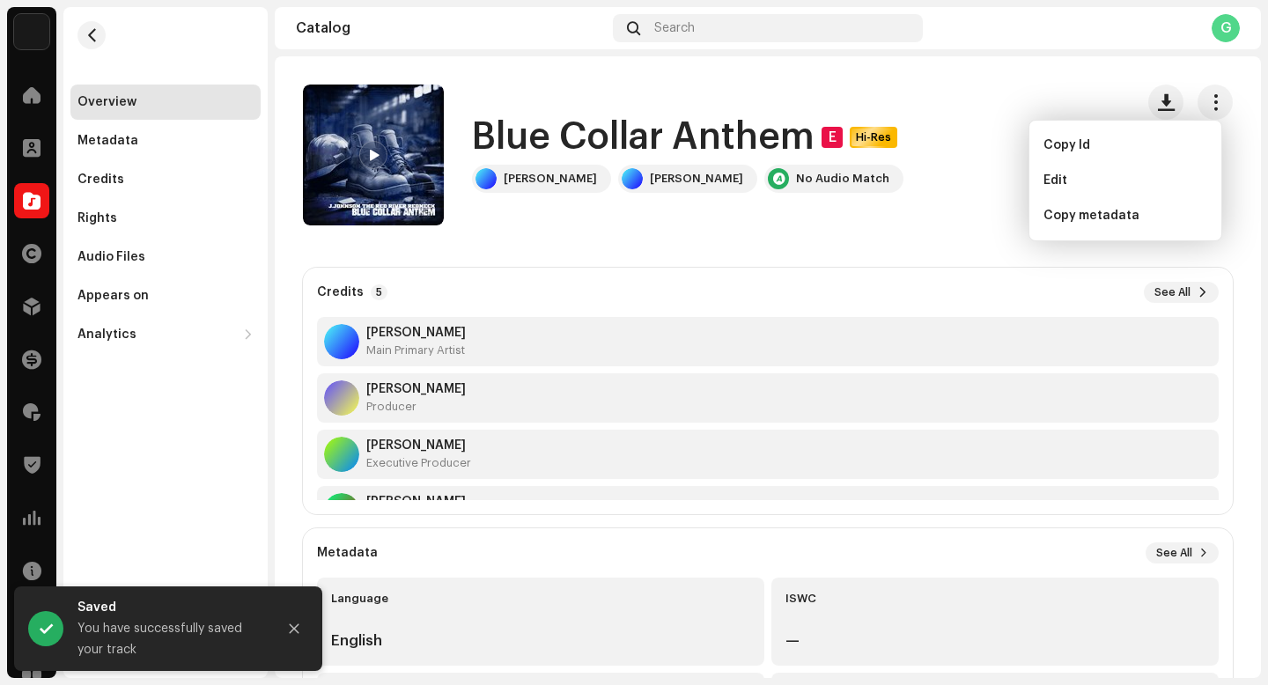
click at [925, 47] on div "Catalog Search G" at bounding box center [768, 28] width 986 height 42
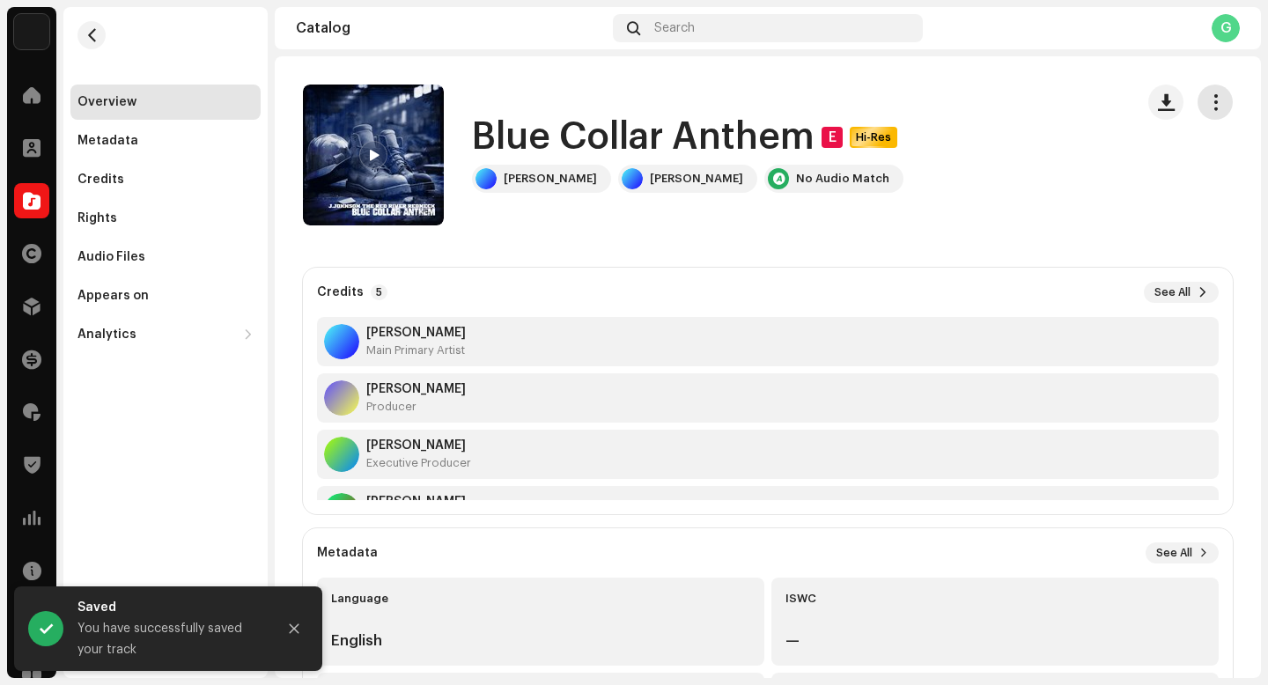
click at [1222, 106] on button "button" at bounding box center [1215, 102] width 35 height 35
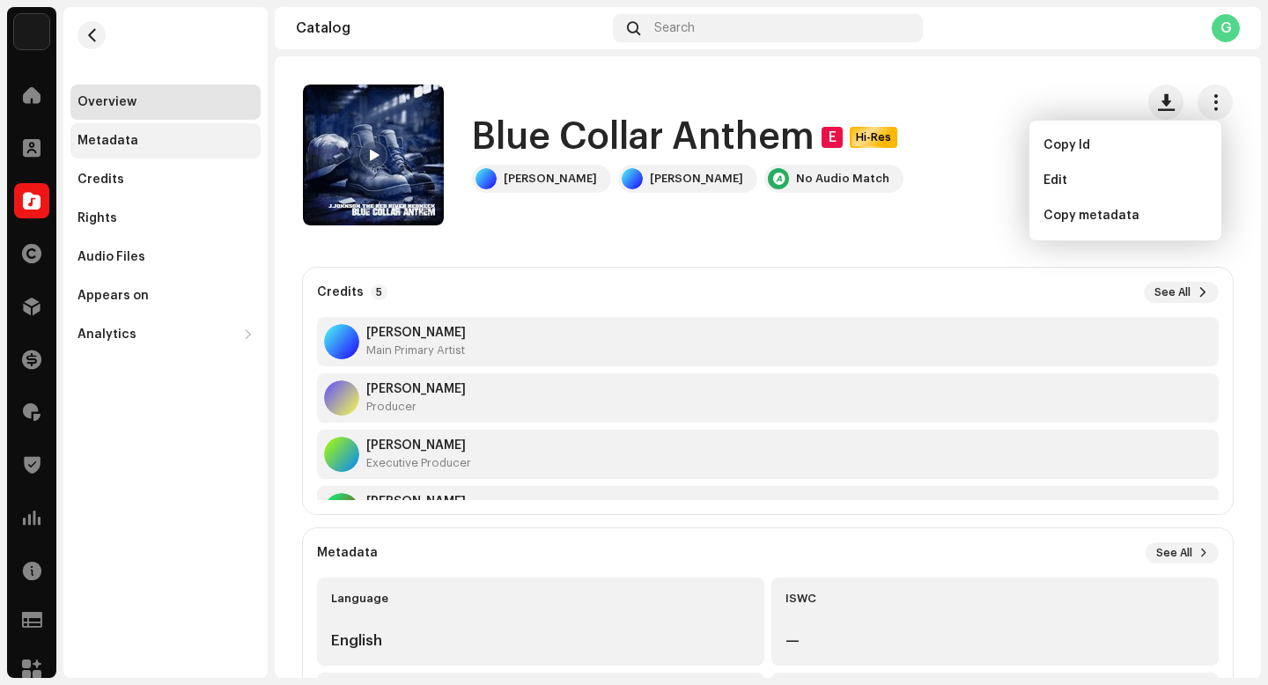
click at [181, 148] on div "Metadata" at bounding box center [165, 140] width 190 height 35
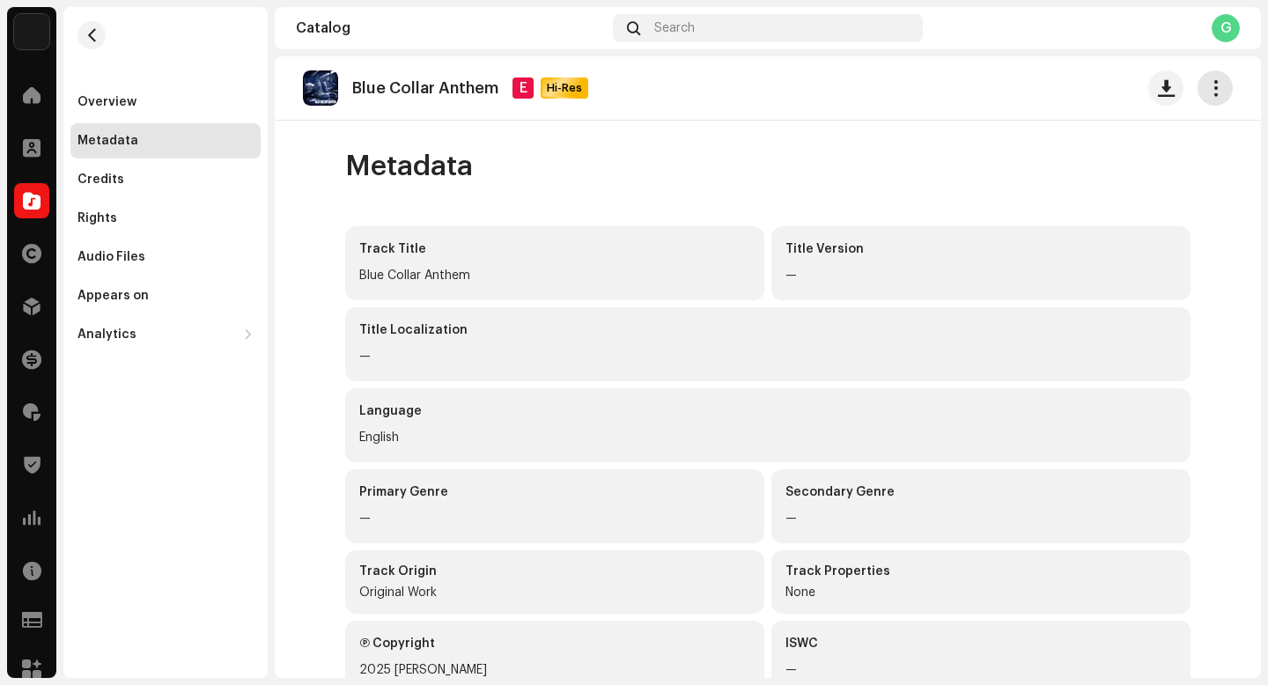
click at [1208, 86] on span "button" at bounding box center [1216, 88] width 17 height 14
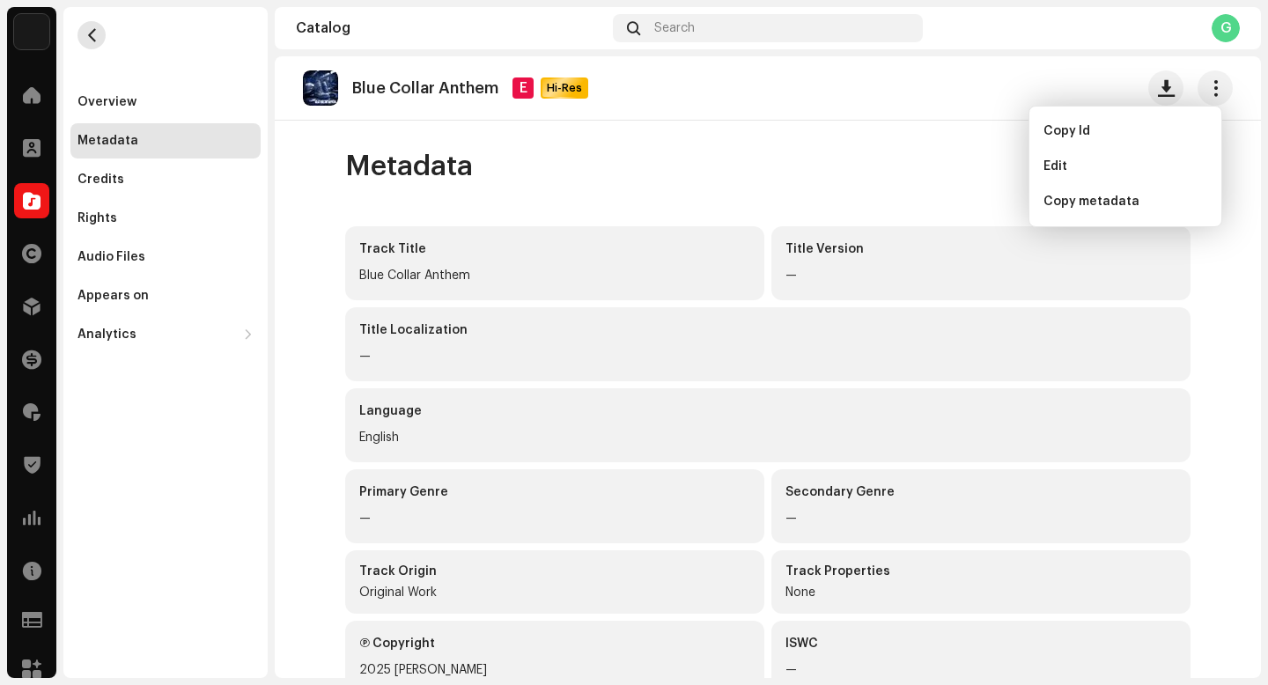
click at [85, 30] on span "button" at bounding box center [91, 35] width 13 height 14
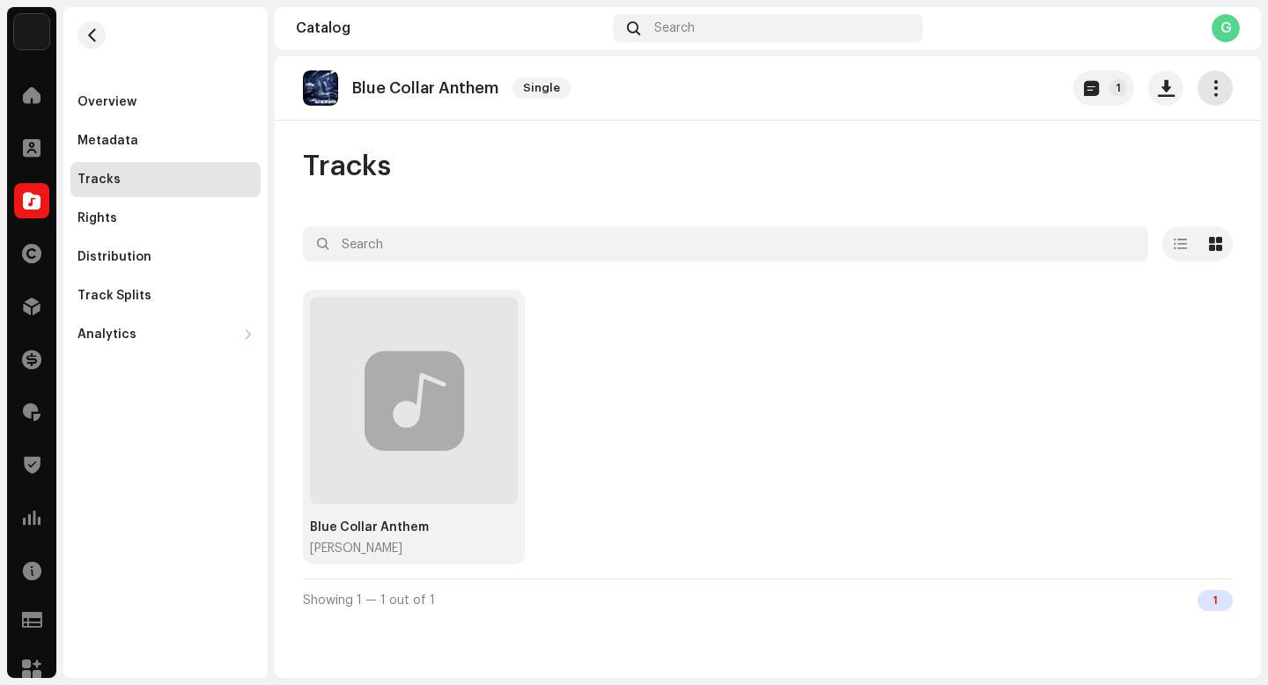
click at [1231, 82] on button "button" at bounding box center [1215, 87] width 35 height 35
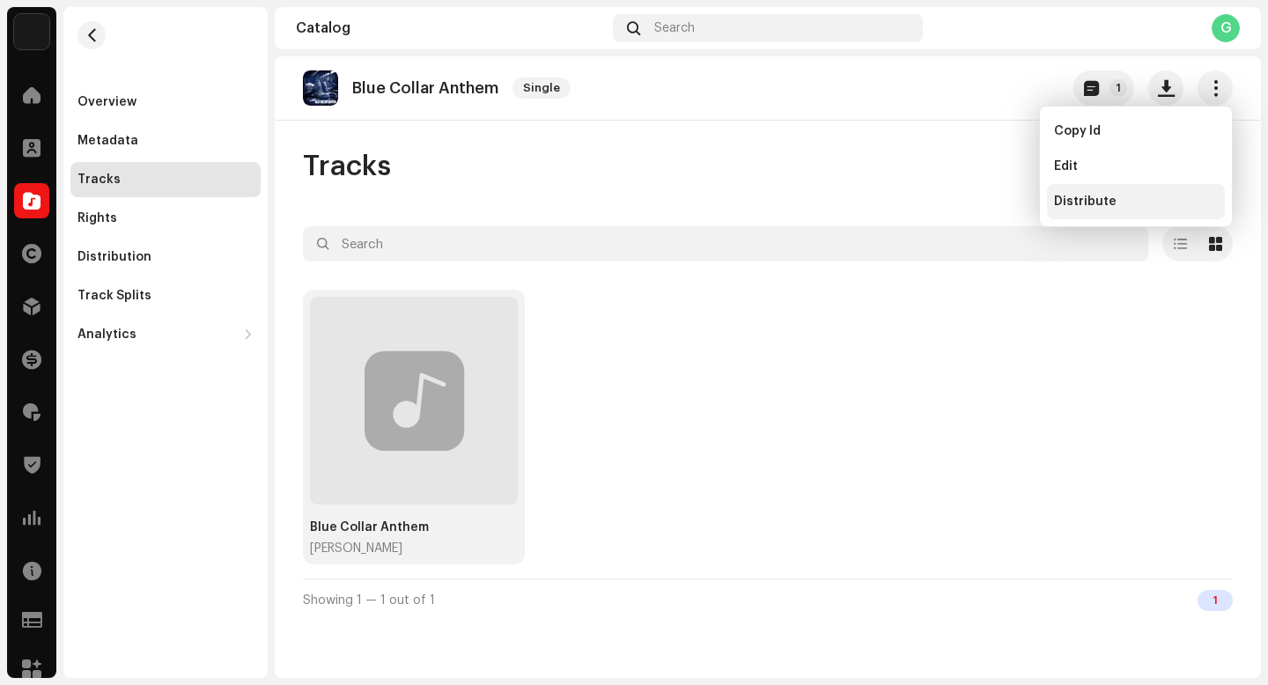
click at [1102, 196] on span "Distribute" at bounding box center [1085, 202] width 63 height 14
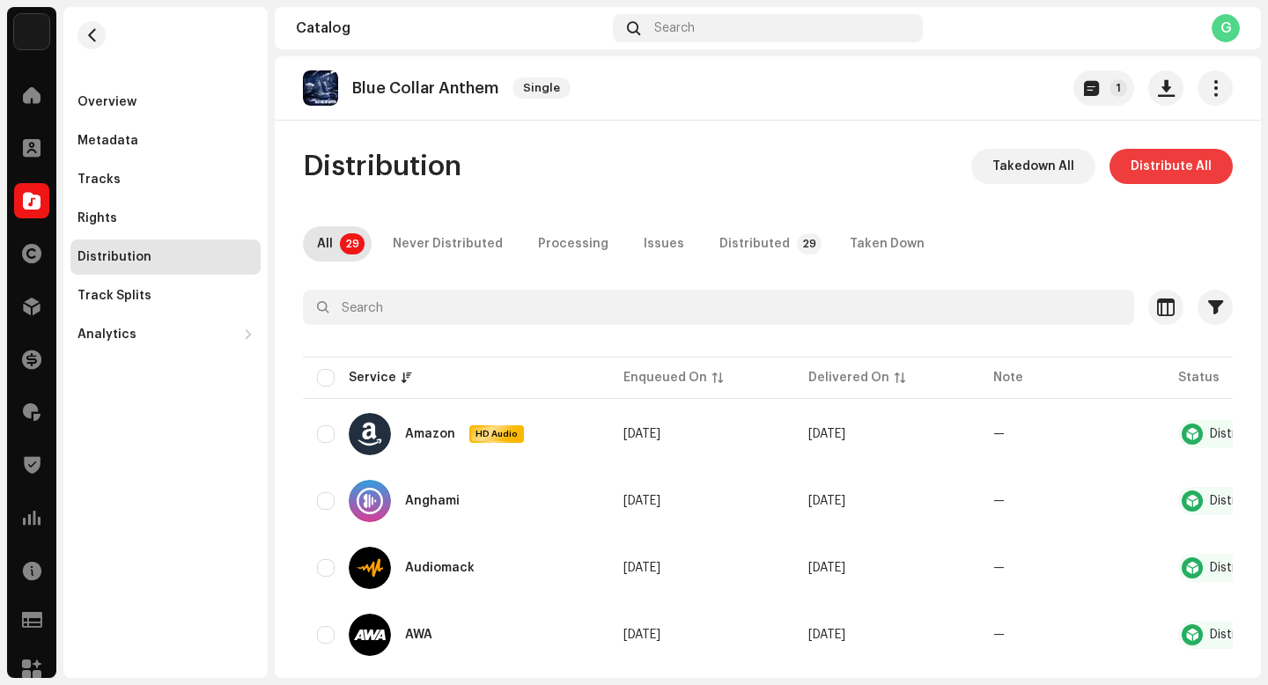
click at [1172, 154] on span "Distribute All" at bounding box center [1171, 166] width 81 height 35
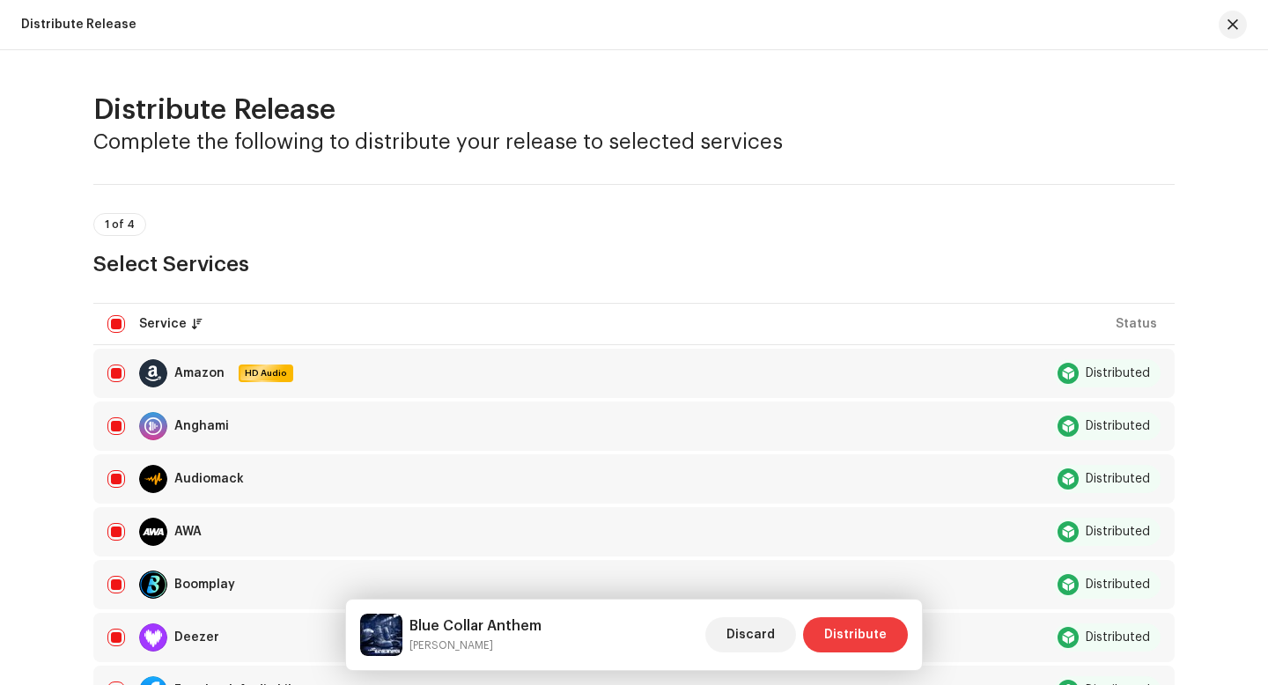
click at [864, 626] on span "Distribute" at bounding box center [855, 634] width 63 height 35
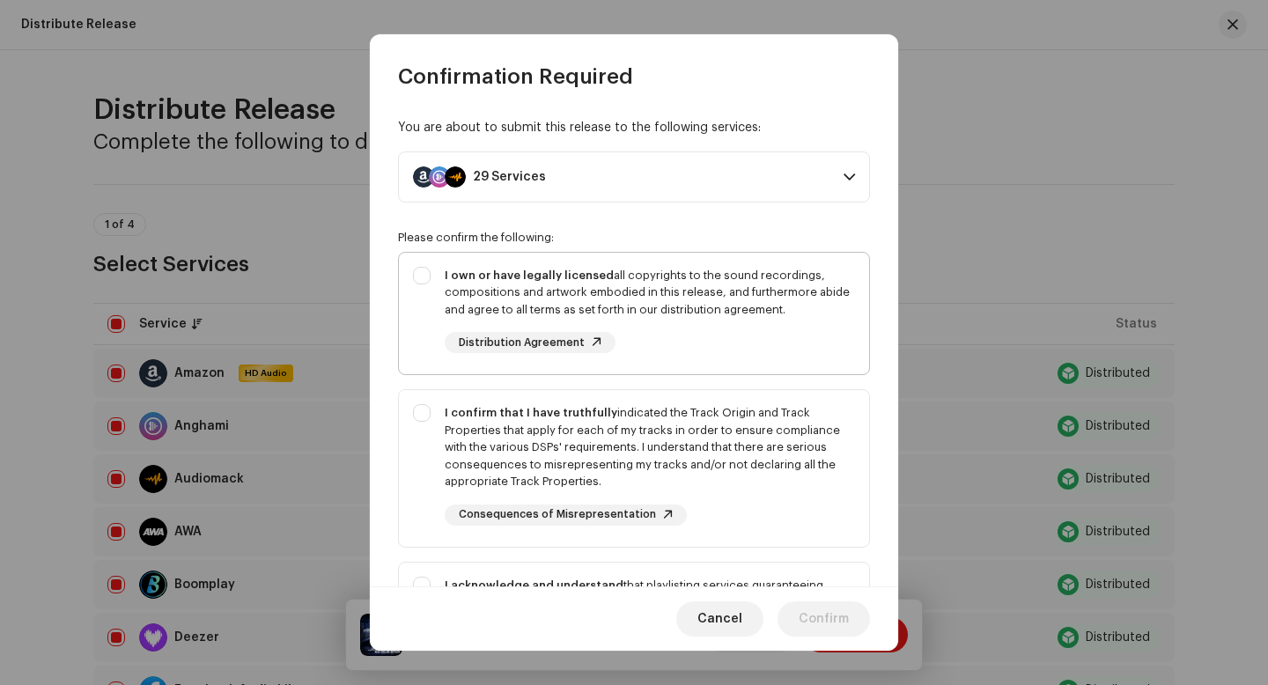
click at [519, 302] on div "I own or have legally licensed all copyrights to the sound recordings, composit…" at bounding box center [650, 293] width 410 height 52
checkbox input "true"
click at [419, 414] on div "I confirm that I have truthfully indicated the Track Origin and Track Propertie…" at bounding box center [634, 465] width 470 height 150
checkbox input "true"
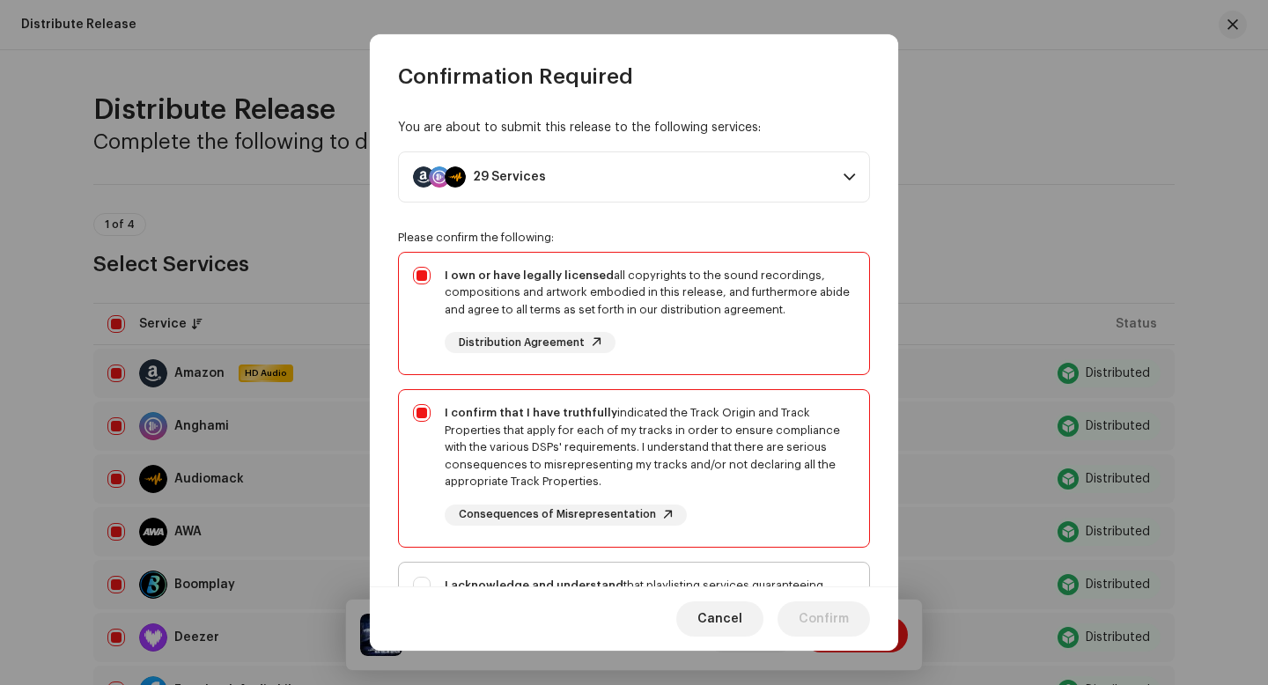
click at [422, 575] on div "I acknowledge and understand that playlisting services guaranteeing "increased …" at bounding box center [634, 643] width 470 height 160
checkbox input "true"
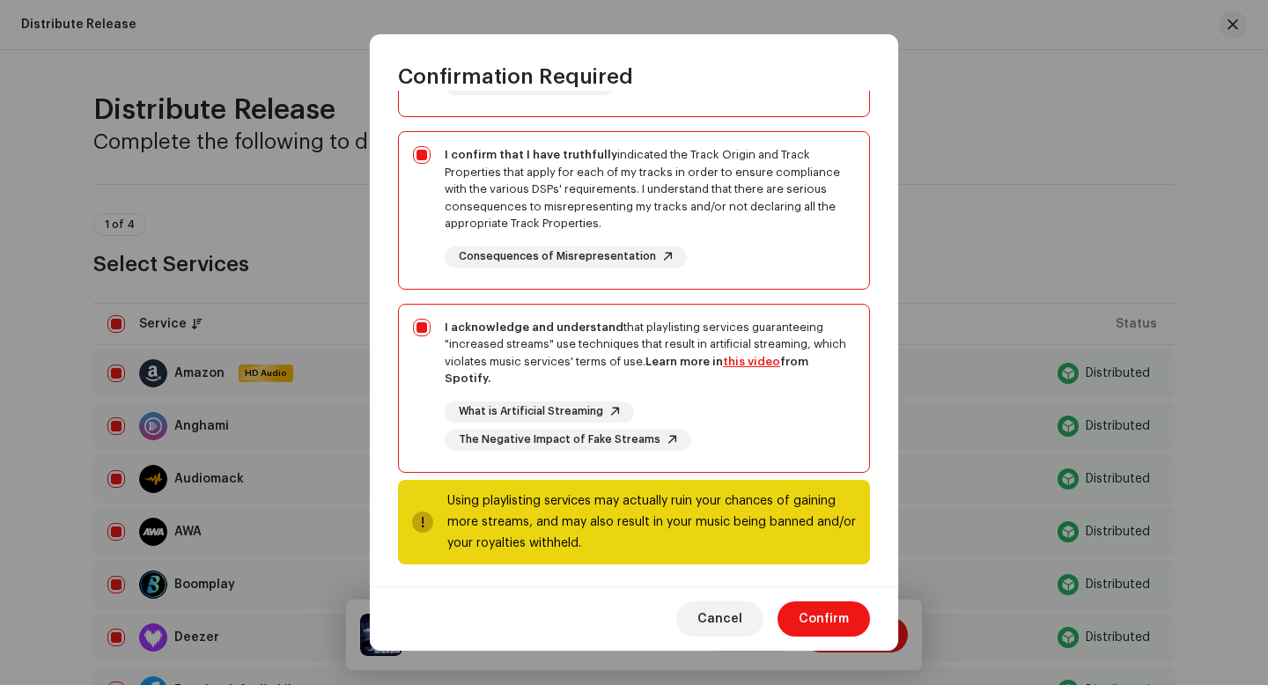
scroll to position [264, 0]
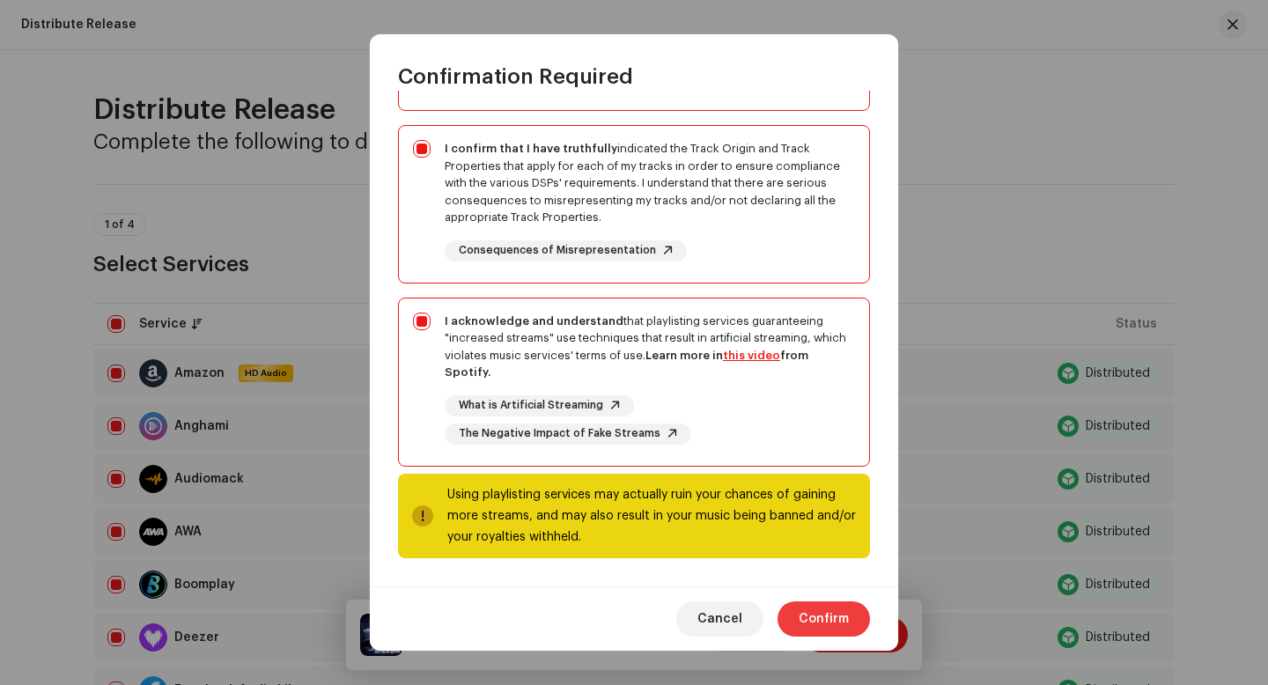
click at [845, 624] on span "Confirm" at bounding box center [824, 619] width 50 height 35
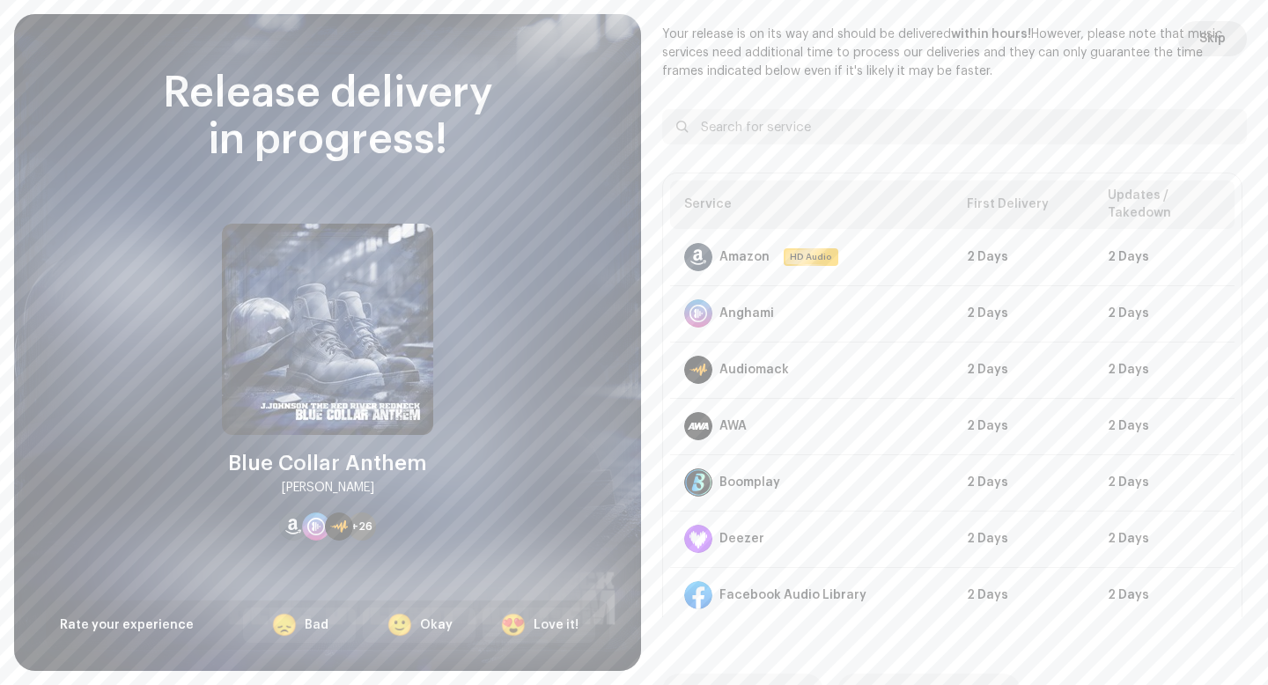
click at [1209, 37] on span "Skip" at bounding box center [1213, 38] width 26 height 35
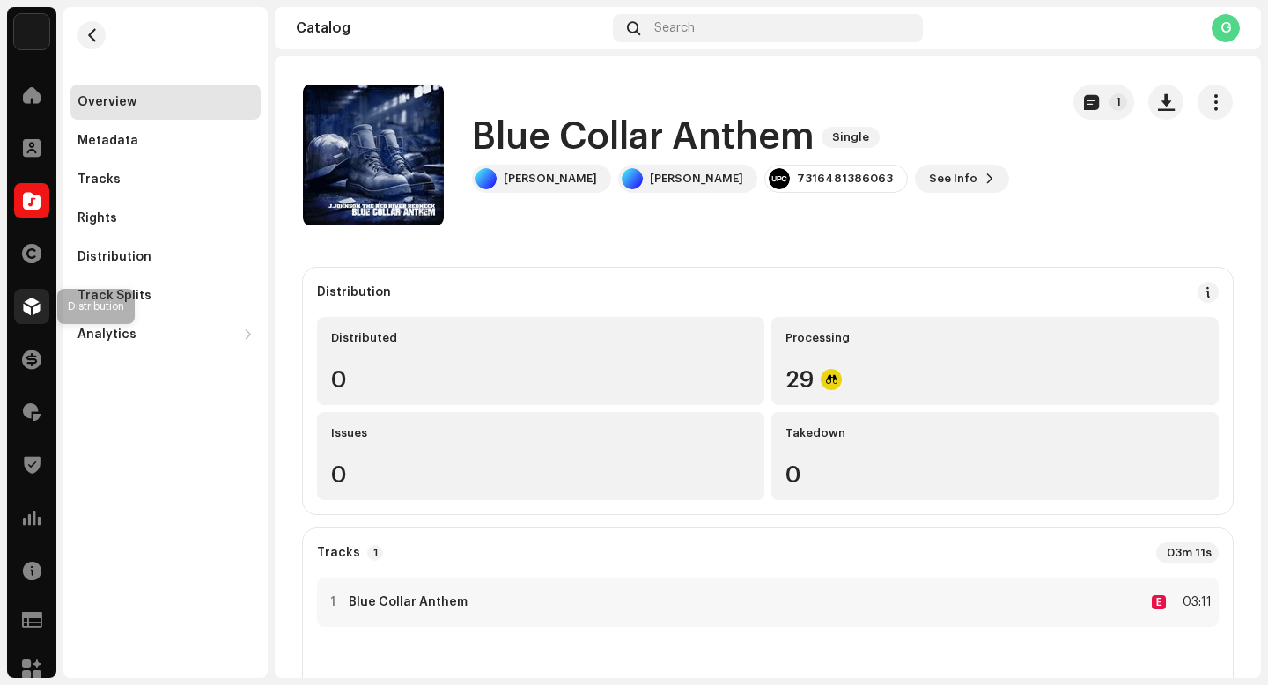
click at [37, 320] on div at bounding box center [31, 306] width 35 height 35
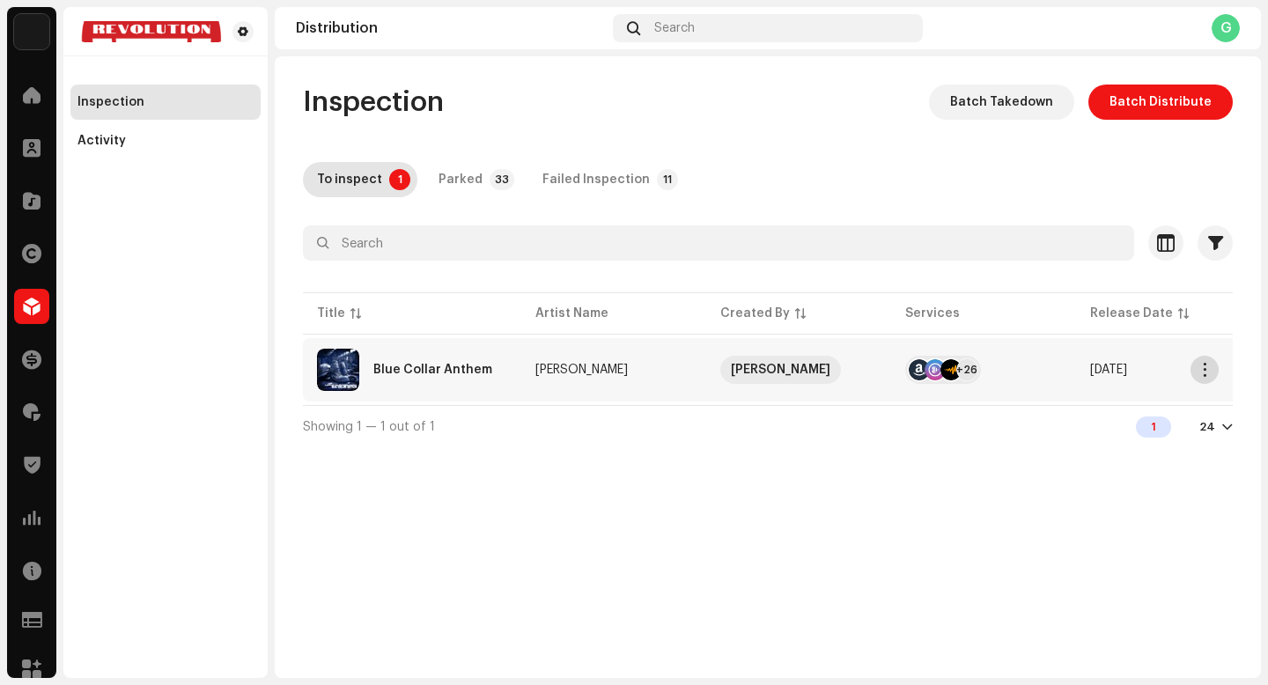
click at [1204, 366] on span "button" at bounding box center [1205, 370] width 13 height 14
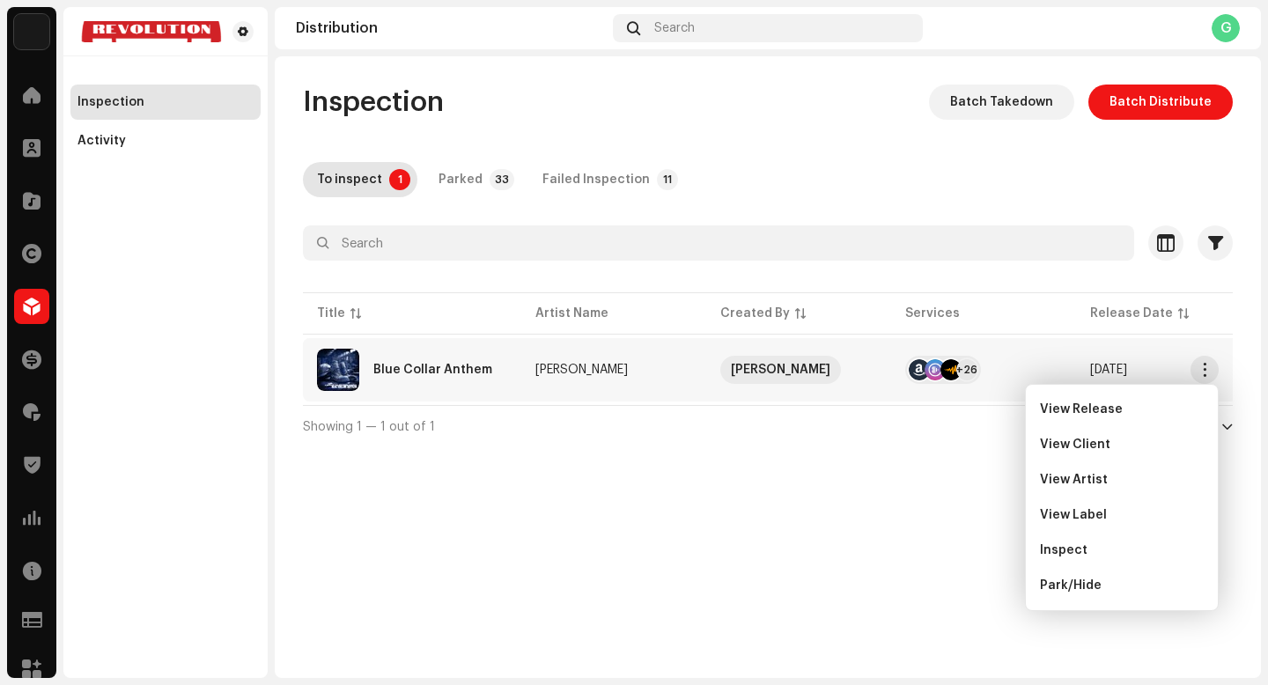
click at [827, 368] on re-a-table-vip "[PERSON_NAME]" at bounding box center [798, 370] width 157 height 28
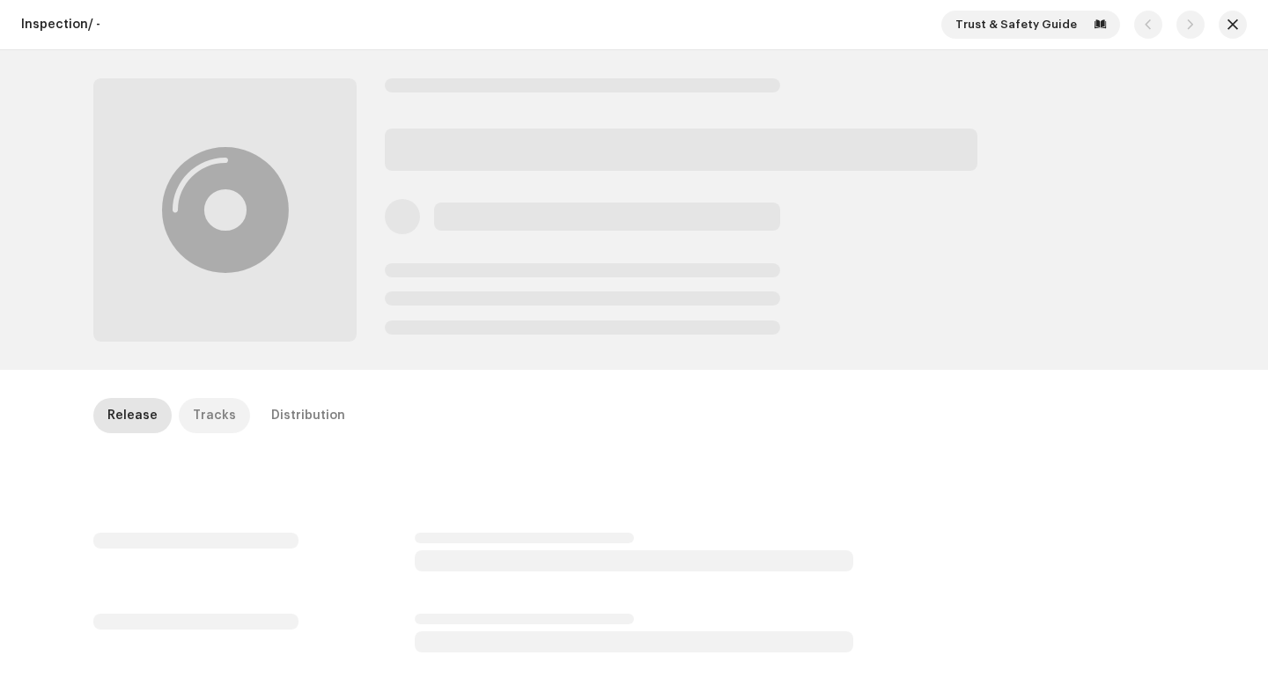
click at [193, 416] on div "Tracks" at bounding box center [214, 415] width 43 height 35
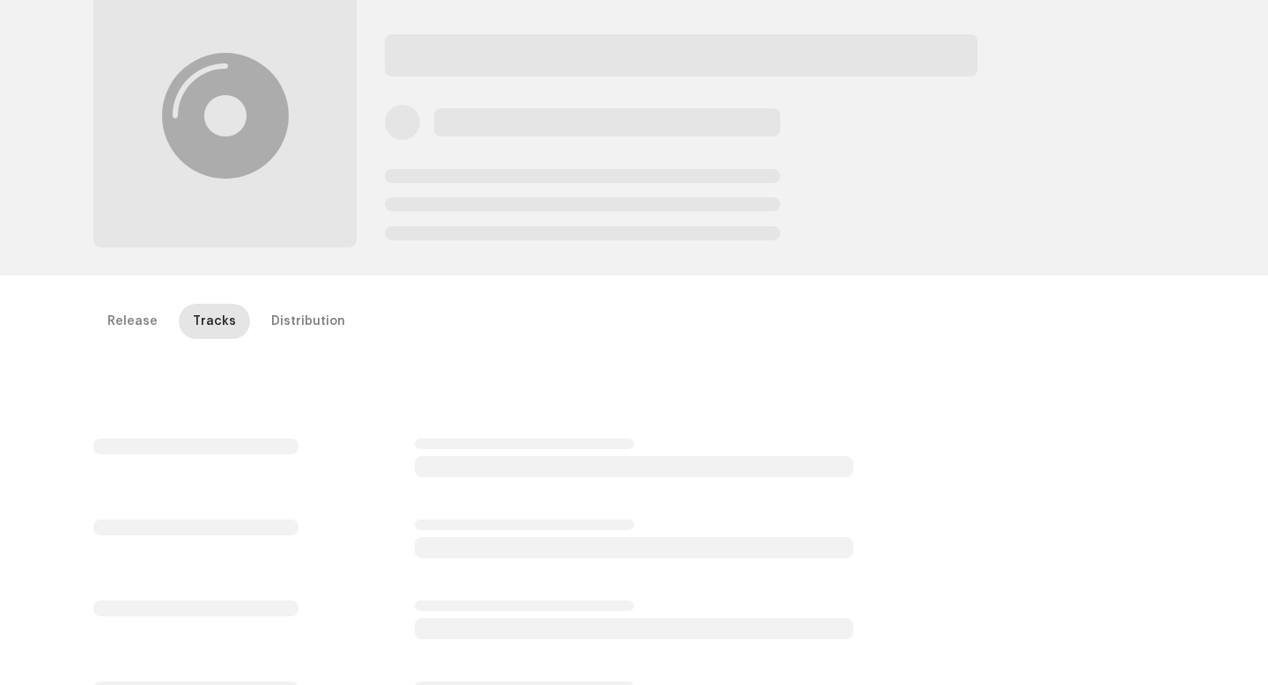
scroll to position [110, 0]
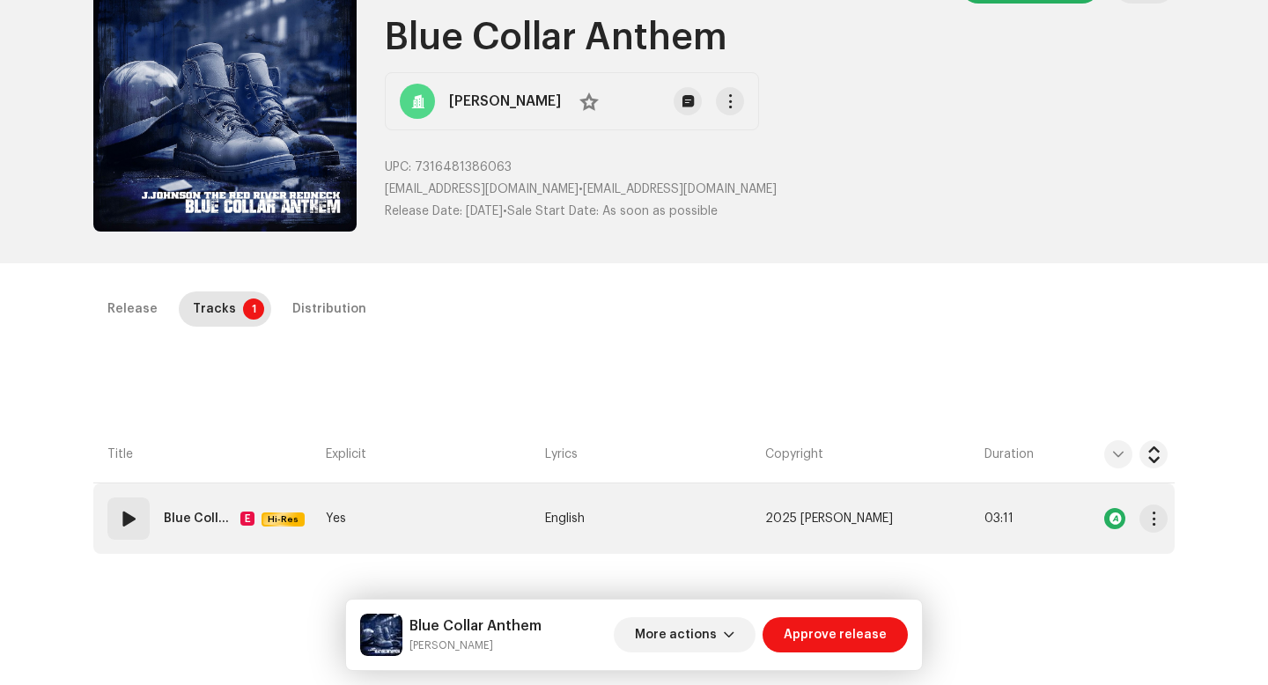
click at [123, 513] on span at bounding box center [128, 518] width 21 height 21
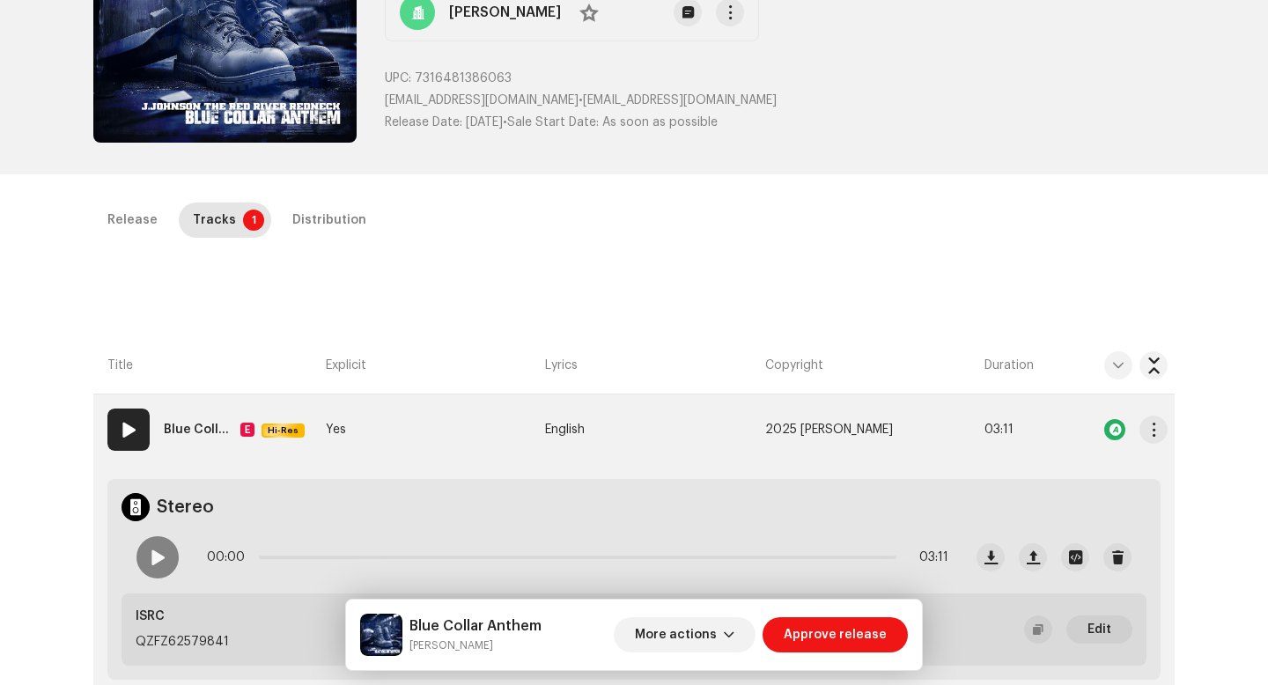
scroll to position [203, 0]
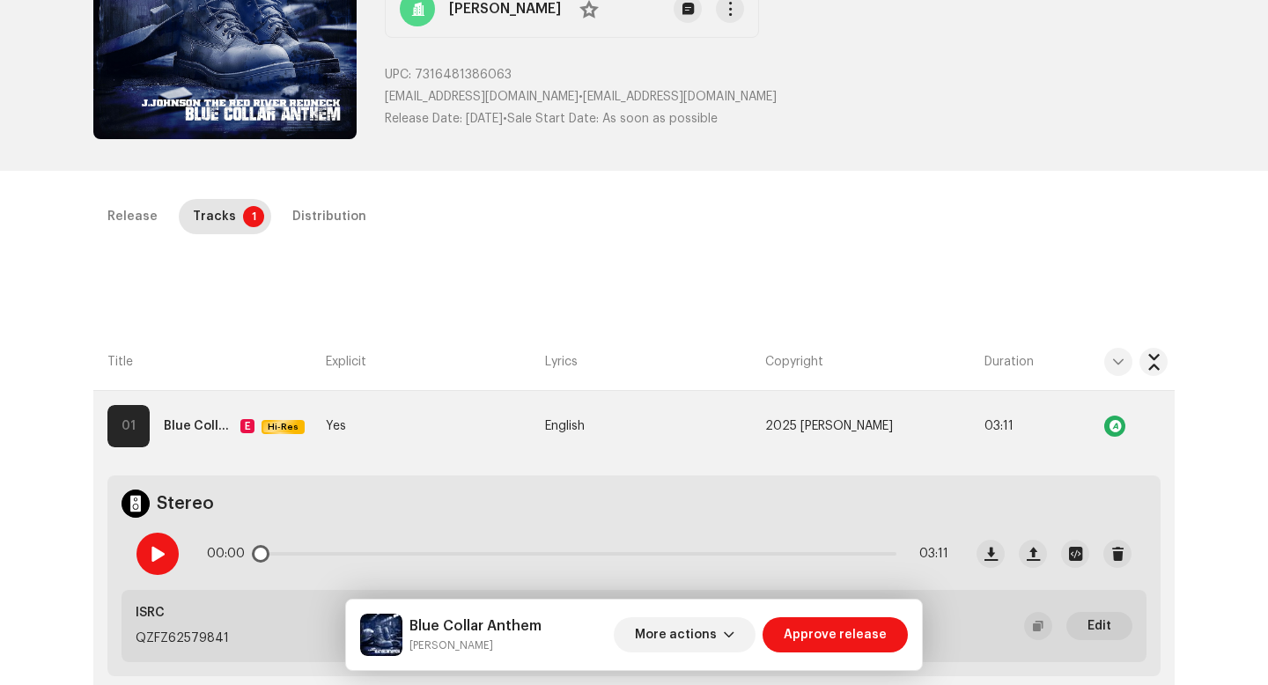
click at [151, 548] on span at bounding box center [157, 554] width 15 height 14
click at [819, 623] on span "Approve release" at bounding box center [835, 634] width 103 height 35
